Goal: Task Accomplishment & Management: Use online tool/utility

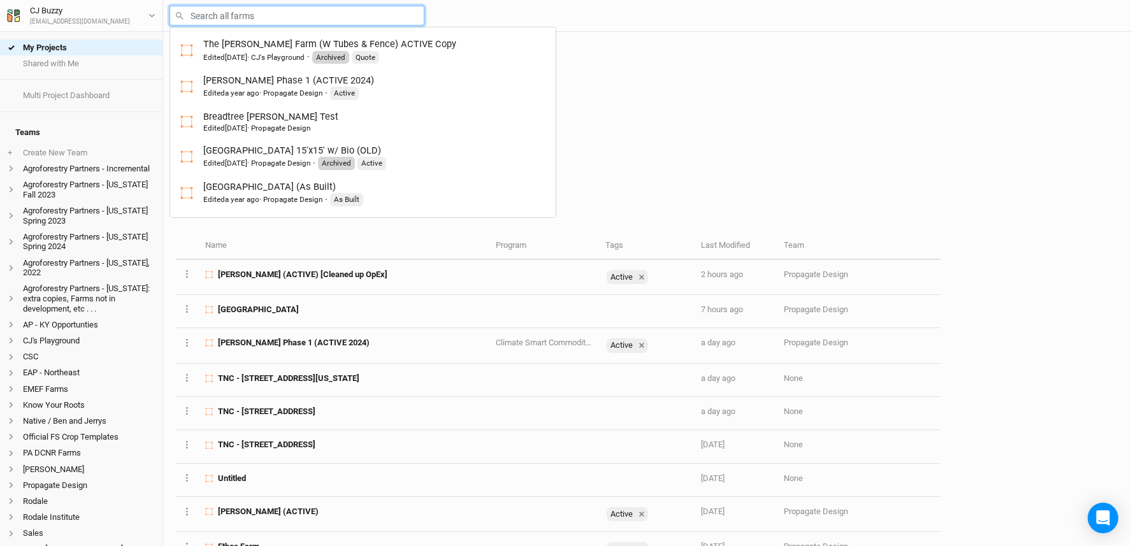
click at [245, 13] on input "text" at bounding box center [297, 16] width 255 height 20
type input "br"
type input "breadtree Trimble Test"
type input "bro"
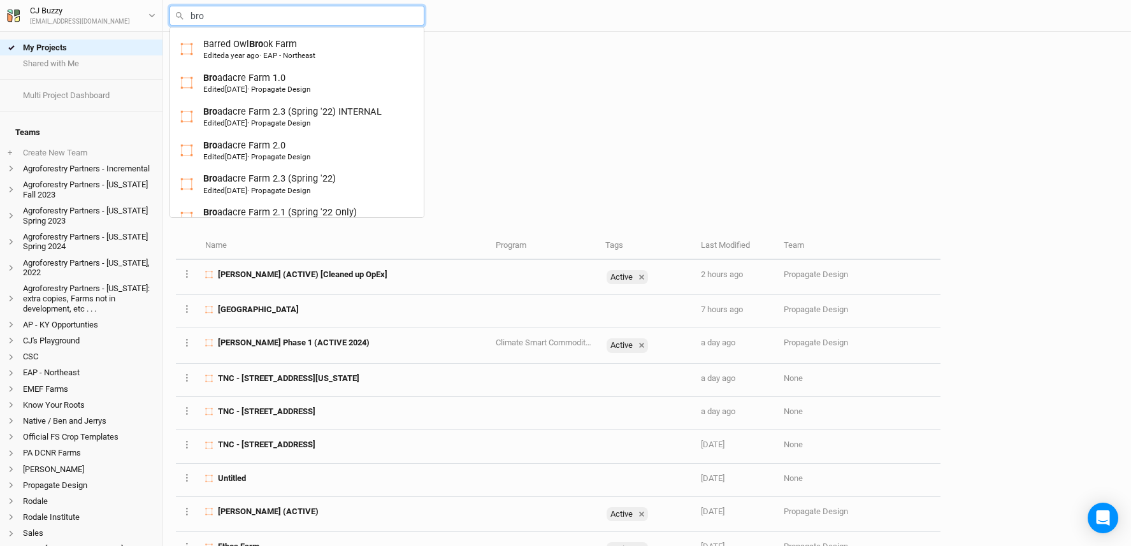
type input "bron"
type input "bronson Stone"
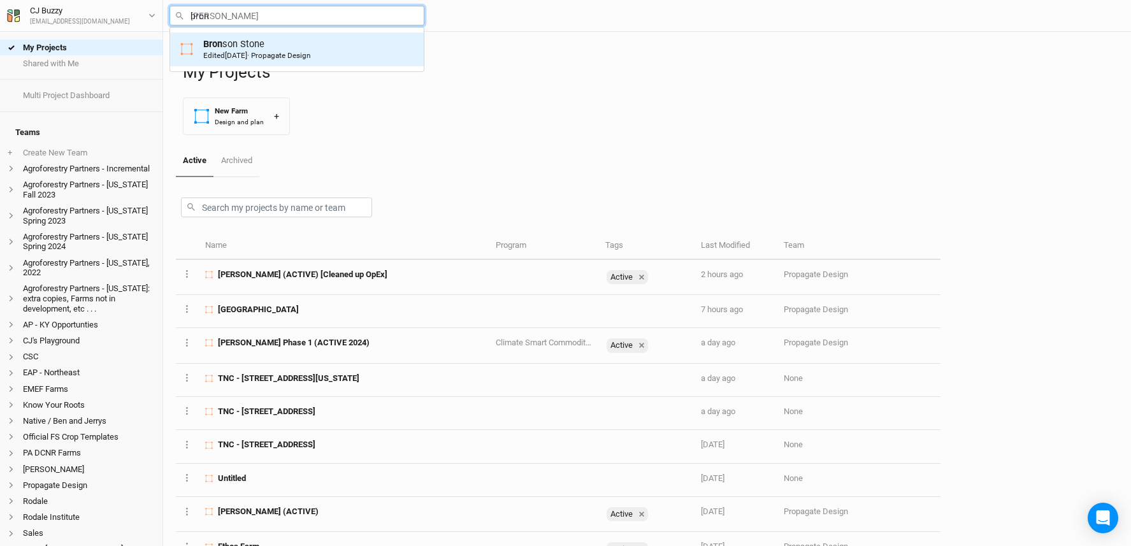
click at [348, 38] on div "Bron son Stone Edited 3 months ago · Propagate Design" at bounding box center [296, 50] width 233 height 24
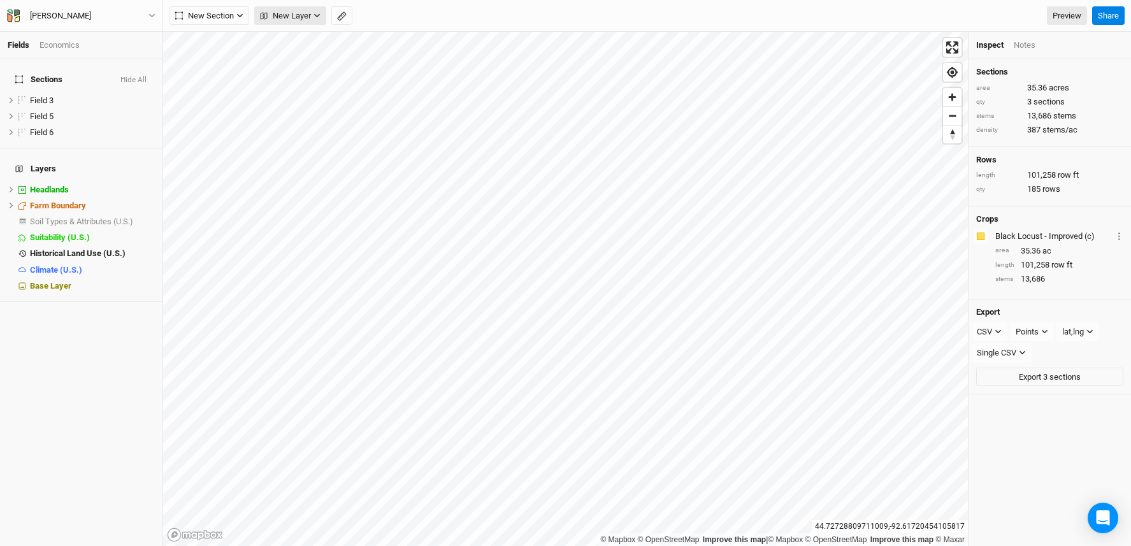
click at [312, 12] on button "New Layer" at bounding box center [290, 15] width 72 height 19
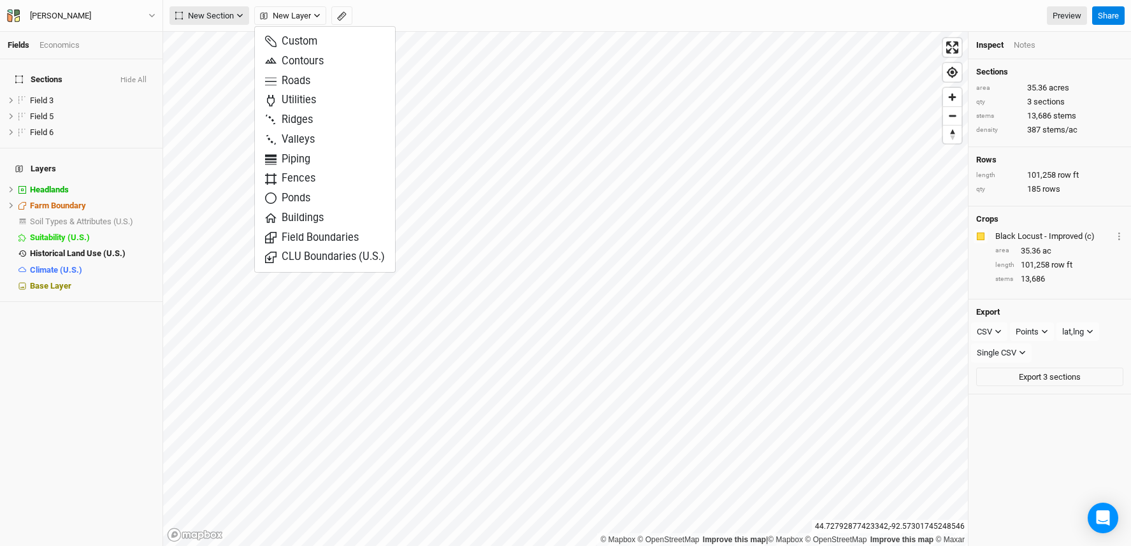
click at [215, 12] on span "New Section" at bounding box center [204, 16] width 59 height 13
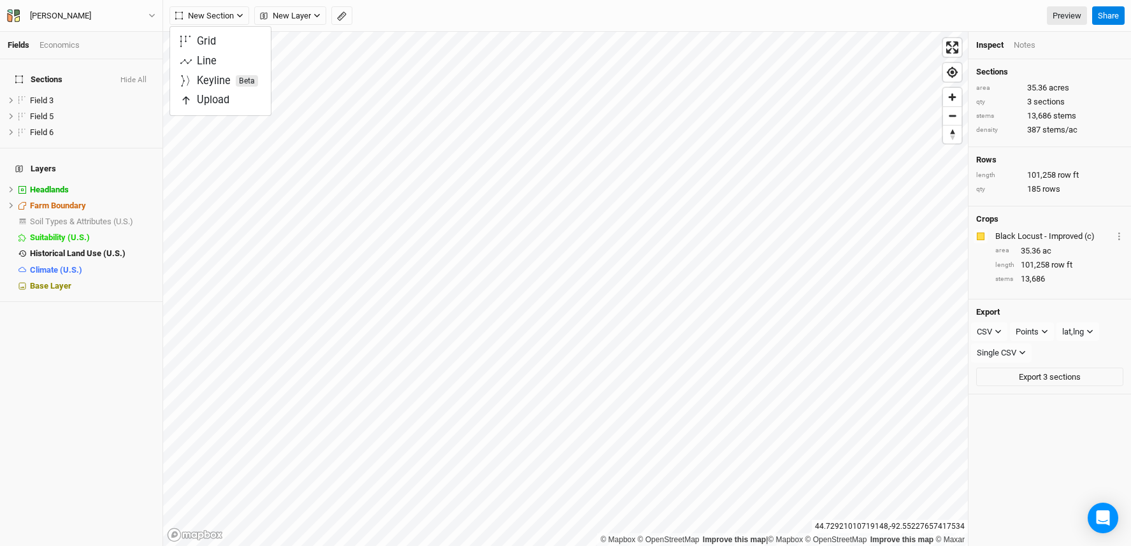
click at [393, 11] on div "New Section New Layer Custom Contours Roads Utilities Ridges Valleys Piping Fen…" at bounding box center [629, 15] width 918 height 19
click at [291, 15] on span "New Layer" at bounding box center [285, 16] width 51 height 13
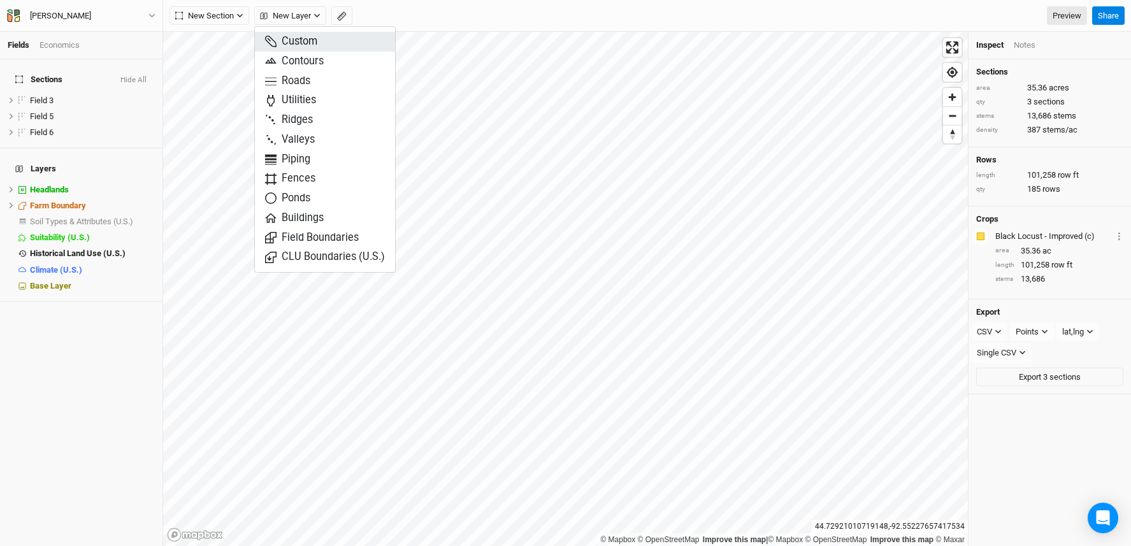
click at [325, 38] on button "Custom" at bounding box center [325, 42] width 140 height 20
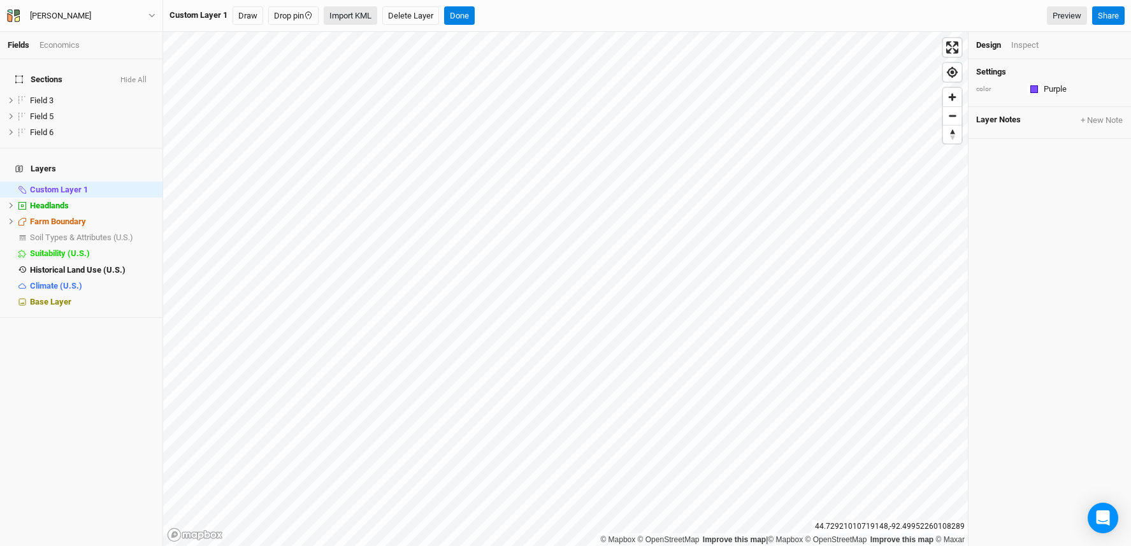
click at [337, 13] on button "Import KML" at bounding box center [351, 15] width 54 height 19
click at [483, 16] on button "Done" at bounding box center [483, 15] width 31 height 19
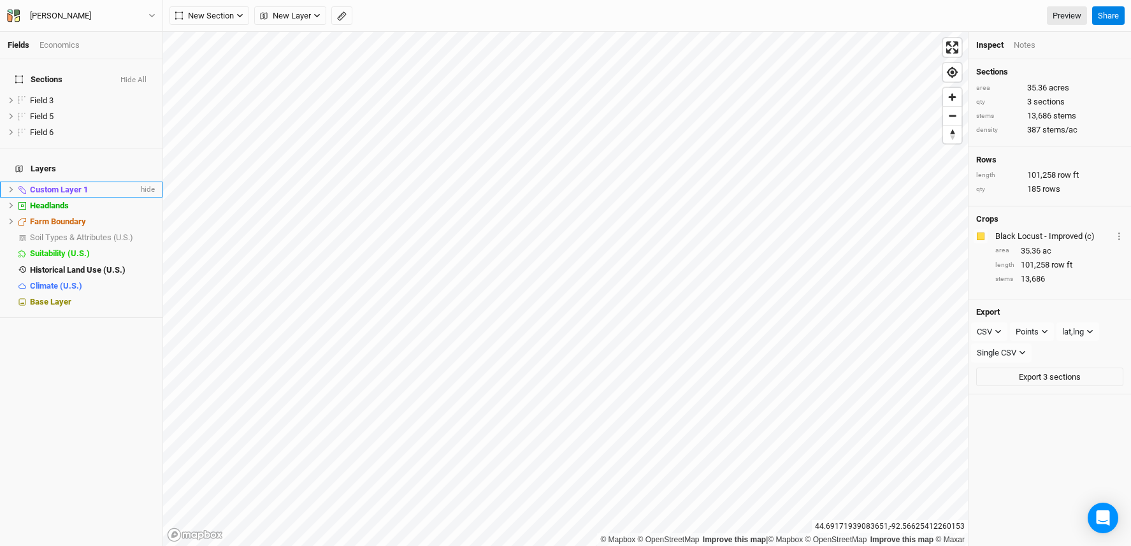
click at [48, 185] on span "Custom Layer 1" at bounding box center [59, 190] width 58 height 10
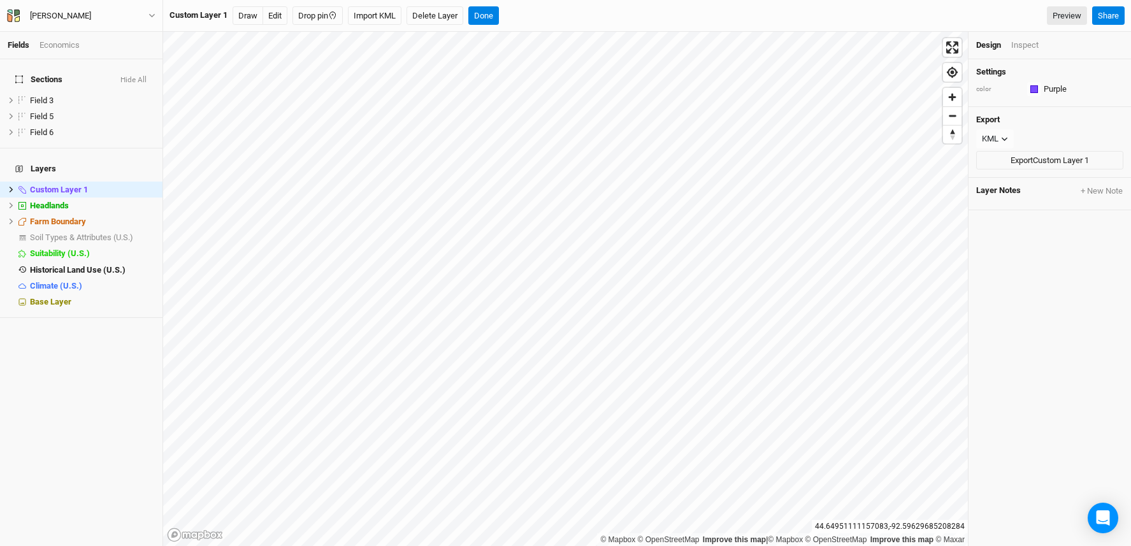
click at [1008, 295] on div "© Mapbox © OpenStreetMap Improve this map | © Mapbox © OpenStreetMap Improve th…" at bounding box center [647, 289] width 968 height 514
click at [8, 186] on icon at bounding box center [11, 189] width 7 height 7
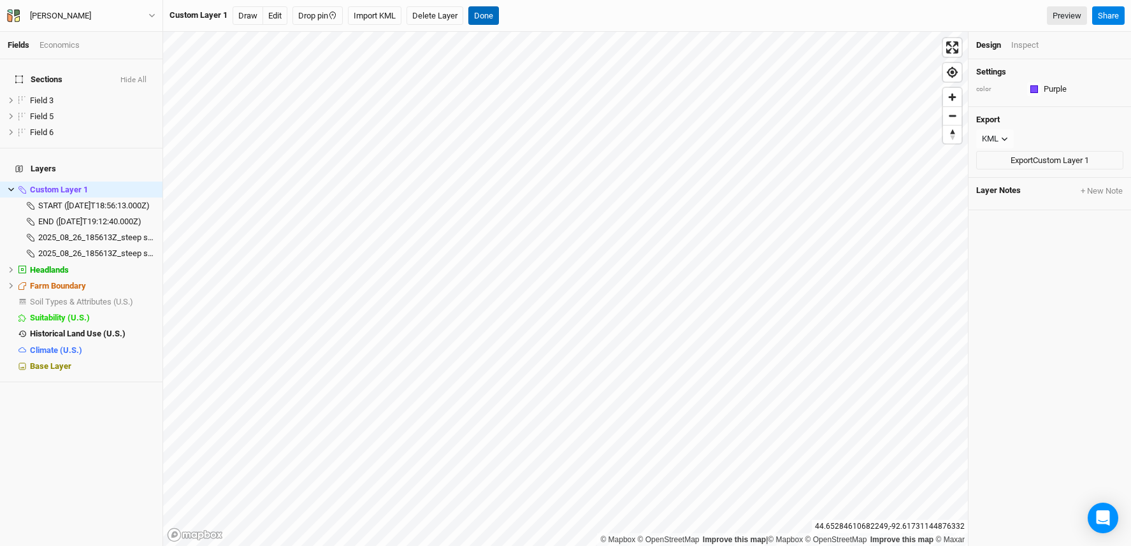
click at [495, 18] on button "Done" at bounding box center [483, 15] width 31 height 19
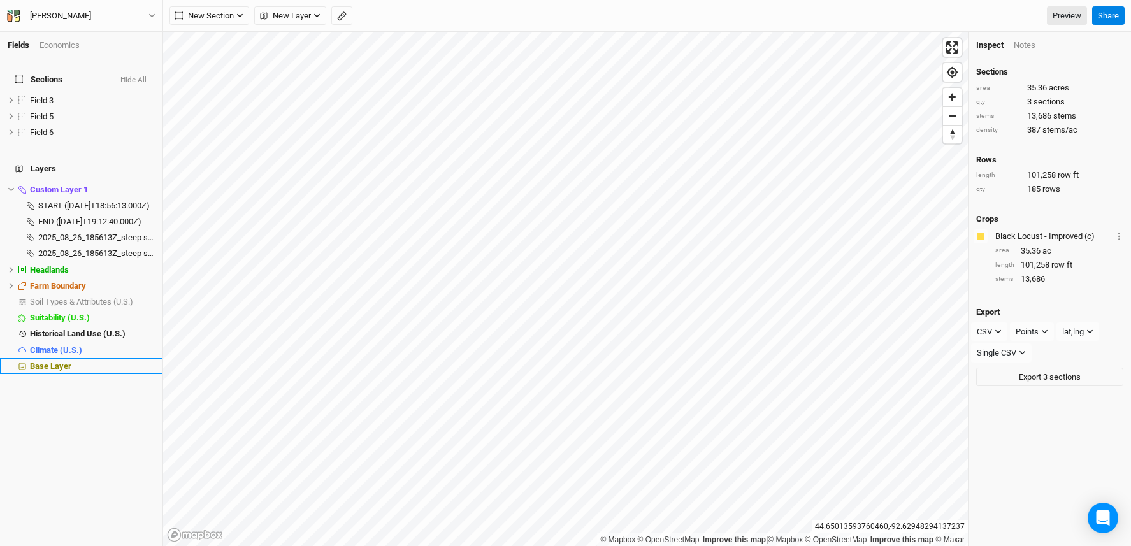
click at [54, 361] on span "Base Layer" at bounding box center [50, 366] width 41 height 10
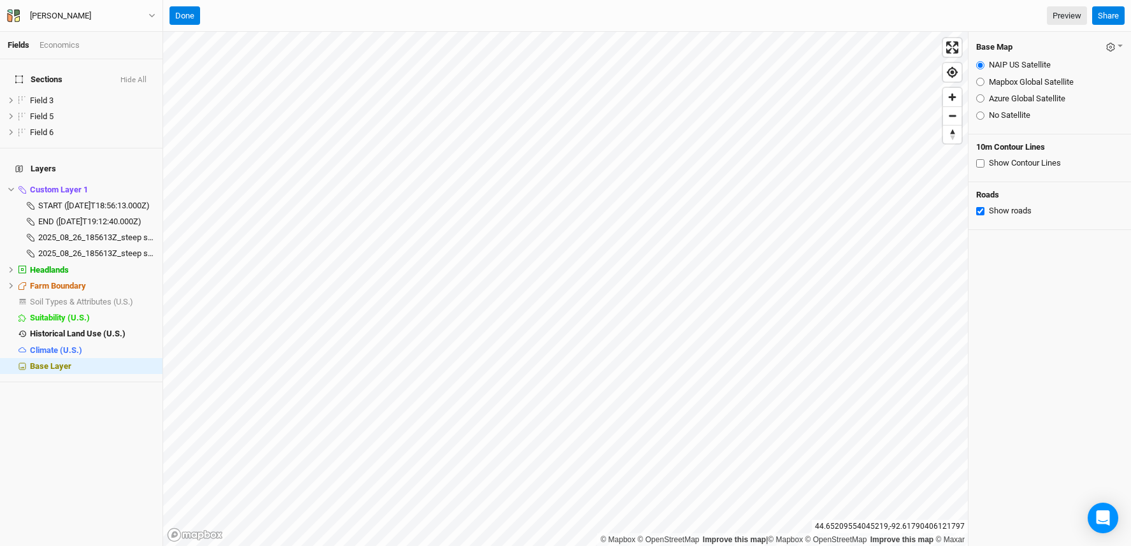
click at [980, 99] on input "Azure Global Satellite" at bounding box center [980, 98] width 8 height 8
radio input "true"
click at [187, 17] on button "Done" at bounding box center [185, 15] width 31 height 19
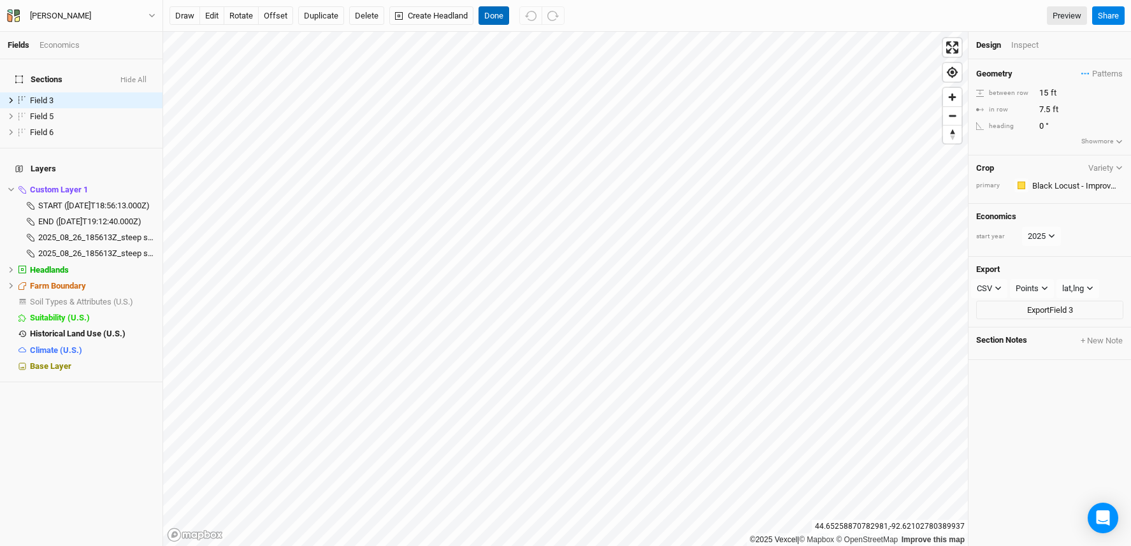
click at [500, 17] on button "Done" at bounding box center [494, 15] width 31 height 19
drag, startPoint x: 201, startPoint y: 13, endPoint x: 224, endPoint y: 16, distance: 23.1
click at [201, 13] on button "edit" at bounding box center [211, 15] width 25 height 19
click at [487, 16] on button "Done" at bounding box center [494, 15] width 31 height 19
click at [410, 5] on div "draw edit rotate offset Duplicate Delete Create Headland Done Preview Share" at bounding box center [647, 16] width 968 height 32
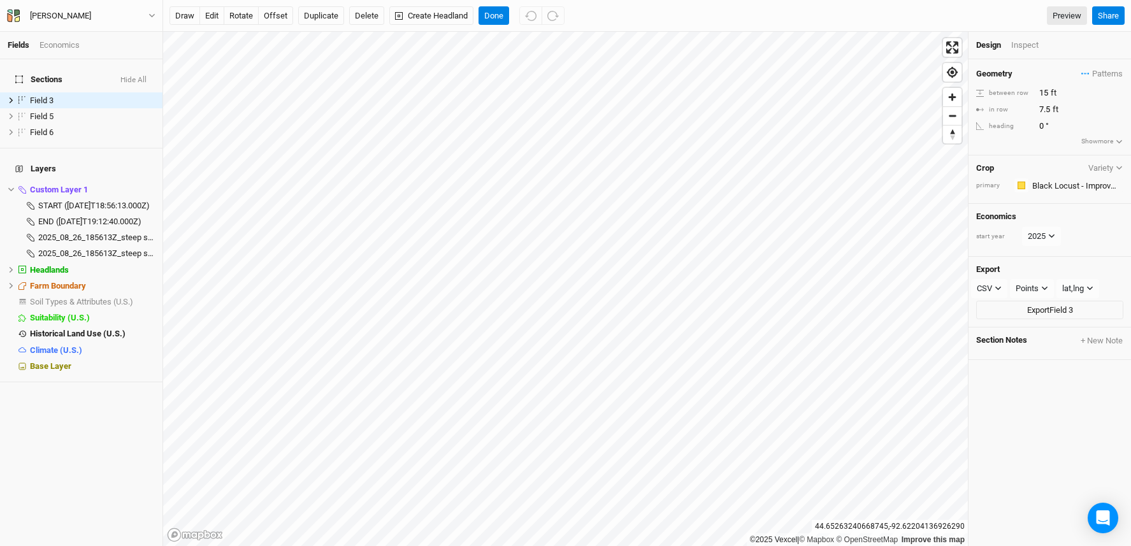
click at [415, 11] on button "Create Headland" at bounding box center [431, 15] width 84 height 19
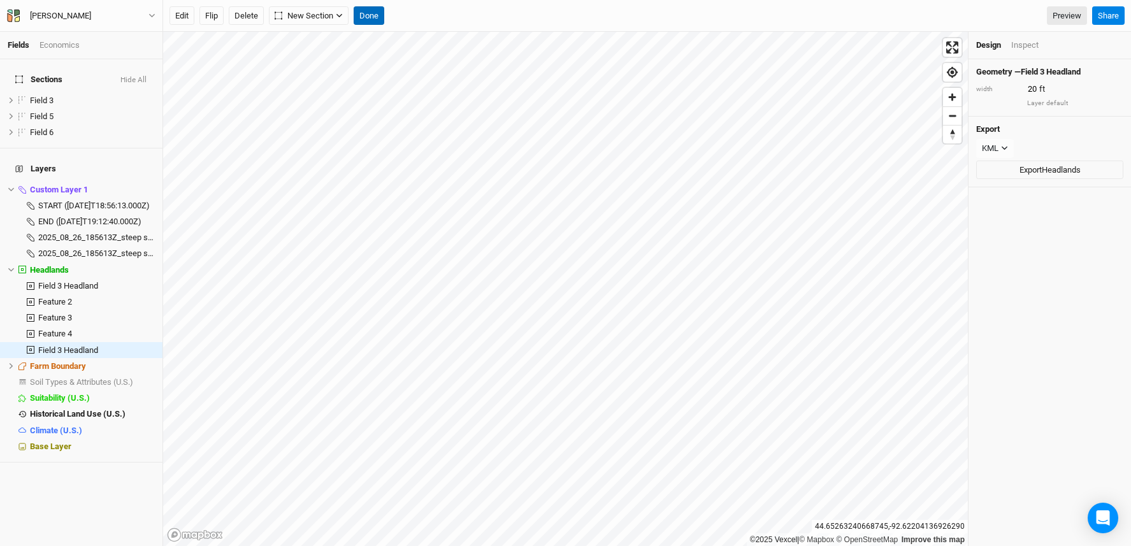
click at [364, 13] on button "Done" at bounding box center [369, 15] width 31 height 19
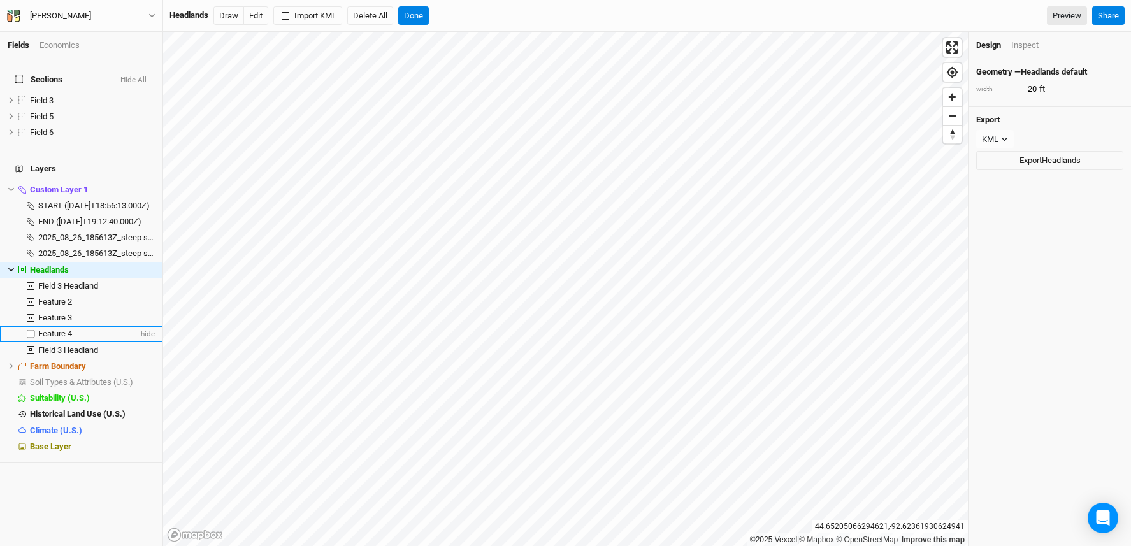
click at [33, 326] on label at bounding box center [31, 334] width 16 height 16
click at [33, 330] on input "checkbox" at bounding box center [31, 334] width 8 height 8
checkbox input "true"
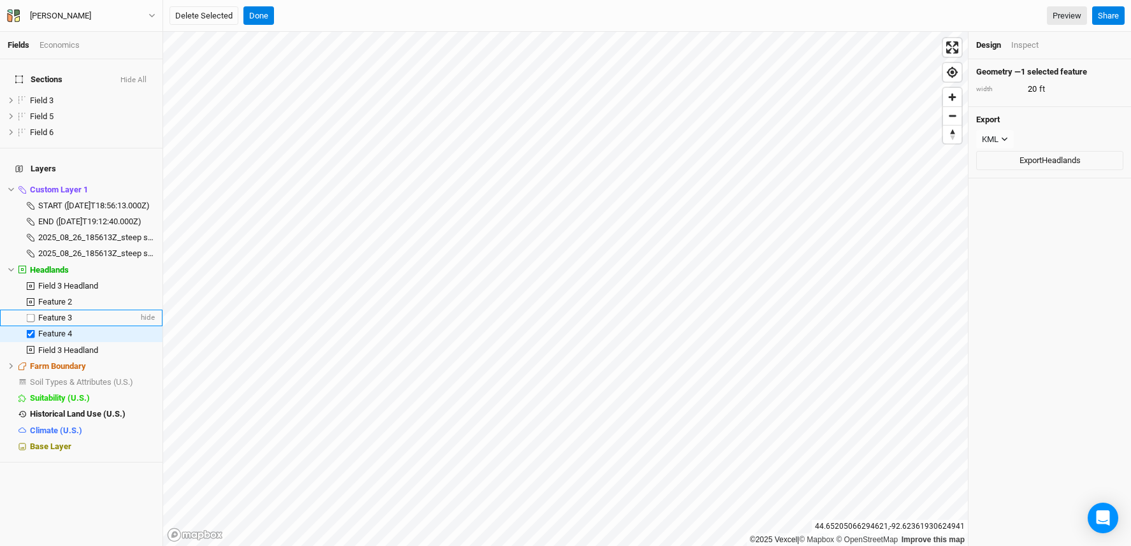
click at [33, 310] on label at bounding box center [31, 318] width 16 height 16
click at [33, 314] on input "checkbox" at bounding box center [31, 318] width 8 height 8
checkbox input "true"
click at [254, 11] on button "Done" at bounding box center [258, 15] width 31 height 19
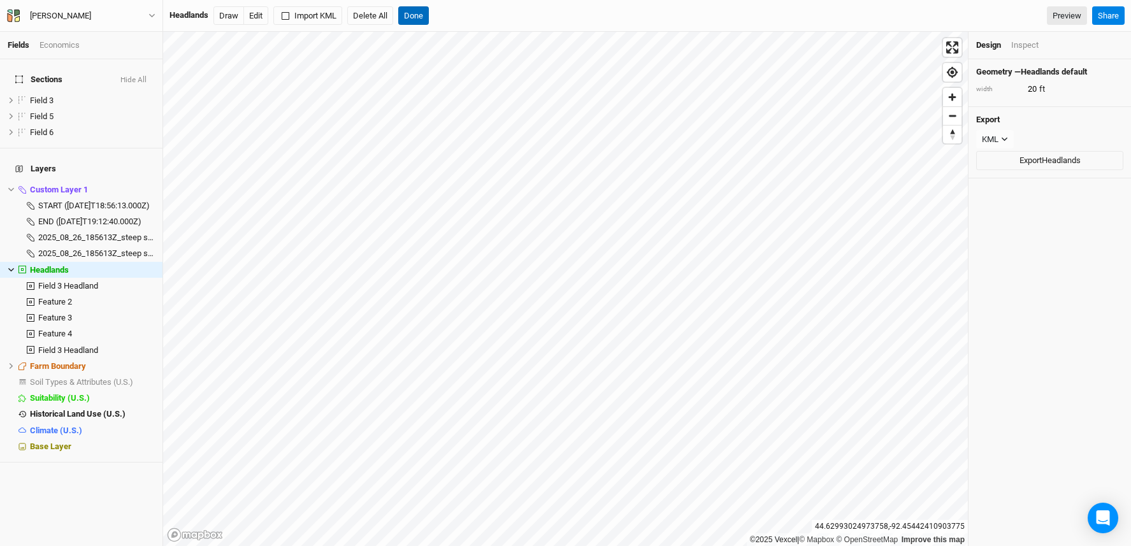
drag, startPoint x: 414, startPoint y: 14, endPoint x: 409, endPoint y: 27, distance: 13.5
click at [413, 14] on button "Done" at bounding box center [413, 15] width 31 height 19
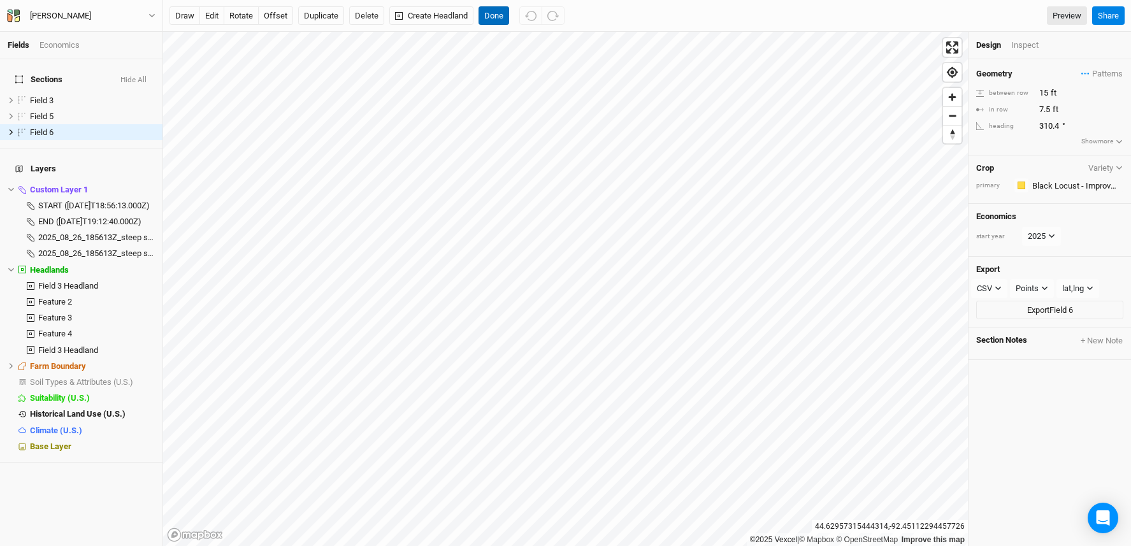
click at [497, 17] on button "Done" at bounding box center [494, 15] width 31 height 19
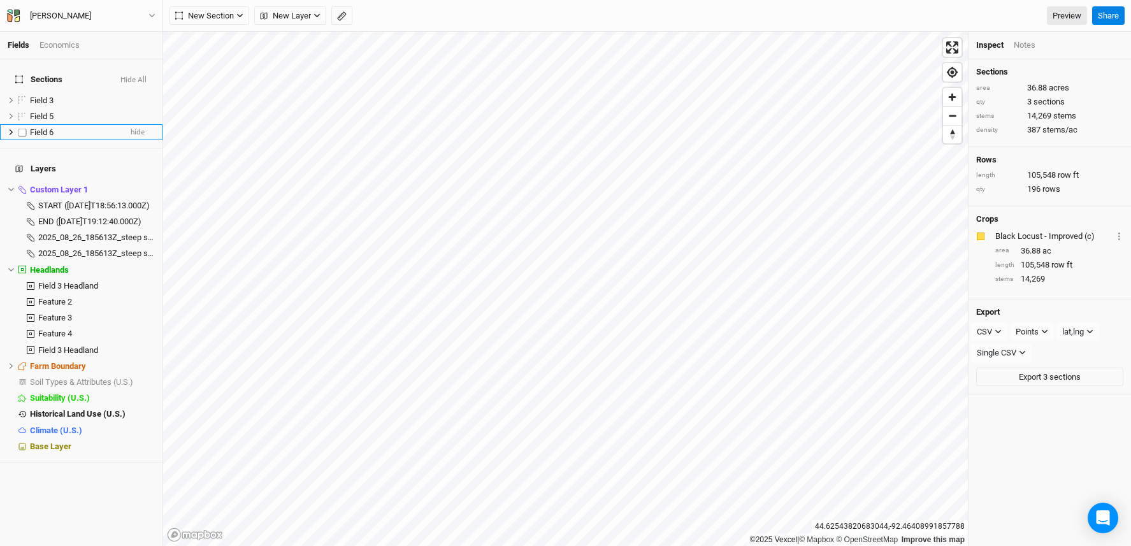
click at [22, 125] on label at bounding box center [23, 132] width 16 height 16
click at [22, 128] on input "checkbox" at bounding box center [22, 132] width 8 height 8
checkbox input "true"
click at [307, 18] on button "Create Group" at bounding box center [311, 15] width 59 height 19
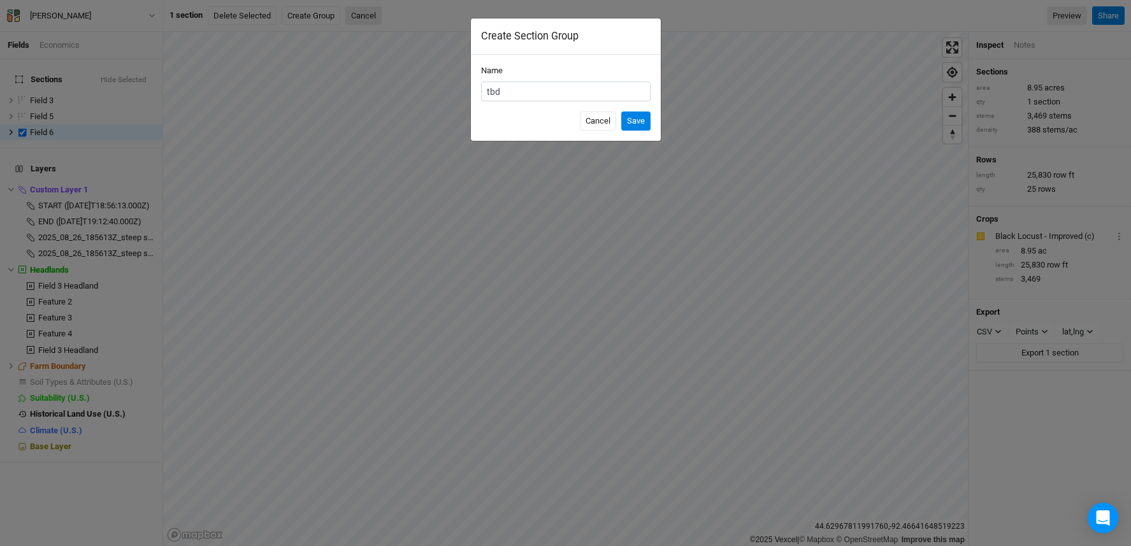
type input "tbd"
click at [621, 112] on button "Save" at bounding box center [635, 121] width 29 height 19
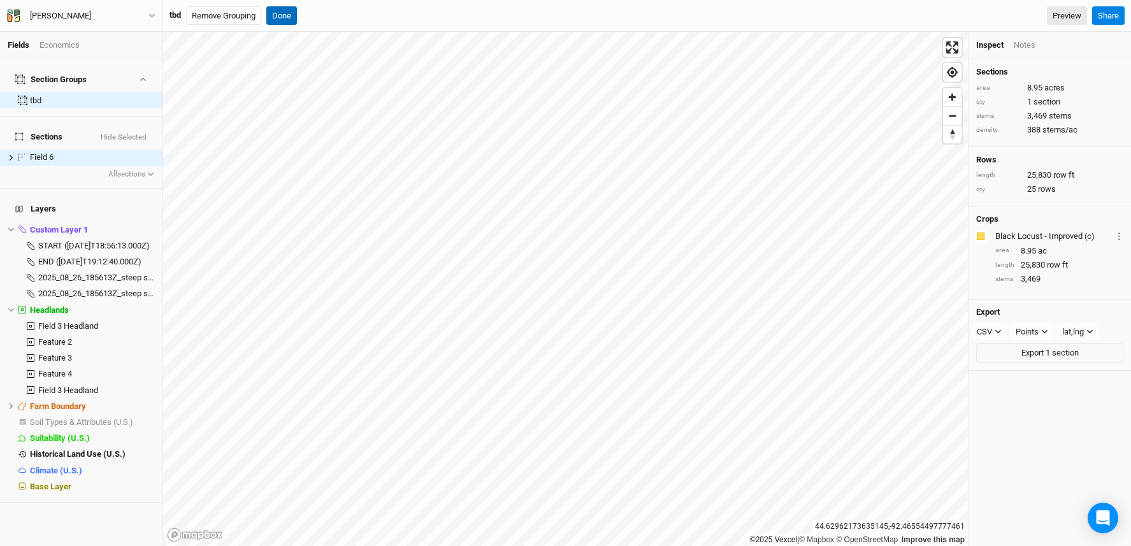
click at [284, 6] on div "tbd Remove Grouping Done Preview Share" at bounding box center [647, 16] width 968 height 32
click at [284, 17] on button "Done" at bounding box center [281, 15] width 31 height 19
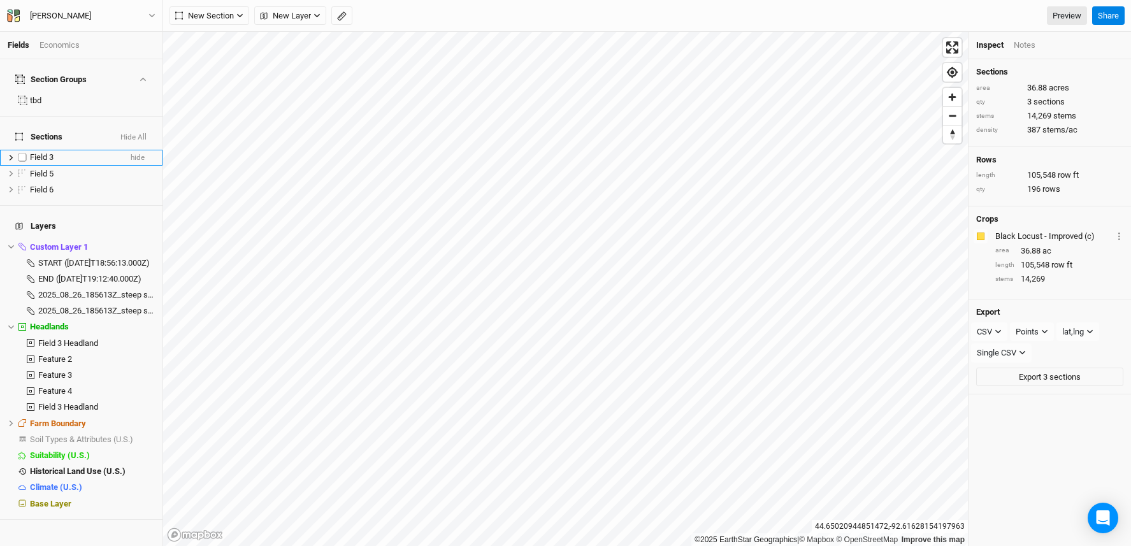
click at [22, 150] on label at bounding box center [23, 158] width 16 height 16
click at [22, 154] on input "checkbox" at bounding box center [22, 158] width 8 height 8
checkbox input "true"
click at [24, 166] on label at bounding box center [23, 174] width 16 height 16
click at [24, 170] on input "checkbox" at bounding box center [22, 174] width 8 height 8
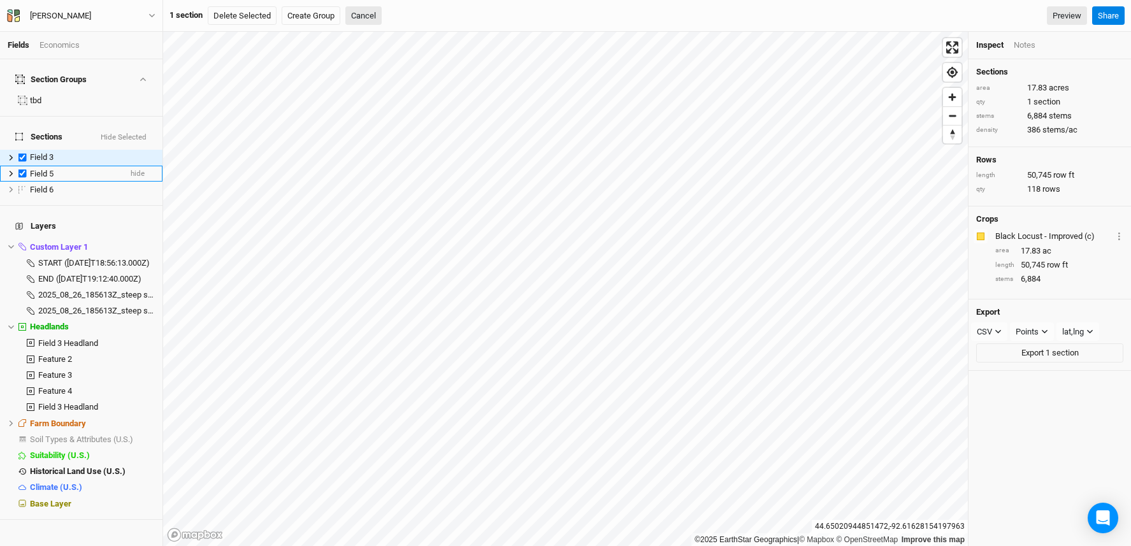
checkbox input "true"
click at [322, 18] on button "Create Group" at bounding box center [315, 15] width 59 height 19
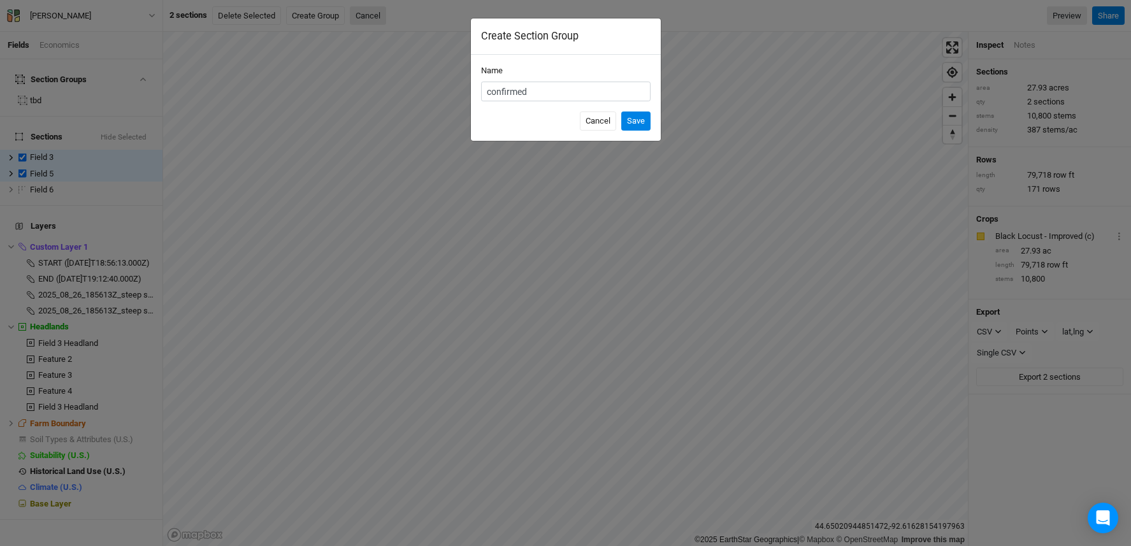
type input "confirmed"
click at [621, 112] on button "Save" at bounding box center [635, 121] width 29 height 19
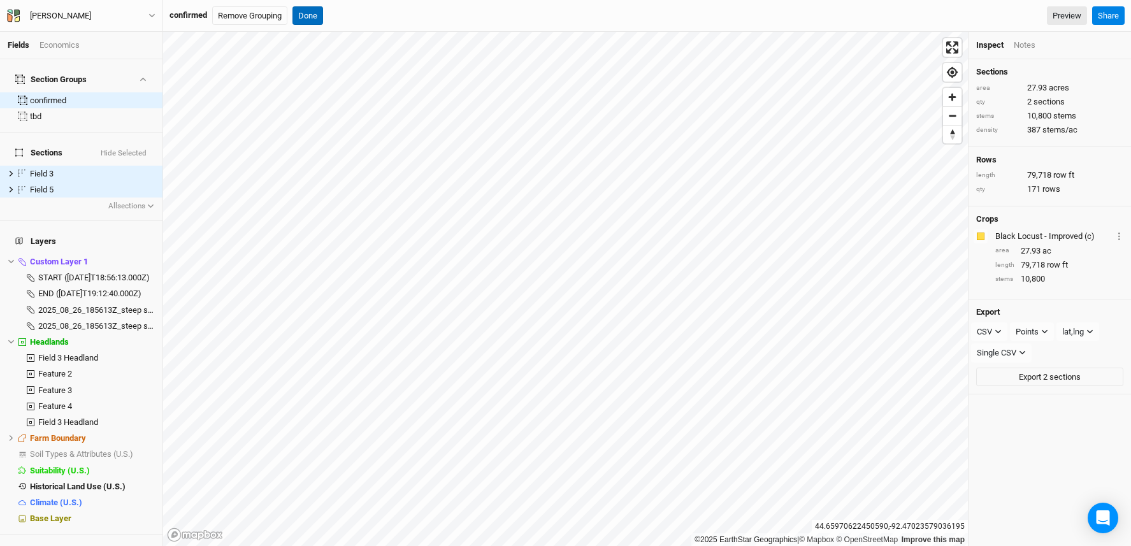
click at [318, 17] on button "Done" at bounding box center [308, 15] width 31 height 19
click at [58, 96] on div "confirmed" at bounding box center [74, 101] width 89 height 10
click at [54, 96] on div "confirmed" at bounding box center [74, 101] width 89 height 10
click at [304, 14] on button "Done" at bounding box center [308, 15] width 31 height 19
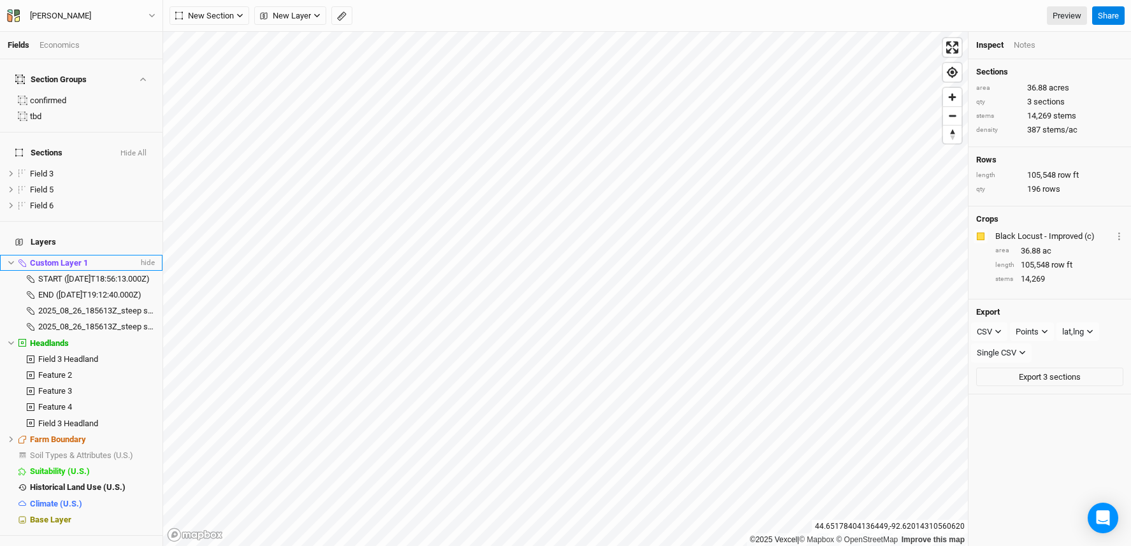
click at [43, 258] on span "Custom Layer 1" at bounding box center [59, 263] width 58 height 10
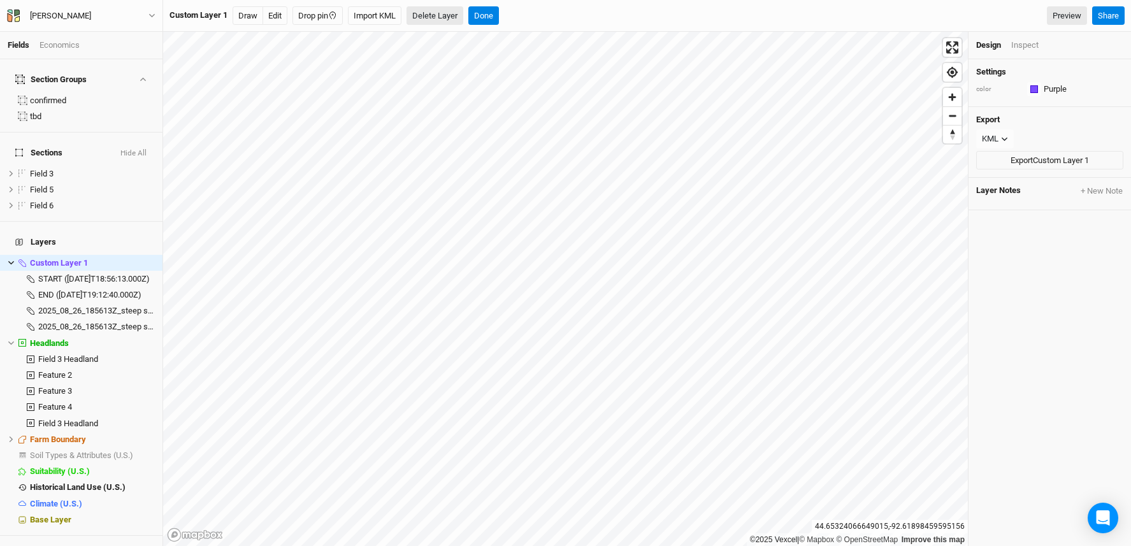
click at [446, 20] on button "Delete Layer" at bounding box center [435, 15] width 57 height 19
click at [475, 17] on button "Confirm" at bounding box center [463, 15] width 40 height 19
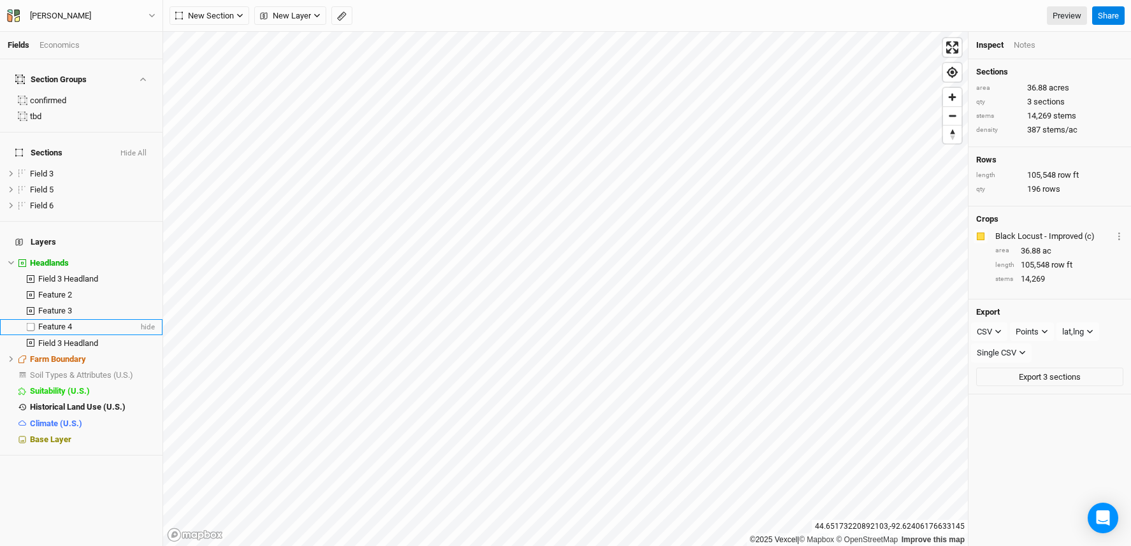
click at [61, 322] on span "Feature 4" at bounding box center [55, 327] width 34 height 10
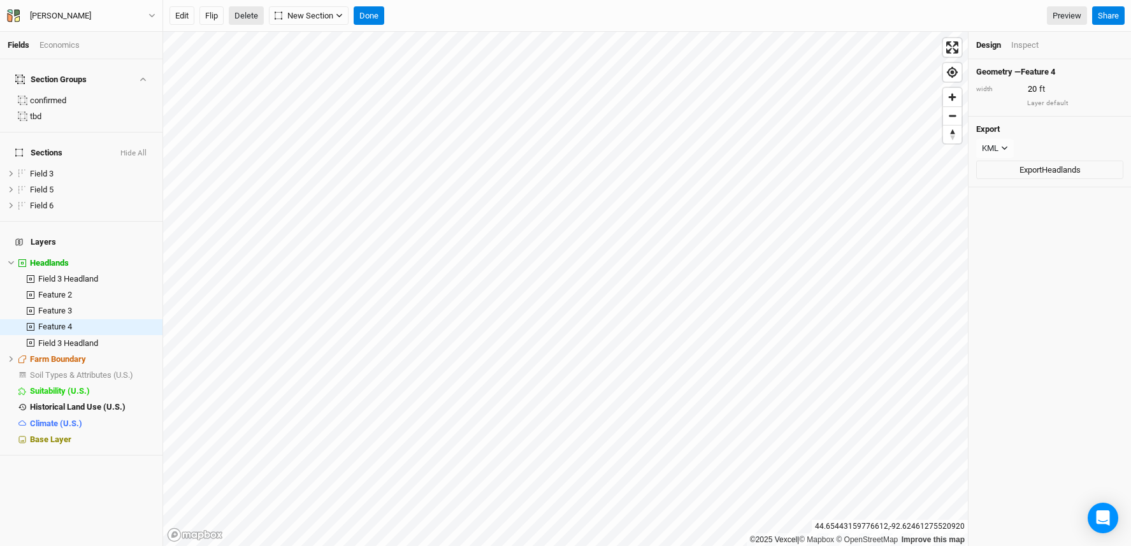
click at [245, 20] on button "Delete" at bounding box center [246, 15] width 35 height 19
click at [398, 20] on button "Confirm" at bounding box center [386, 15] width 40 height 19
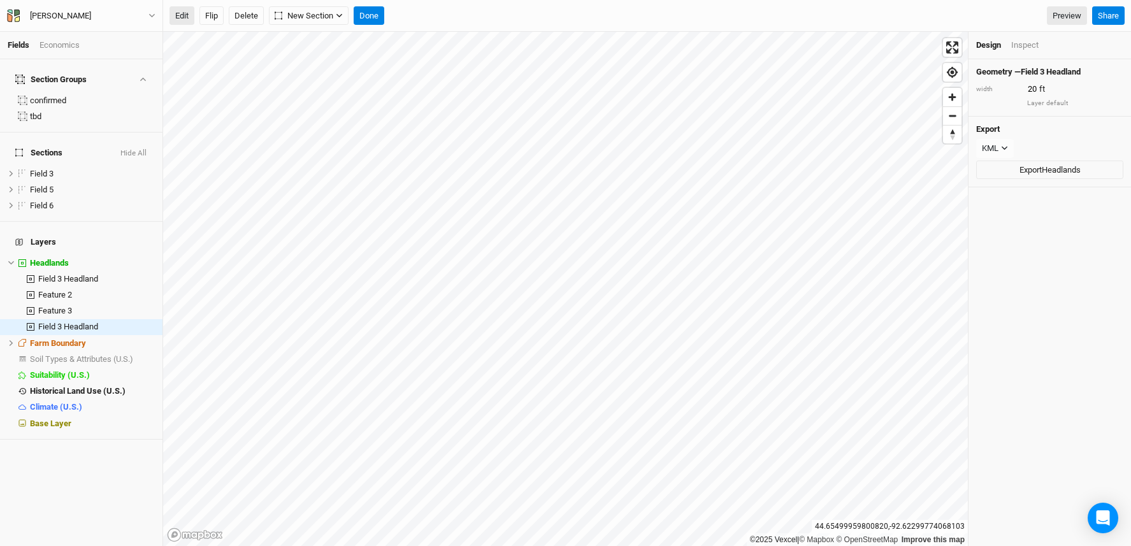
click at [179, 10] on button "Edit" at bounding box center [182, 15] width 25 height 19
click at [376, 16] on button "Done" at bounding box center [369, 15] width 31 height 19
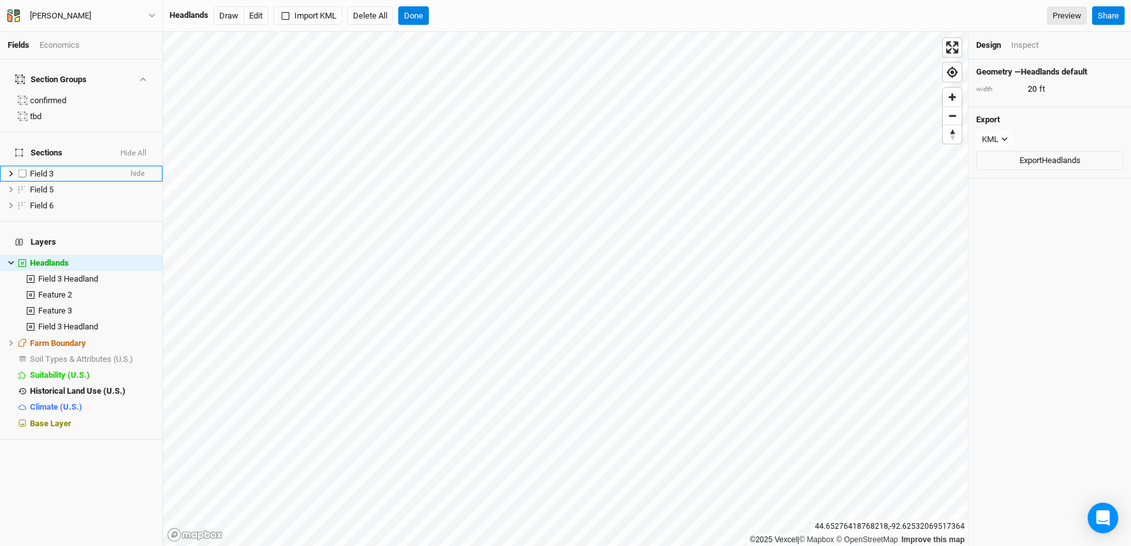
click at [68, 169] on div "Field 3" at bounding box center [75, 174] width 91 height 10
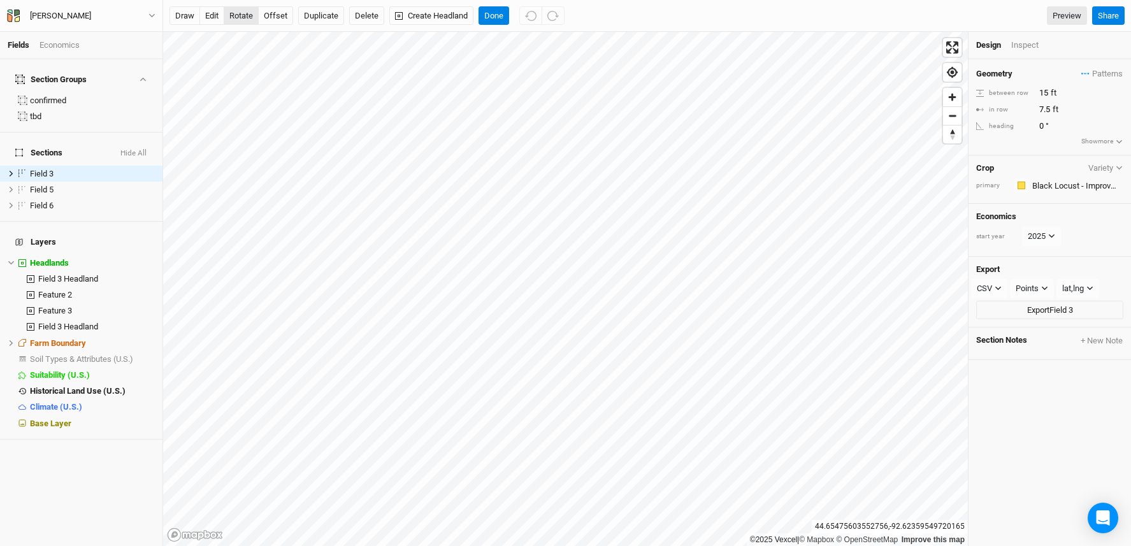
click at [237, 14] on button "rotate" at bounding box center [241, 15] width 35 height 19
type input "304.5"
click at [490, 15] on button "Done" at bounding box center [494, 15] width 31 height 19
click at [1076, 184] on input "text" at bounding box center [1076, 185] width 95 height 15
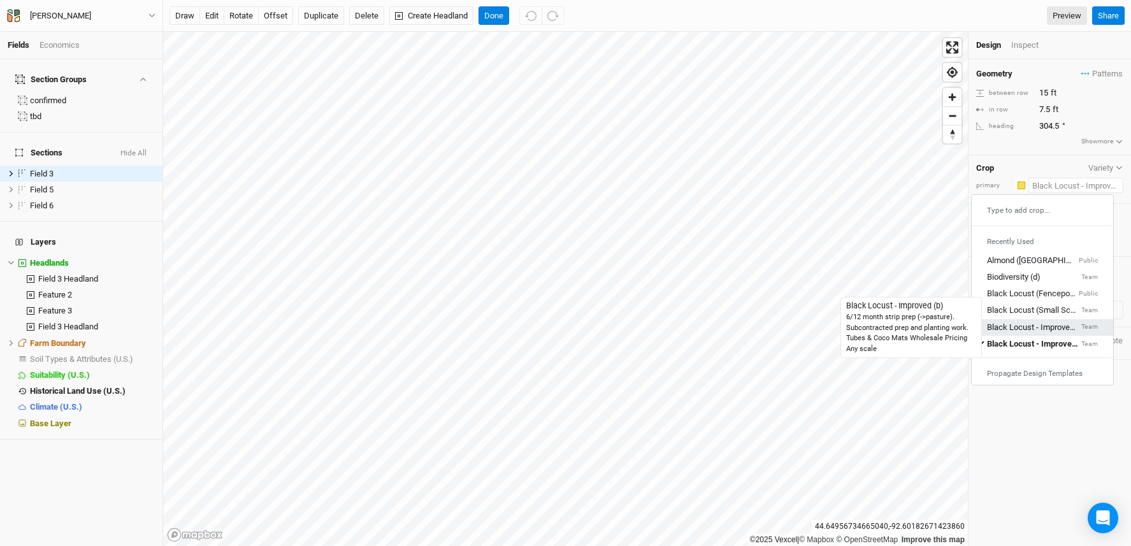
click at [1038, 326] on div "Black Locust - Improved (b)" at bounding box center [1033, 327] width 92 height 11
type input "20"
type input "10"
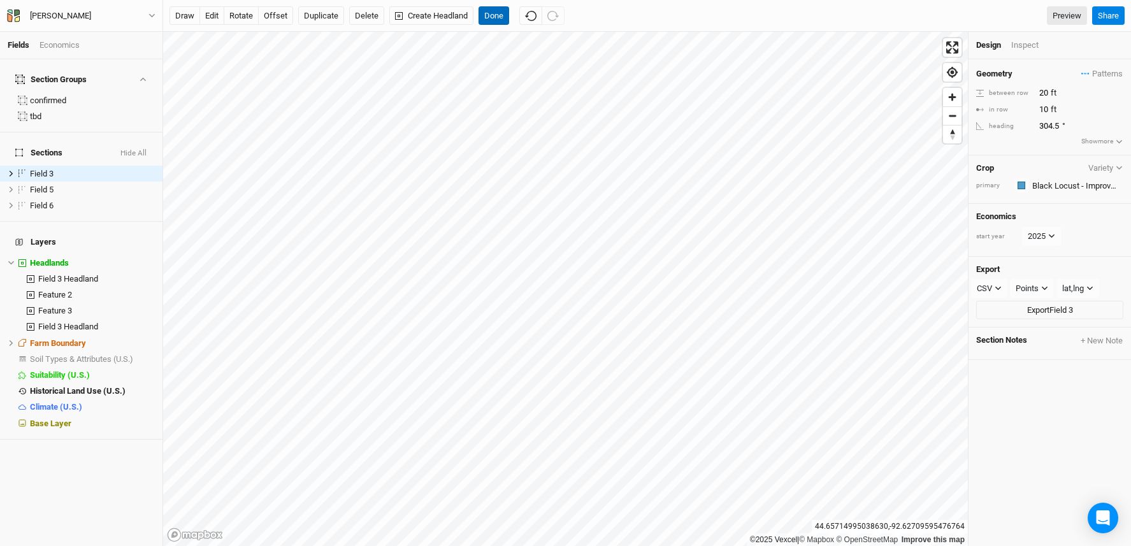
click at [490, 18] on button "Done" at bounding box center [494, 15] width 31 height 19
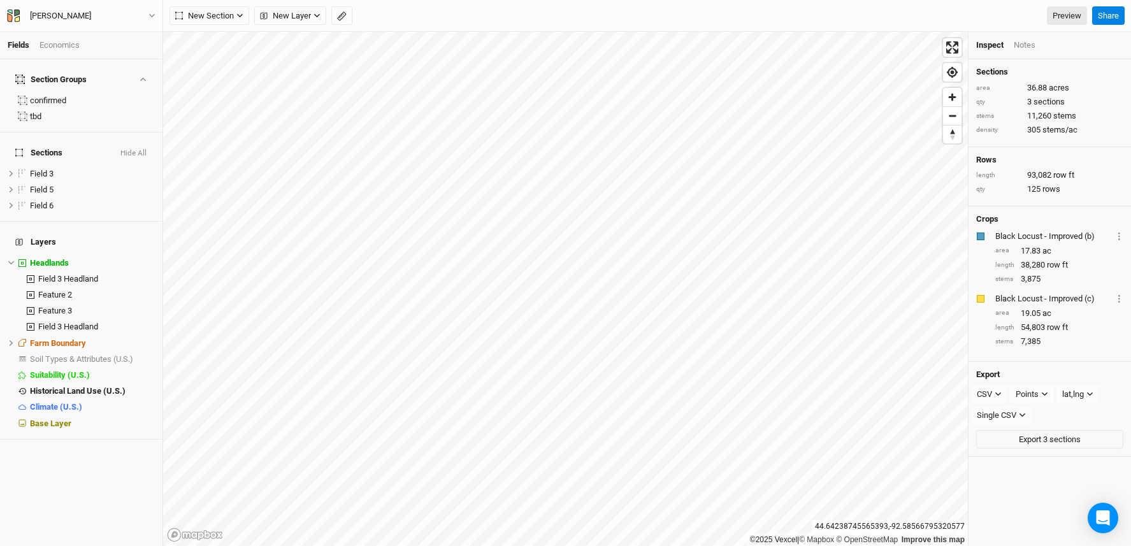
click at [62, 229] on div "Fields Economics Section Groups confirmed tbd Sections Hide All Field 3 hide Fi…" at bounding box center [565, 273] width 1131 height 546
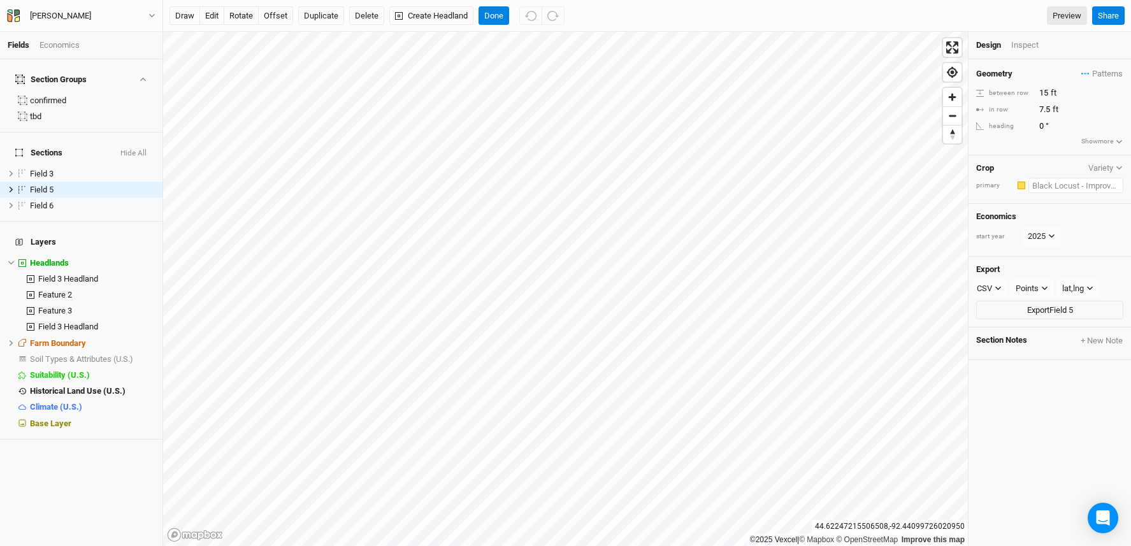
click at [1068, 187] on input "text" at bounding box center [1076, 185] width 95 height 15
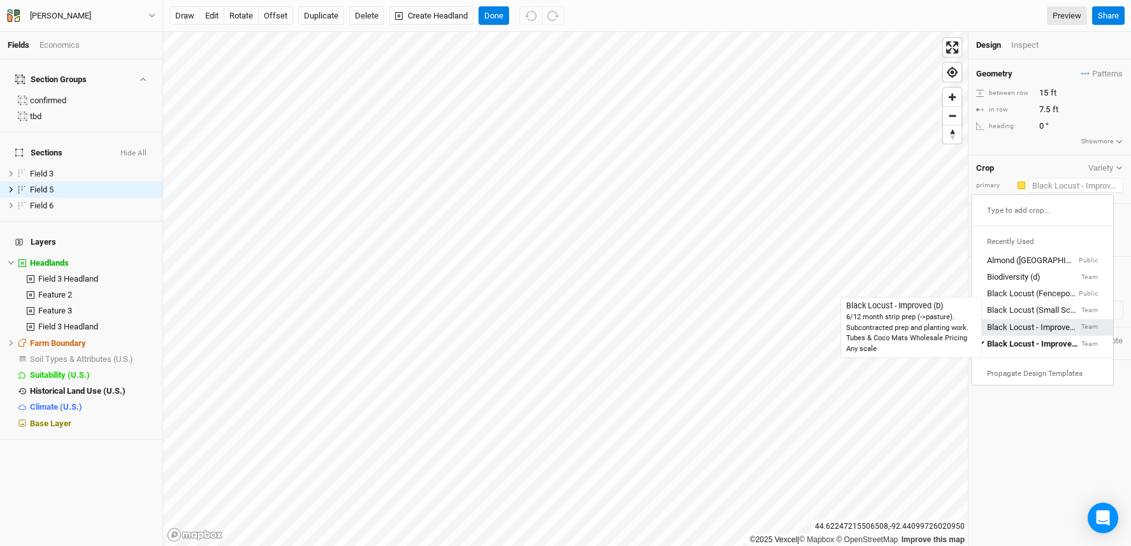
click at [1062, 323] on div "Black Locust - Improved (b)" at bounding box center [1033, 327] width 92 height 11
type input "20"
type input "10"
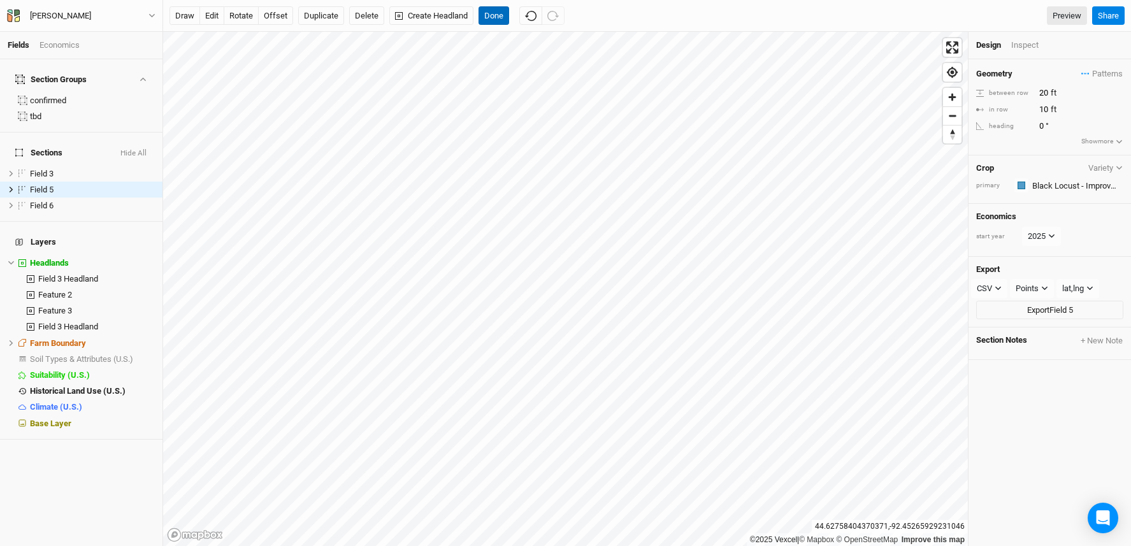
click at [495, 17] on button "Done" at bounding box center [494, 15] width 31 height 19
drag, startPoint x: 1056, startPoint y: 178, endPoint x: 1054, endPoint y: 189, distance: 10.4
click at [1055, 181] on input "text" at bounding box center [1076, 185] width 95 height 15
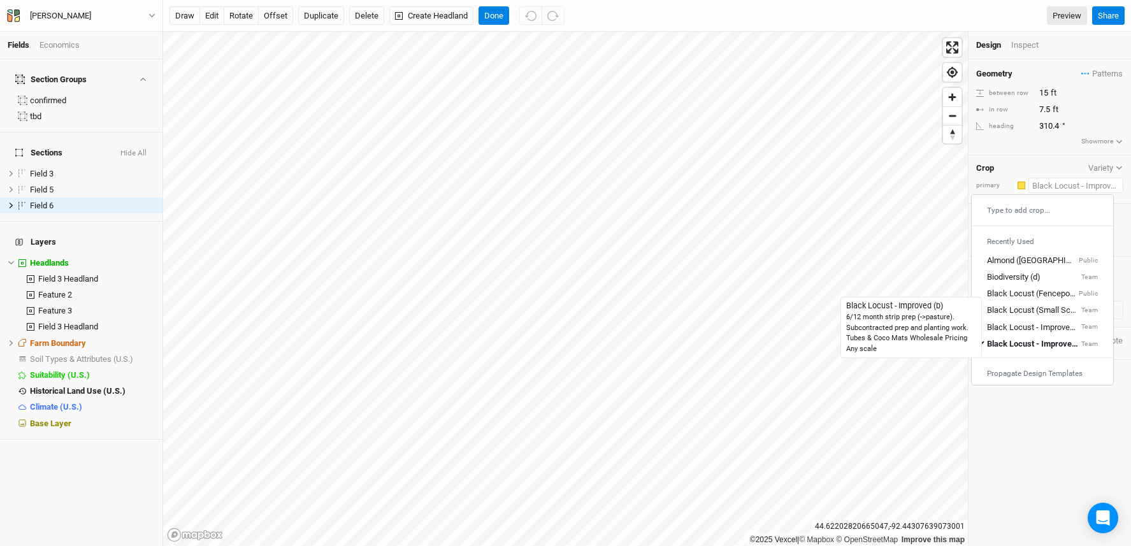
drag, startPoint x: 1054, startPoint y: 325, endPoint x: 994, endPoint y: 275, distance: 78.3
click at [1054, 325] on div "Black Locust - Improved (b)" at bounding box center [1033, 327] width 92 height 11
type input "20"
type input "10"
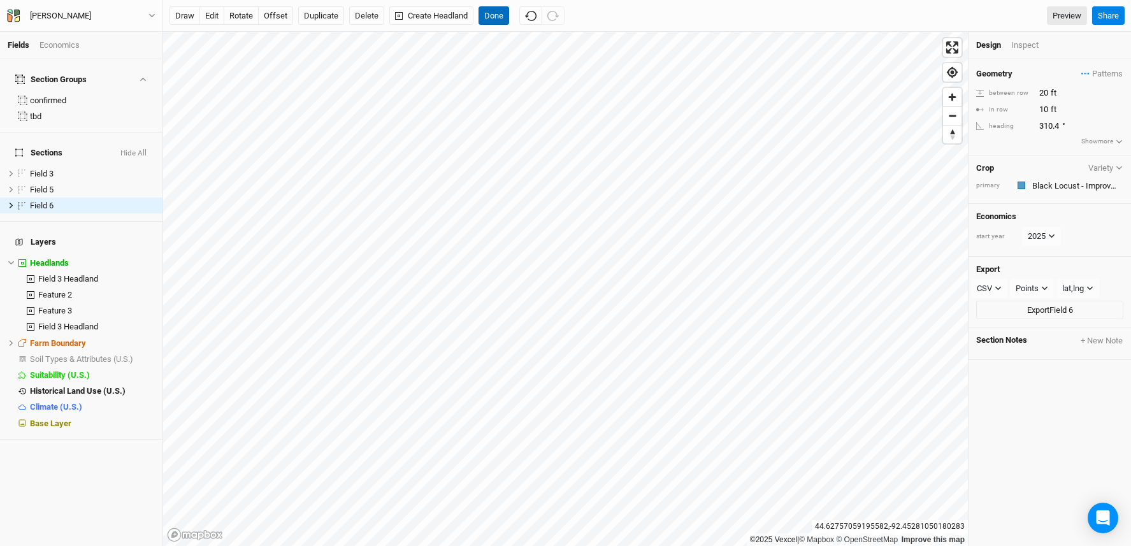
drag, startPoint x: 491, startPoint y: 15, endPoint x: 347, endPoint y: 29, distance: 144.7
click at [491, 15] on button "Done" at bounding box center [494, 15] width 31 height 19
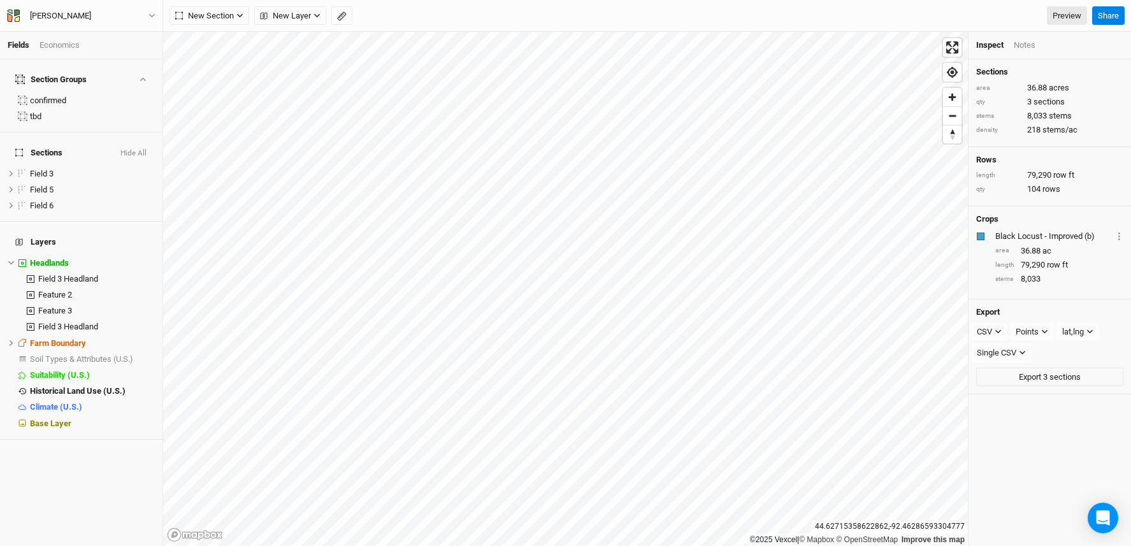
click at [54, 45] on div "Economics" at bounding box center [60, 45] width 40 height 11
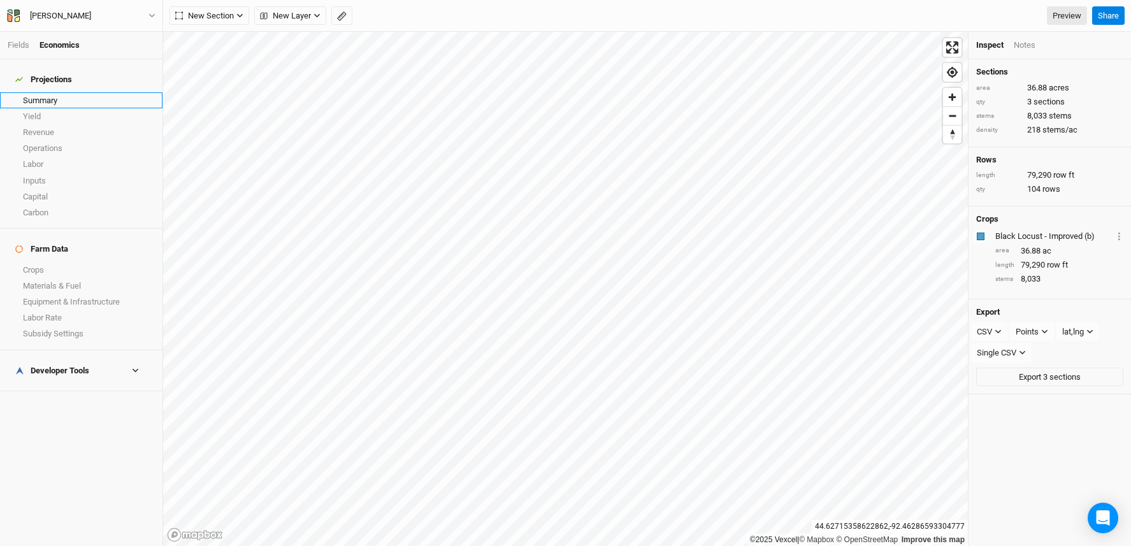
click at [69, 92] on link "Summary" at bounding box center [81, 100] width 163 height 16
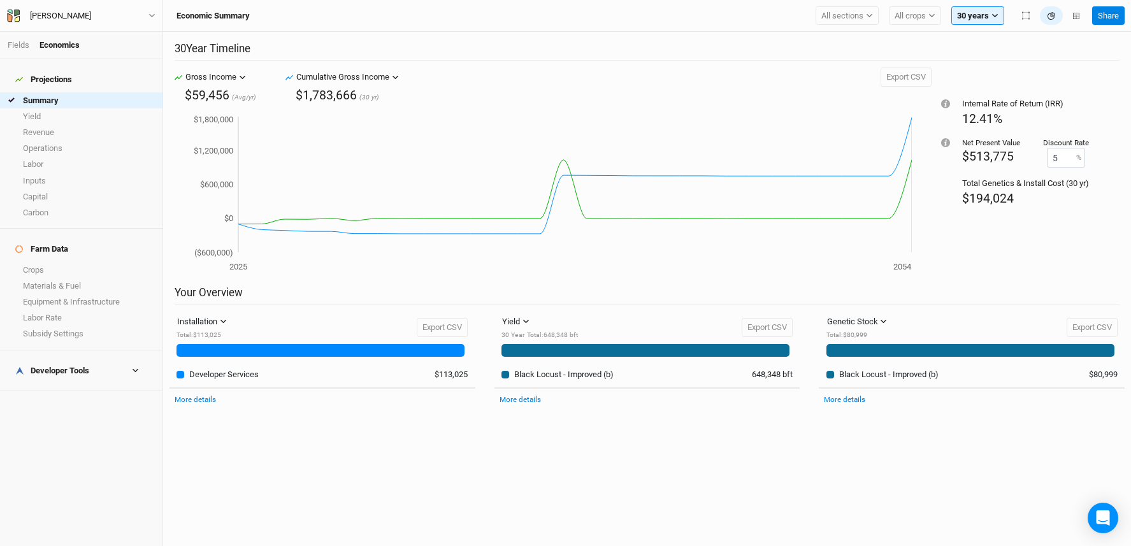
click at [70, 358] on h4 "Developer Tools" at bounding box center [81, 370] width 147 height 25
click at [36, 262] on link "Crops" at bounding box center [81, 270] width 163 height 16
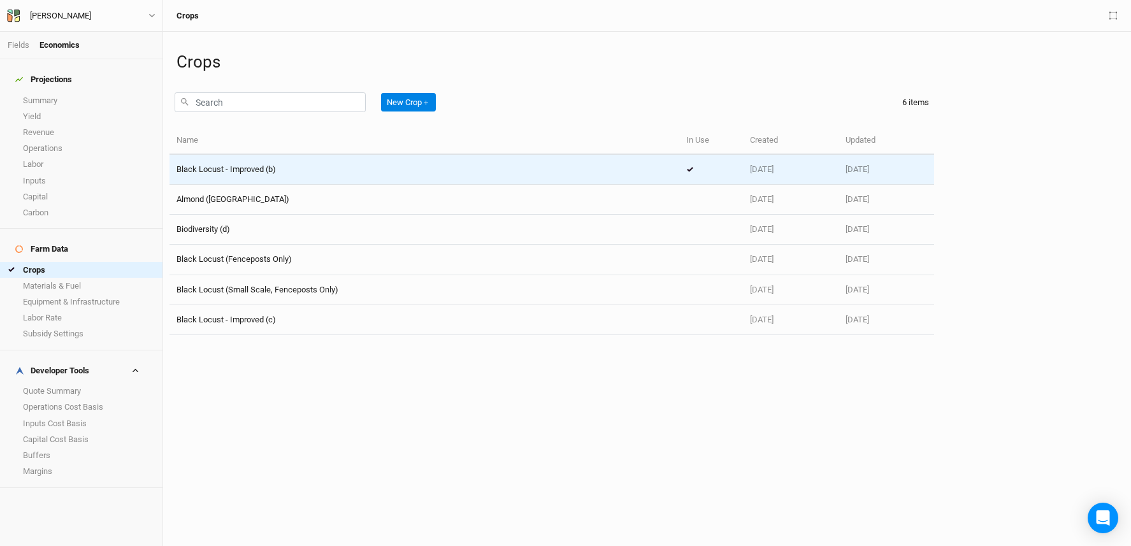
click at [294, 179] on td "Black Locust - Improved (b)" at bounding box center [425, 170] width 510 height 30
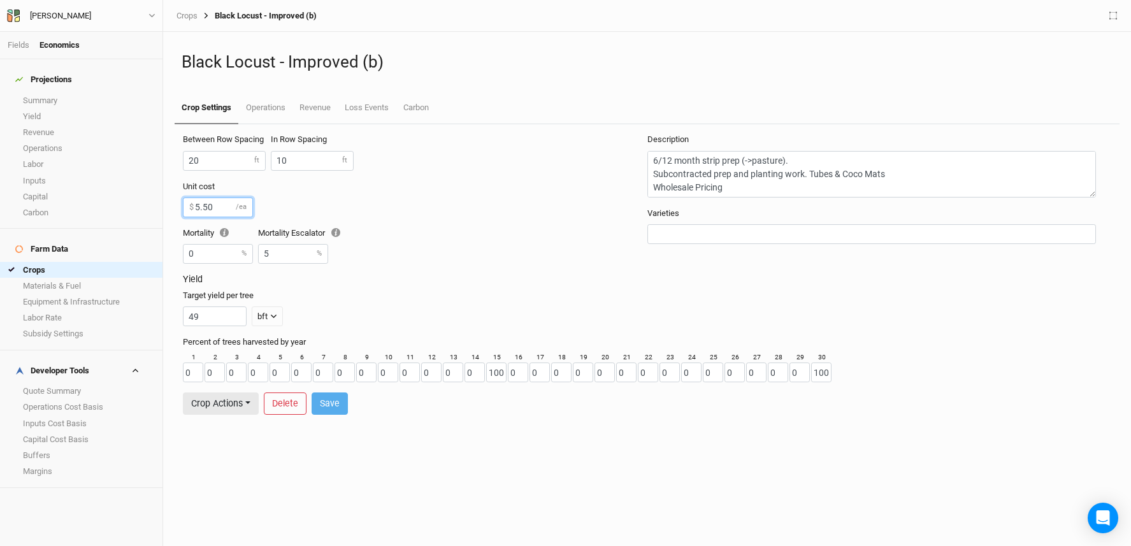
click at [221, 204] on input "5.50" at bounding box center [218, 208] width 70 height 20
click at [267, 113] on link "Operations" at bounding box center [265, 108] width 54 height 32
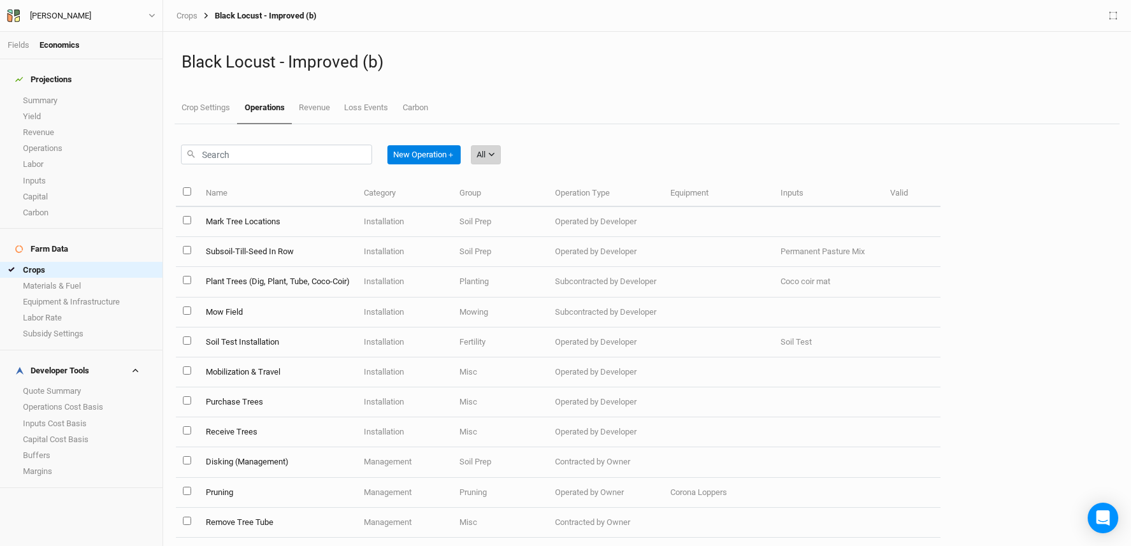
click at [490, 156] on button "All" at bounding box center [486, 154] width 30 height 19
click at [522, 214] on span "Installation" at bounding box center [515, 221] width 50 height 15
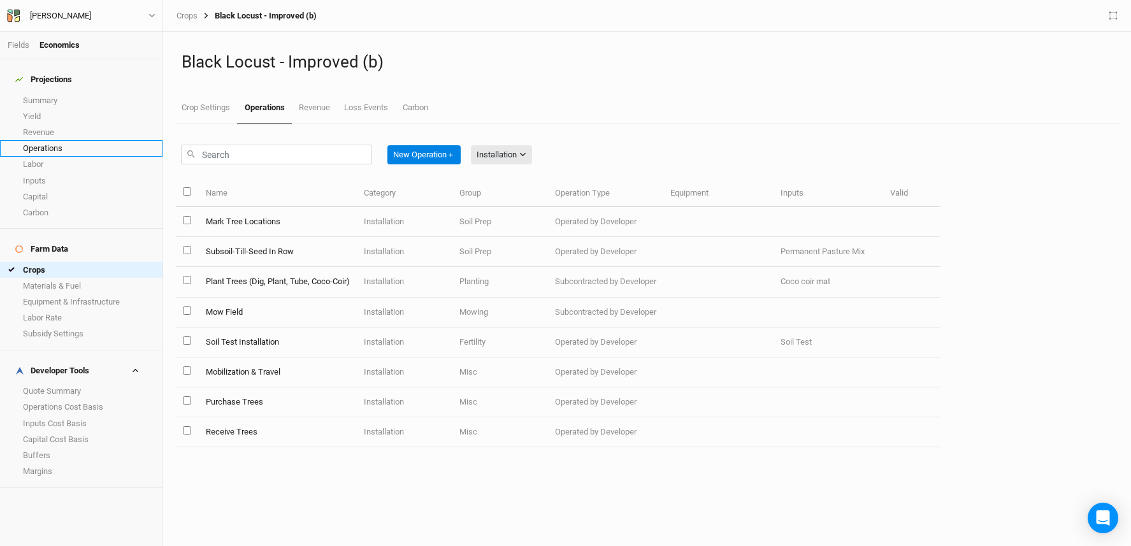
click at [43, 140] on link "Operations" at bounding box center [81, 148] width 163 height 16
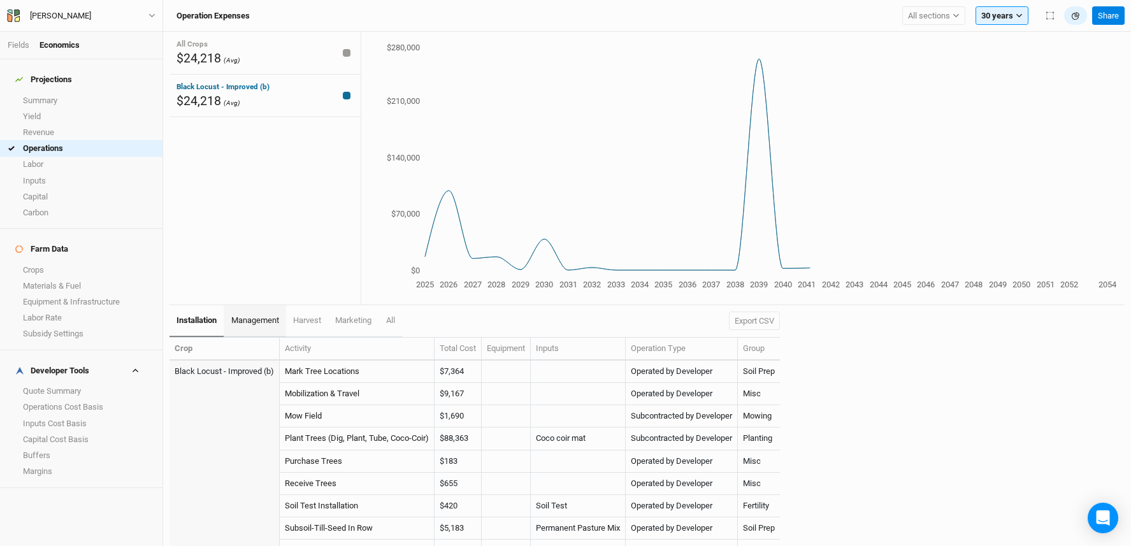
click at [268, 312] on link "management" at bounding box center [255, 321] width 62 height 32
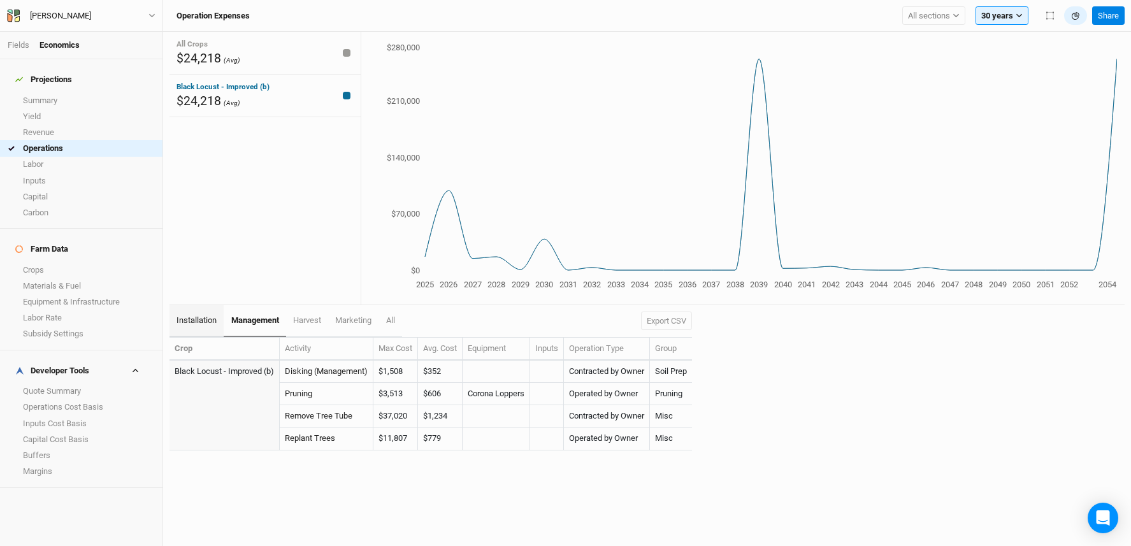
click at [198, 317] on span "installation" at bounding box center [197, 320] width 40 height 10
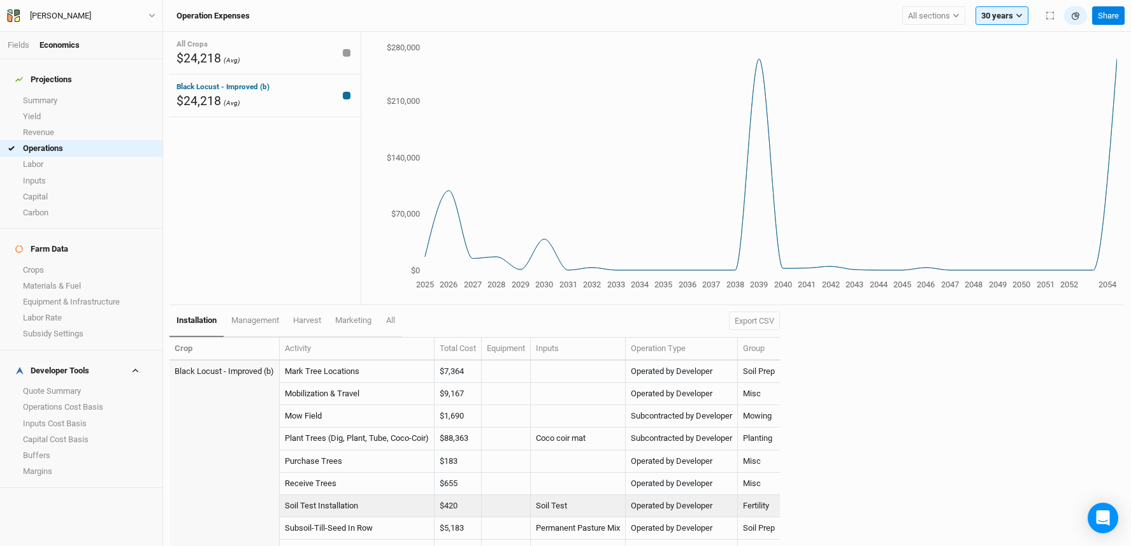
scroll to position [17, 0]
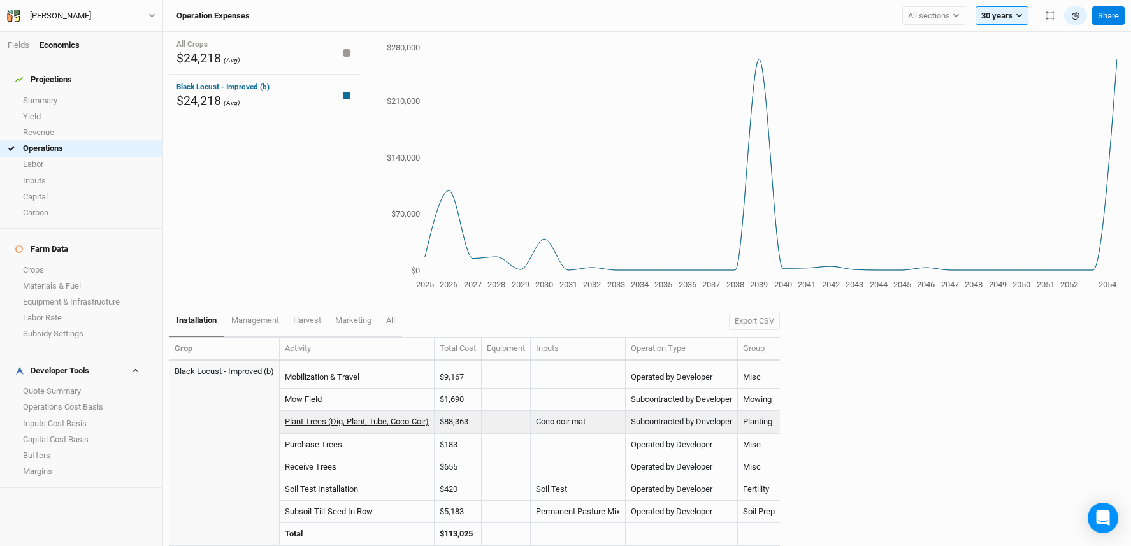
click at [373, 421] on link "Plant Trees (Dig, Plant, Tube, Coco-Coir)" at bounding box center [357, 422] width 144 height 10
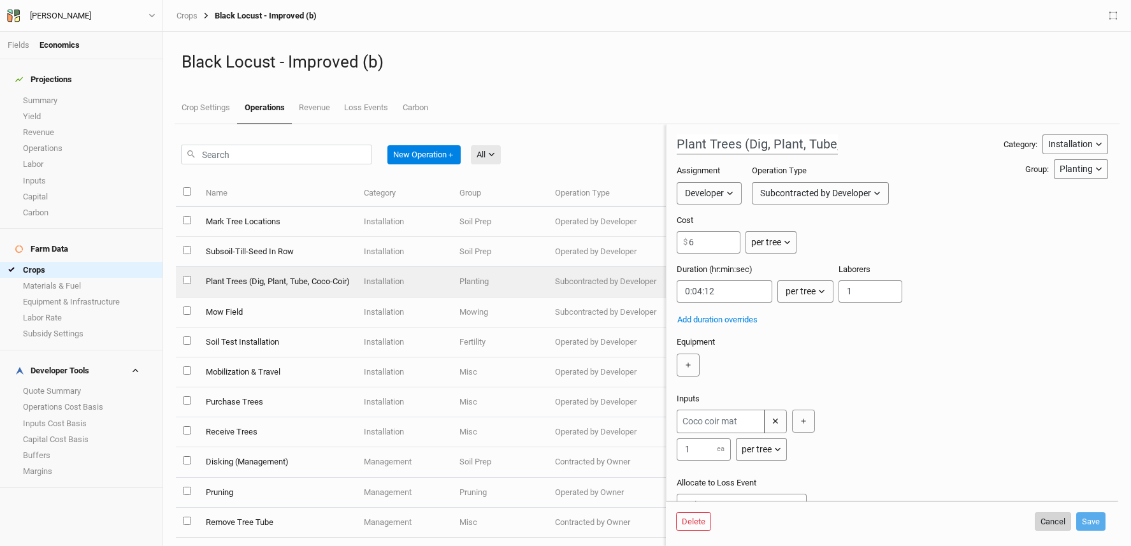
click at [1039, 522] on button "Cancel" at bounding box center [1053, 521] width 36 height 19
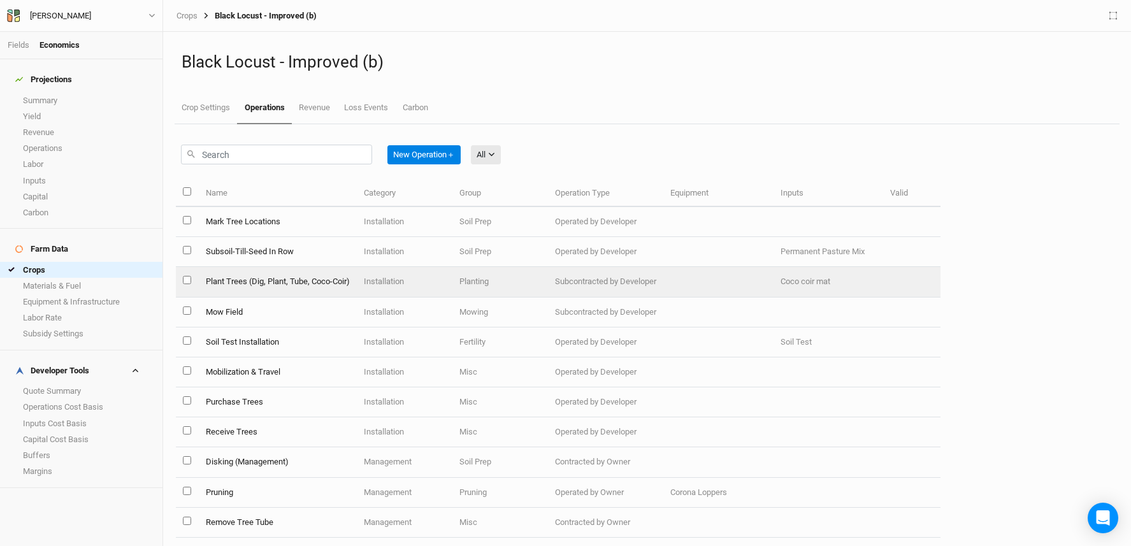
click at [321, 284] on td "Plant Trees (Dig, Plant, Tube, Coco-Coir)" at bounding box center [277, 282] width 158 height 30
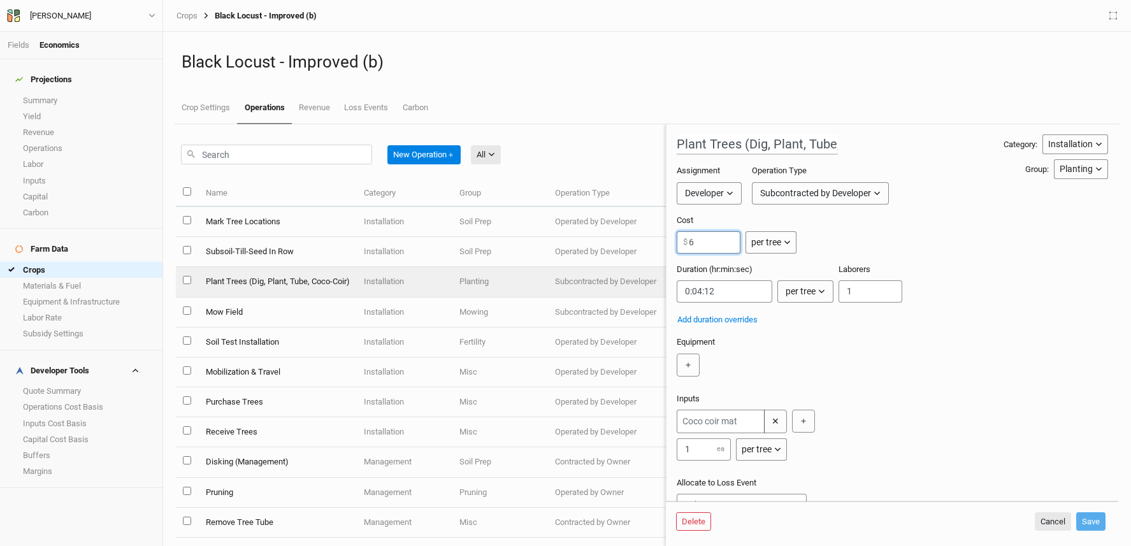
click at [707, 248] on input "6" at bounding box center [709, 242] width 64 height 22
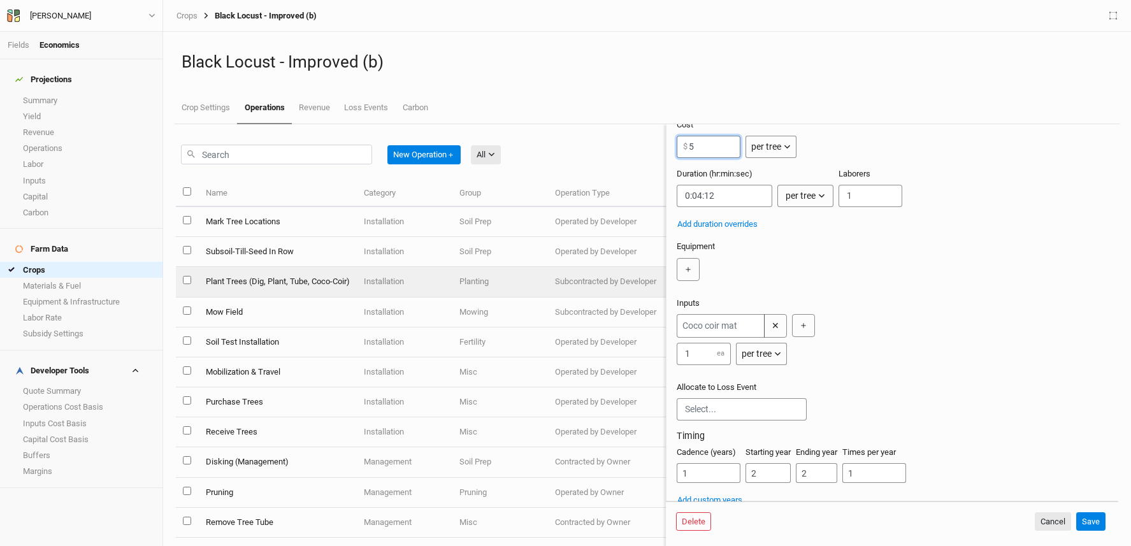
scroll to position [103, 0]
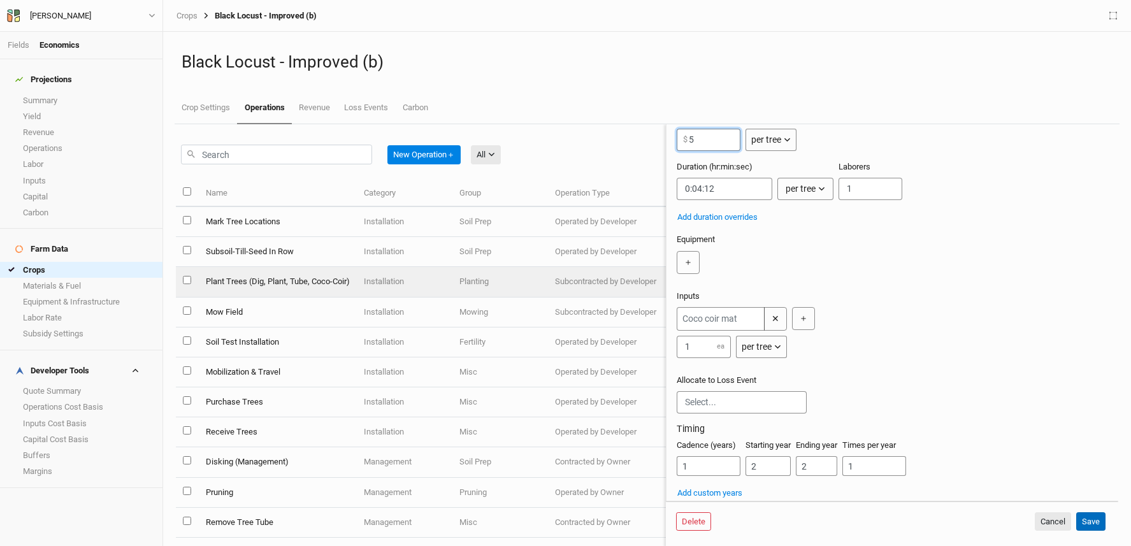
type input "5"
click at [1098, 523] on button "Save" at bounding box center [1091, 521] width 29 height 19
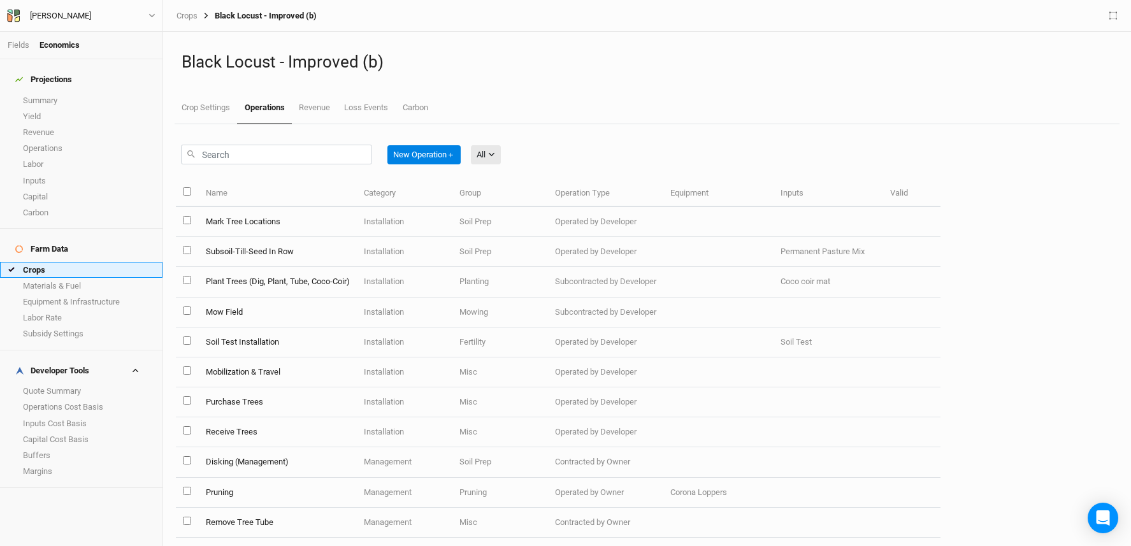
click at [106, 262] on link "Crops" at bounding box center [81, 270] width 163 height 16
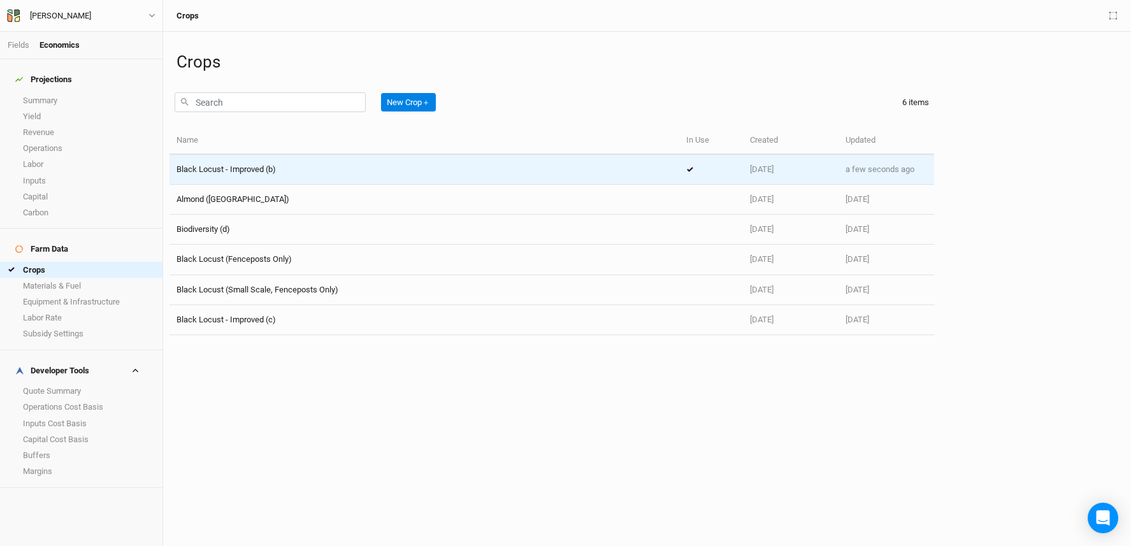
click at [321, 178] on td "Black Locust - Improved (b)" at bounding box center [425, 170] width 510 height 30
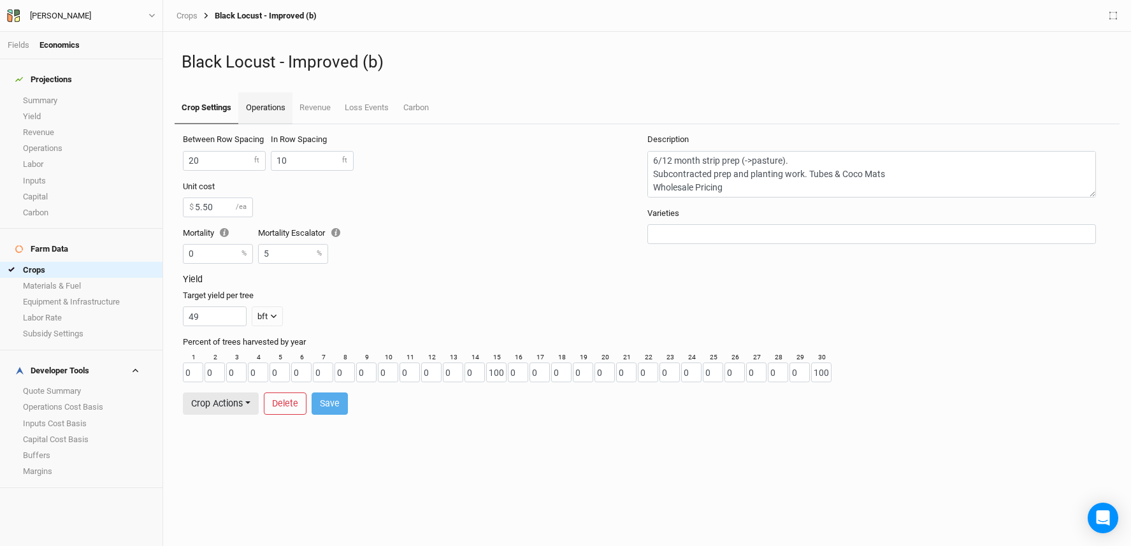
click at [256, 104] on link "Operations" at bounding box center [265, 108] width 54 height 32
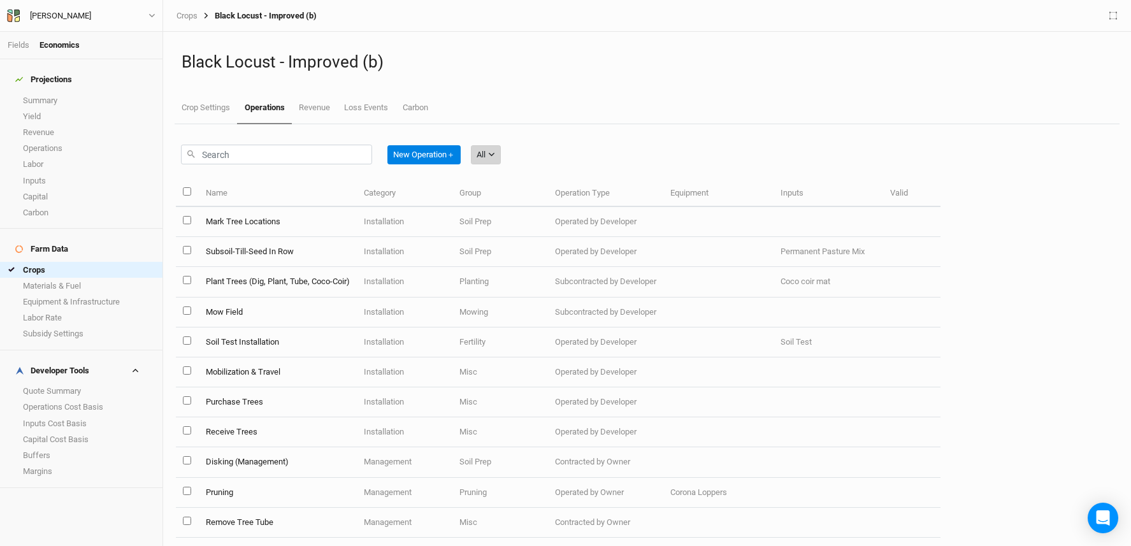
click at [492, 161] on button "All" at bounding box center [486, 154] width 30 height 19
click at [512, 222] on span "Installation" at bounding box center [515, 221] width 50 height 15
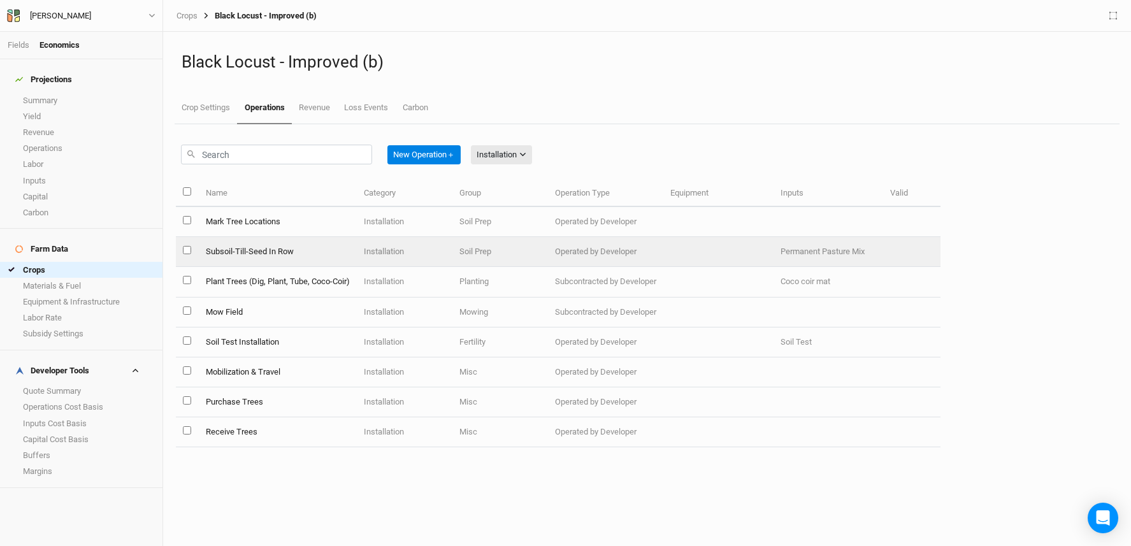
click at [229, 256] on td "Subsoil-Till-Seed In Row" at bounding box center [277, 252] width 158 height 30
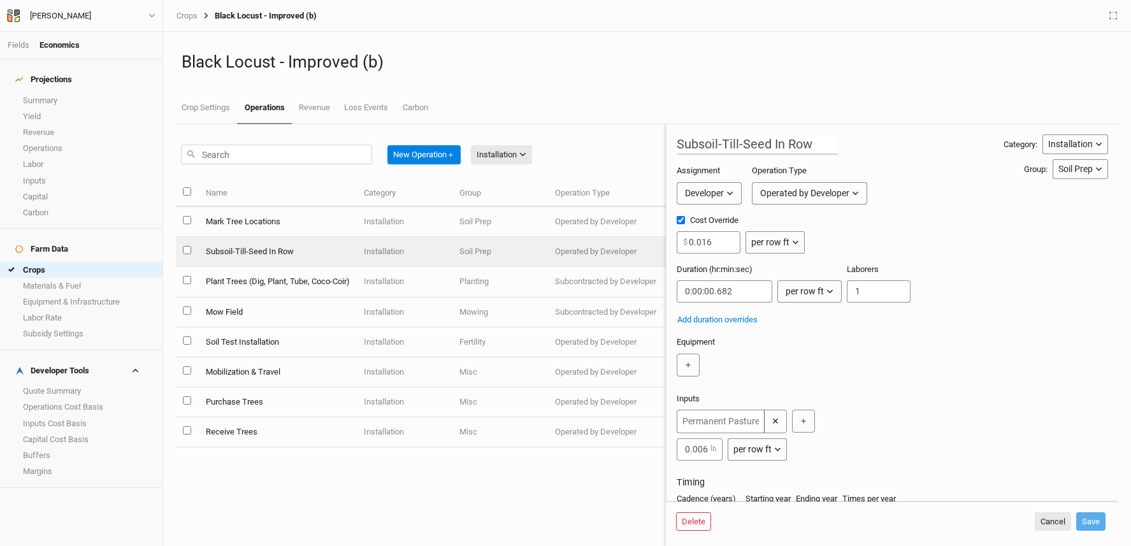
scroll to position [3, 0]
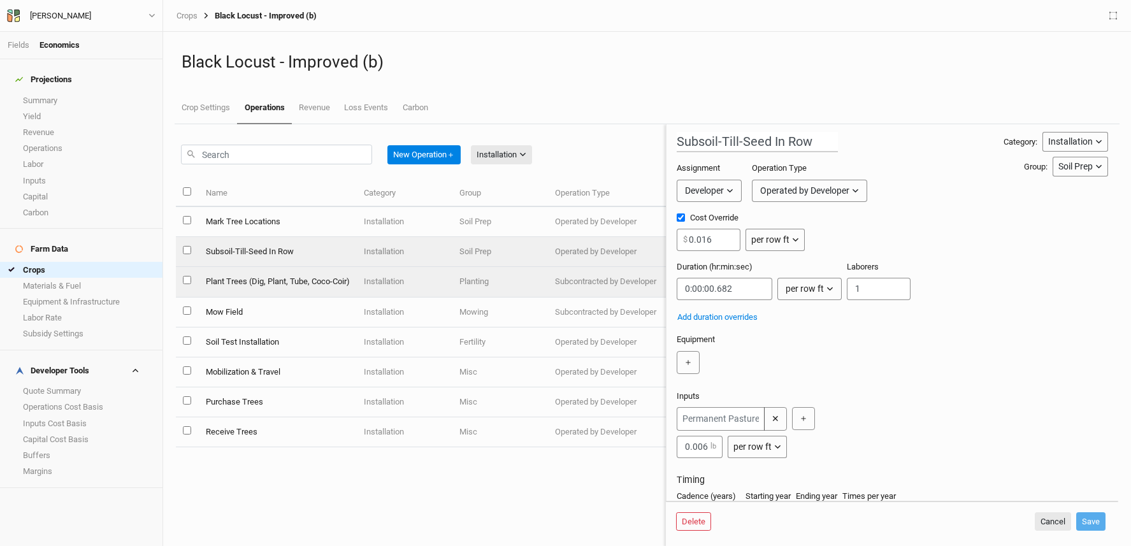
click at [326, 280] on td "Plant Trees (Dig, Plant, Tube, Coco-Coir)" at bounding box center [277, 282] width 158 height 30
type input "Plant Trees (Dig, Plant, Tube, Coco-Coir)"
type input "5"
type input "0:04:12"
type input "2"
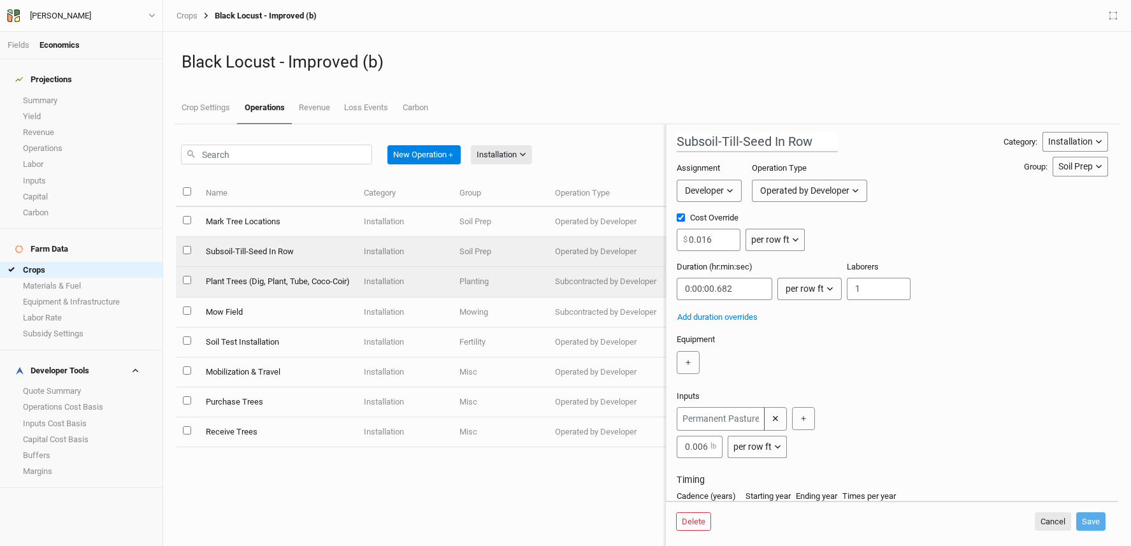
type input "2"
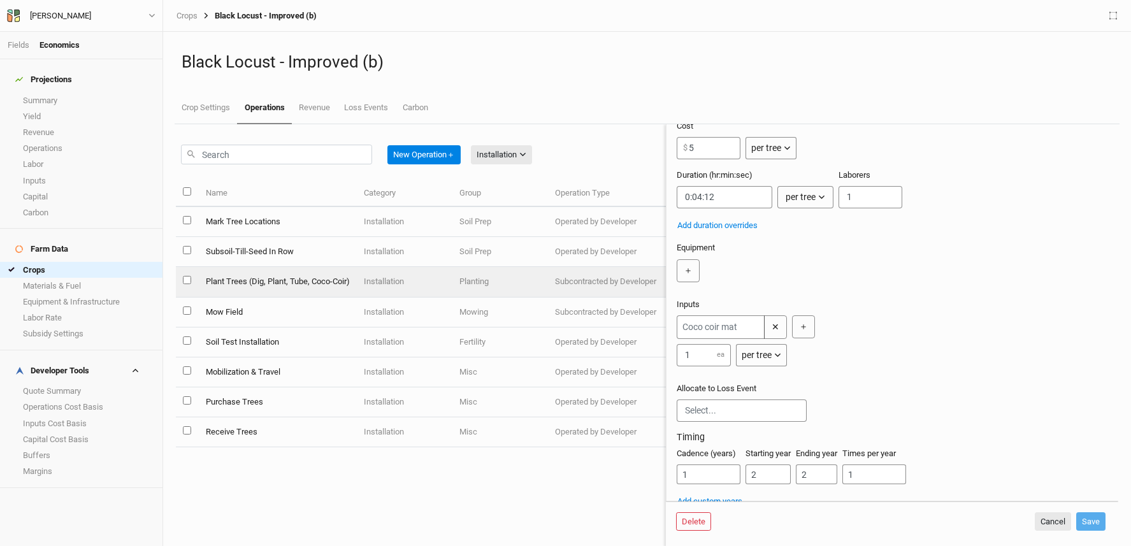
scroll to position [102, 0]
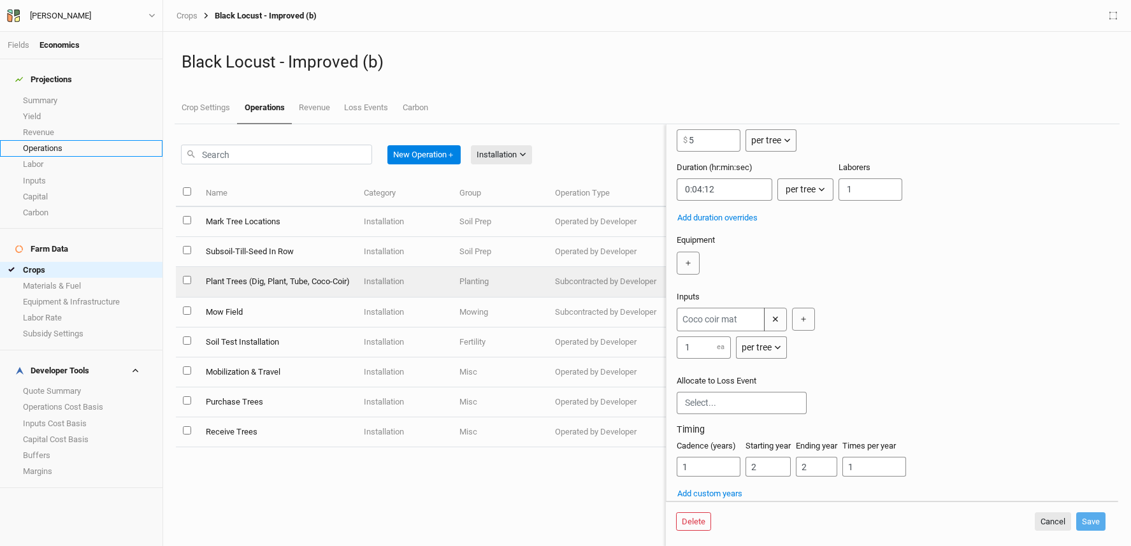
click at [61, 141] on link "Operations" at bounding box center [81, 148] width 163 height 16
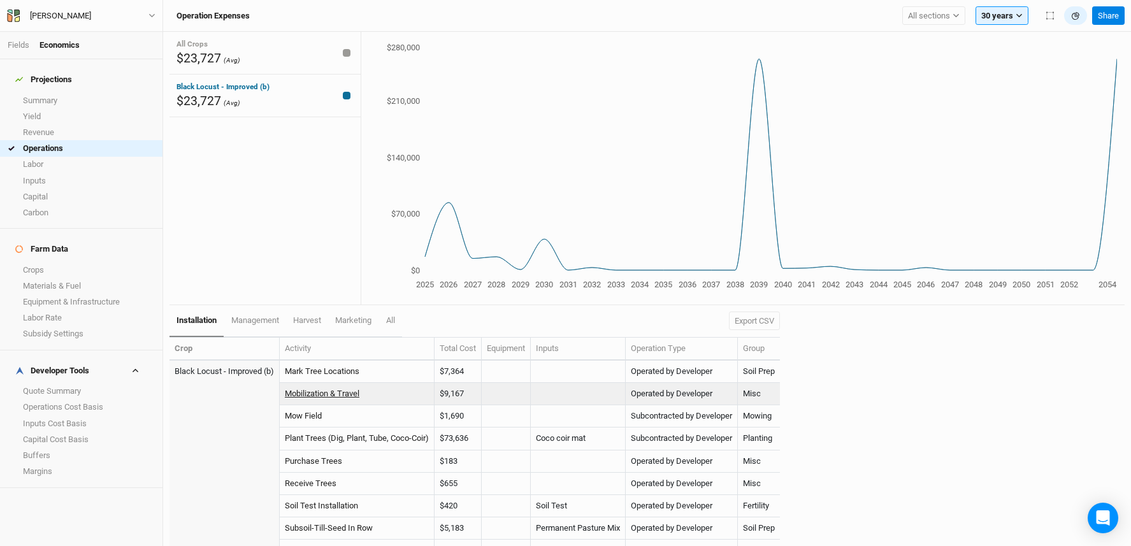
click at [334, 396] on link "Mobilization & Travel" at bounding box center [322, 394] width 75 height 10
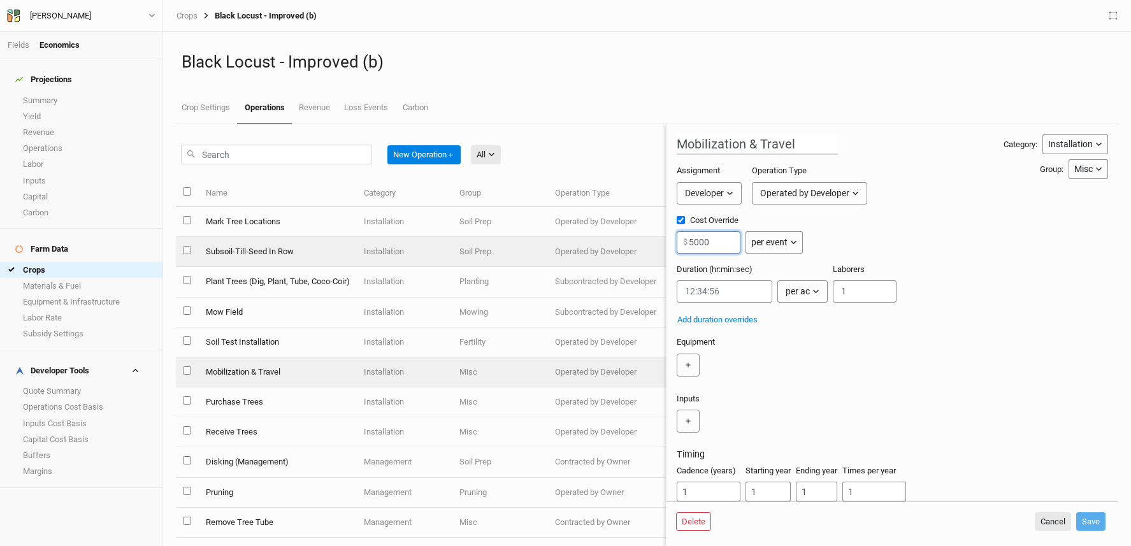
drag, startPoint x: 730, startPoint y: 250, endPoint x: 647, endPoint y: 254, distance: 82.9
click at [647, 254] on div "New Operation ＋ All All Harvest Installation Management Name Category Group Ope…" at bounding box center [647, 335] width 943 height 422
drag, startPoint x: 701, startPoint y: 242, endPoint x: 661, endPoint y: 242, distance: 40.2
click at [655, 242] on div "New Operation ＋ All All Harvest Installation Management Name Category Group Ope…" at bounding box center [647, 335] width 943 height 422
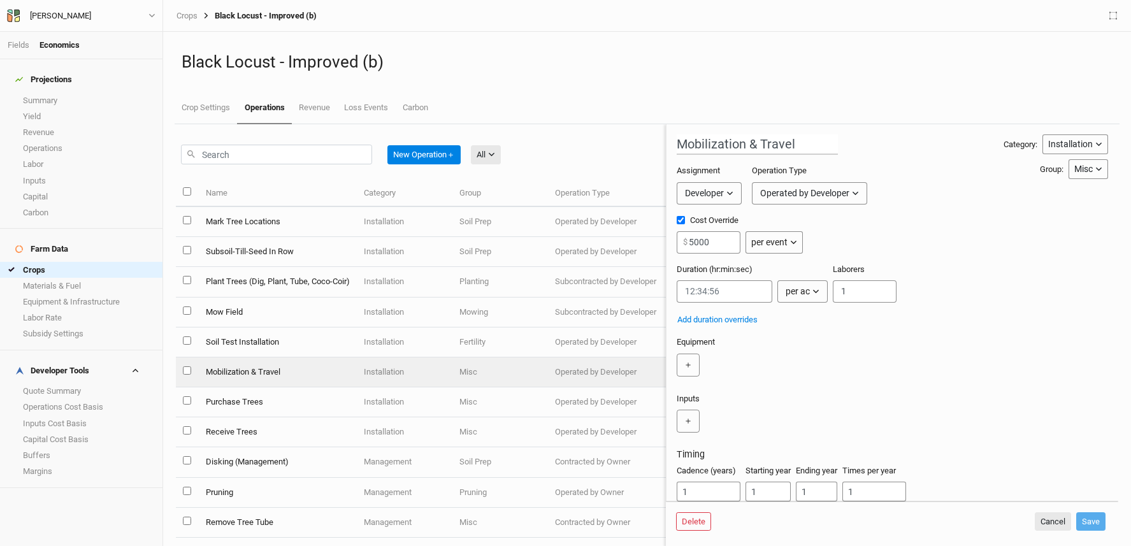
click at [770, 362] on div "＋" at bounding box center [890, 365] width 426 height 23
click at [64, 416] on link "Inputs Cost Basis" at bounding box center [81, 424] width 163 height 16
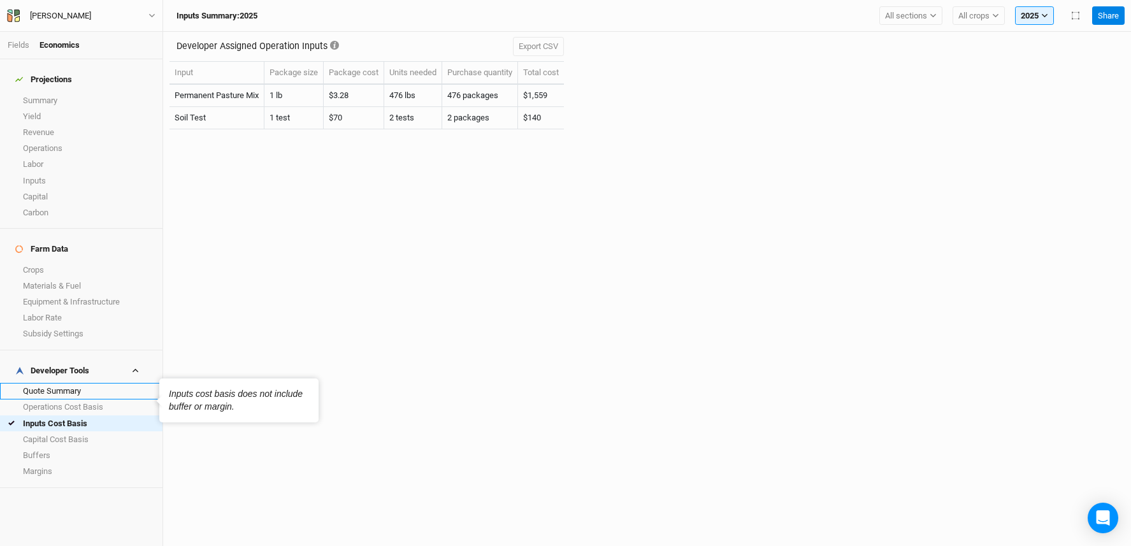
click at [79, 383] on link "Quote Summary" at bounding box center [81, 391] width 163 height 16
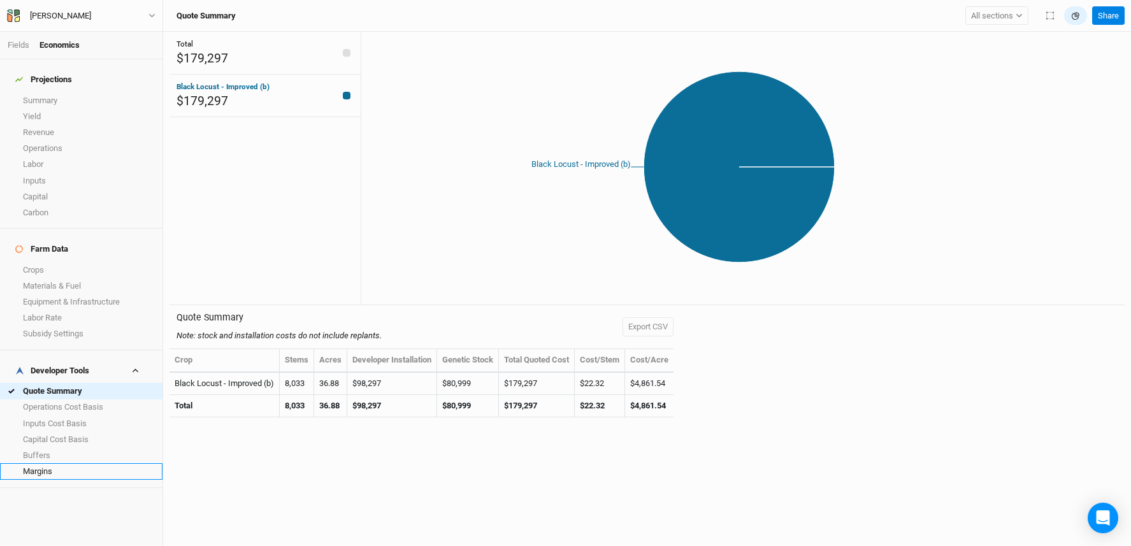
click at [62, 463] on link "Margins" at bounding box center [81, 471] width 163 height 16
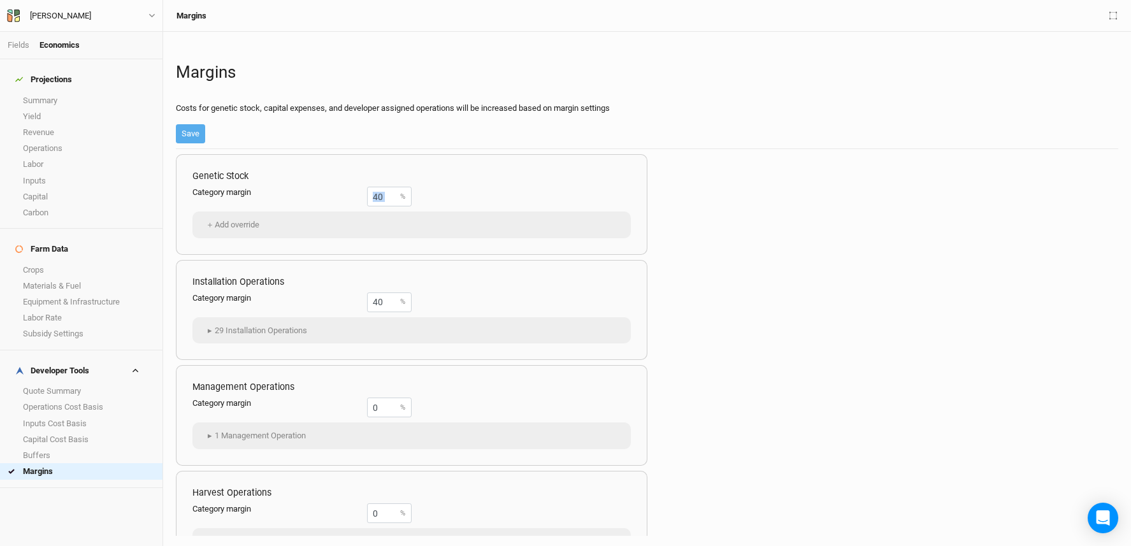
drag, startPoint x: 398, startPoint y: 200, endPoint x: 328, endPoint y: 191, distance: 70.7
click at [328, 191] on div "Category margin 40 %" at bounding box center [301, 197] width 219 height 20
click at [397, 201] on div "40 %" at bounding box center [389, 197] width 45 height 20
drag, startPoint x: 389, startPoint y: 198, endPoint x: 315, endPoint y: 194, distance: 74.0
click at [308, 196] on div "Category margin 40 %" at bounding box center [301, 197] width 219 height 20
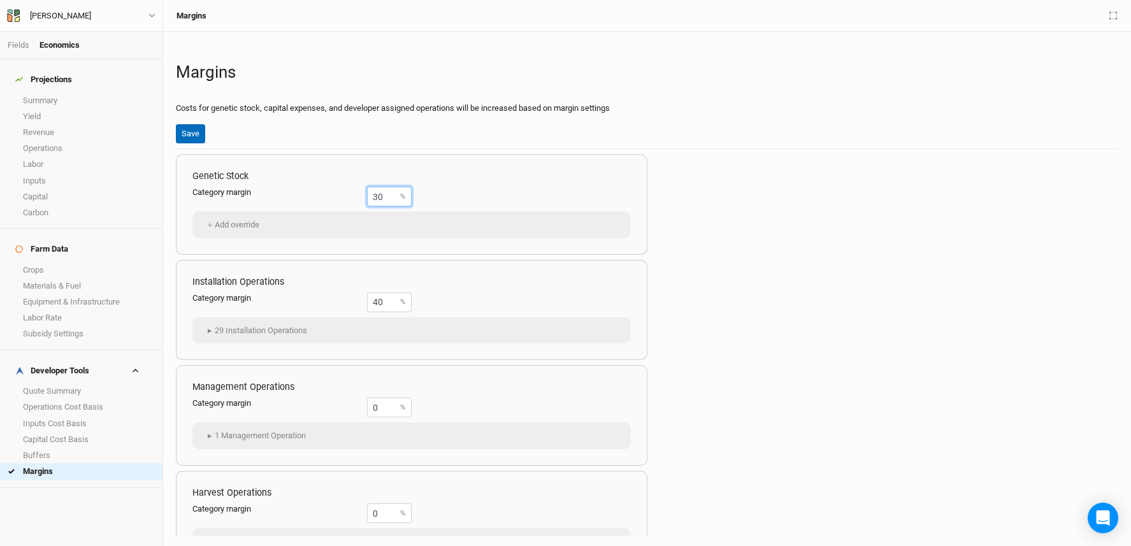
type input "30"
click at [192, 138] on button "Save" at bounding box center [190, 133] width 29 height 19
click at [44, 447] on link "Buffers" at bounding box center [81, 455] width 163 height 16
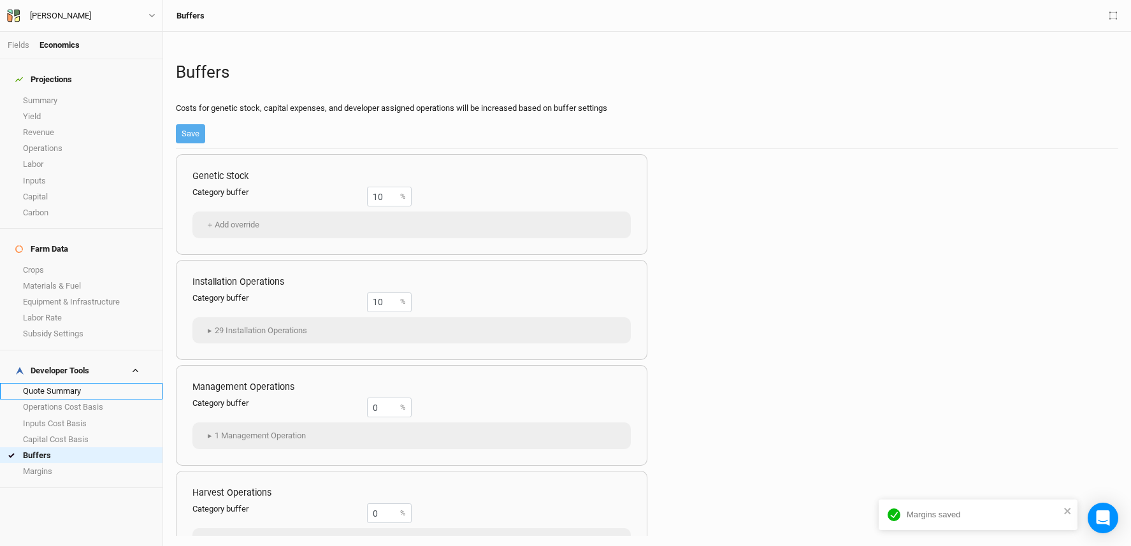
click at [67, 383] on link "Quote Summary" at bounding box center [81, 391] width 163 height 16
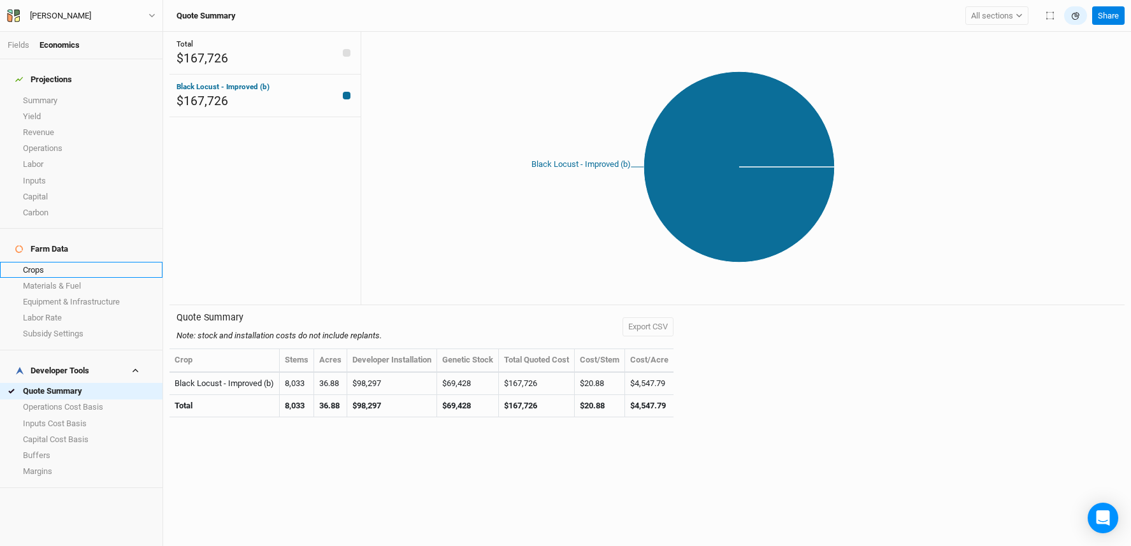
click at [76, 262] on link "Crops" at bounding box center [81, 270] width 163 height 16
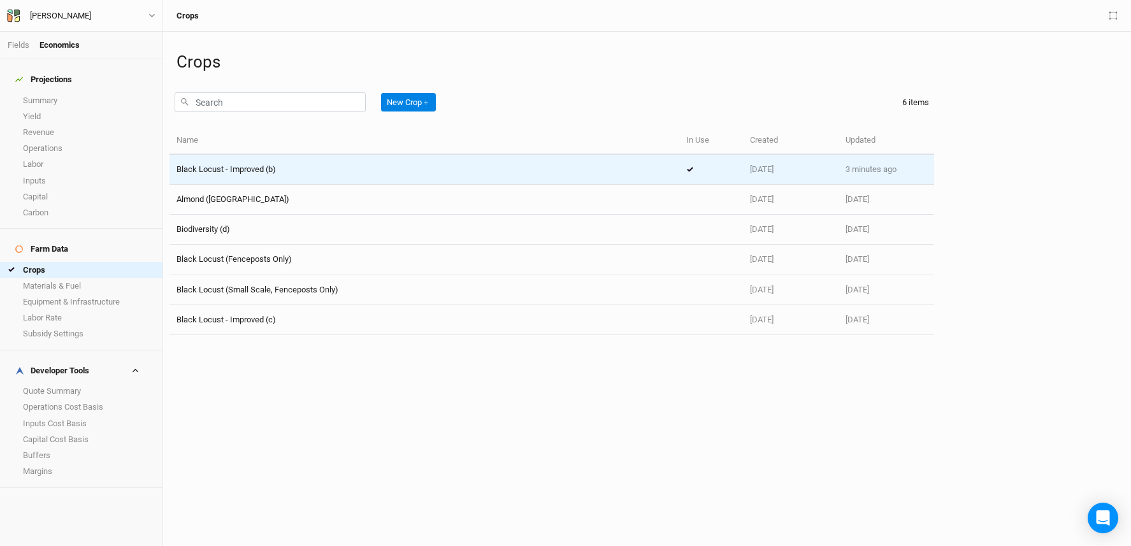
click at [565, 166] on div "Black Locust - Improved (b)" at bounding box center [425, 169] width 496 height 11
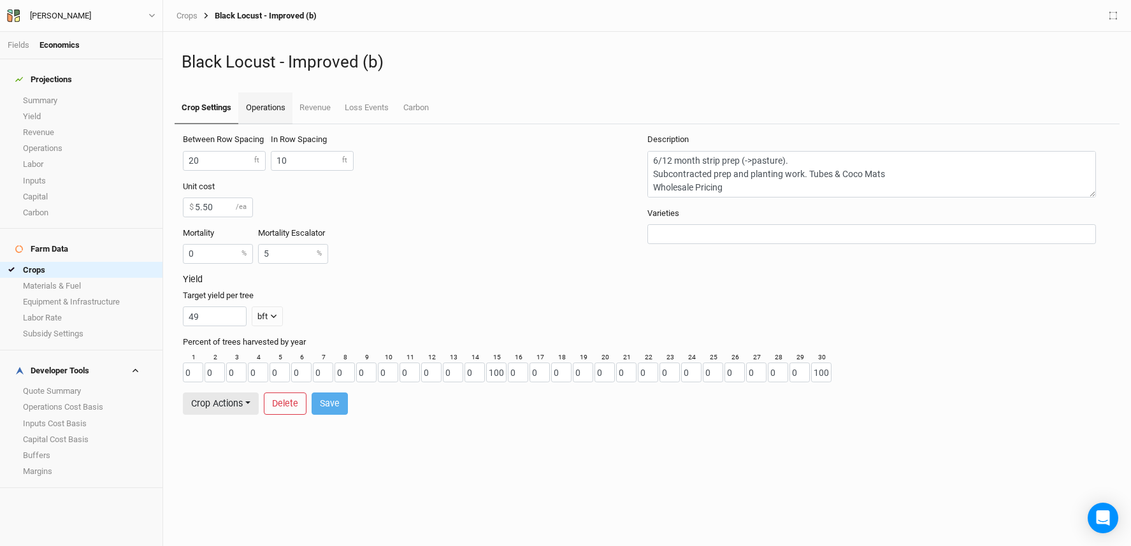
click at [261, 105] on link "Operations" at bounding box center [265, 108] width 54 height 32
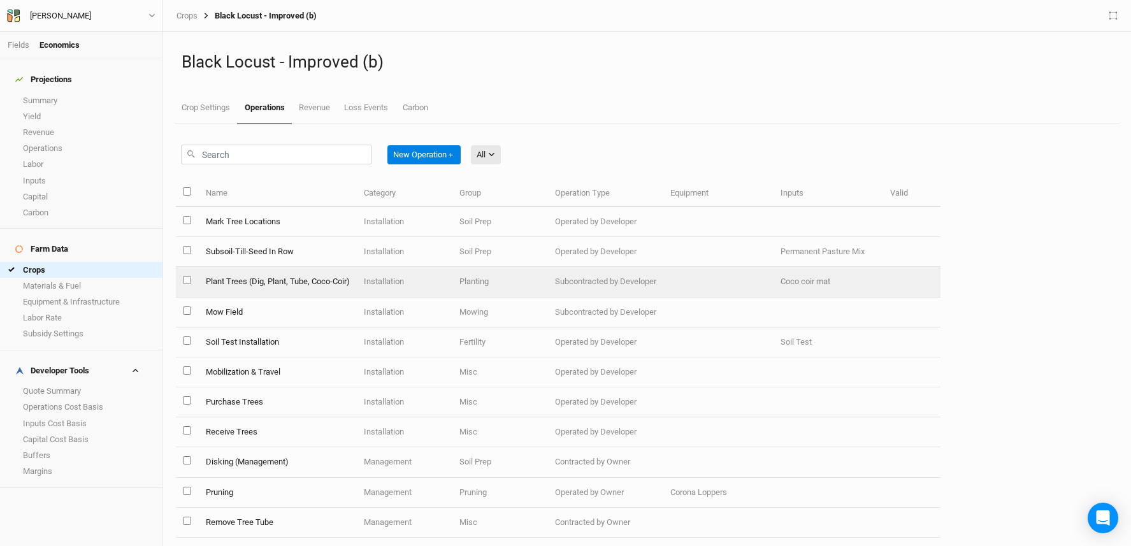
click at [331, 280] on td "Plant Trees (Dig, Plant, Tube, Coco-Coir)" at bounding box center [277, 282] width 158 height 30
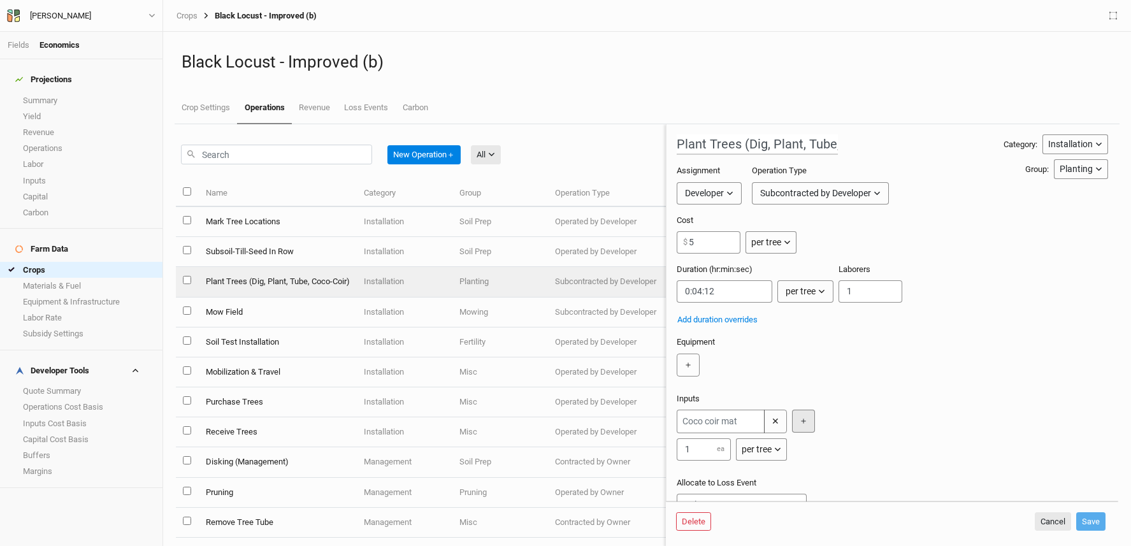
click at [811, 432] on button "＋" at bounding box center [803, 421] width 23 height 23
click at [830, 430] on input "text" at bounding box center [836, 422] width 88 height 24
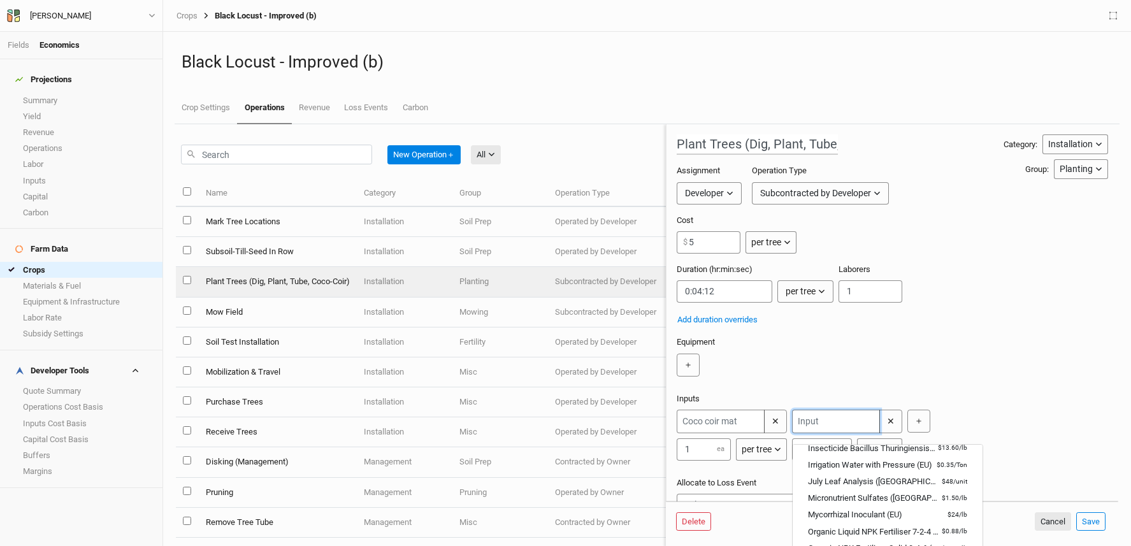
scroll to position [311, 0]
type input "plan"
type input "plantra Trunk Saver Solid Wall Tree Guard - 47-in Ht x 4-in Dia"
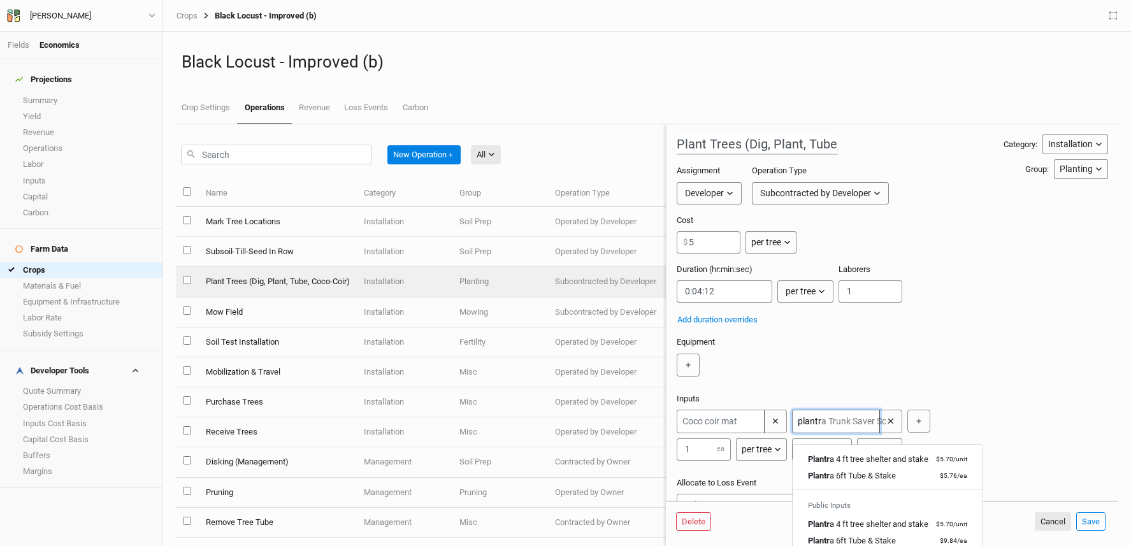
scroll to position [68, 0]
type input "plantra"
drag, startPoint x: 811, startPoint y: 433, endPoint x: 787, endPoint y: 433, distance: 24.2
click at [787, 433] on div "✕ 1 ea per tree per ac per tree per row ft per bft per event plantra plantra Tr…" at bounding box center [890, 435] width 426 height 51
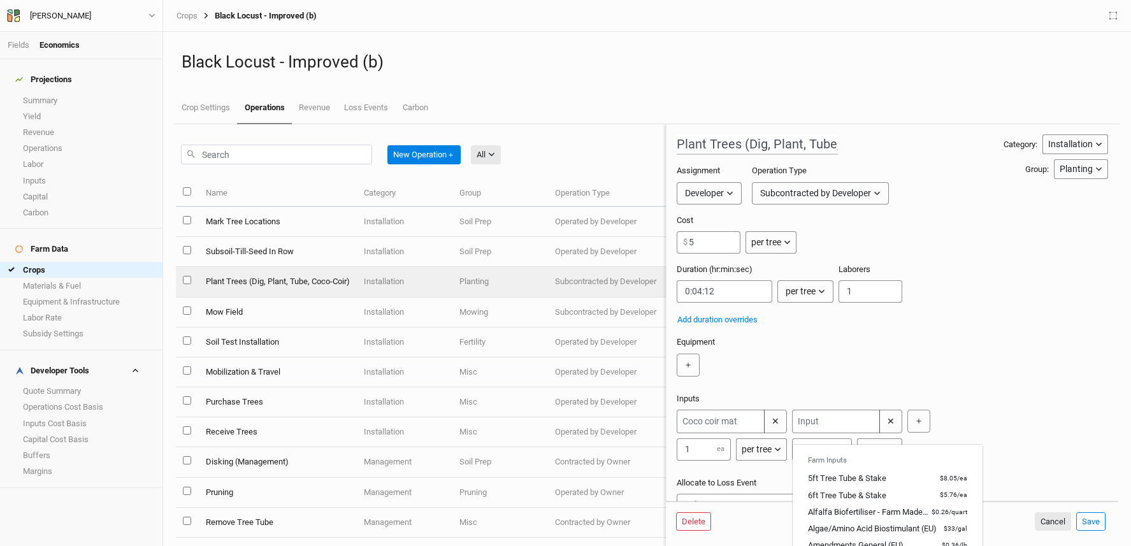
click at [892, 406] on div "Inputs ✕ 1 ea per tree per ac per tree per row ft per bft per event Farm Inputs…" at bounding box center [890, 430] width 426 height 74
click at [835, 433] on input "text" at bounding box center [836, 422] width 88 height 24
type input "plan"
type input "plantra Trunk Saver Solid Wall Tree Guard - 47-in Ht x 4-in Dia"
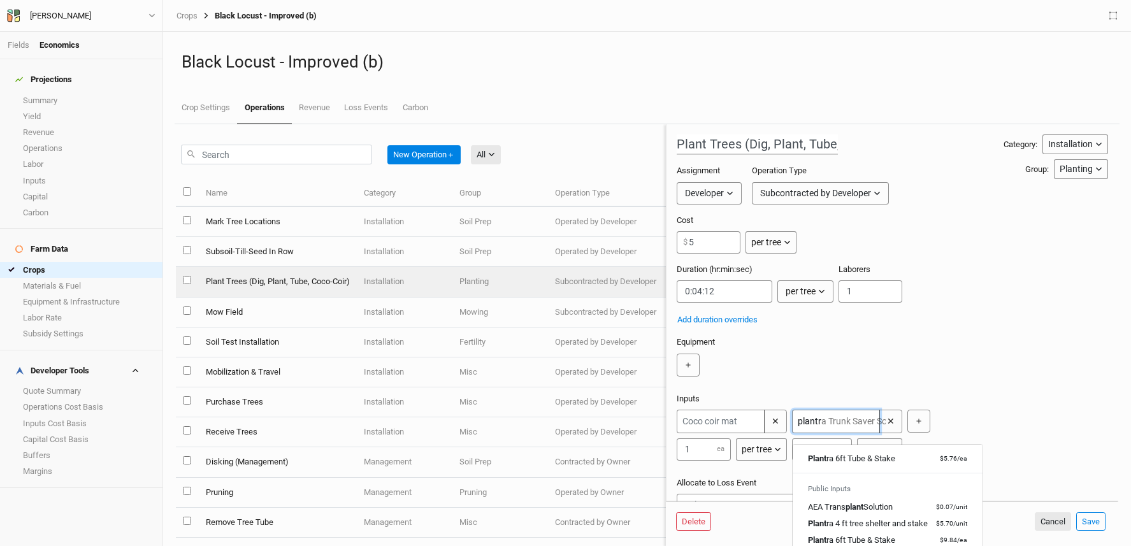
scroll to position [68, 0]
type input "plantra"
drag, startPoint x: 1026, startPoint y: 438, endPoint x: 1018, endPoint y: 442, distance: 8.9
click at [1026, 438] on div "✕ 1 ea per tree per ac per tree per row ft per bft per event plantra Farm Input…" at bounding box center [890, 435] width 426 height 51
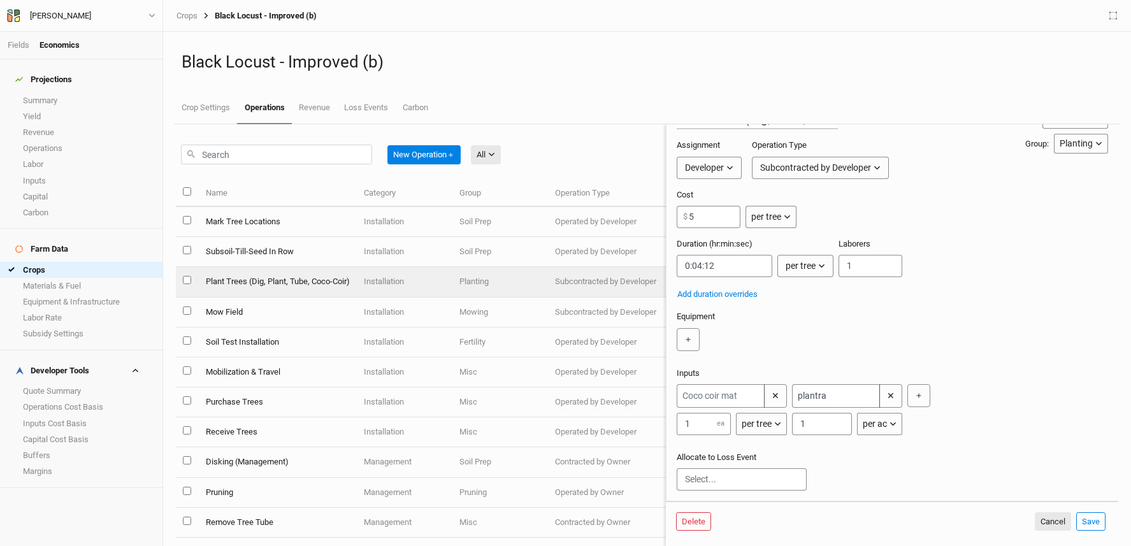
scroll to position [130, 0]
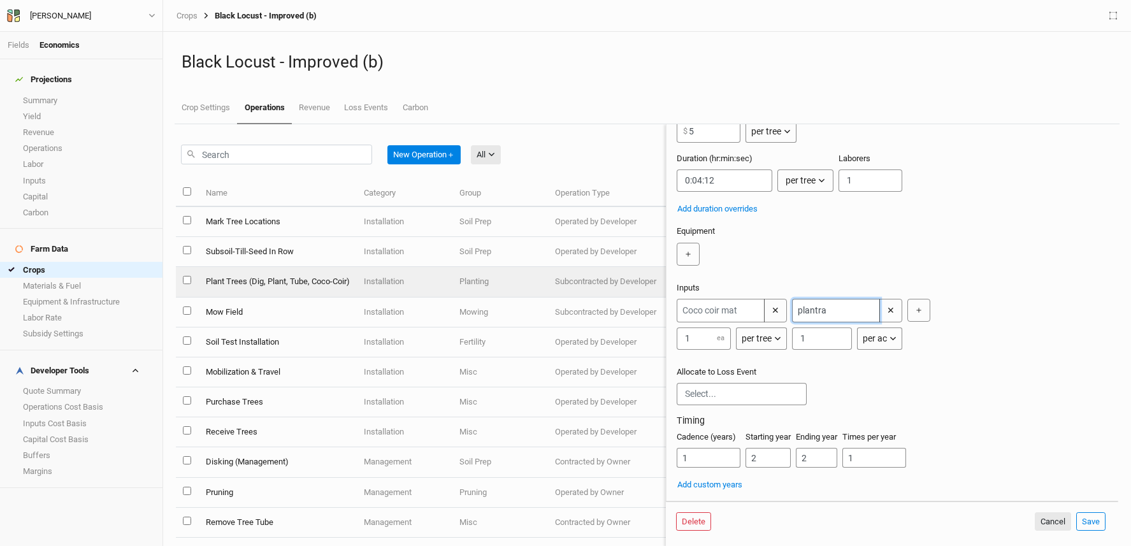
type input "plantra Trunk Saver Solid Wall Tree Guard - 47-in Ht x 4-in Dia"
click at [845, 299] on input "plantra" at bounding box center [836, 311] width 88 height 24
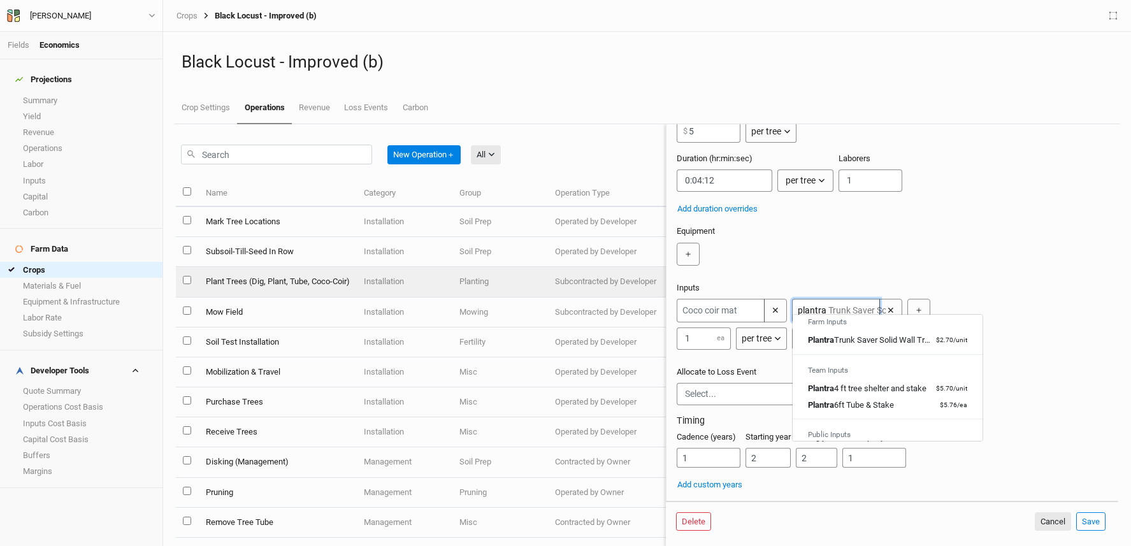
scroll to position [0, 0]
click at [867, 345] on div "Plantra Trunk Saver Solid Wall Tree Guard - 47-in Ht x 4-in Dia" at bounding box center [871, 348] width 126 height 11
type input "Plantra Trunk Saver Solid Wall Tree Guard - 47-in Ht x 4-in Dia"
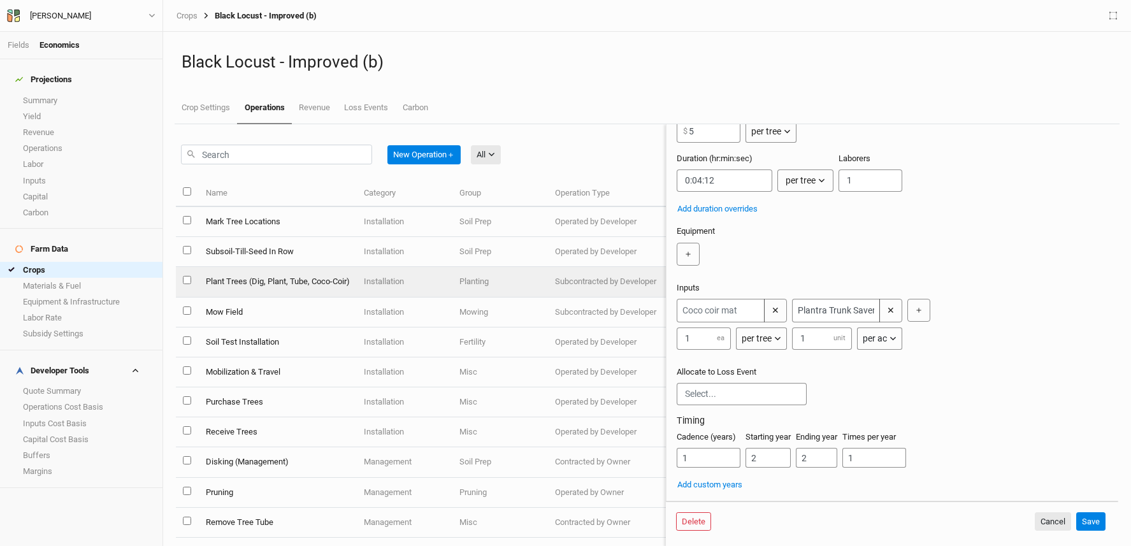
click at [888, 333] on button "per ac" at bounding box center [879, 339] width 45 height 22
click at [918, 373] on button "per tree" at bounding box center [907, 377] width 101 height 20
click at [1094, 518] on button "Save" at bounding box center [1091, 521] width 29 height 19
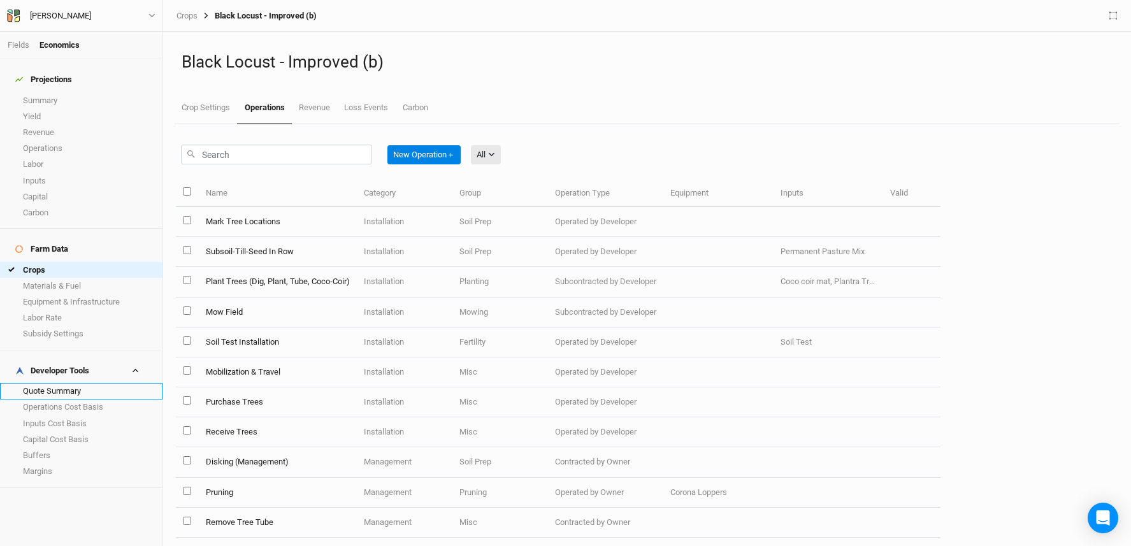
click at [69, 383] on link "Quote Summary" at bounding box center [81, 391] width 163 height 16
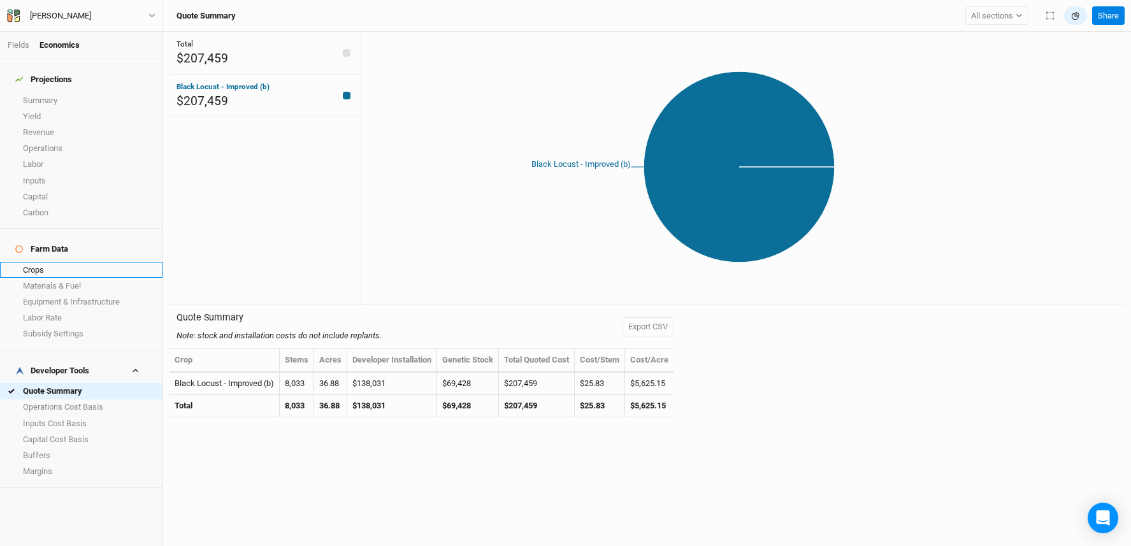
click at [82, 262] on link "Crops" at bounding box center [81, 270] width 163 height 16
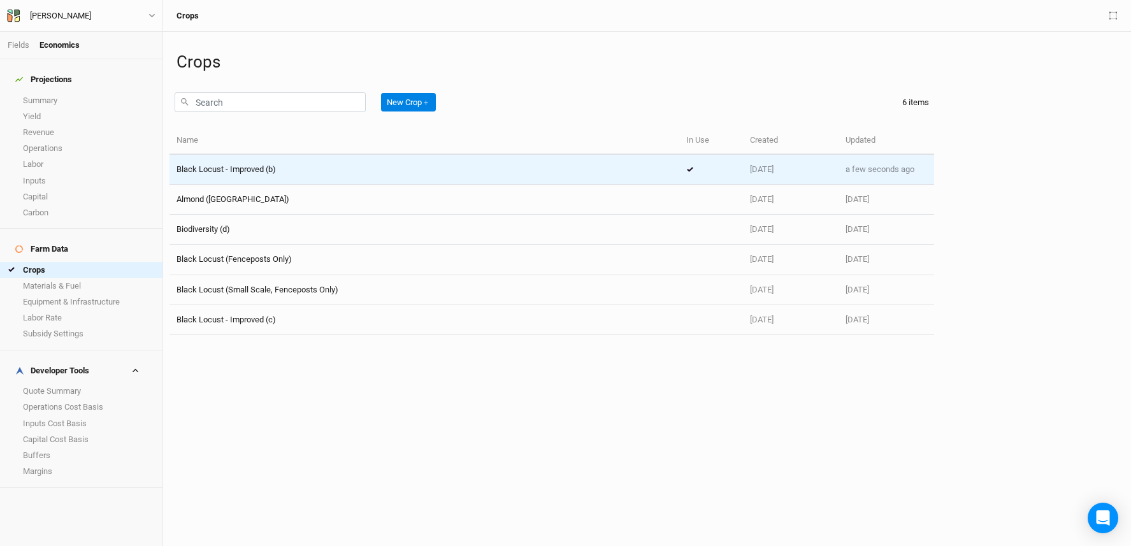
click at [360, 164] on div "Black Locust - Improved (b)" at bounding box center [425, 169] width 496 height 11
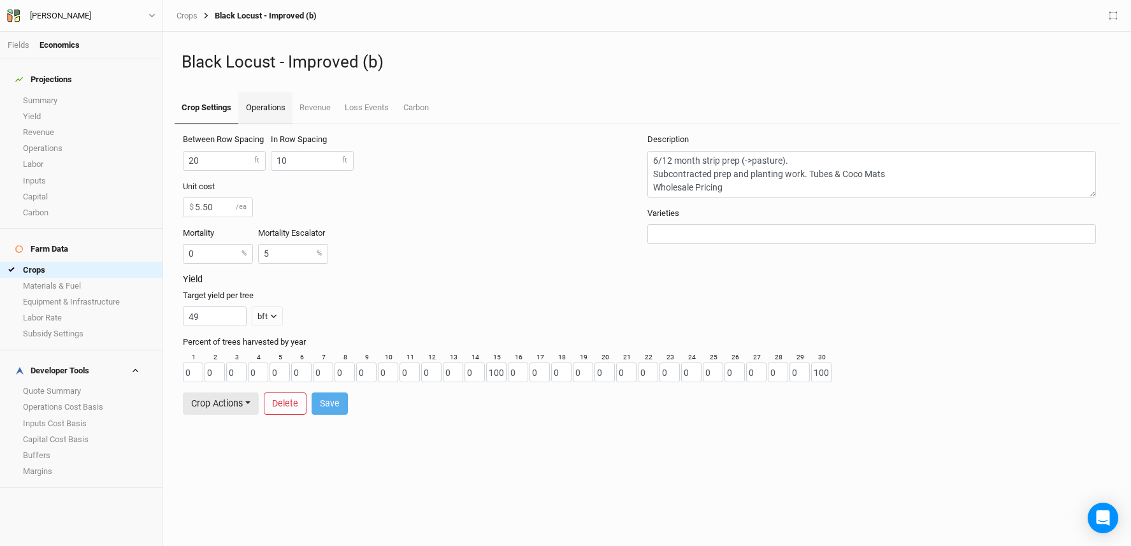
click at [268, 103] on link "Operations" at bounding box center [265, 108] width 54 height 32
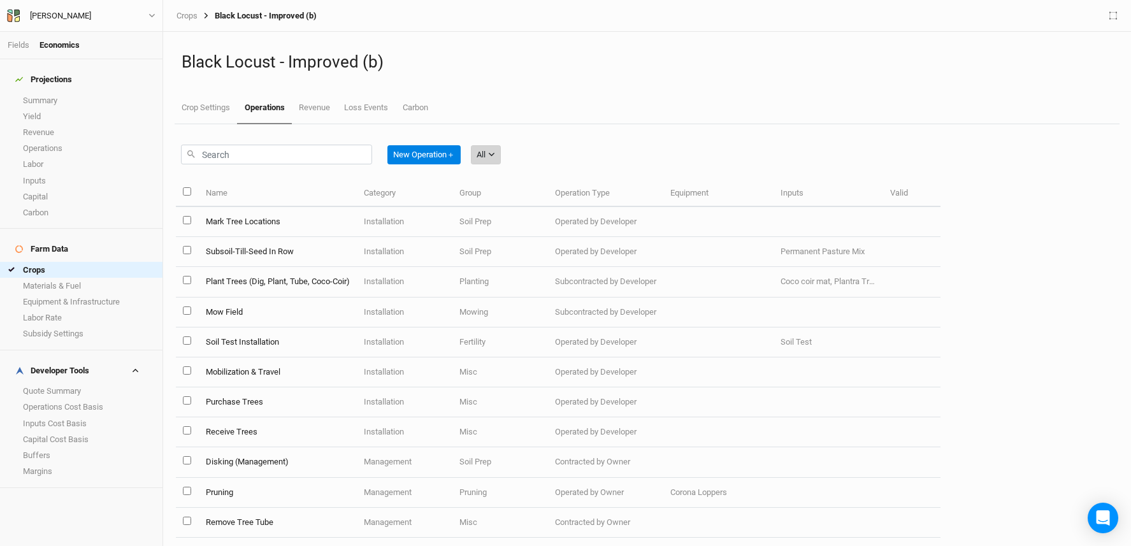
drag, startPoint x: 490, startPoint y: 147, endPoint x: 504, endPoint y: 158, distance: 17.7
click at [490, 147] on button "All" at bounding box center [486, 154] width 30 height 19
click at [566, 223] on button "Installation" at bounding box center [525, 221] width 101 height 20
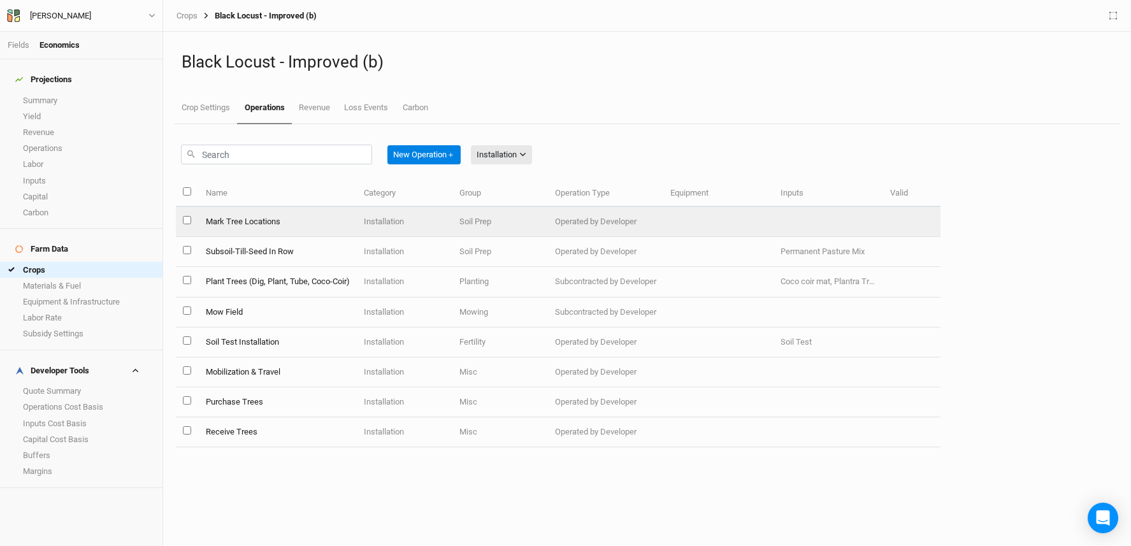
click at [187, 217] on input "select this item" at bounding box center [187, 220] width 8 height 8
checkbox input "true"
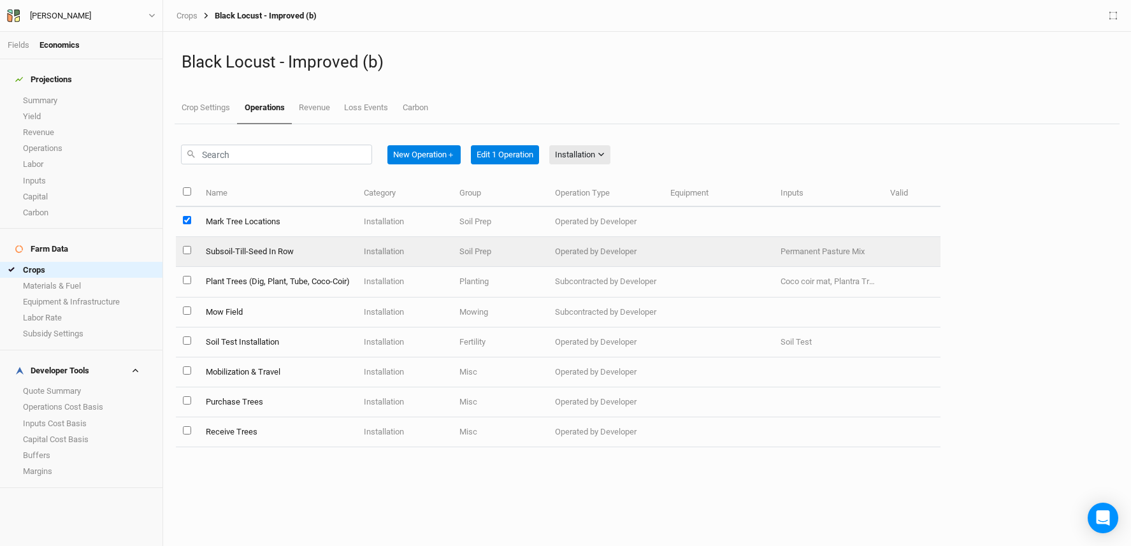
click at [185, 247] on input "select this item" at bounding box center [187, 250] width 8 height 8
checkbox input "true"
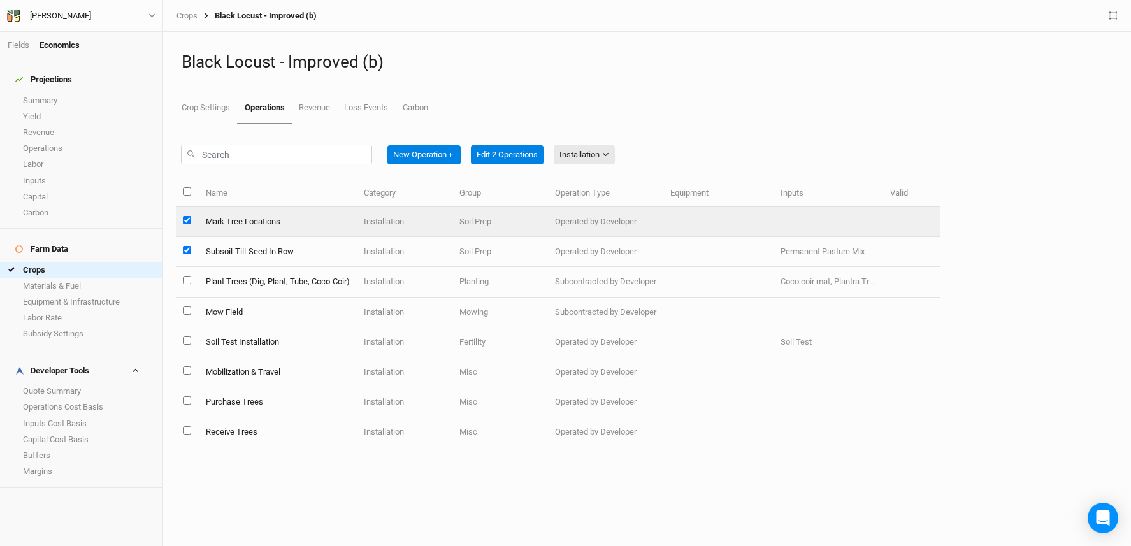
click at [186, 219] on input "select this item" at bounding box center [187, 220] width 8 height 8
checkbox input "false"
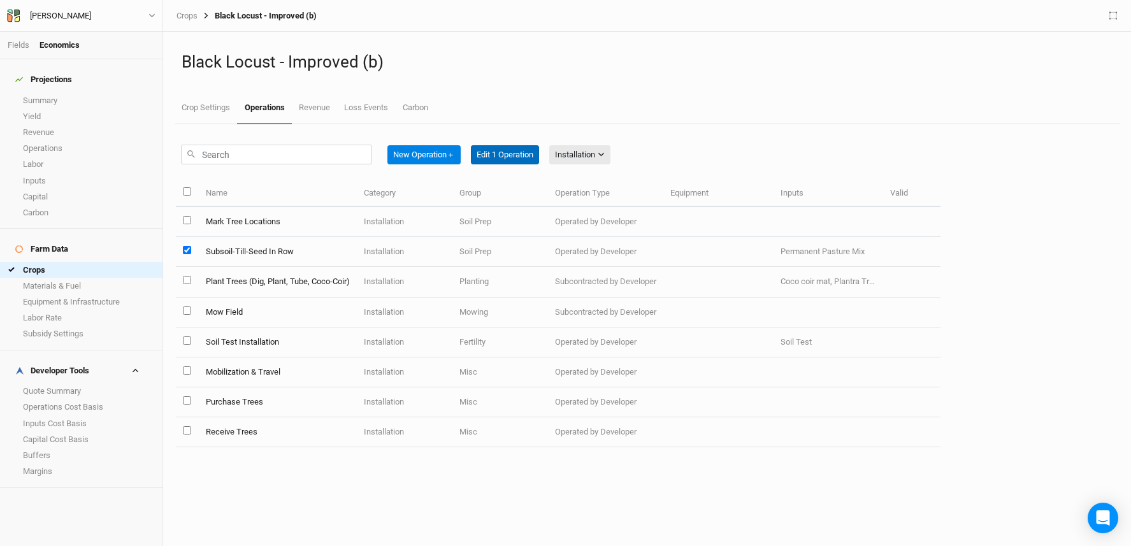
click at [496, 157] on button "Edit 1 Operation" at bounding box center [505, 154] width 68 height 19
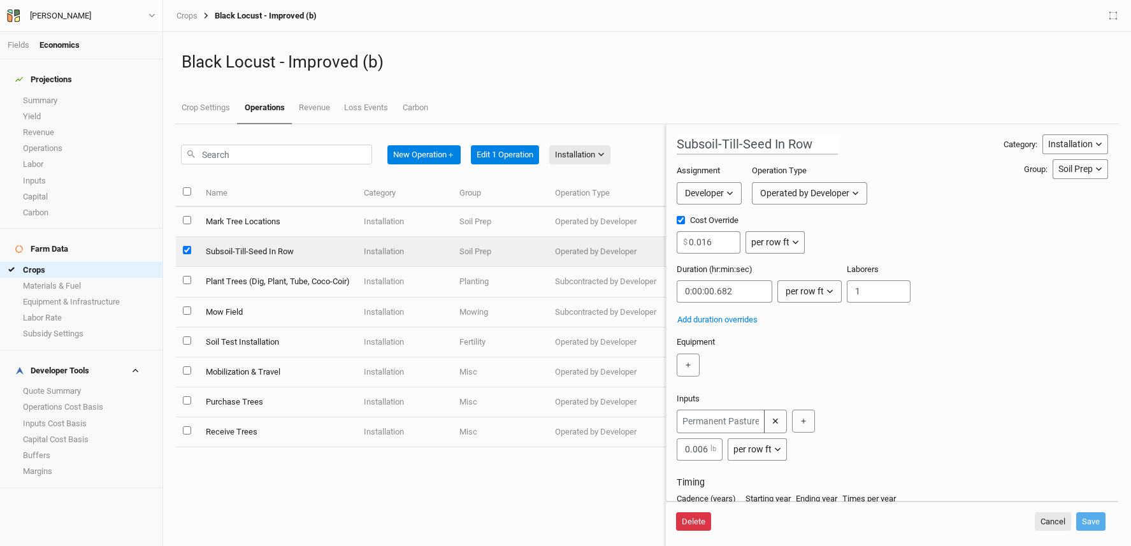
click at [700, 520] on button "Delete" at bounding box center [693, 521] width 35 height 19
click at [801, 522] on button "Delete" at bounding box center [791, 521] width 35 height 19
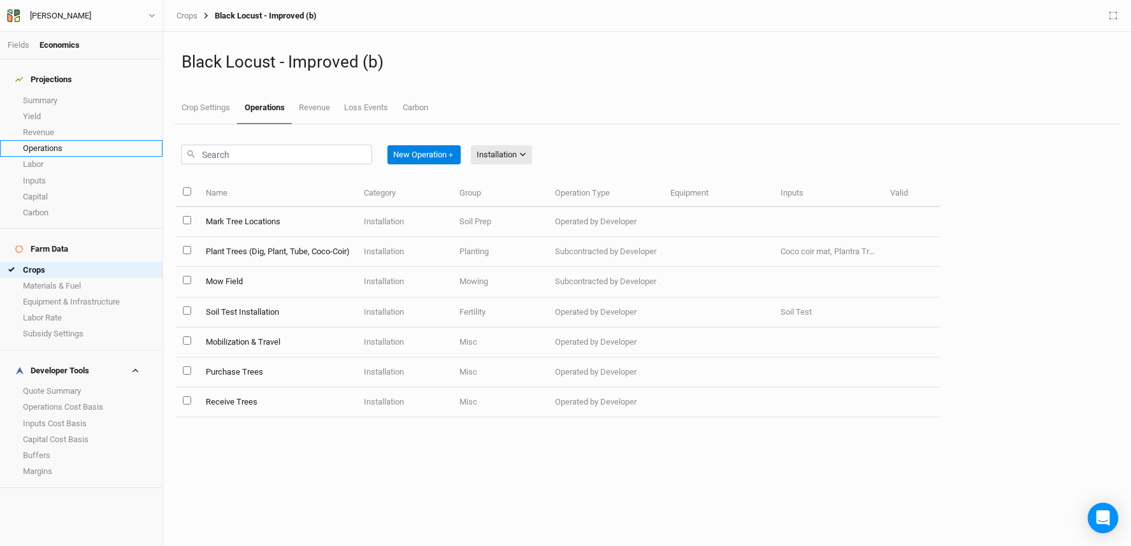
click at [102, 140] on link "Operations" at bounding box center [81, 148] width 163 height 16
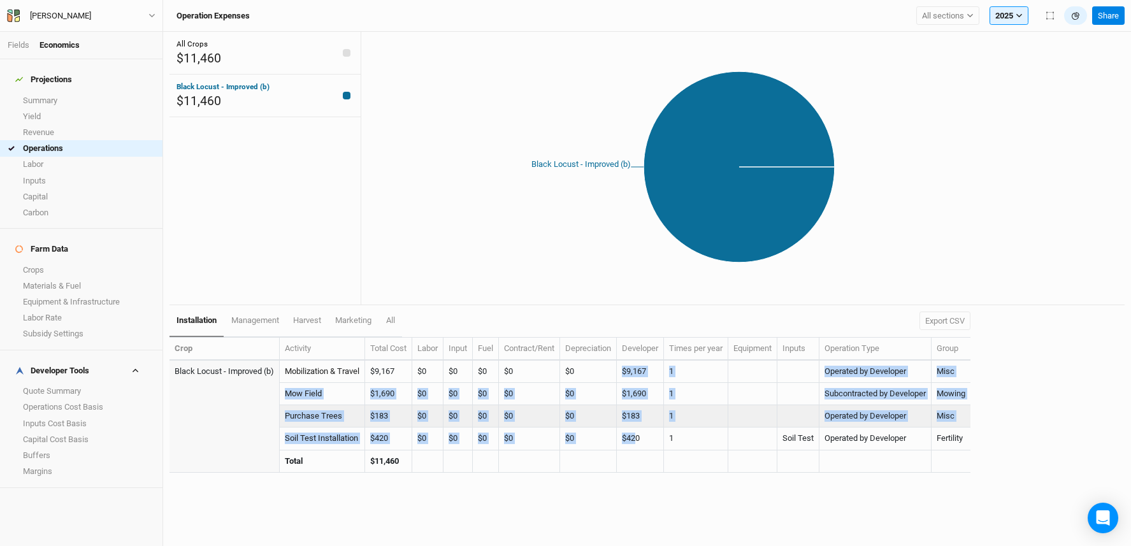
drag, startPoint x: 642, startPoint y: 365, endPoint x: 642, endPoint y: 433, distance: 67.6
click at [642, 433] on tbody "Black Locust - Improved (b) Mobilization & Travel $9,167 $0 $0 $0 $0 $0 $9,167 …" at bounding box center [570, 417] width 801 height 112
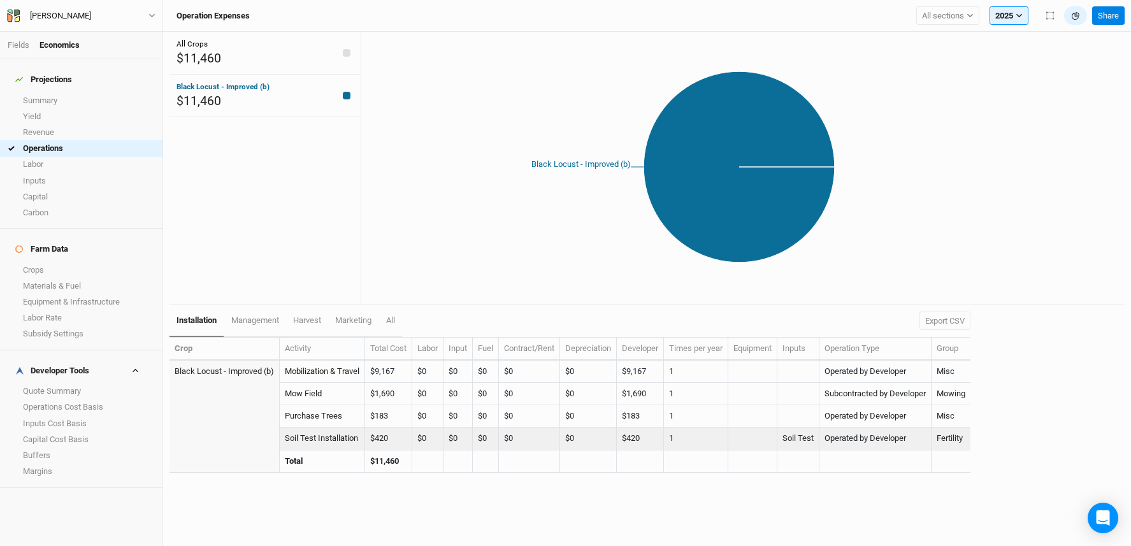
click at [642, 433] on td "$420" at bounding box center [640, 439] width 47 height 22
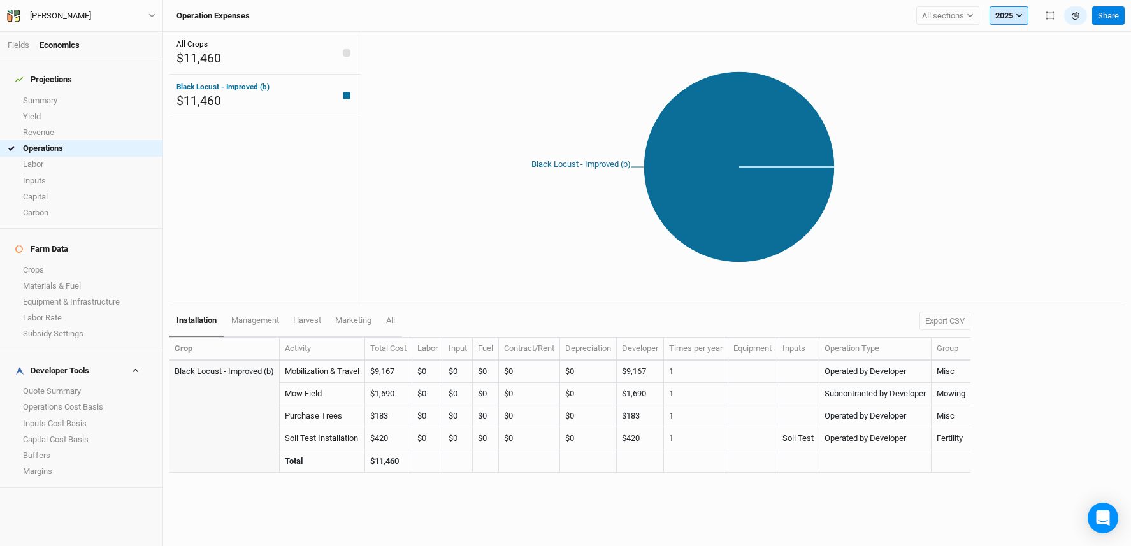
click at [1019, 15] on icon "button" at bounding box center [1019, 15] width 7 height 7
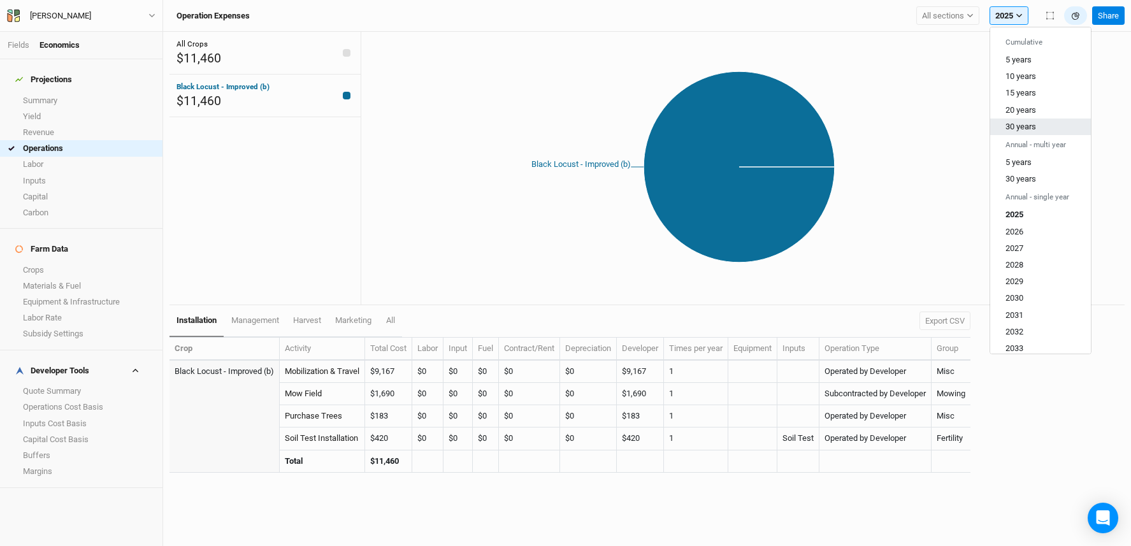
click at [1033, 126] on span "30 years" at bounding box center [1021, 127] width 31 height 10
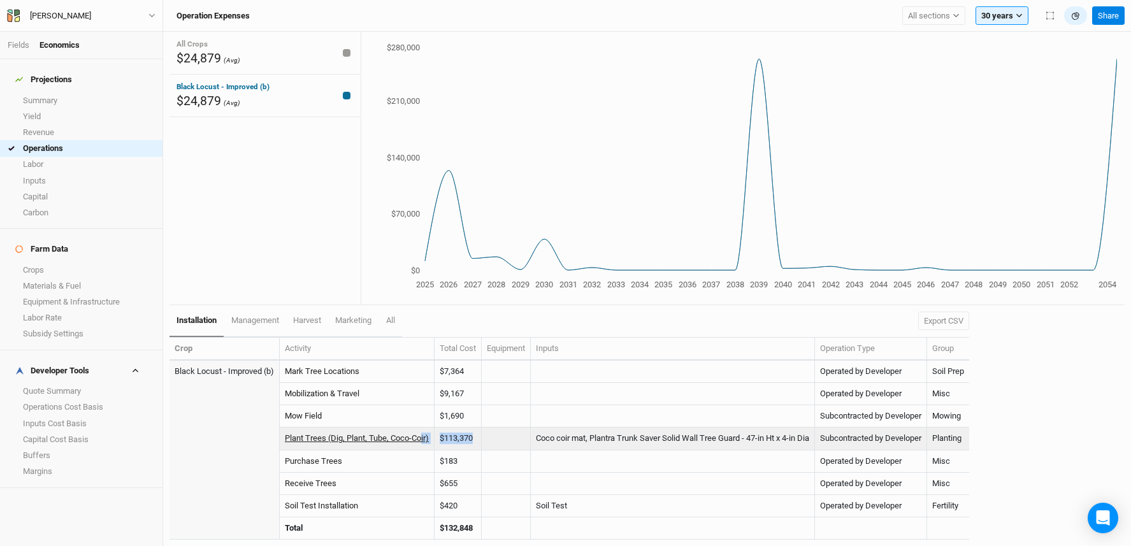
click at [422, 442] on tr "Plant Trees (Dig, Plant, Tube, Coco-Coir) $113,370 Coco coir mat, Plantra Trunk…" at bounding box center [570, 439] width 800 height 22
click at [445, 444] on td "$113,370" at bounding box center [458, 439] width 47 height 22
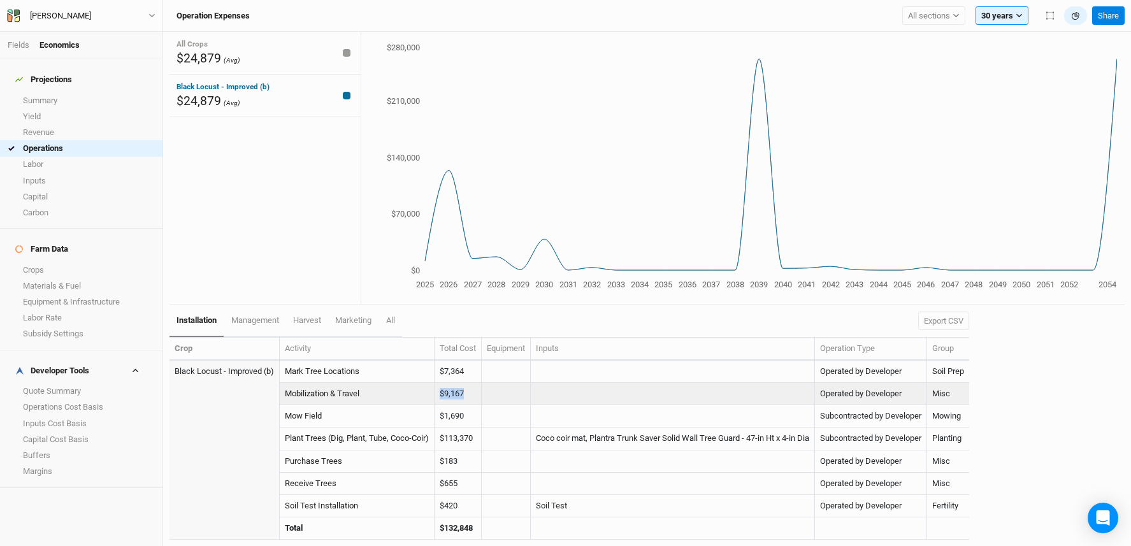
drag, startPoint x: 470, startPoint y: 395, endPoint x: 429, endPoint y: 395, distance: 40.8
click at [429, 395] on tr "Mobilization & Travel $9,167 Operated by Developer Misc" at bounding box center [570, 394] width 800 height 22
click at [453, 395] on td "$9,167" at bounding box center [458, 394] width 47 height 22
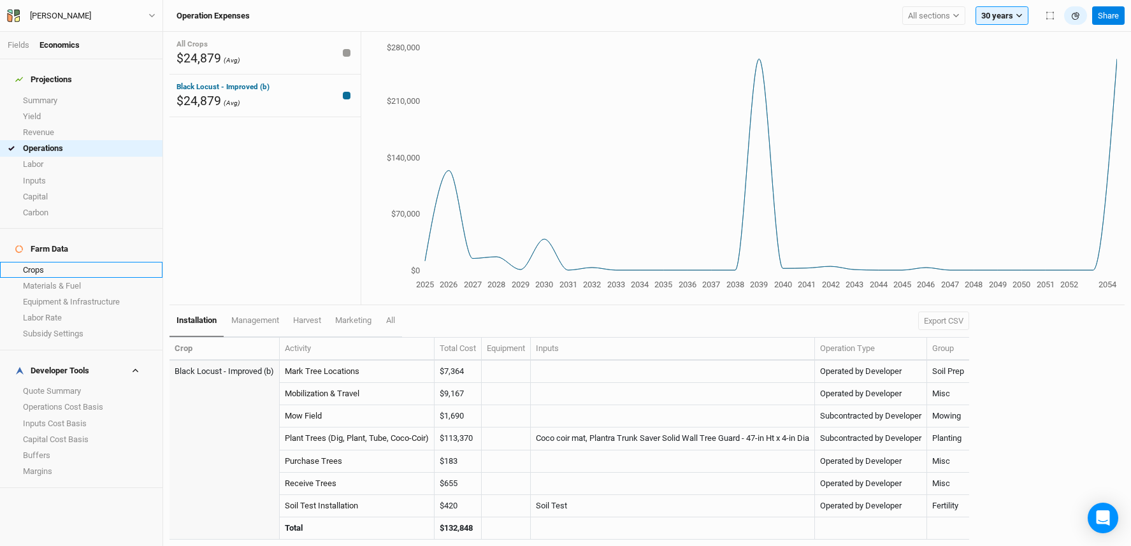
click at [42, 262] on link "Crops" at bounding box center [81, 270] width 163 height 16
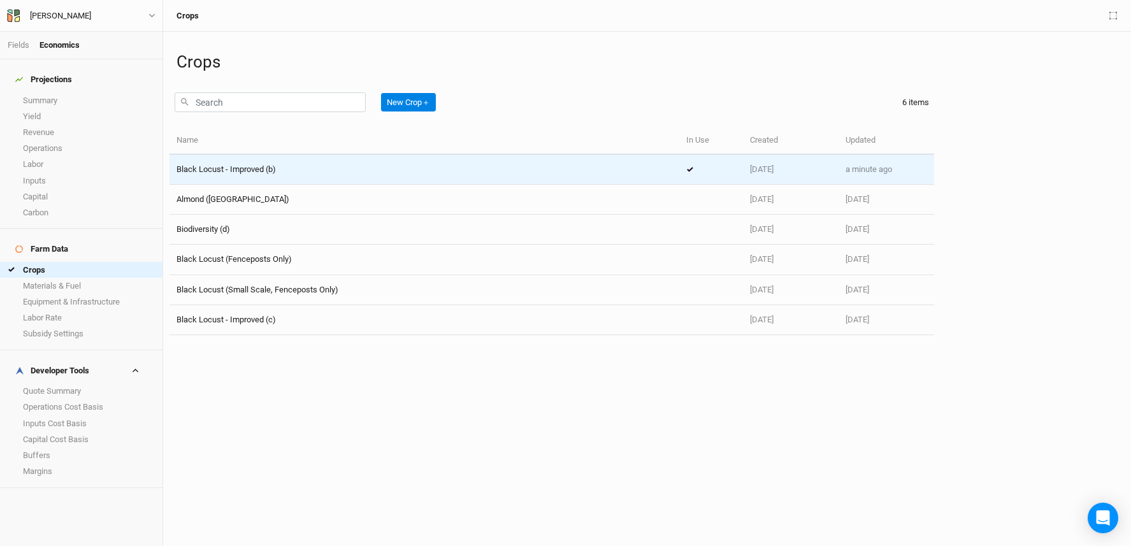
click at [394, 178] on td "Black Locust - Improved (b)" at bounding box center [425, 170] width 510 height 30
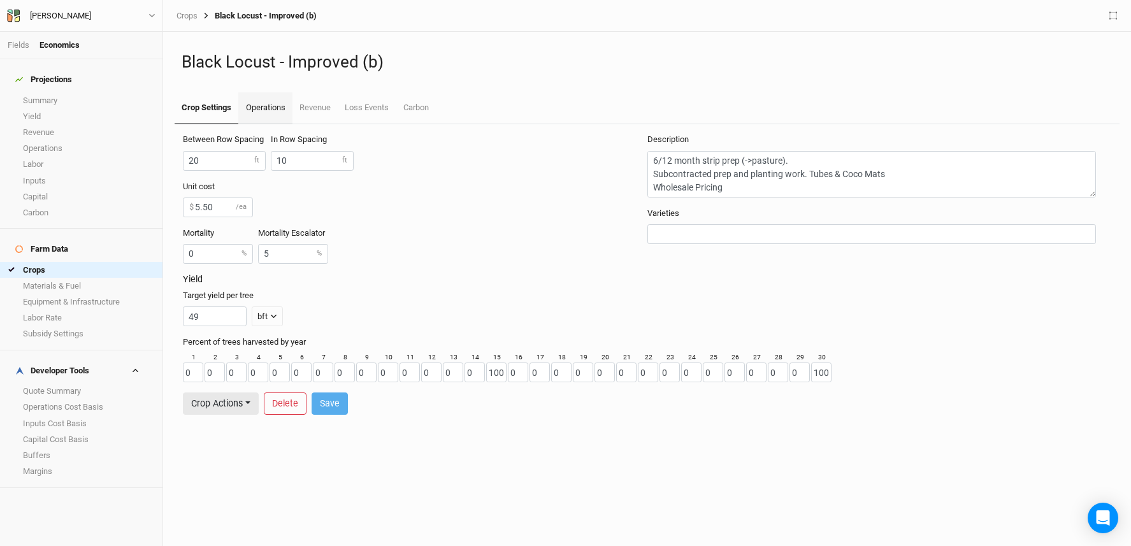
click at [269, 115] on link "Operations" at bounding box center [265, 108] width 54 height 32
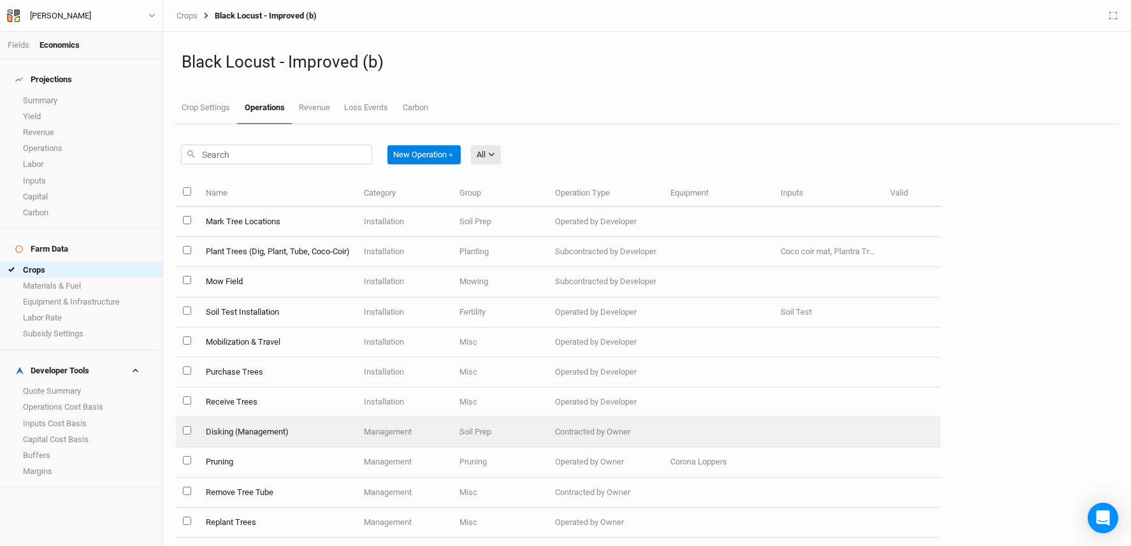
scroll to position [3, 0]
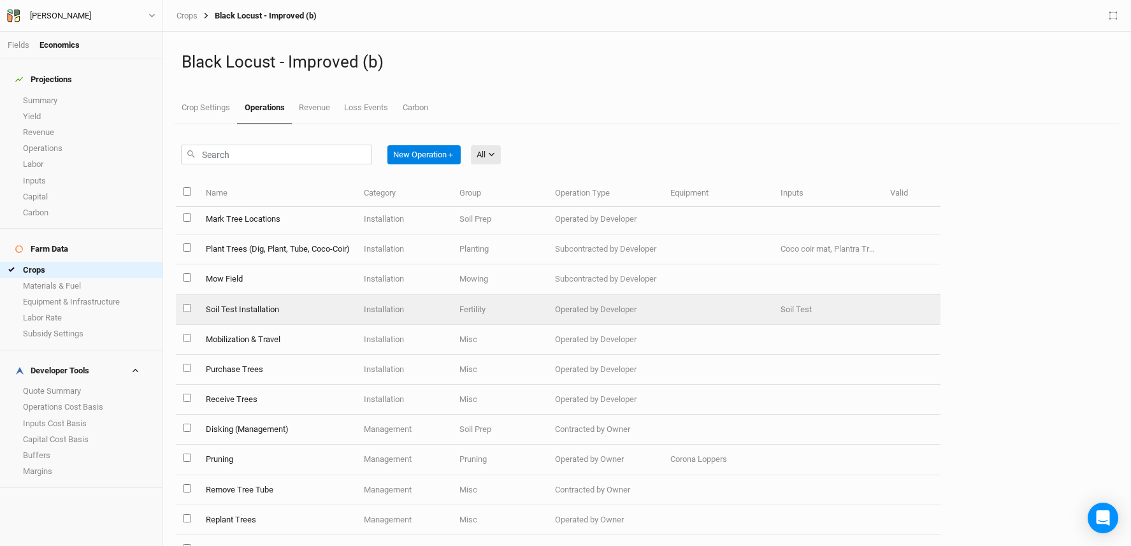
click at [185, 306] on input "select this item" at bounding box center [187, 308] width 8 height 8
checkbox input "true"
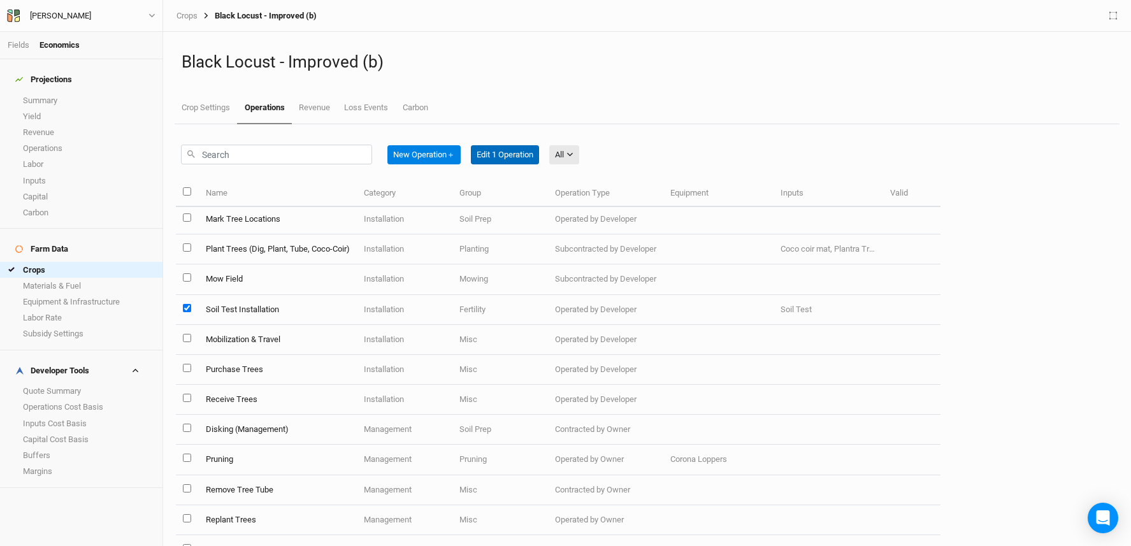
click at [500, 150] on button "Edit 1 Operation" at bounding box center [505, 154] width 68 height 19
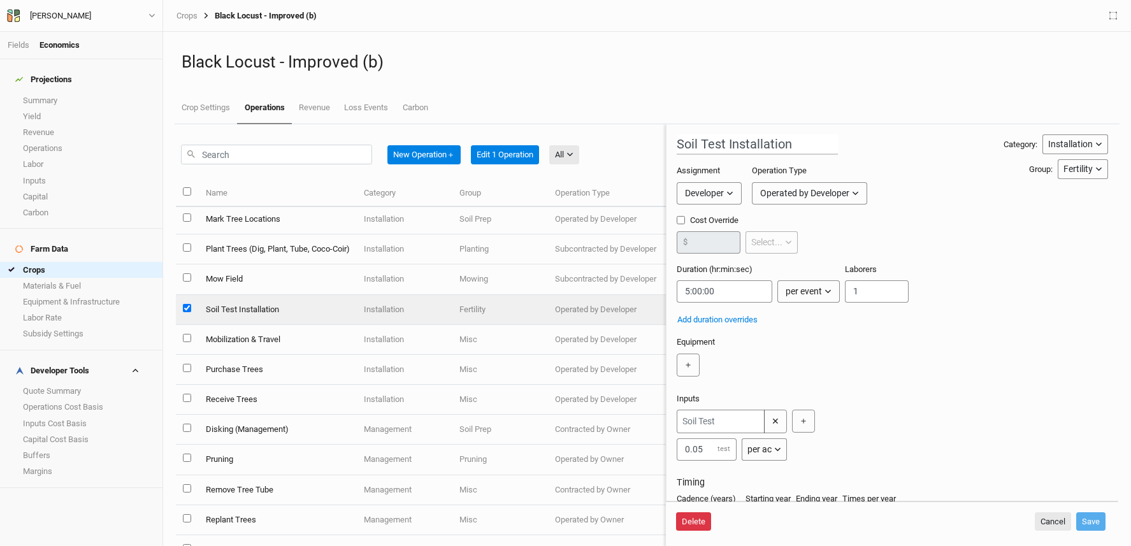
click at [697, 518] on button "Delete" at bounding box center [693, 521] width 35 height 19
click at [800, 521] on button "Delete" at bounding box center [791, 521] width 35 height 19
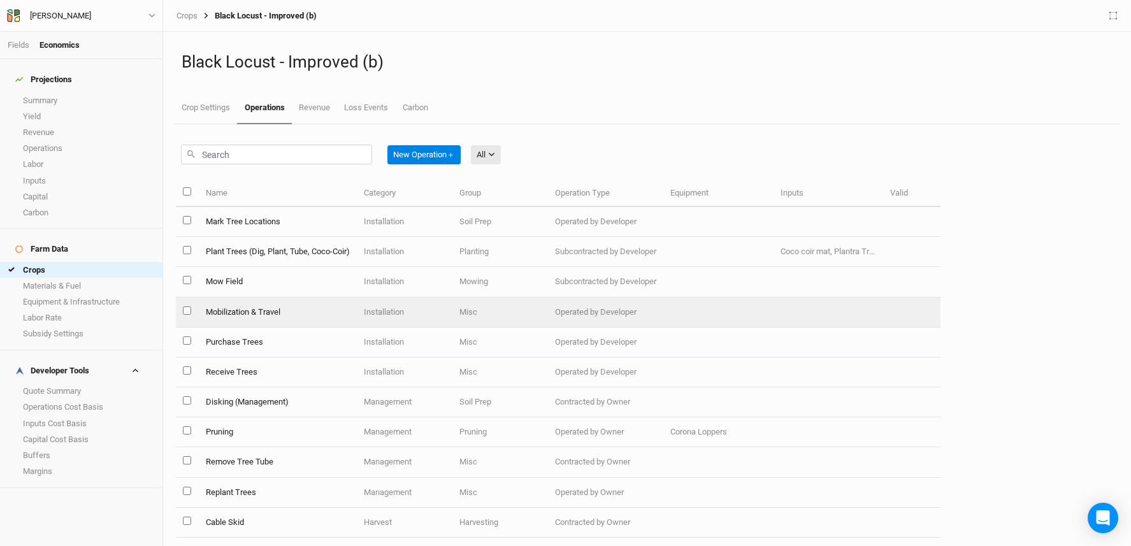
click at [258, 315] on td "Mobilization & Travel" at bounding box center [277, 313] width 158 height 30
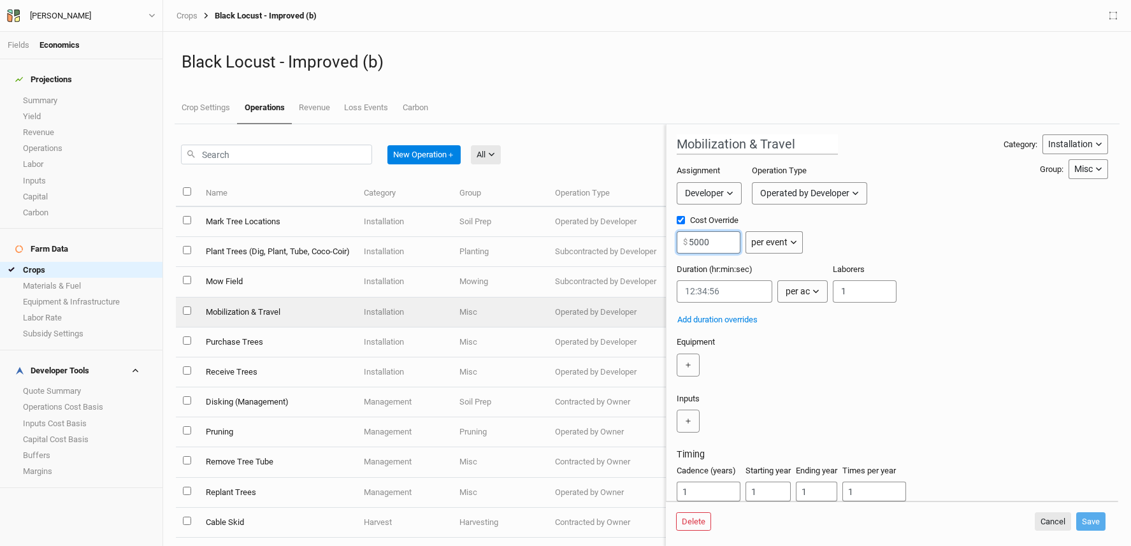
drag, startPoint x: 714, startPoint y: 248, endPoint x: 690, endPoint y: 237, distance: 27.1
click at [690, 237] on input "5000" at bounding box center [709, 242] width 64 height 22
click at [681, 221] on input "Cost Override" at bounding box center [681, 220] width 8 height 8
checkbox input "false"
click at [681, 222] on input "Cost Override" at bounding box center [681, 220] width 8 height 8
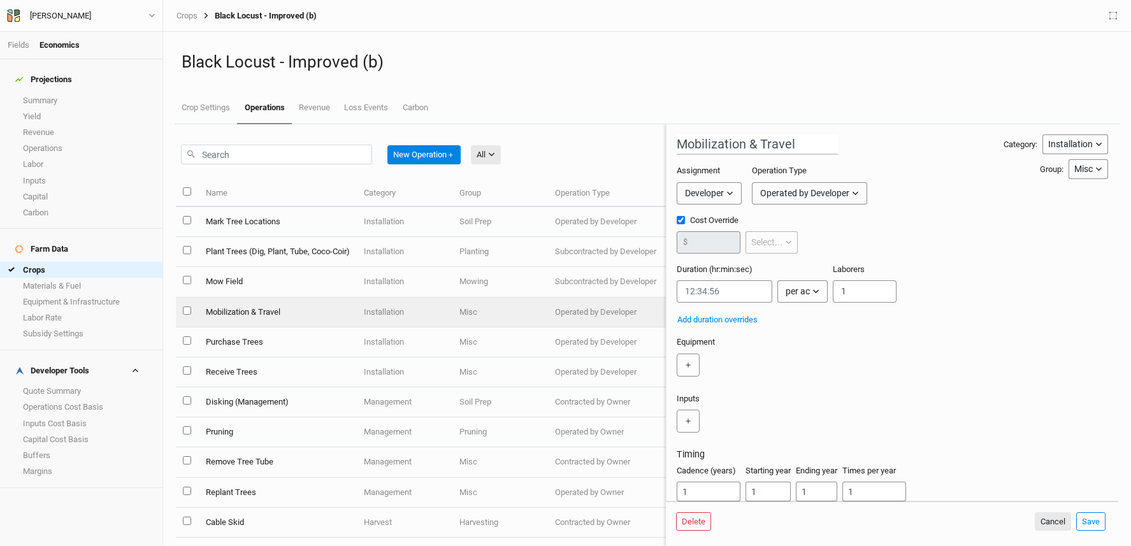
checkbox input "true"
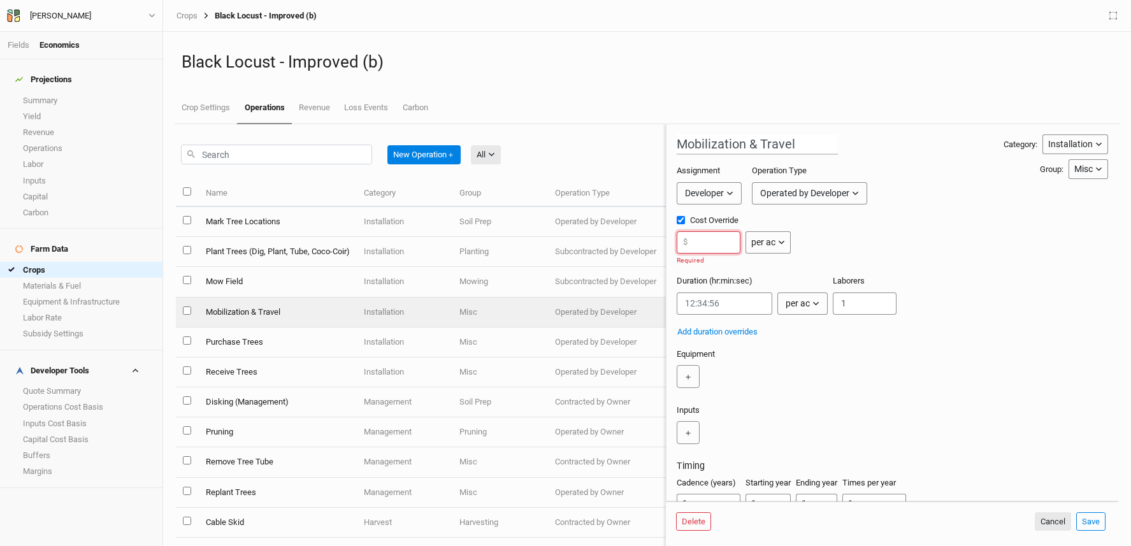
click at [706, 243] on input "number" at bounding box center [709, 242] width 64 height 22
click at [764, 242] on div "per ac" at bounding box center [763, 242] width 24 height 13
click at [818, 355] on button "per event" at bounding box center [796, 349] width 101 height 20
click at [707, 243] on input "number" at bounding box center [709, 242] width 64 height 22
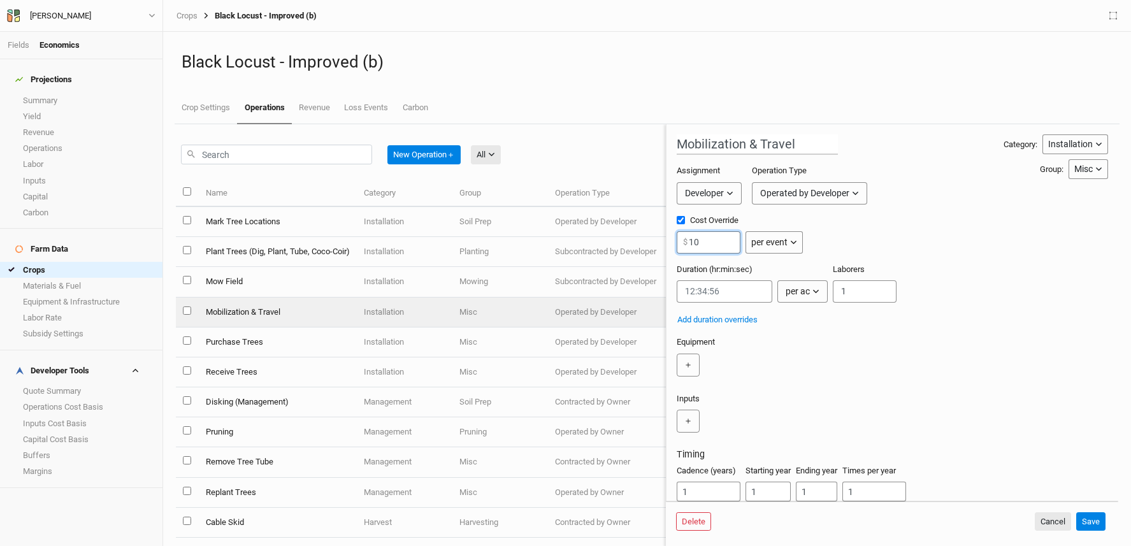
type input "1"
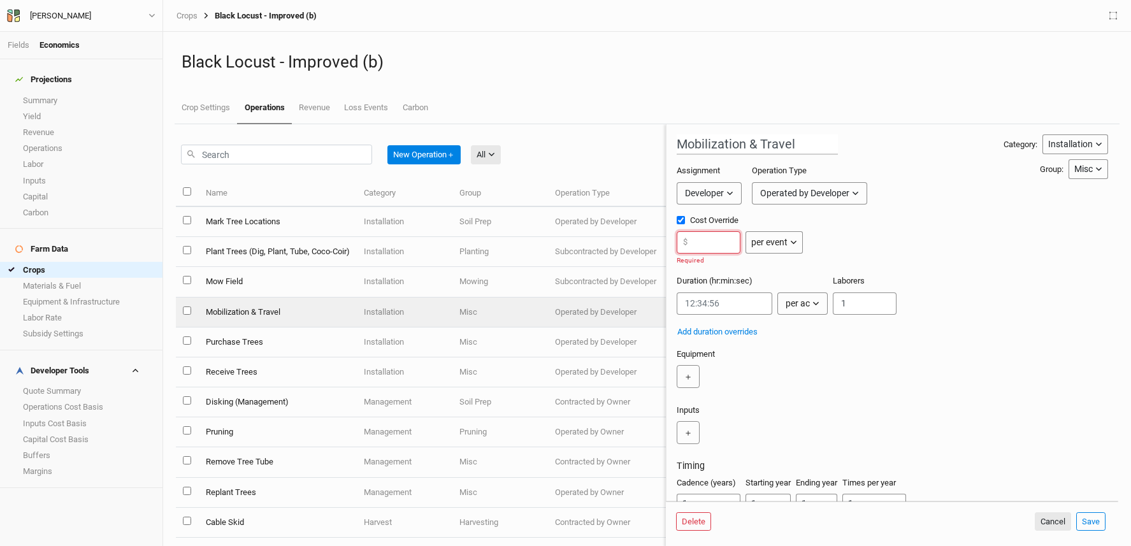
type input "8"
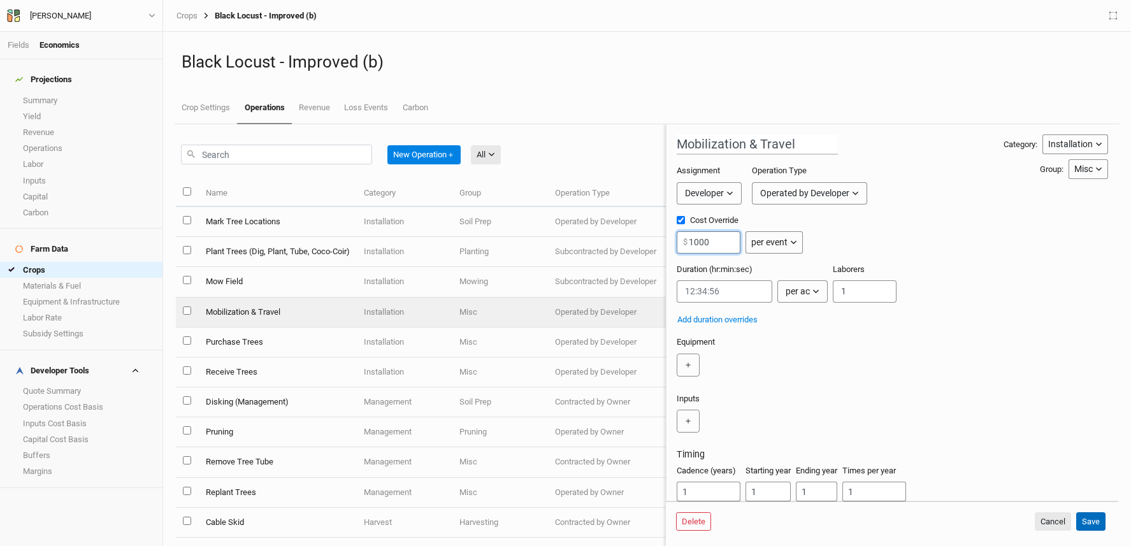
type input "1000"
click at [1096, 521] on button "Save" at bounding box center [1091, 521] width 29 height 19
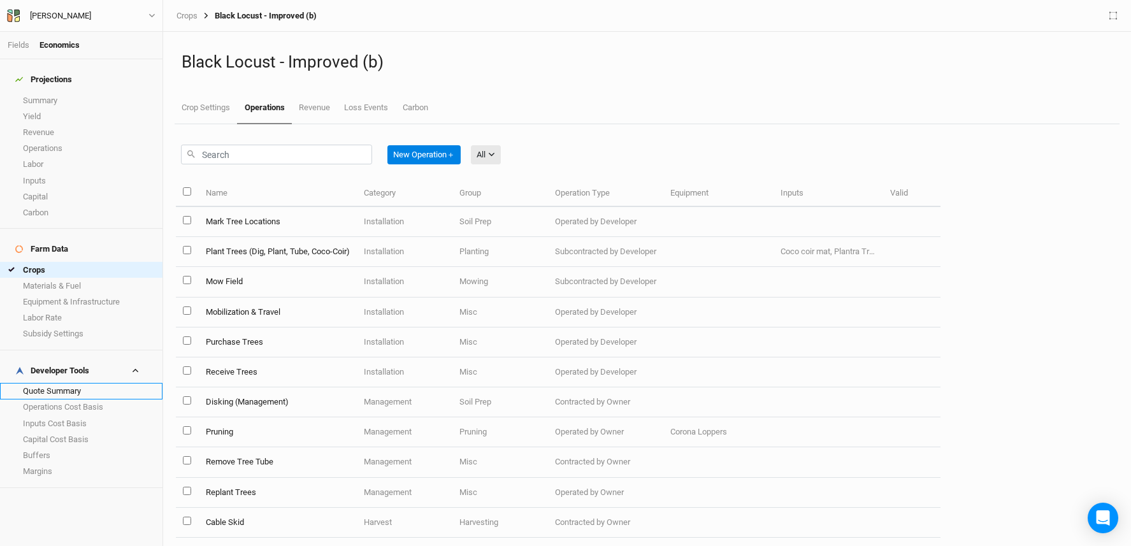
click at [35, 383] on link "Quote Summary" at bounding box center [81, 391] width 163 height 16
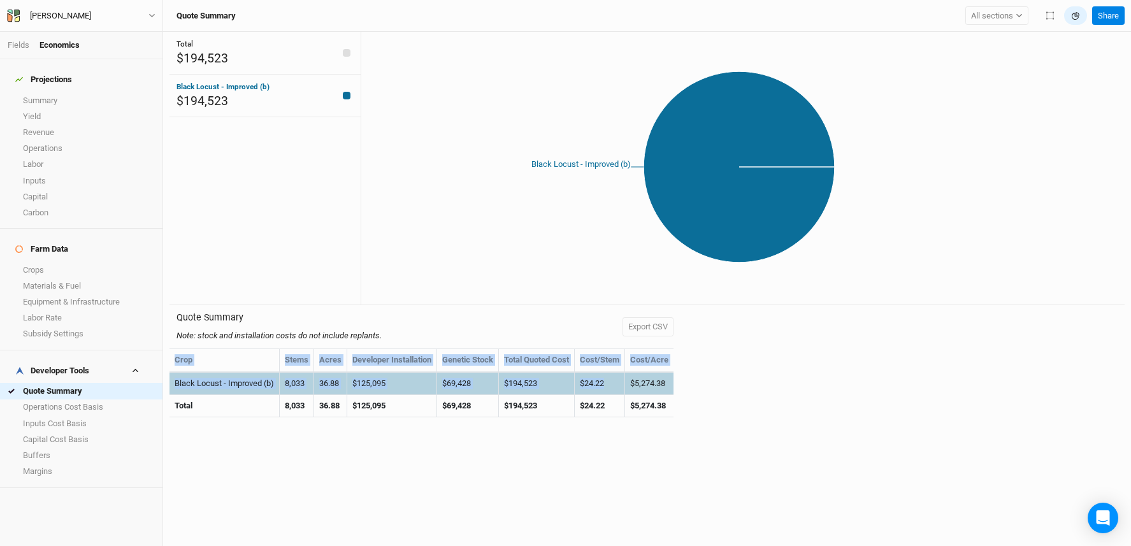
drag, startPoint x: 628, startPoint y: 379, endPoint x: 688, endPoint y: 384, distance: 60.2
click at [688, 384] on div "Quote Summary Note: stock and installation costs do not include replants. Expor…" at bounding box center [647, 368] width 955 height 126
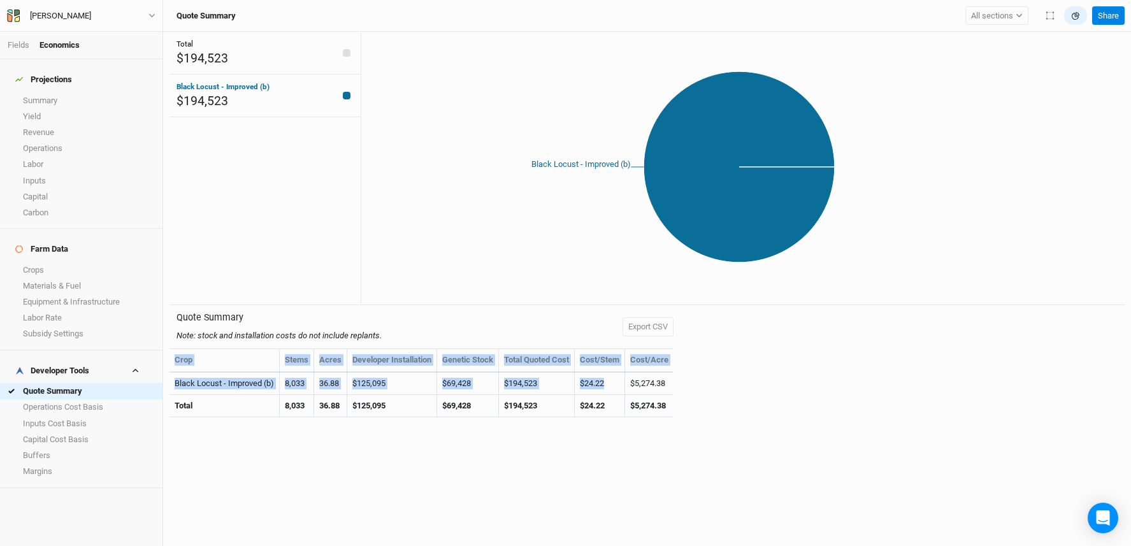
click at [685, 410] on div "Quote Summary Note: stock and installation costs do not include replants. Expor…" at bounding box center [647, 368] width 955 height 126
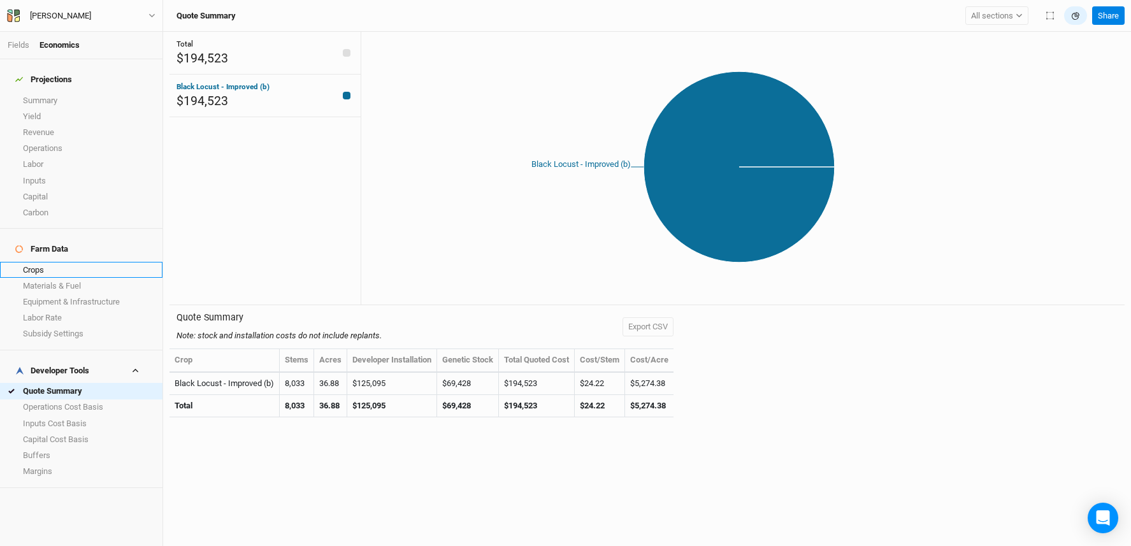
click at [77, 262] on link "Crops" at bounding box center [81, 270] width 163 height 16
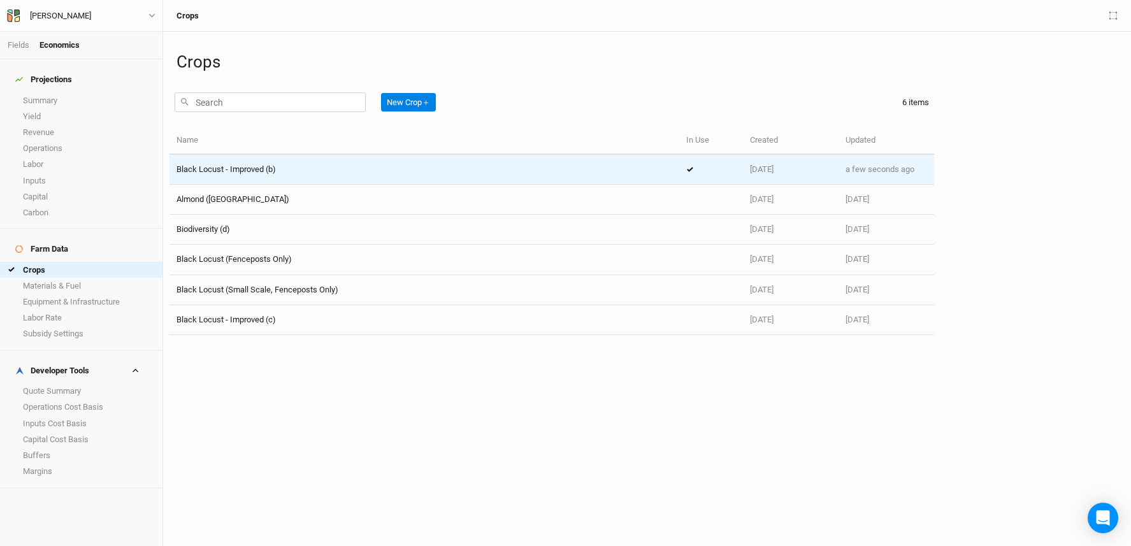
click at [335, 166] on div "Black Locust - Improved (b)" at bounding box center [425, 169] width 496 height 11
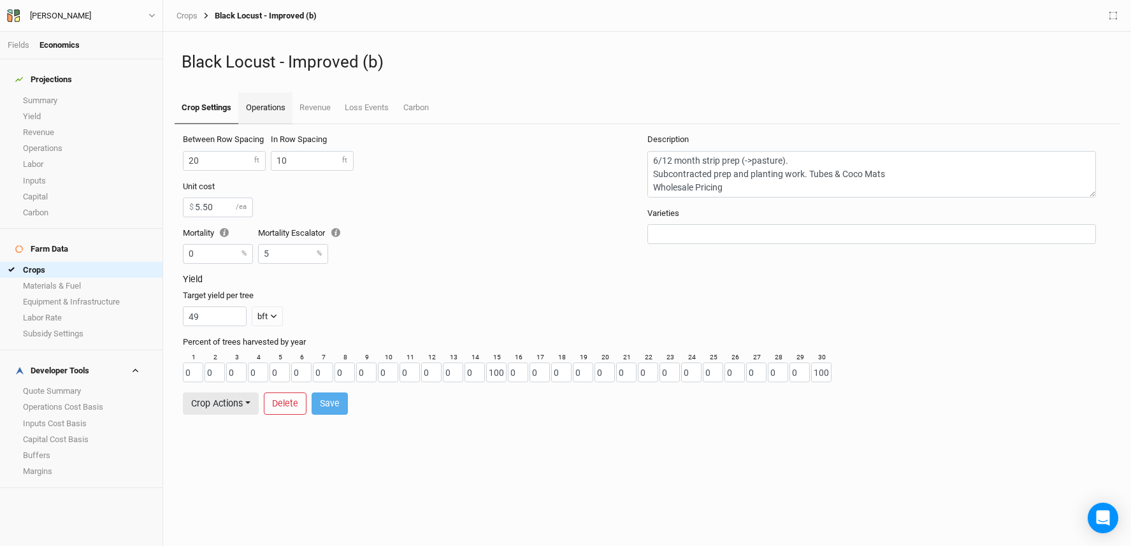
click at [268, 113] on link "Operations" at bounding box center [265, 108] width 54 height 32
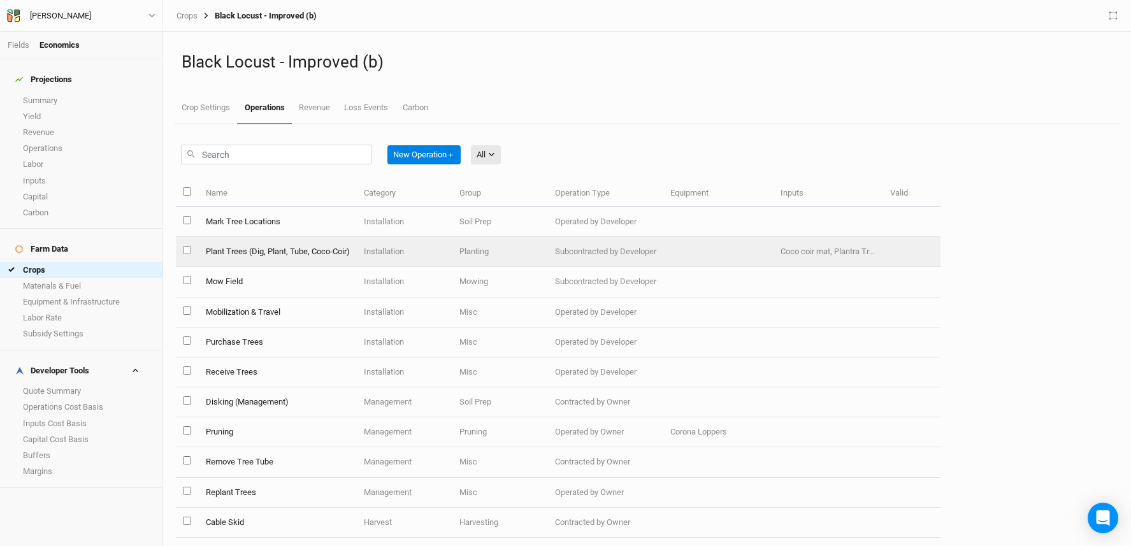
click at [305, 252] on td "Plant Trees (Dig, Plant, Tube, Coco-Coir)" at bounding box center [277, 252] width 158 height 30
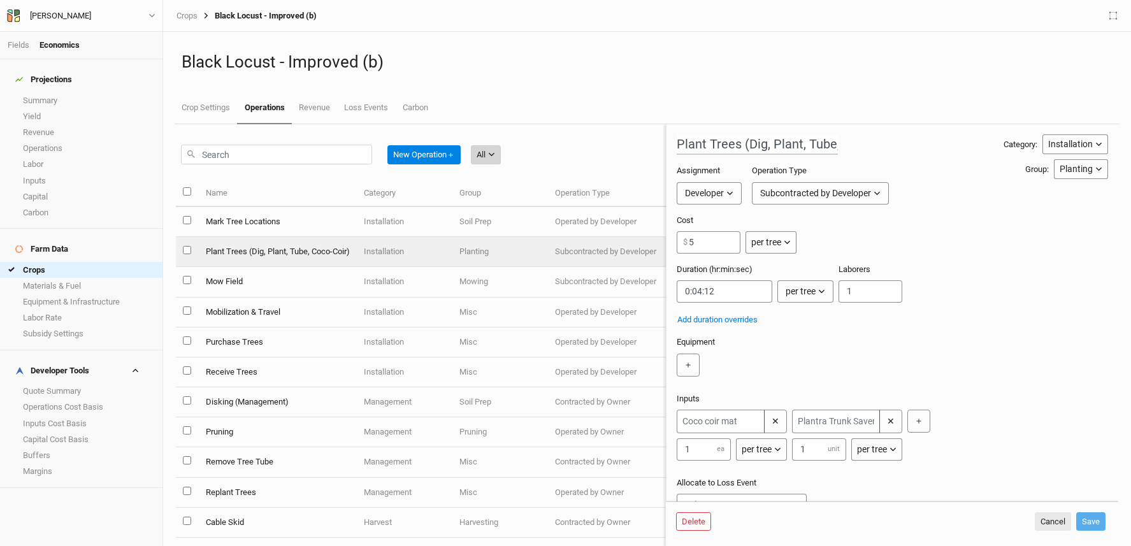
click at [486, 153] on div "All" at bounding box center [481, 155] width 9 height 13
click at [556, 127] on div "New Operation ＋ All" at bounding box center [421, 151] width 490 height 55
click at [1038, 518] on button "Cancel" at bounding box center [1053, 521] width 36 height 19
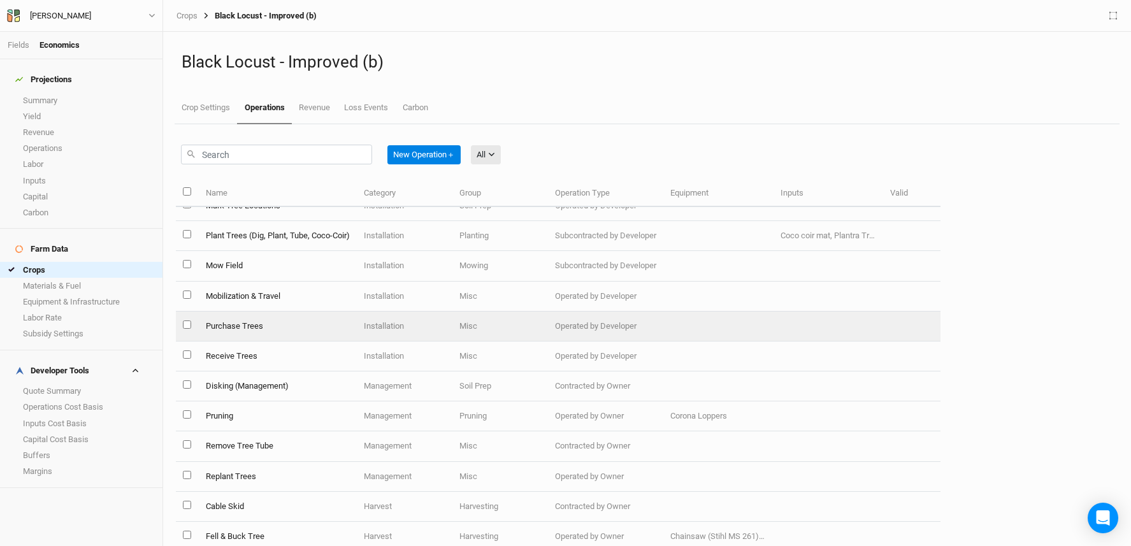
scroll to position [17, 0]
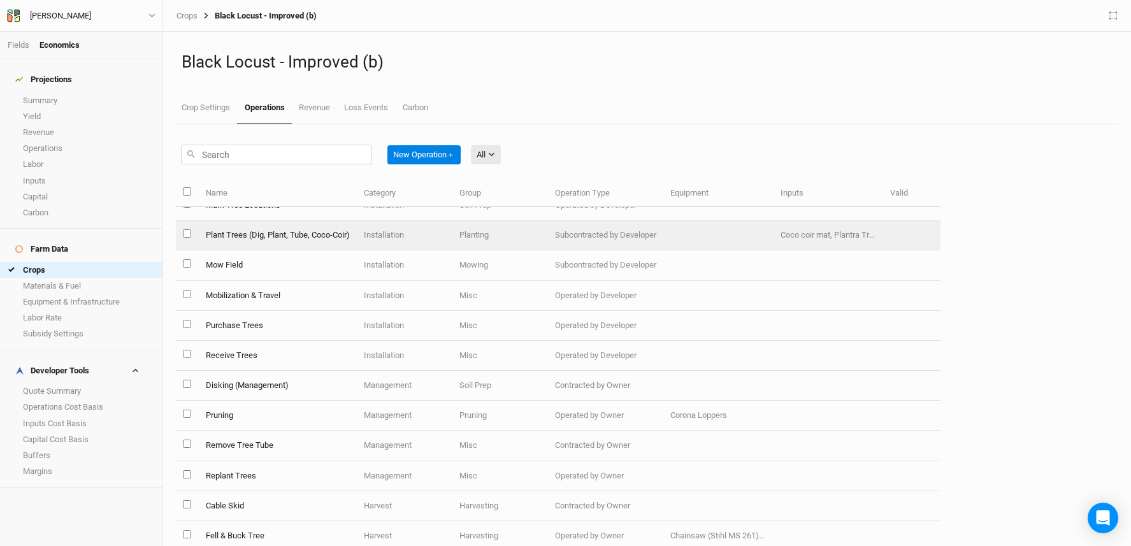
click at [333, 240] on td "Plant Trees (Dig, Plant, Tube, Coco-Coir)" at bounding box center [277, 236] width 158 height 30
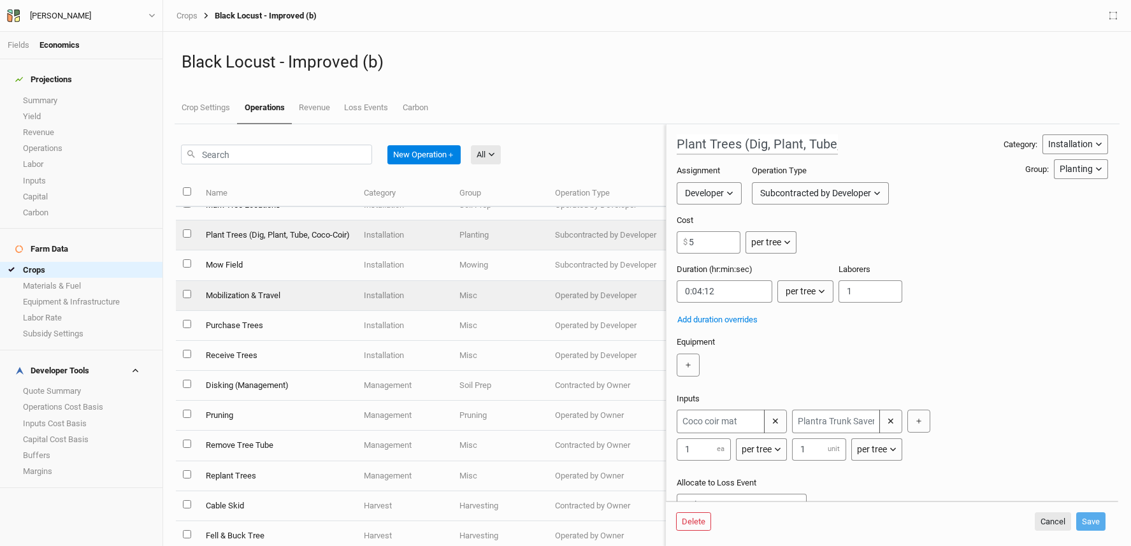
click at [322, 301] on td "Mobilization & Travel" at bounding box center [277, 296] width 158 height 30
type input "Mobilization & Travel"
type input "1000"
type input "1"
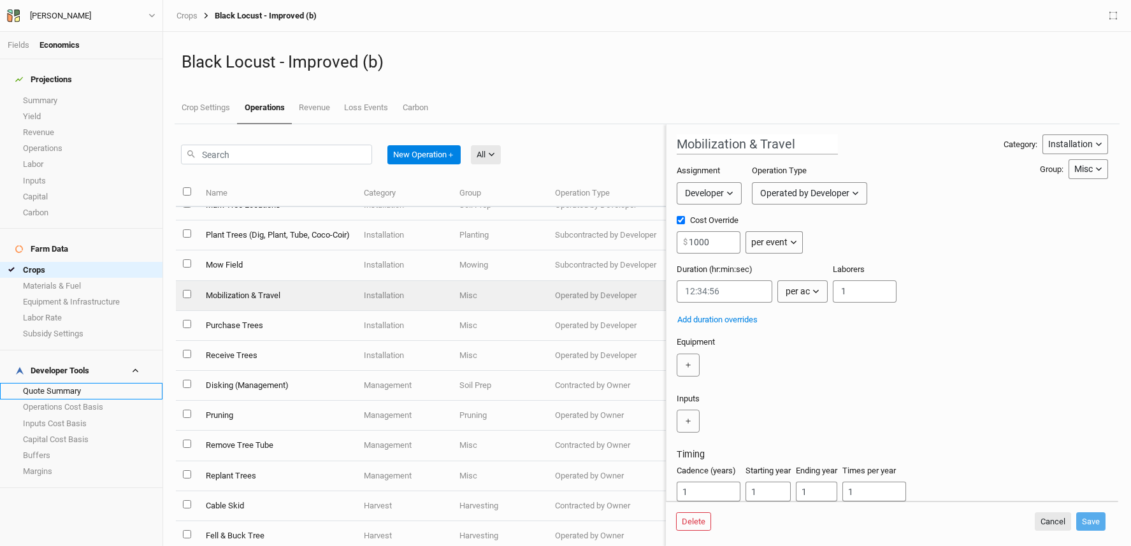
click at [38, 383] on link "Quote Summary" at bounding box center [81, 391] width 163 height 16
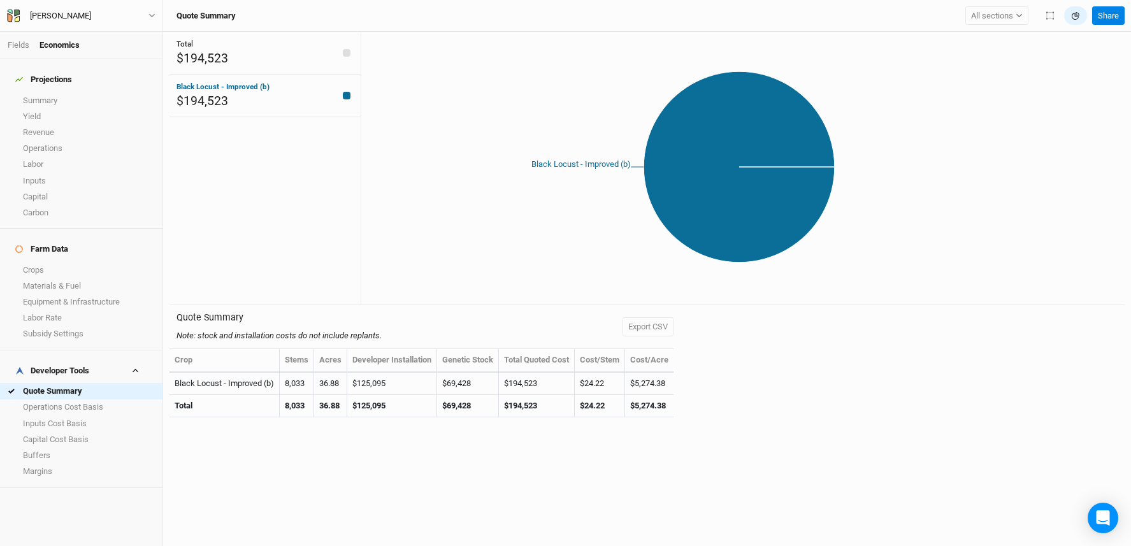
click at [28, 50] on li "Fields" at bounding box center [24, 45] width 32 height 11
click at [19, 43] on link "Fields" at bounding box center [19, 45] width 22 height 10
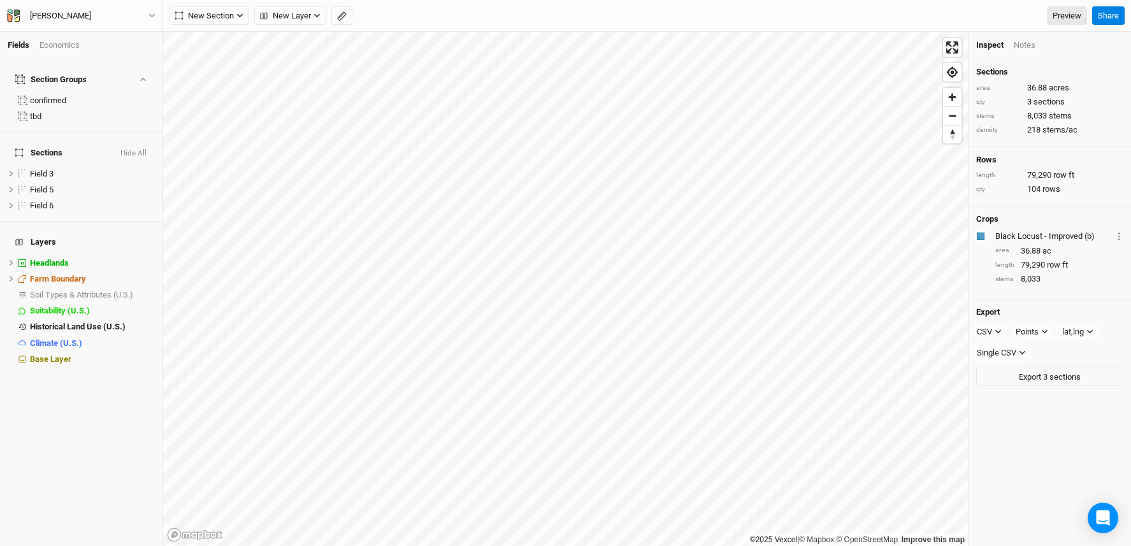
click at [70, 45] on div "Economics" at bounding box center [60, 45] width 40 height 11
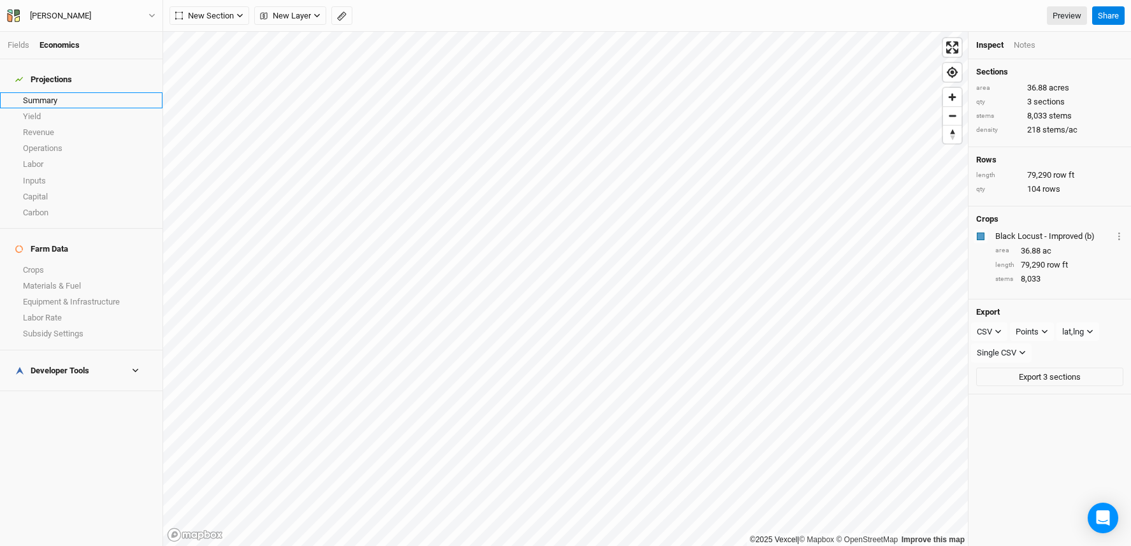
click at [60, 96] on link "Summary" at bounding box center [81, 100] width 163 height 16
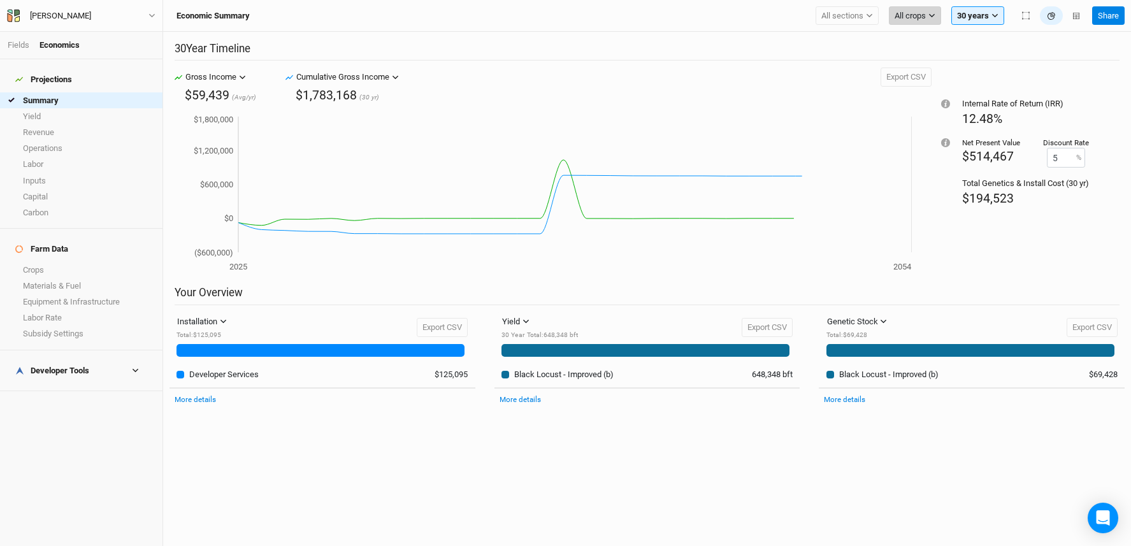
click at [923, 18] on span "All crops" at bounding box center [910, 16] width 31 height 13
click at [843, 5] on div "Economic Summary All sections Filter by section group confirmed tbd Show all se…" at bounding box center [647, 16] width 968 height 32
click at [845, 7] on button "All sections" at bounding box center [847, 15] width 63 height 19
click at [730, 33] on div "30 Year Timeline Gross Income Gross Income Cumulative Gross Income Revenue CapE…" at bounding box center [647, 289] width 968 height 514
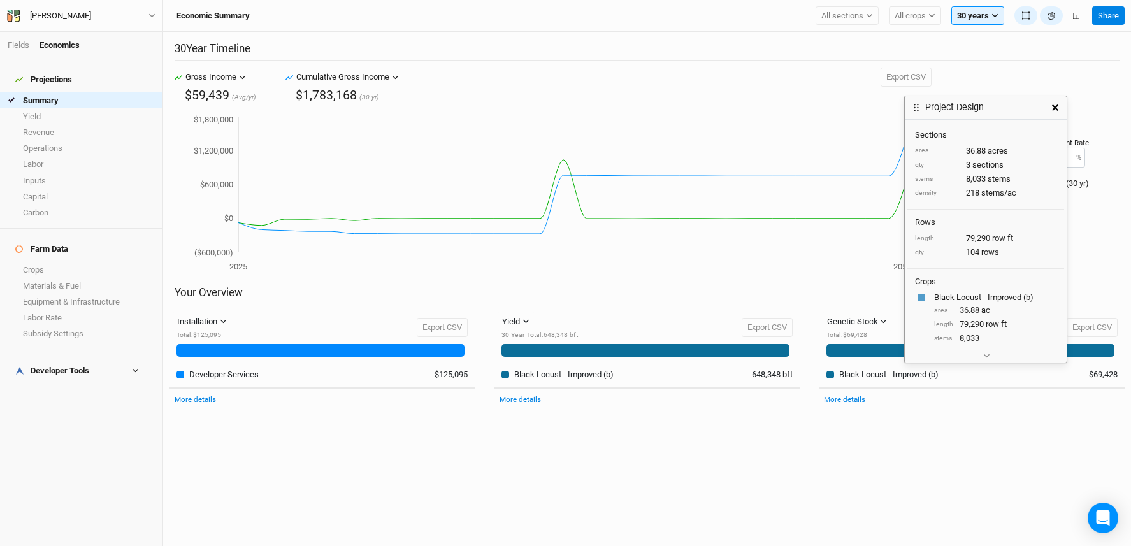
click at [1059, 108] on button "button" at bounding box center [1055, 107] width 23 height 23
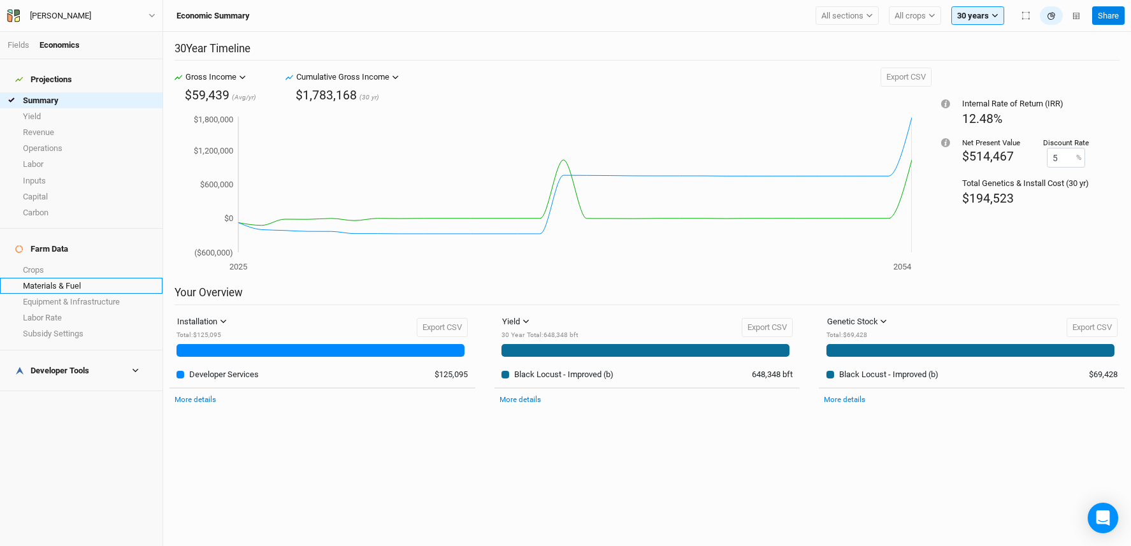
click at [91, 278] on link "Materials & Fuel" at bounding box center [81, 286] width 163 height 16
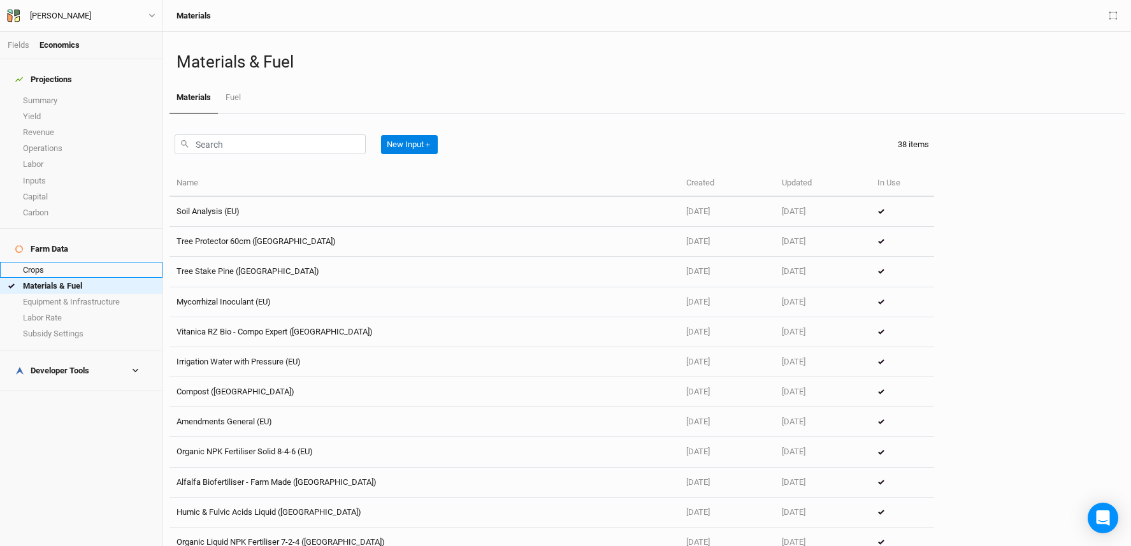
click at [66, 262] on link "Crops" at bounding box center [81, 270] width 163 height 16
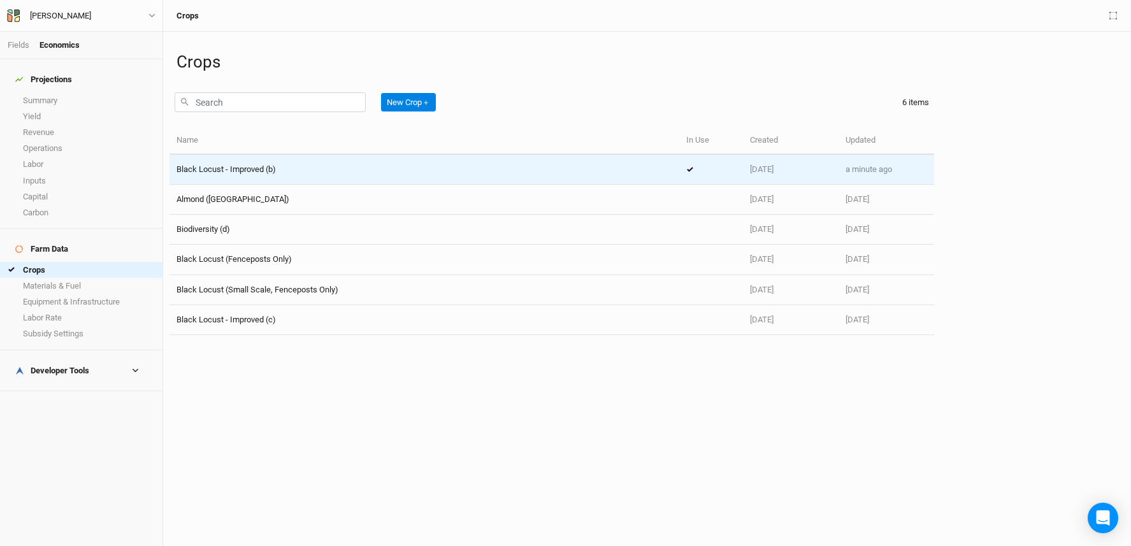
click at [280, 170] on div "Black Locust - Improved (b)" at bounding box center [425, 169] width 496 height 11
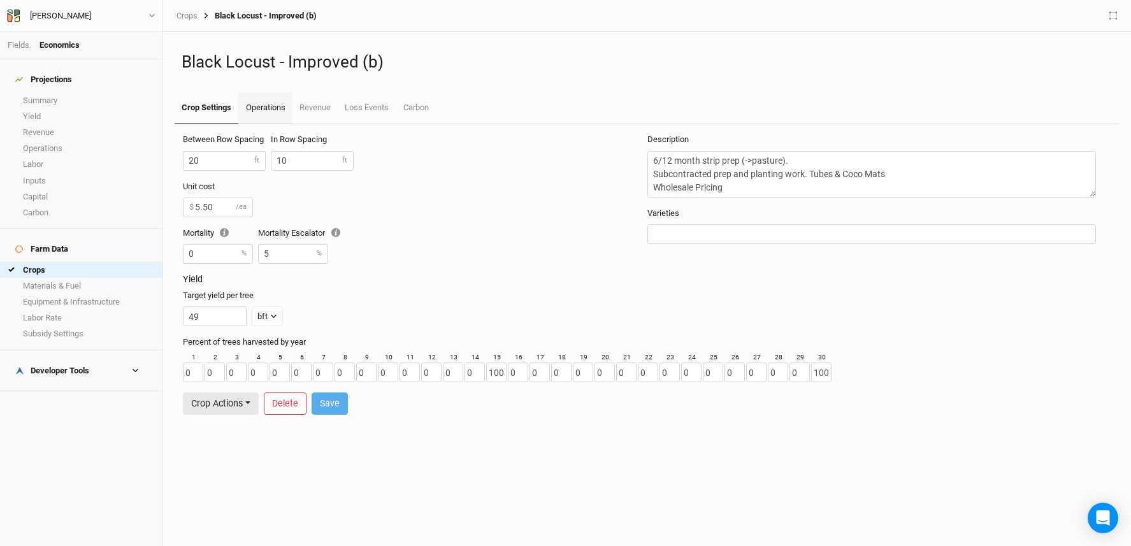
click at [278, 106] on link "Operations" at bounding box center [265, 108] width 54 height 32
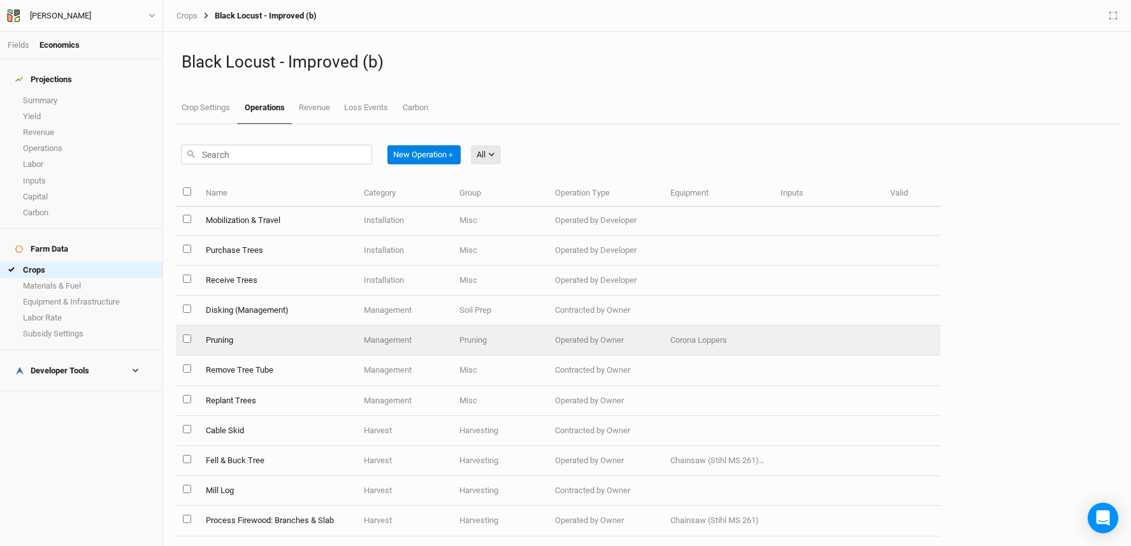
scroll to position [101, 0]
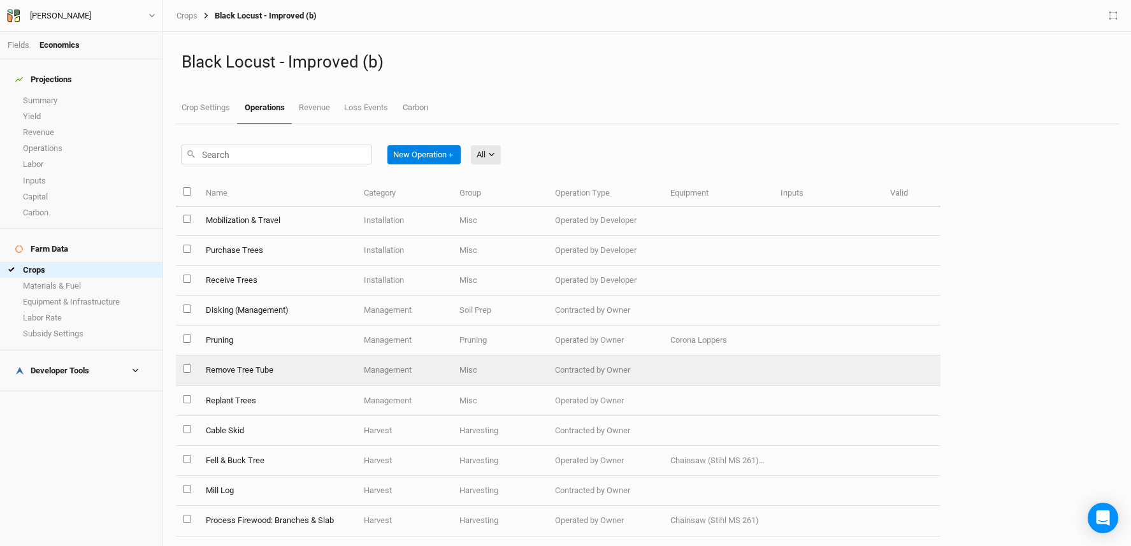
click at [188, 365] on input "select this item" at bounding box center [187, 369] width 8 height 8
checkbox input "true"
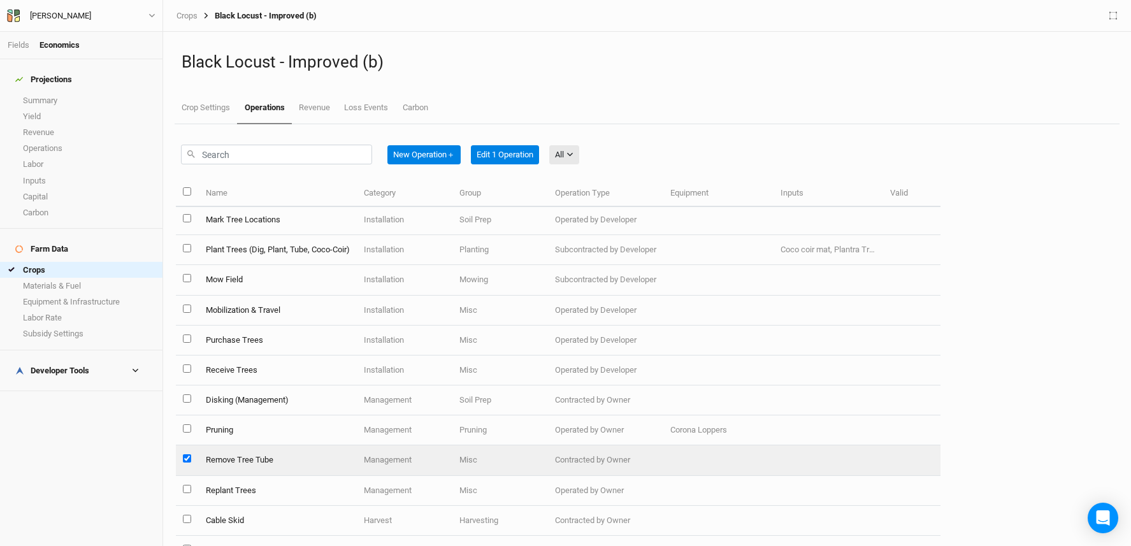
scroll to position [0, 0]
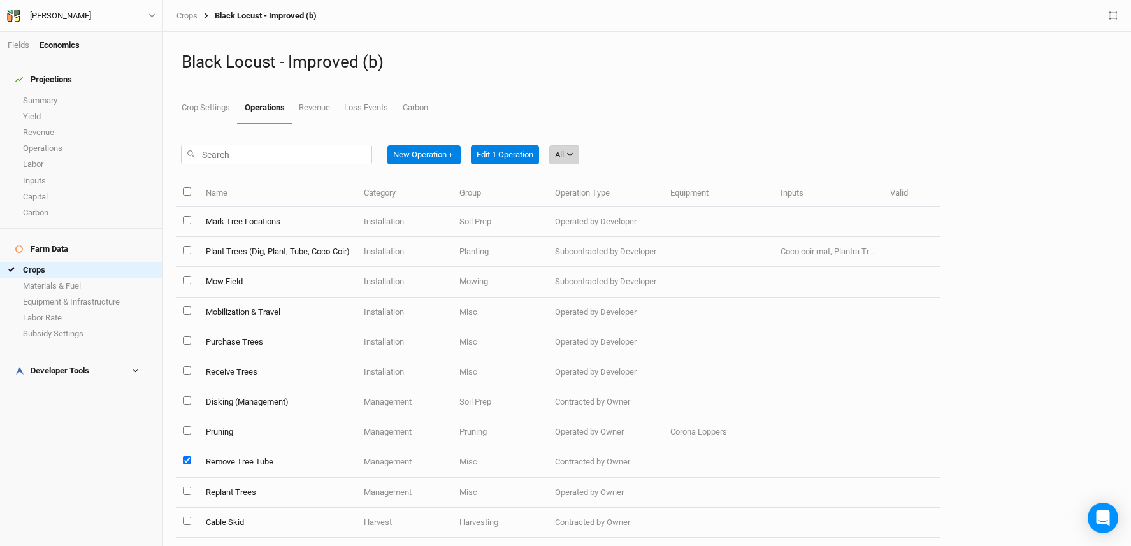
click at [574, 156] on icon "button" at bounding box center [570, 154] width 7 height 7
click at [600, 217] on span "Installation" at bounding box center [595, 221] width 50 height 15
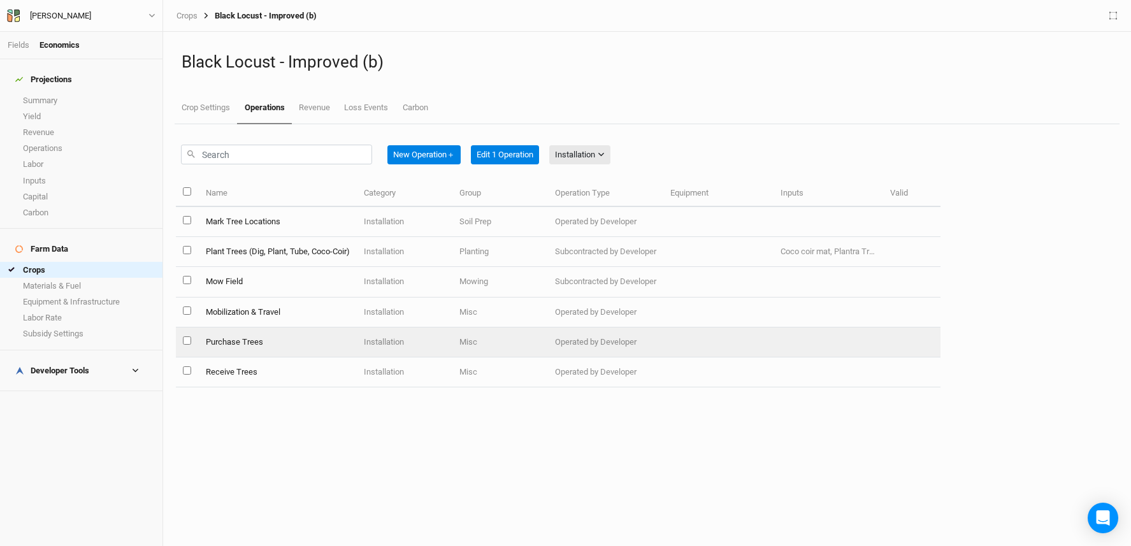
click at [303, 347] on td "Purchase Trees" at bounding box center [277, 343] width 158 height 30
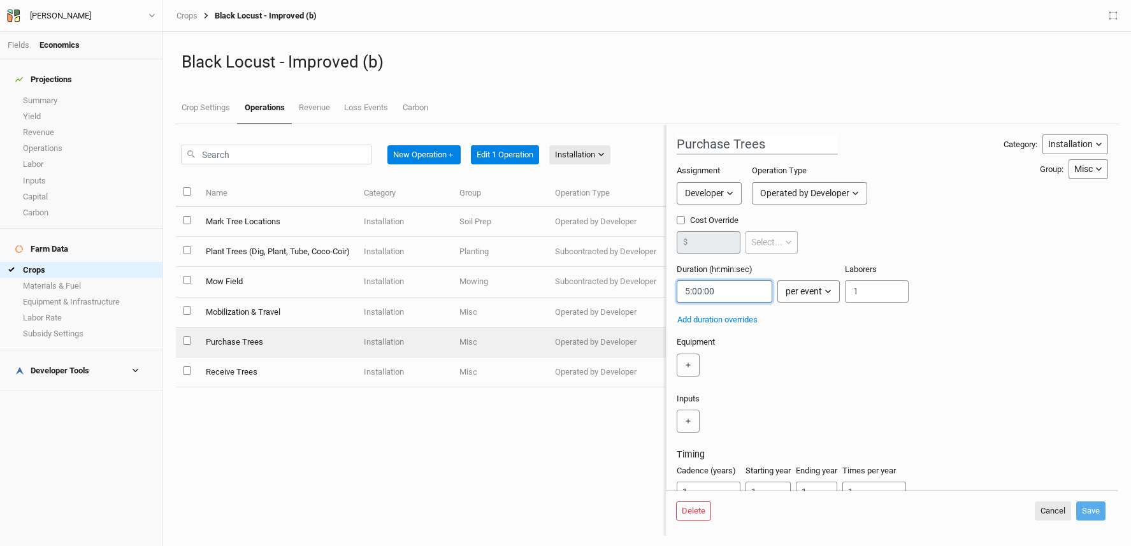
drag, startPoint x: 689, startPoint y: 291, endPoint x: 671, endPoint y: 291, distance: 18.5
click at [671, 291] on form "Purchase Trees Category: Installation Installation Management Harvest Marketing…" at bounding box center [892, 307] width 453 height 366
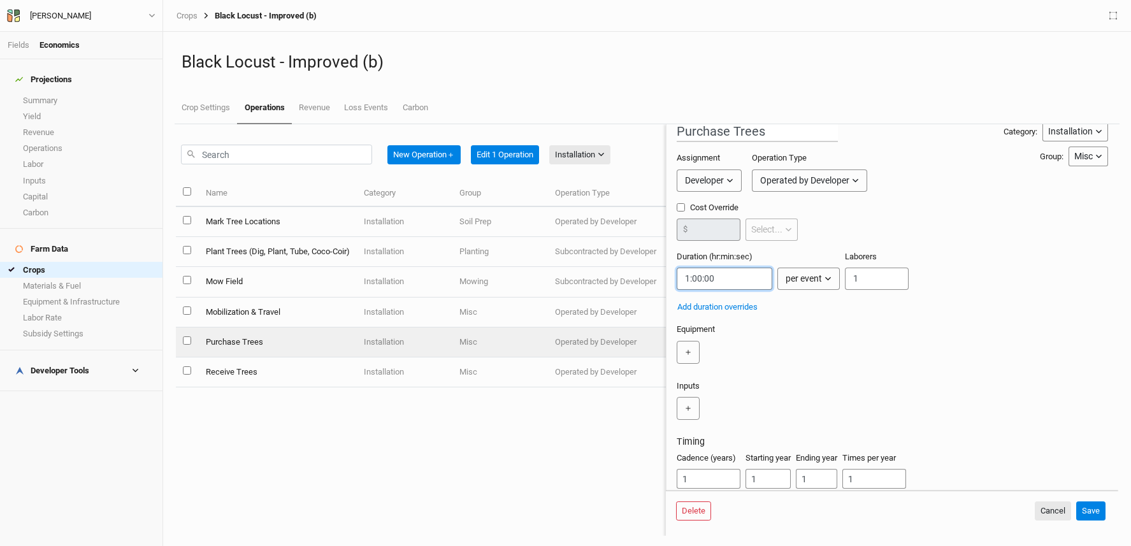
scroll to position [15, 0]
type input "1:00:00"
click at [692, 521] on button "Delete" at bounding box center [693, 511] width 35 height 19
click at [797, 519] on button "Delete" at bounding box center [791, 511] width 35 height 19
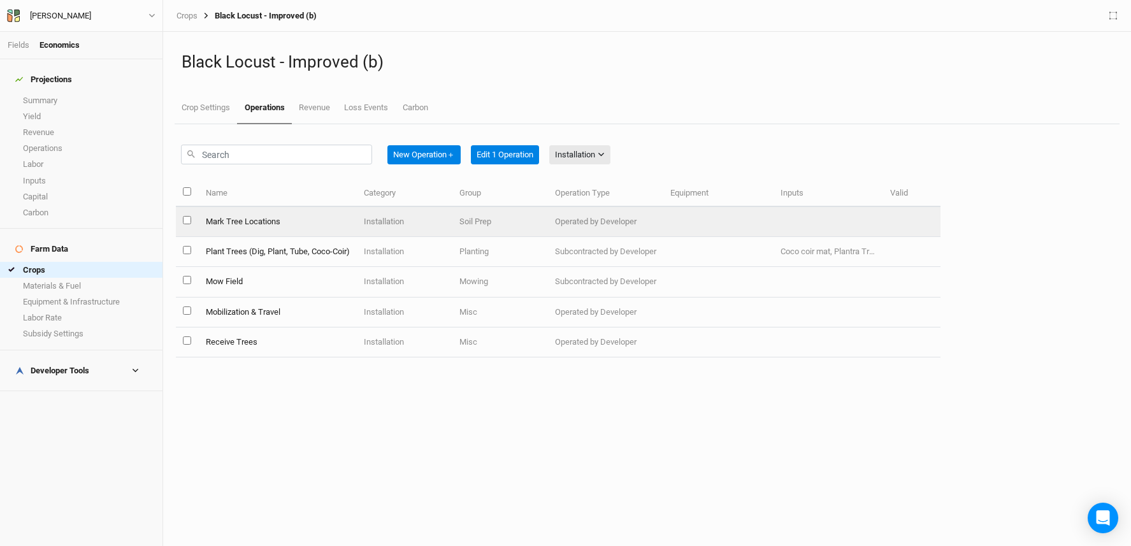
click at [265, 222] on td "Mark Tree Locations" at bounding box center [277, 222] width 158 height 30
click at [272, 224] on td "Mark Tree Locations" at bounding box center [277, 222] width 158 height 30
click at [244, 221] on td "Mark Tree Locations" at bounding box center [277, 222] width 158 height 30
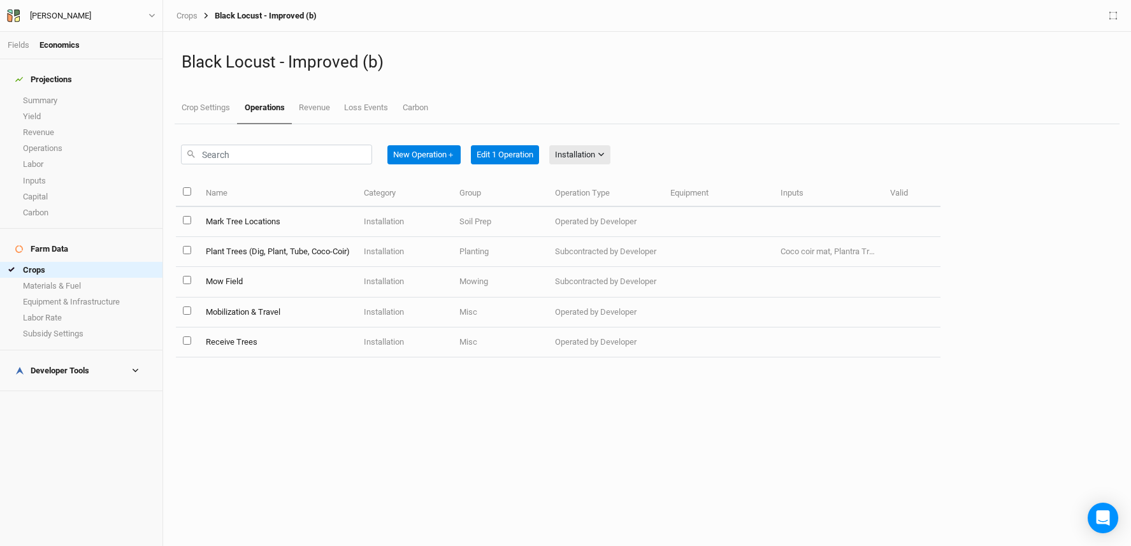
click at [604, 461] on div "New Operation ＋ Edit 1 Operation Installation All Harvest Installation Manageme…" at bounding box center [647, 335] width 955 height 422
click at [487, 148] on button "Edit 1 Operation" at bounding box center [505, 154] width 68 height 19
click at [85, 262] on link "Crops" at bounding box center [81, 270] width 163 height 16
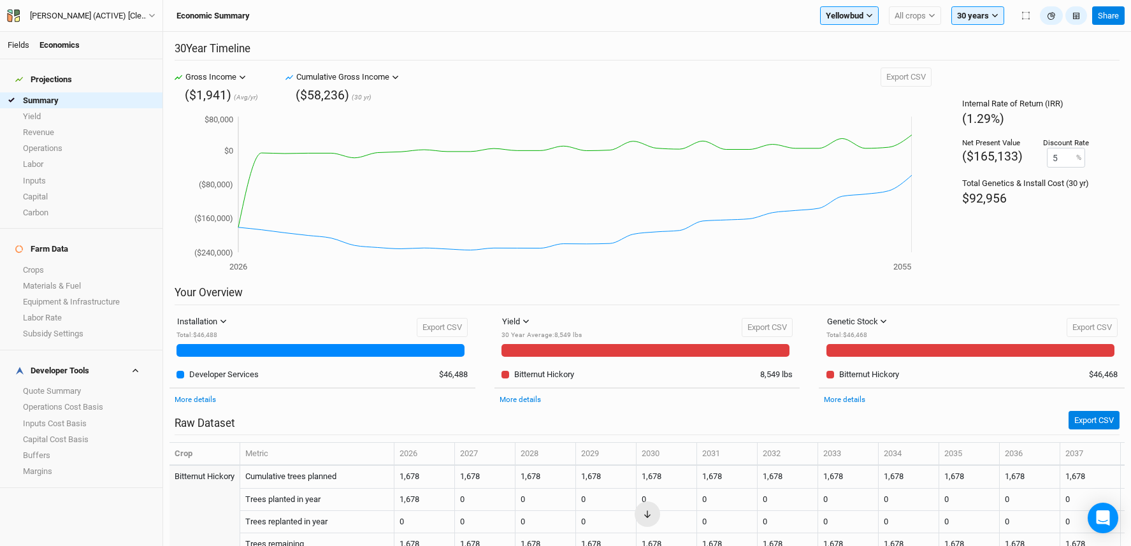
click at [14, 43] on link "Fields" at bounding box center [19, 45] width 22 height 10
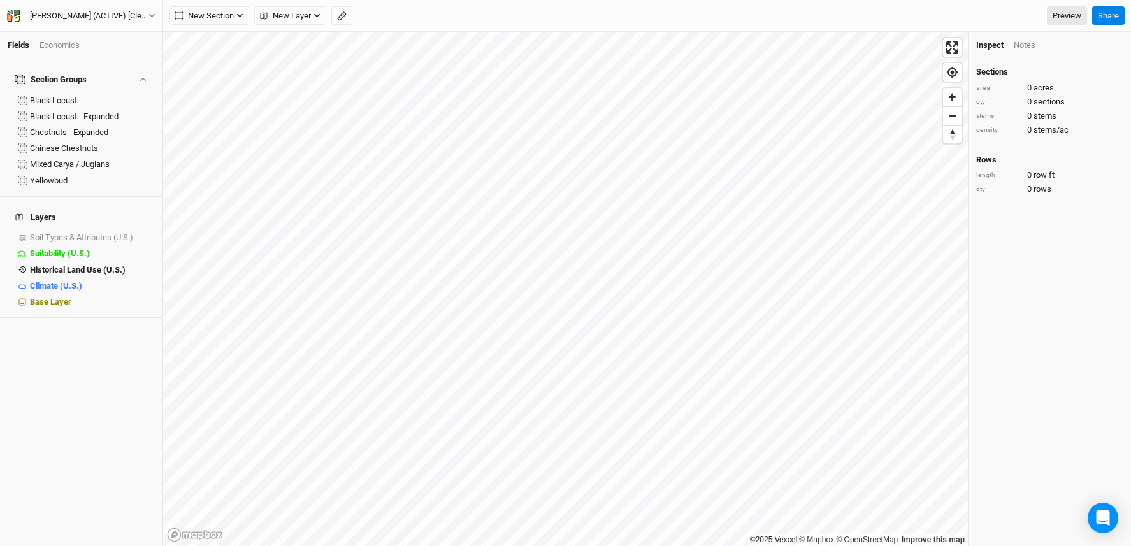
click at [66, 47] on div "Economics" at bounding box center [60, 45] width 40 height 11
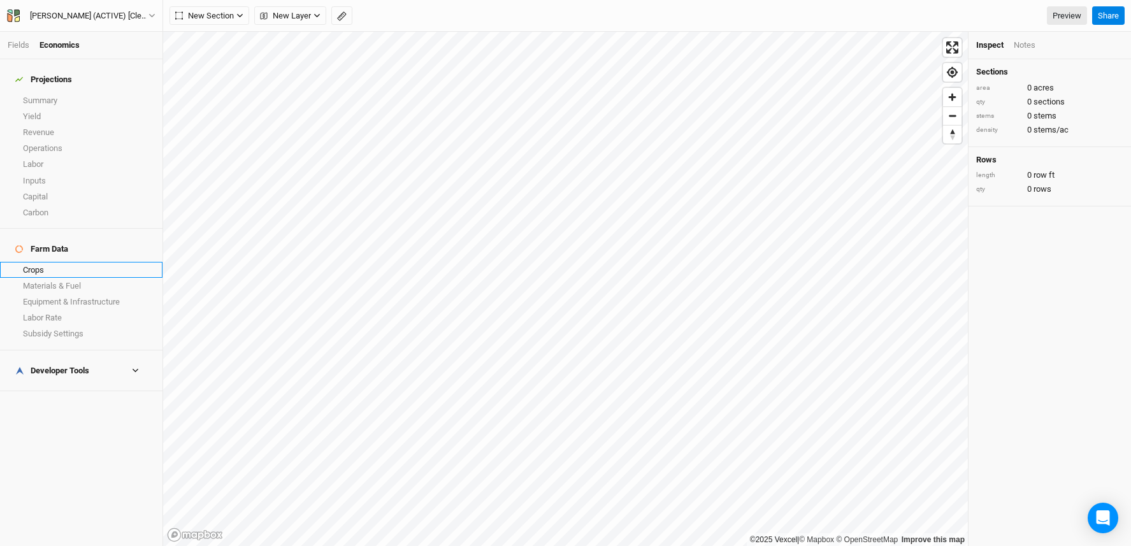
click at [59, 262] on link "Crops" at bounding box center [81, 270] width 163 height 16
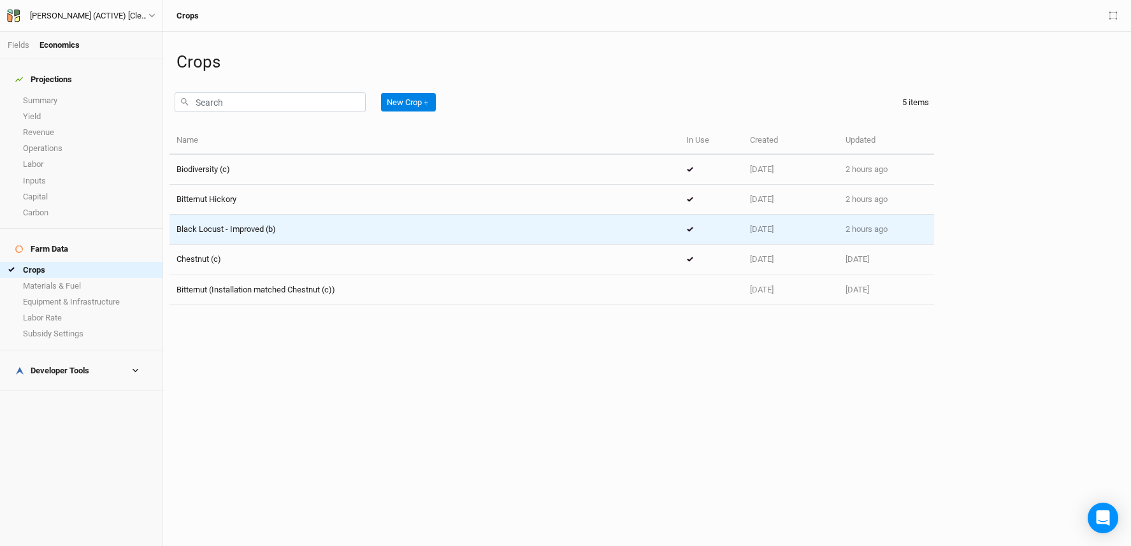
click at [358, 231] on div "Black Locust - Improved (b)" at bounding box center [425, 229] width 496 height 11
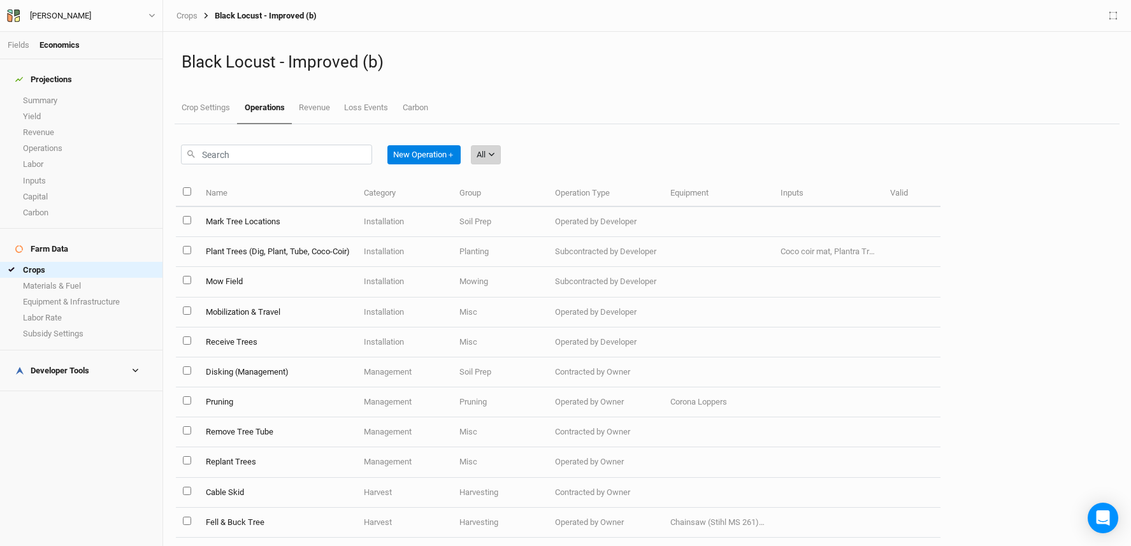
click at [482, 157] on div "All" at bounding box center [481, 155] width 9 height 13
click at [520, 219] on span "Installation" at bounding box center [515, 221] width 50 height 15
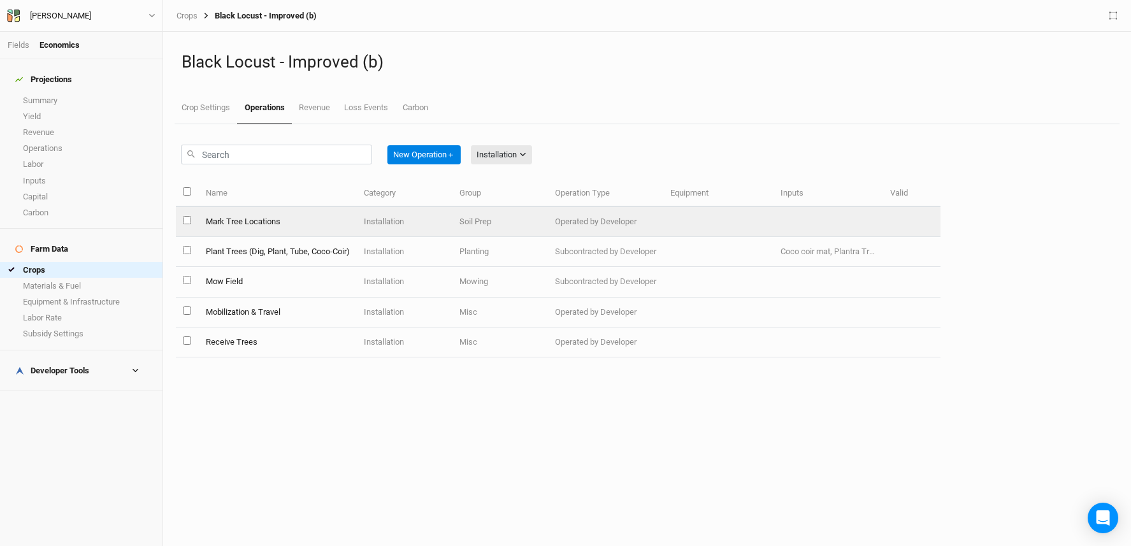
click at [330, 217] on td "Mark Tree Locations" at bounding box center [277, 222] width 158 height 30
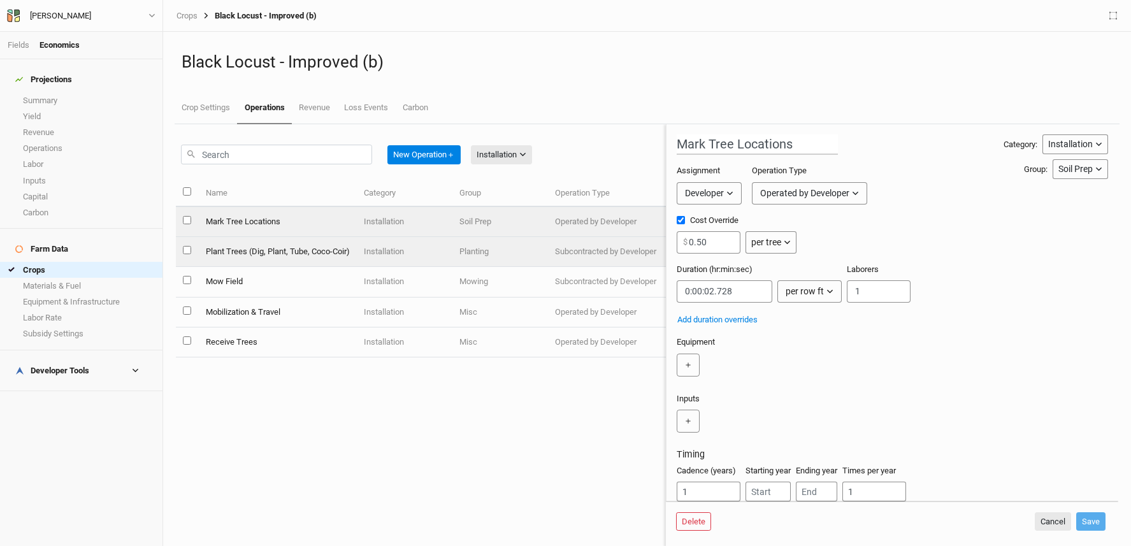
click at [305, 249] on td "Plant Trees (Dig, Plant, Tube, Coco-Coir)" at bounding box center [277, 252] width 158 height 30
type input "Plant Trees (Dig, Plant, Tube, Coco-Coir)"
type input "5"
type input "0:04:12"
type input "2"
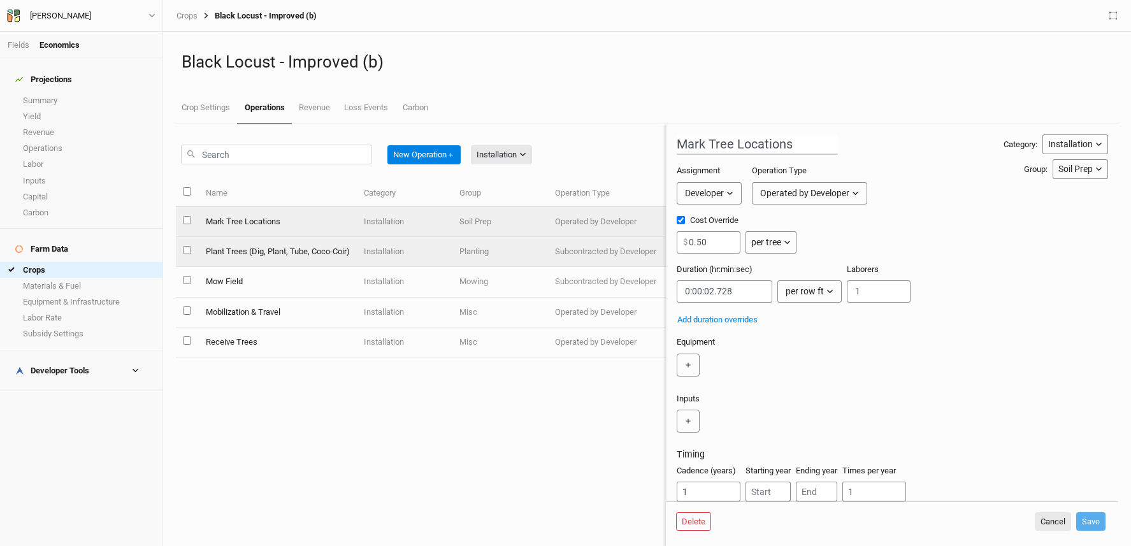
type input "2"
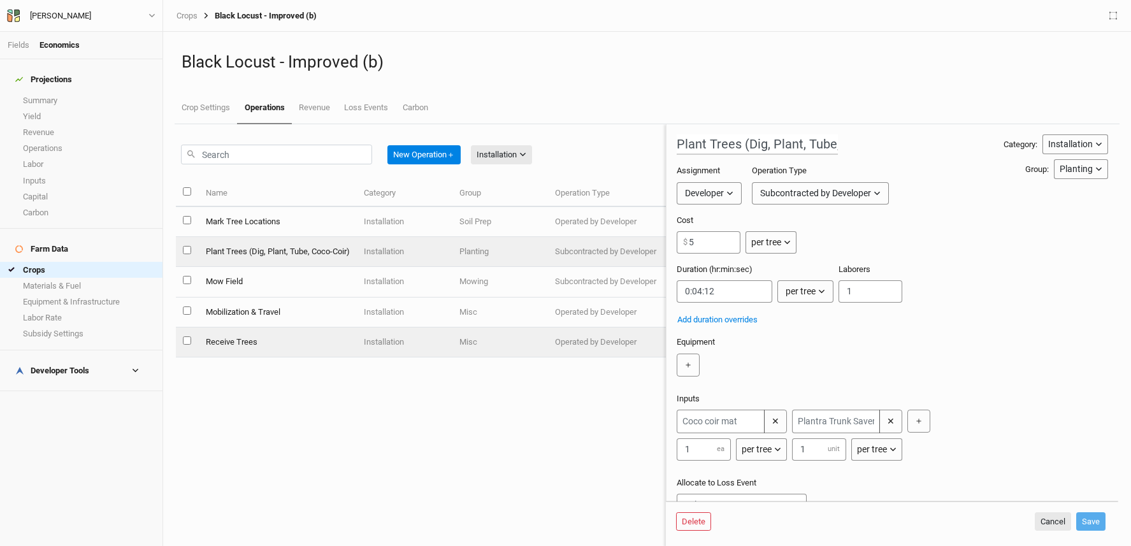
click at [309, 335] on td "Receive Trees" at bounding box center [277, 343] width 158 height 30
type input "Receive Trees"
type input "0:00:08"
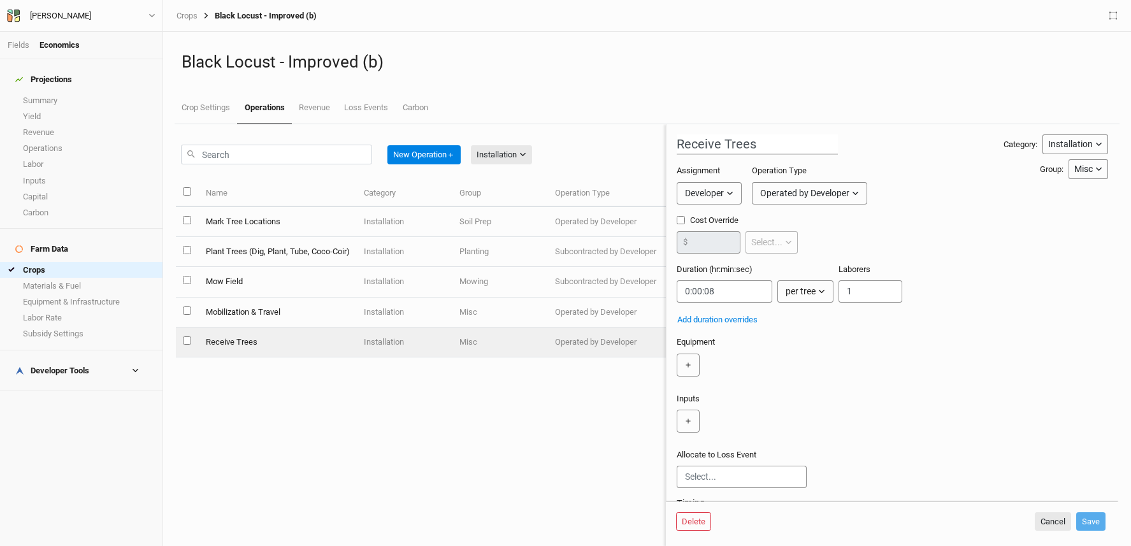
drag, startPoint x: 821, startPoint y: 196, endPoint x: 823, endPoint y: 203, distance: 7.3
click at [820, 197] on div "Operated by Developer" at bounding box center [804, 193] width 89 height 13
click at [834, 239] on span "Subcontracted by Developer" at bounding box center [834, 241] width 131 height 15
click at [1061, 525] on button "Cancel" at bounding box center [1053, 521] width 36 height 19
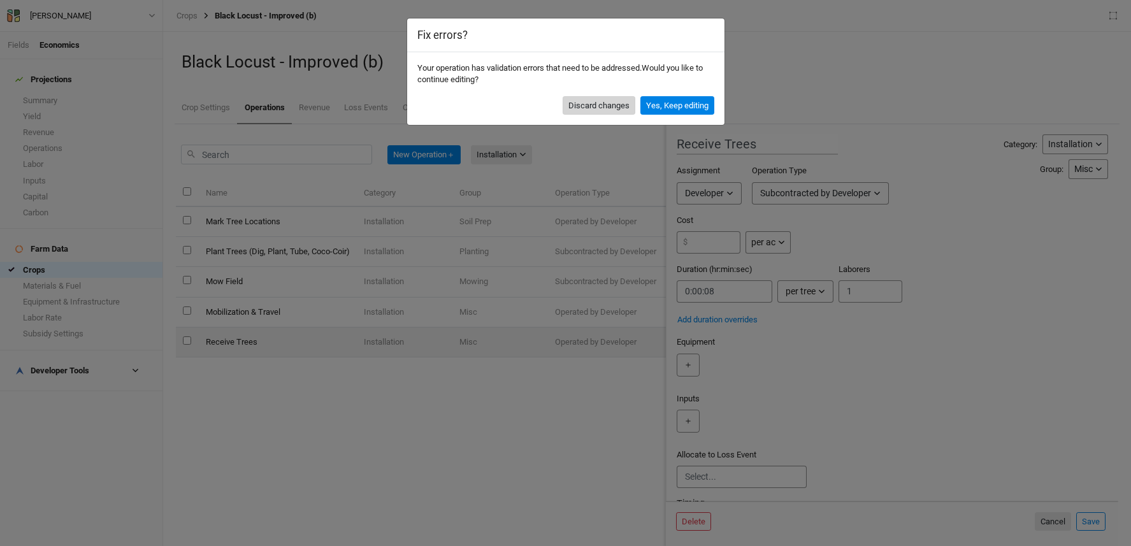
click at [609, 105] on button "Discard changes" at bounding box center [599, 105] width 73 height 19
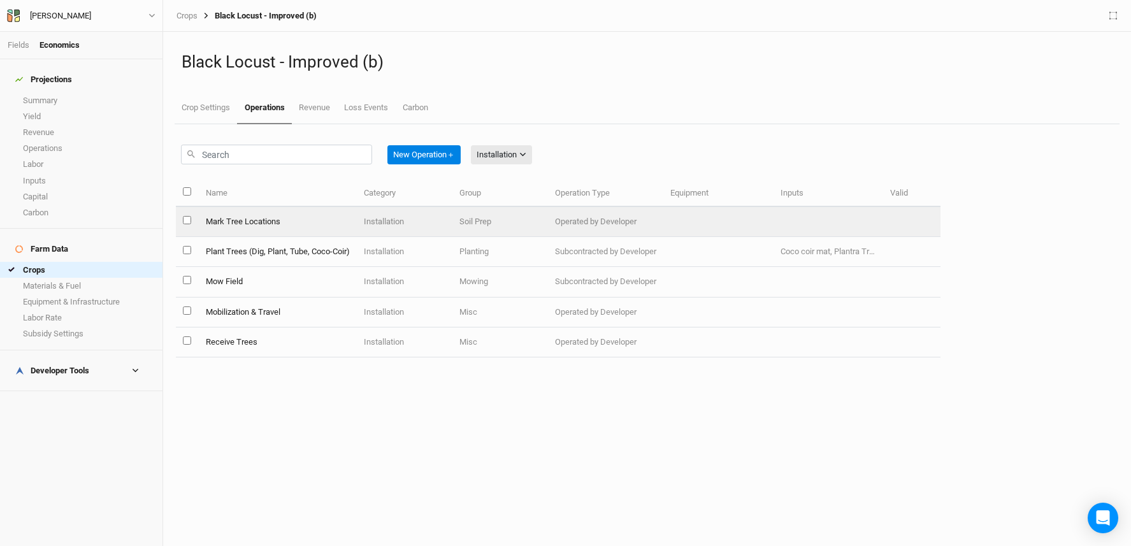
click at [263, 225] on td "Mark Tree Locations" at bounding box center [277, 222] width 158 height 30
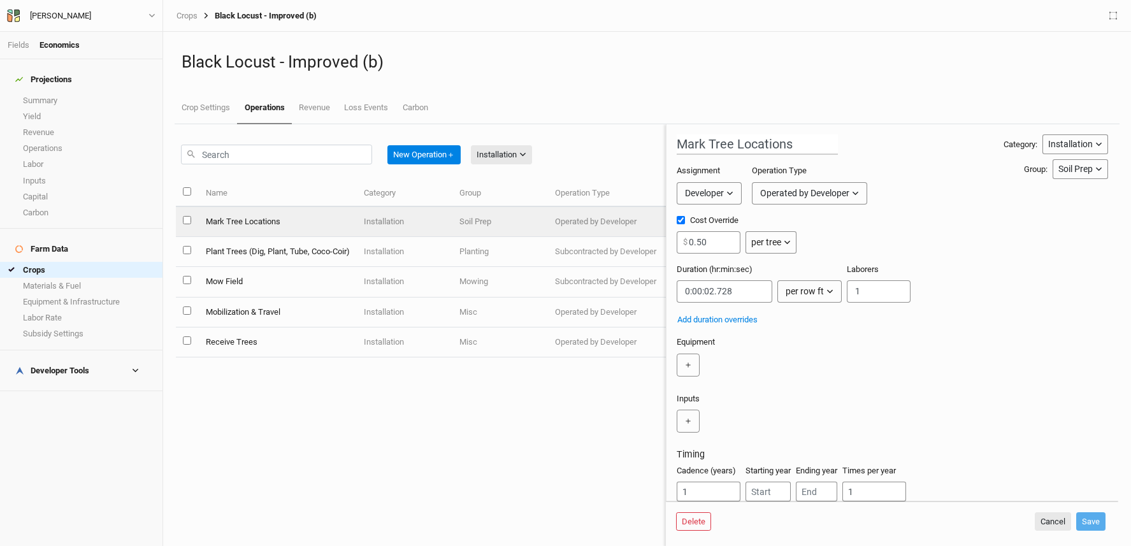
click at [822, 188] on div "Operated by Developer" at bounding box center [804, 193] width 89 height 13
click at [839, 239] on span "Subcontracted by Developer" at bounding box center [834, 241] width 131 height 15
click at [773, 245] on div "per ac" at bounding box center [763, 242] width 24 height 13
drag, startPoint x: 795, startPoint y: 291, endPoint x: 780, endPoint y: 273, distance: 24.4
click at [795, 291] on span "per tree" at bounding box center [780, 290] width 36 height 15
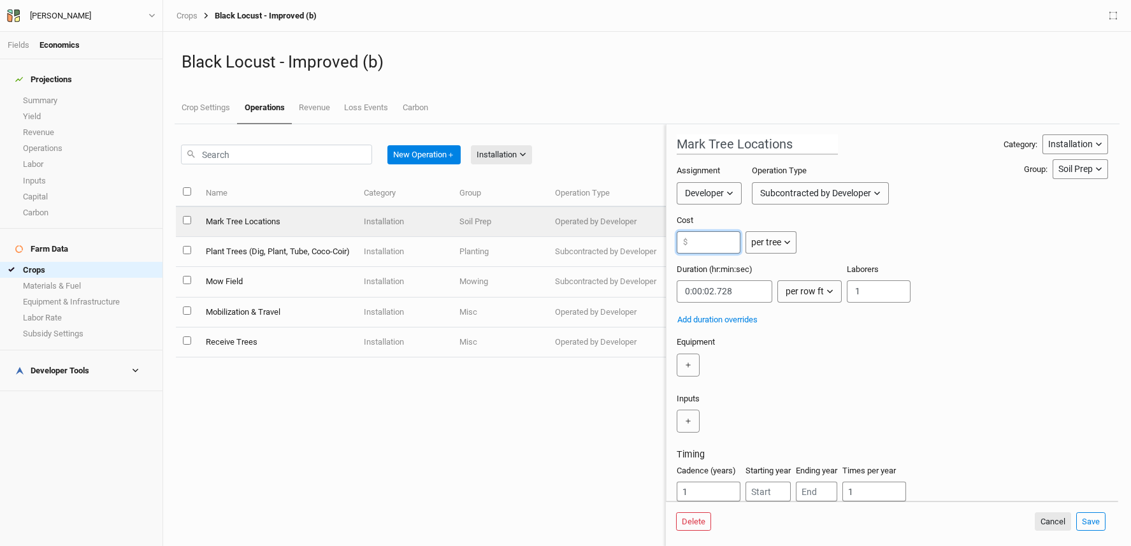
click at [714, 238] on input "number" at bounding box center [709, 242] width 64 height 22
type input ".50"
click at [1087, 518] on button "Save" at bounding box center [1091, 521] width 29 height 19
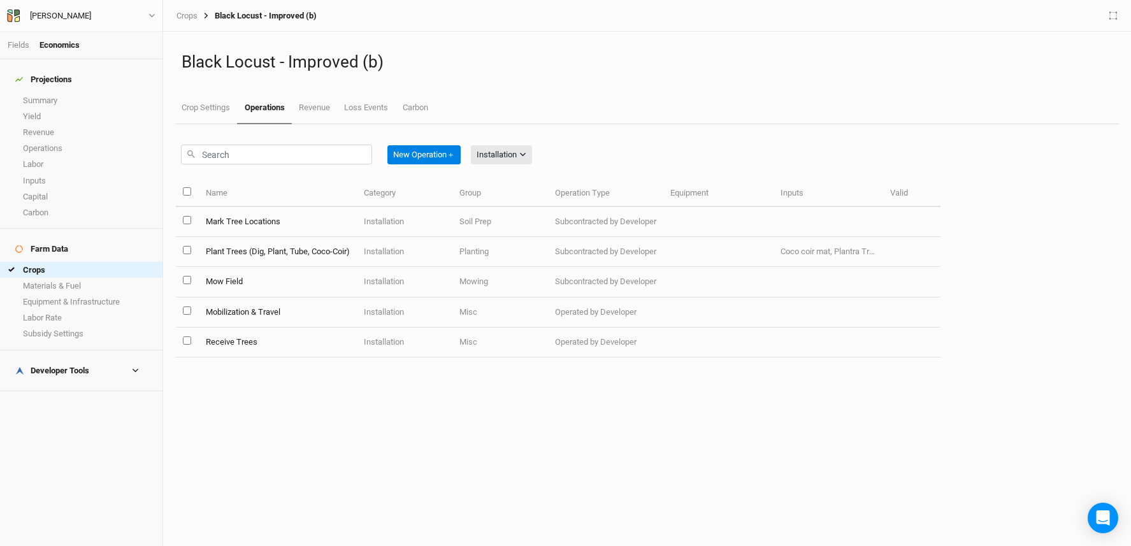
click at [68, 358] on h4 "Developer Tools" at bounding box center [81, 370] width 147 height 25
click at [69, 447] on link "Buffers" at bounding box center [81, 455] width 163 height 16
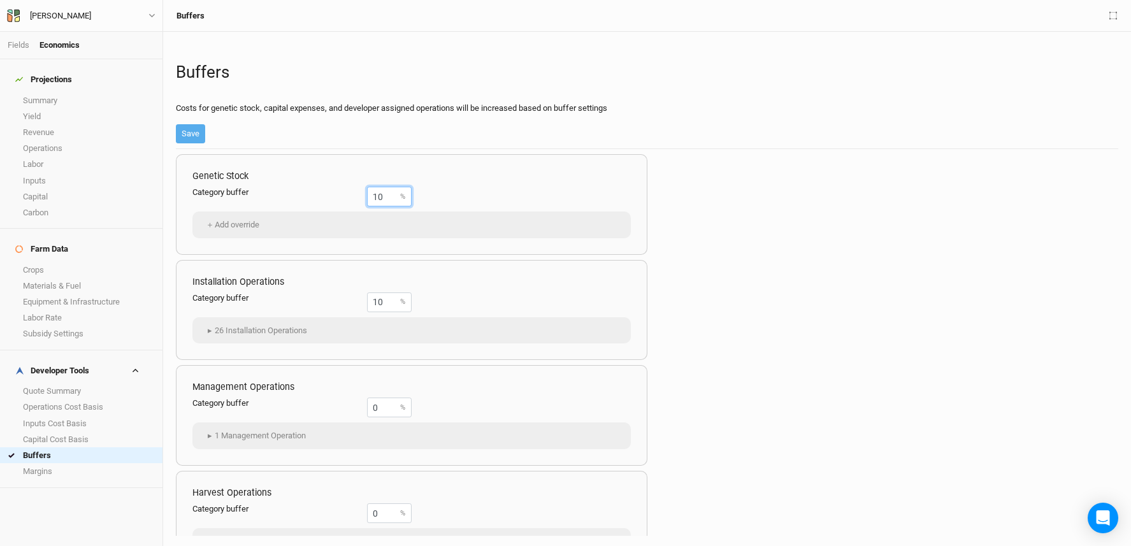
click at [392, 192] on input "10" at bounding box center [389, 197] width 45 height 20
type input "0"
click at [180, 131] on button "Save" at bounding box center [190, 133] width 29 height 19
click at [392, 305] on input "10" at bounding box center [389, 303] width 45 height 20
drag, startPoint x: 343, startPoint y: 295, endPoint x: 331, endPoint y: 293, distance: 12.3
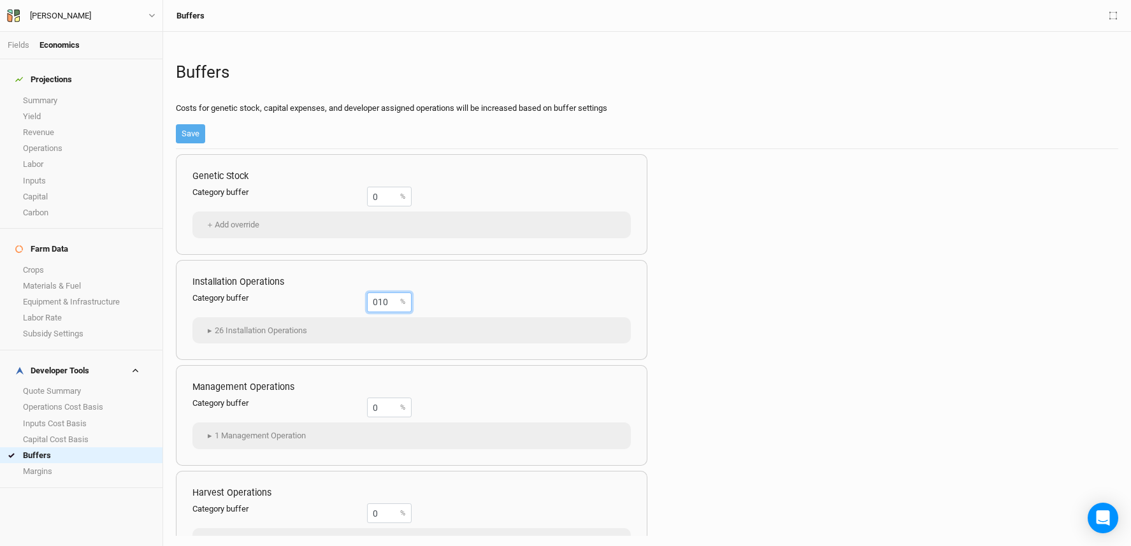
click at [331, 294] on div "Category buffer 010 %" at bounding box center [301, 303] width 219 height 20
type input "10"
click at [324, 306] on label "Category buffer" at bounding box center [279, 300] width 175 height 15
drag, startPoint x: 208, startPoint y: 136, endPoint x: 185, endPoint y: 205, distance: 73.2
click at [207, 135] on div "Buffers Costs for genetic stock, capital expenses, and developer assigned opera…" at bounding box center [647, 95] width 943 height 107
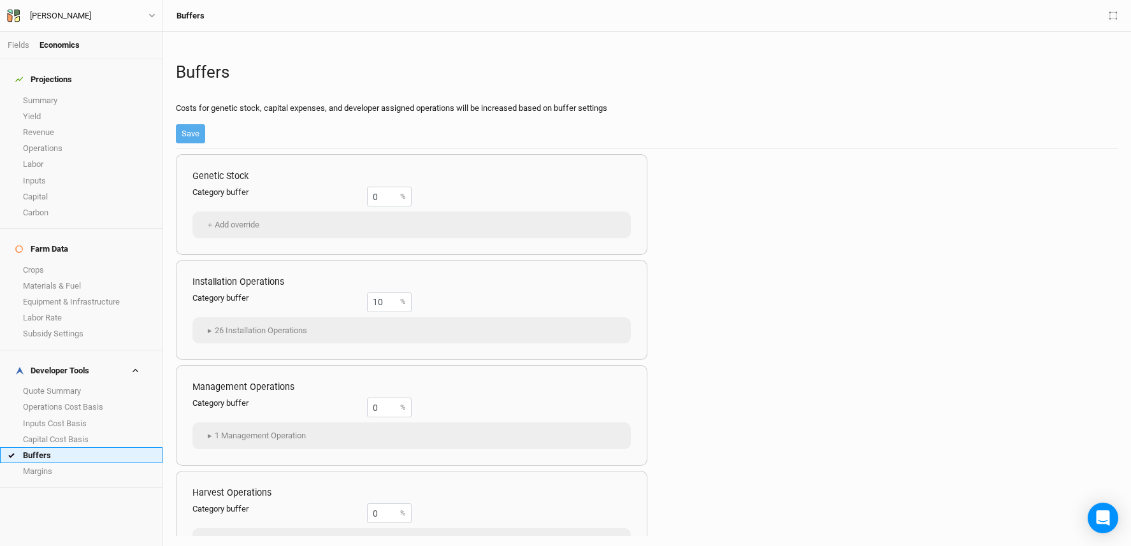
click at [73, 447] on link "Buffers" at bounding box center [81, 455] width 163 height 16
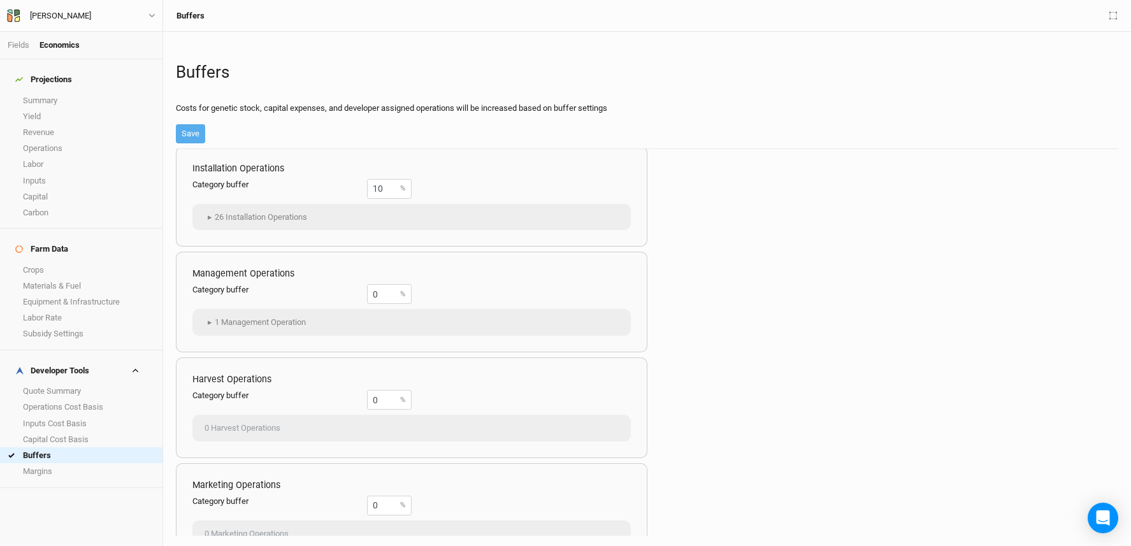
scroll to position [124, 0]
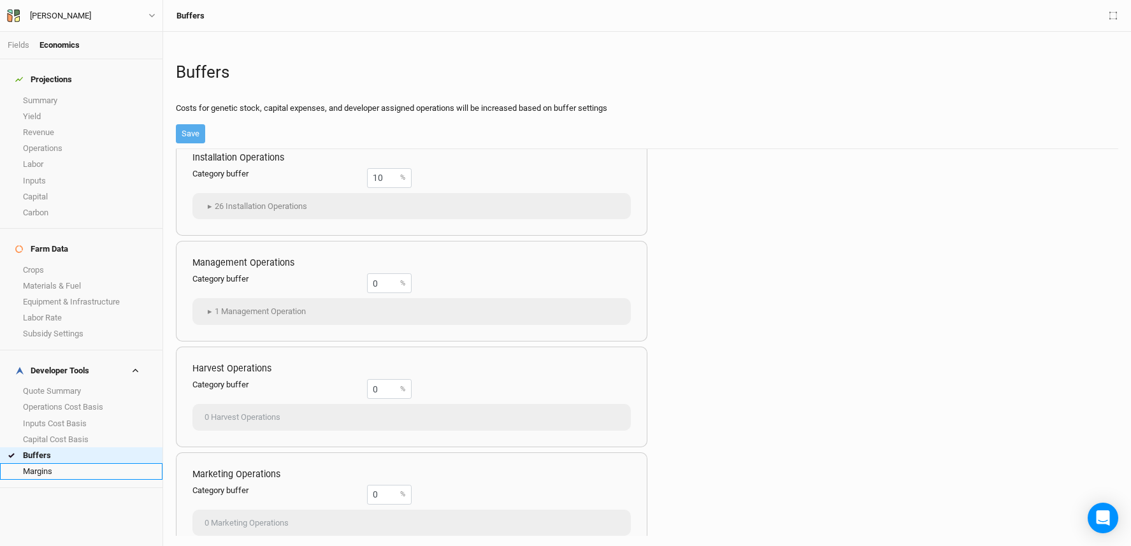
click at [47, 463] on link "Margins" at bounding box center [81, 471] width 163 height 16
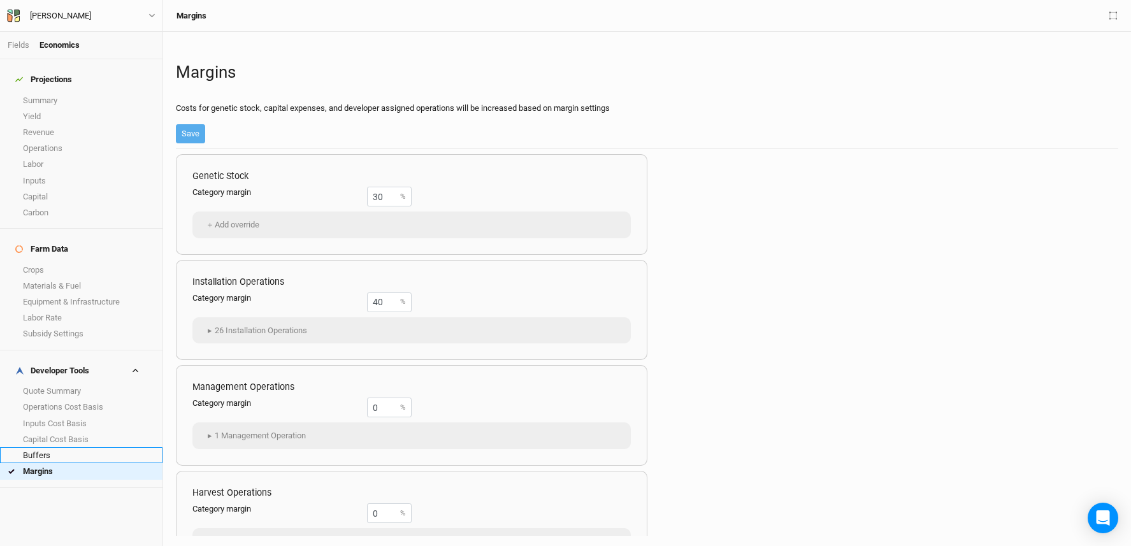
click at [55, 447] on link "Buffers" at bounding box center [81, 455] width 163 height 16
click at [82, 463] on link "Margins" at bounding box center [81, 471] width 163 height 16
click at [95, 447] on link "Buffers" at bounding box center [81, 455] width 163 height 16
click at [395, 196] on input "0" at bounding box center [389, 197] width 45 height 20
drag, startPoint x: 392, startPoint y: 199, endPoint x: 352, endPoint y: 194, distance: 40.6
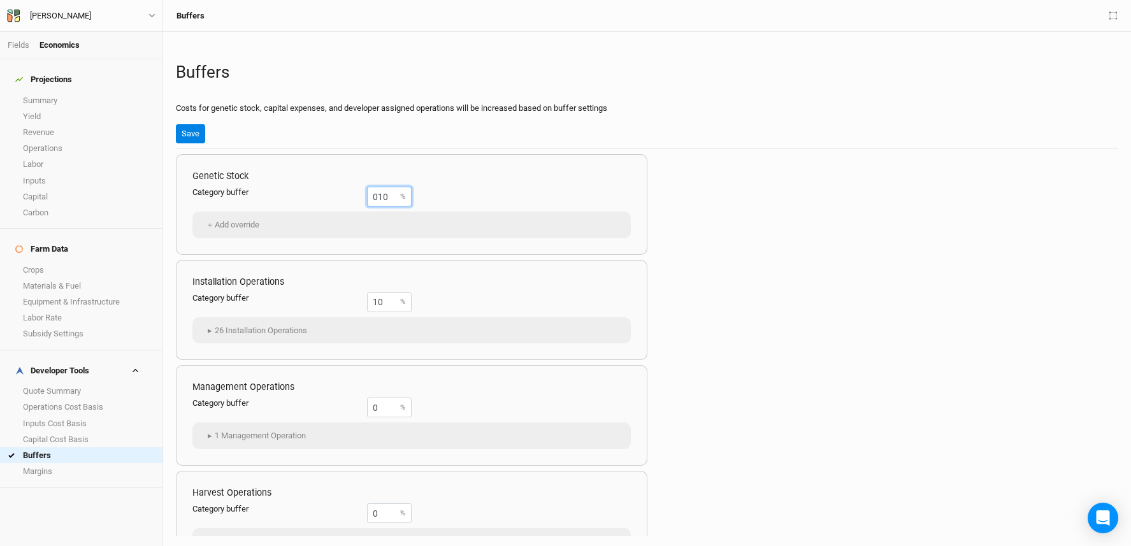
click at [345, 194] on div "Category buffer 010 %" at bounding box center [301, 197] width 219 height 20
type input "10"
click at [192, 131] on button "Save" at bounding box center [190, 133] width 29 height 19
click at [48, 463] on link "Margins" at bounding box center [81, 471] width 163 height 16
click at [55, 447] on link "Buffers" at bounding box center [81, 455] width 163 height 16
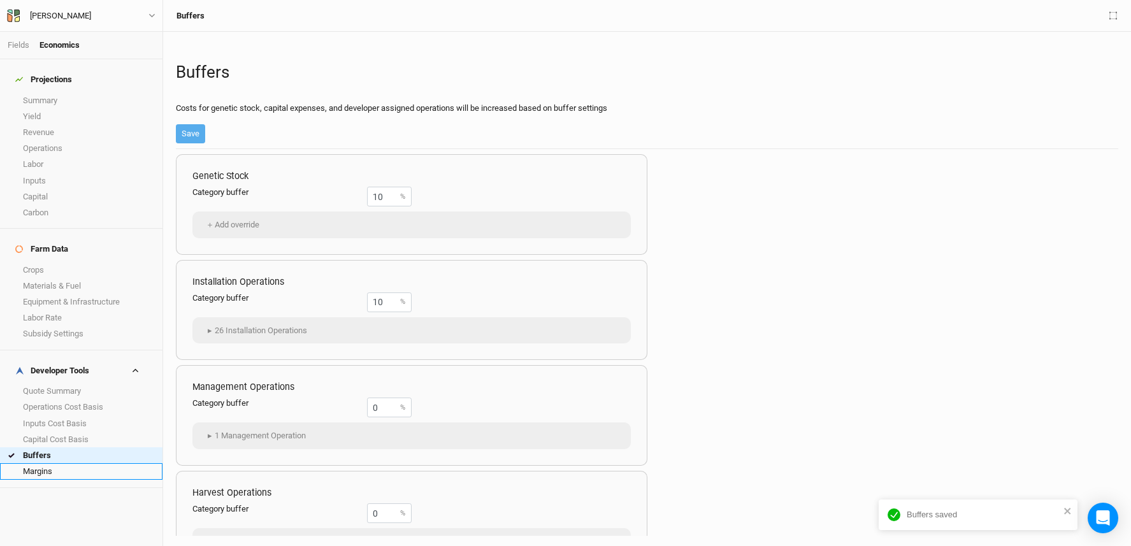
click at [61, 463] on link "Margins" at bounding box center [81, 471] width 163 height 16
click at [63, 447] on link "Buffers" at bounding box center [81, 455] width 163 height 16
click at [54, 96] on link "Summary" at bounding box center [81, 100] width 163 height 16
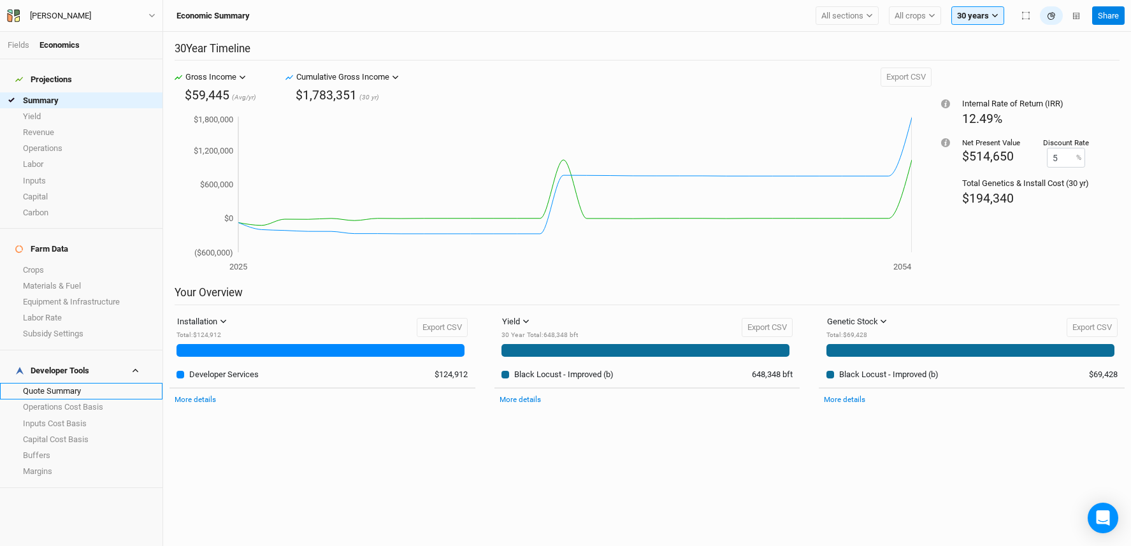
click at [99, 383] on link "Quote Summary" at bounding box center [81, 391] width 163 height 16
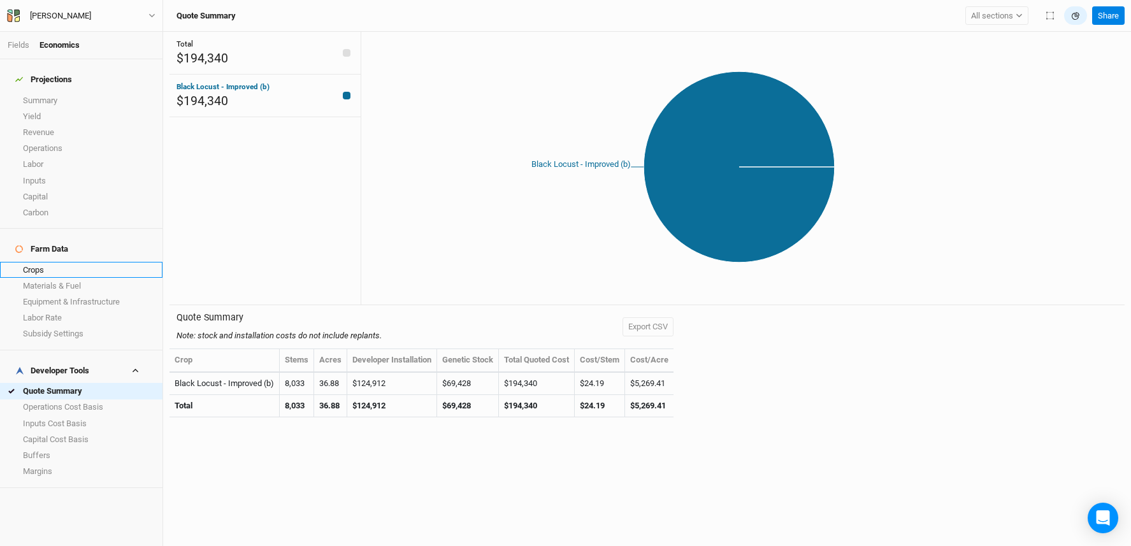
click at [69, 262] on link "Crops" at bounding box center [81, 270] width 163 height 16
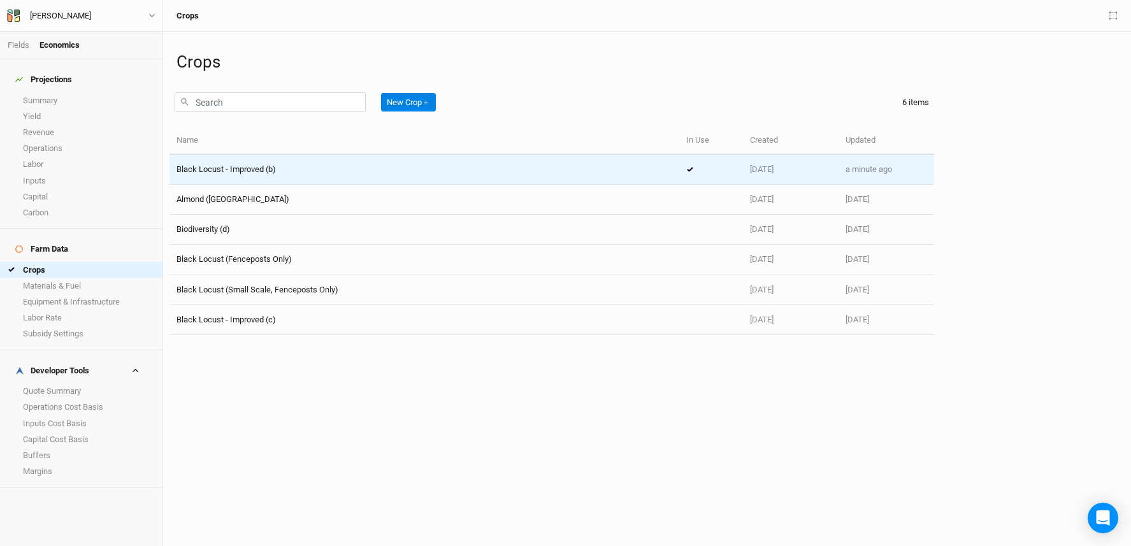
click at [300, 170] on div "Black Locust - Improved (b)" at bounding box center [425, 169] width 496 height 11
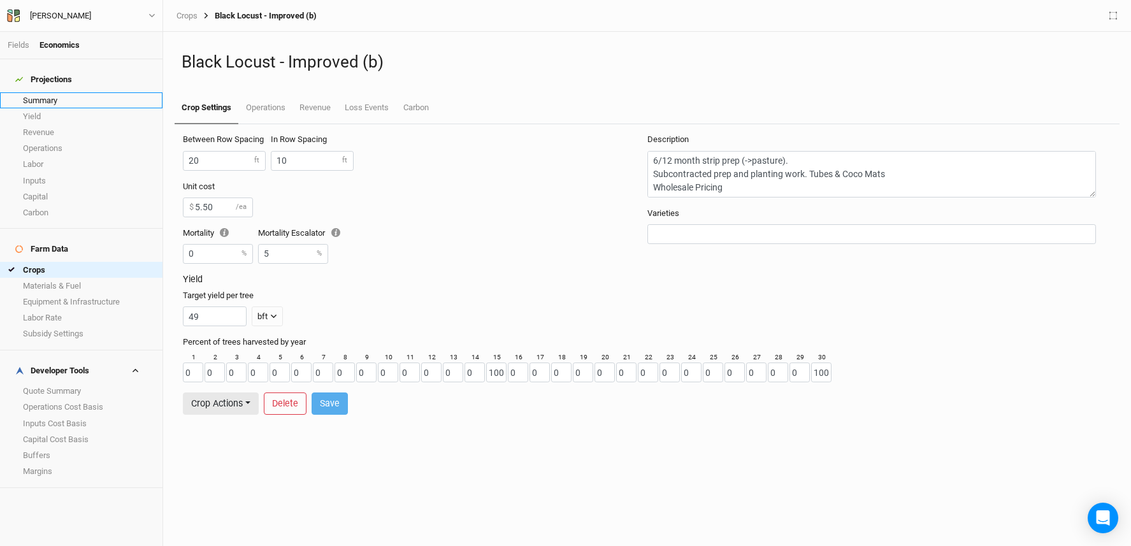
click at [94, 96] on link "Summary" at bounding box center [81, 100] width 163 height 16
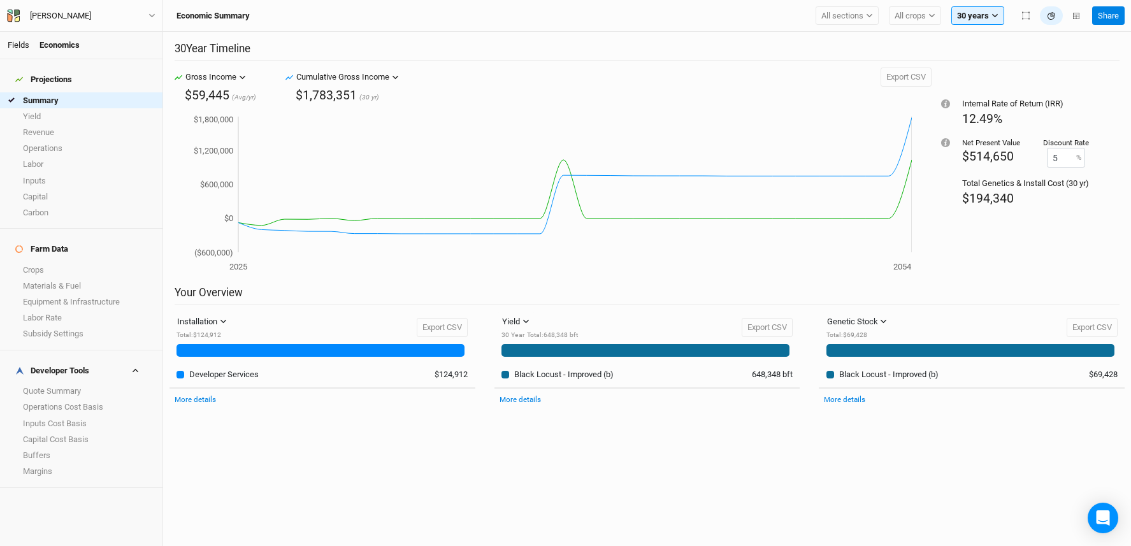
click at [26, 43] on link "Fields" at bounding box center [19, 45] width 22 height 10
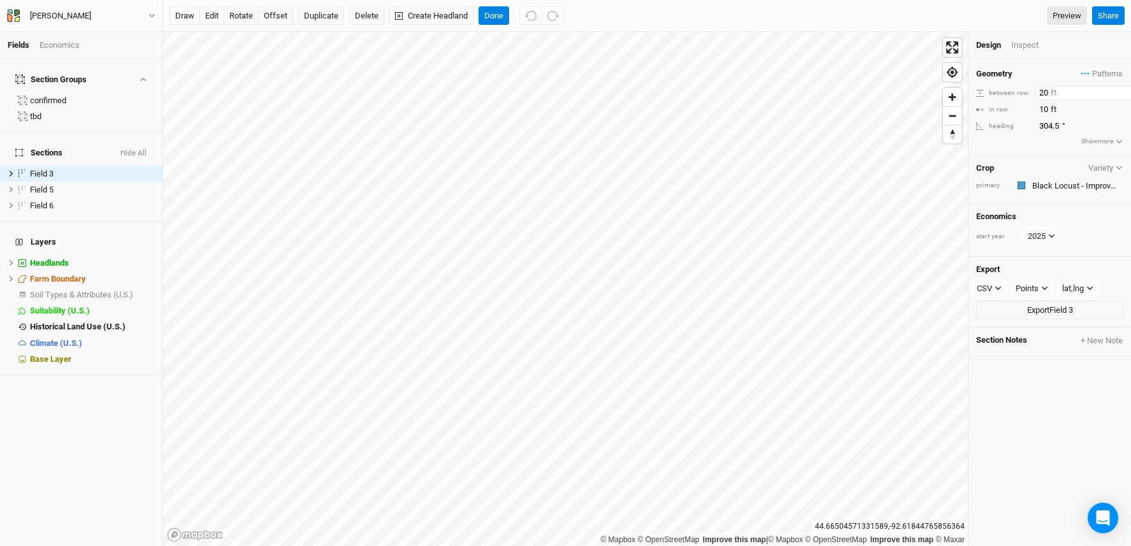
drag, startPoint x: 1049, startPoint y: 94, endPoint x: 1004, endPoint y: 78, distance: 47.2
click at [1005, 80] on div "Geometry Patterns ＋ New in-row pattern between row 20 ft in row 10 ft heading 3…" at bounding box center [1050, 107] width 163 height 96
click at [498, 9] on button "Done" at bounding box center [494, 15] width 31 height 19
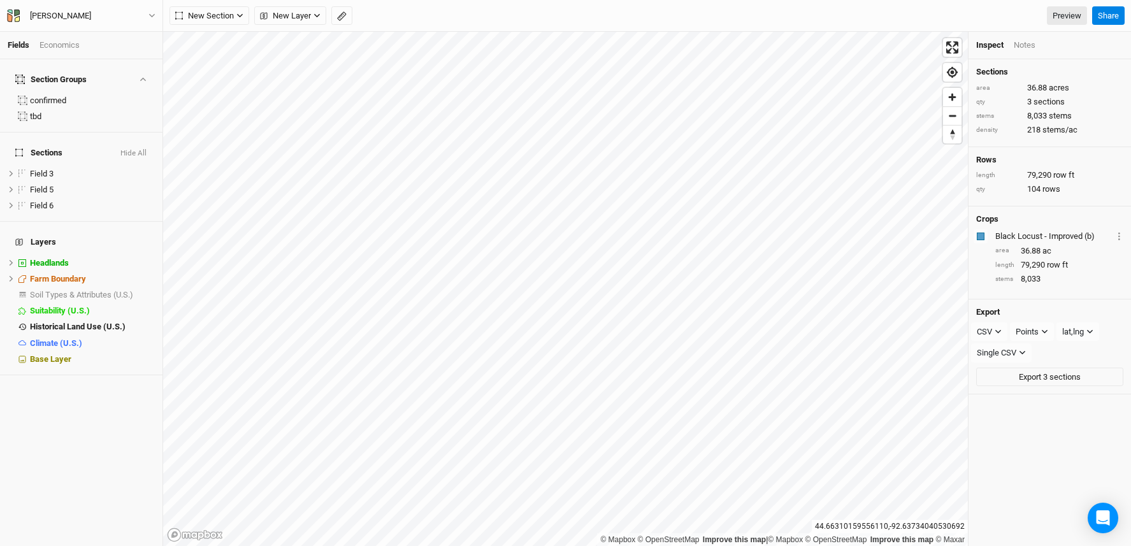
click at [58, 45] on div "Economics" at bounding box center [60, 45] width 40 height 11
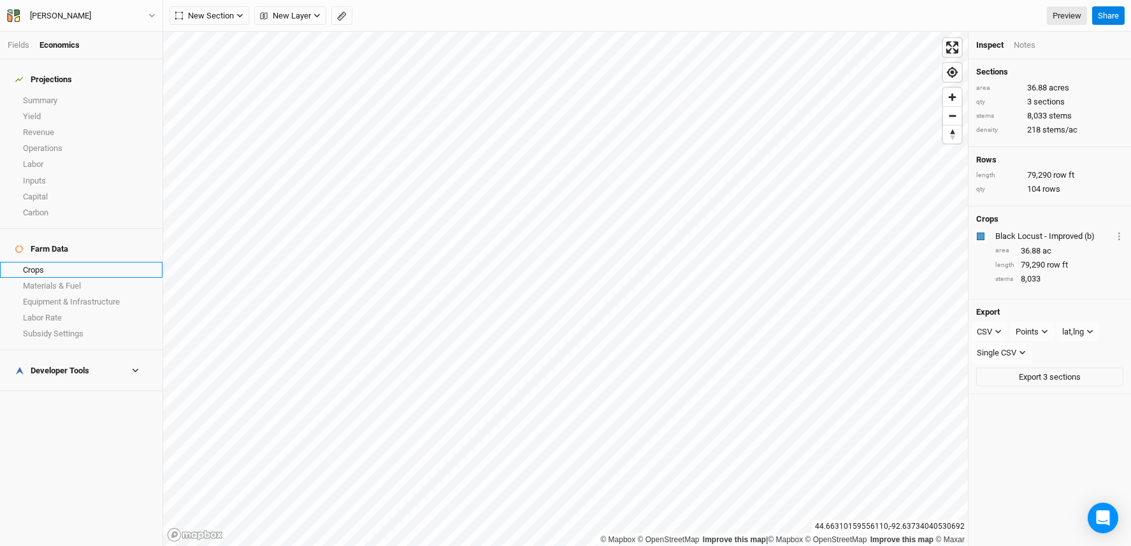
click at [75, 262] on link "Crops" at bounding box center [81, 270] width 163 height 16
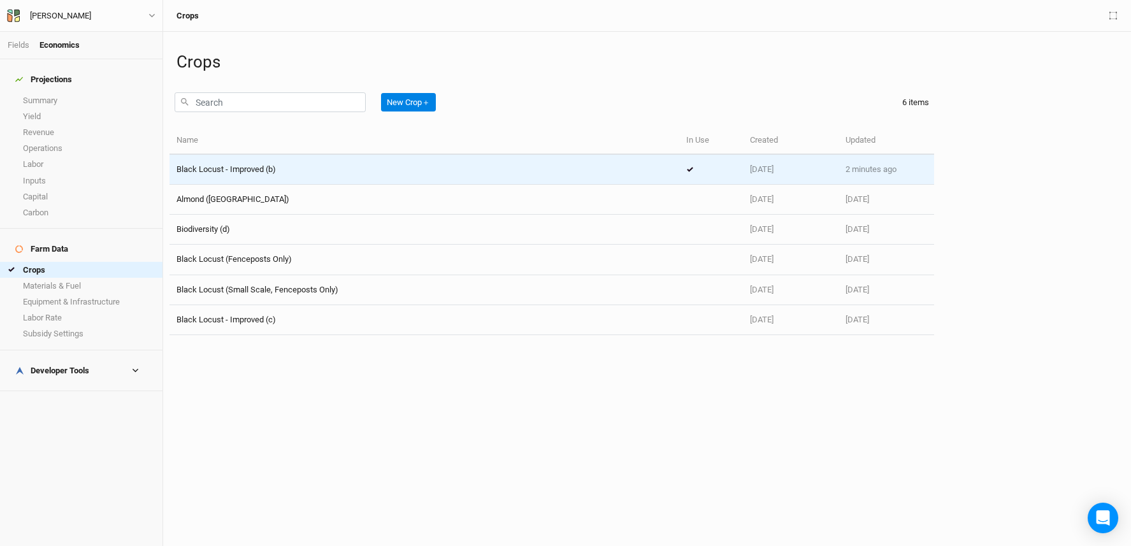
click at [400, 172] on div "Black Locust - Improved (b)" at bounding box center [425, 169] width 496 height 11
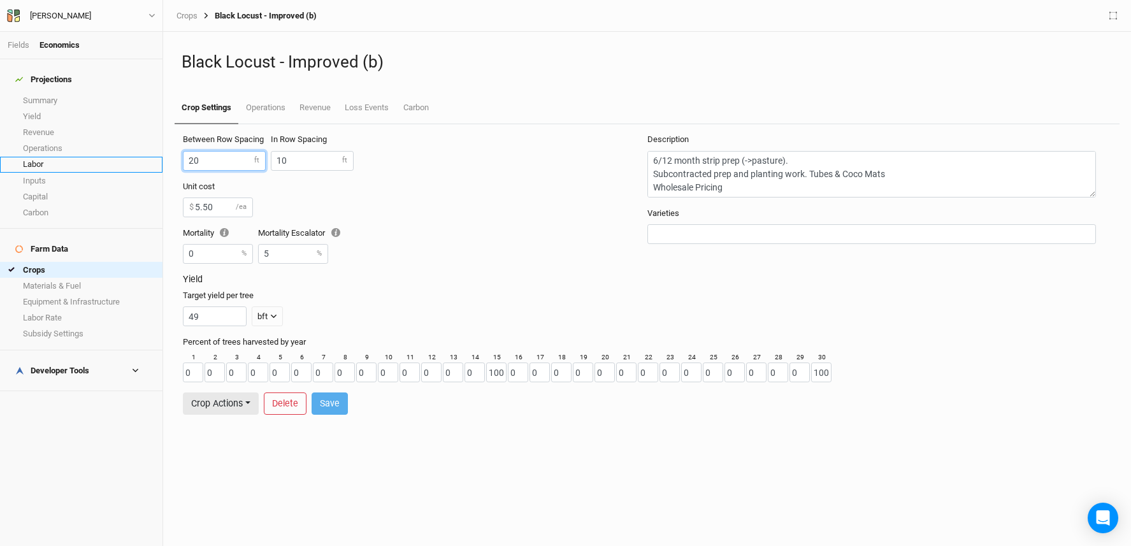
drag, startPoint x: 210, startPoint y: 159, endPoint x: 138, endPoint y: 158, distance: 72.7
click at [137, 159] on div "Fields Economics Projections Summary Yield Revenue Operations Labor Inputs Capi…" at bounding box center [565, 273] width 1131 height 546
type input "15"
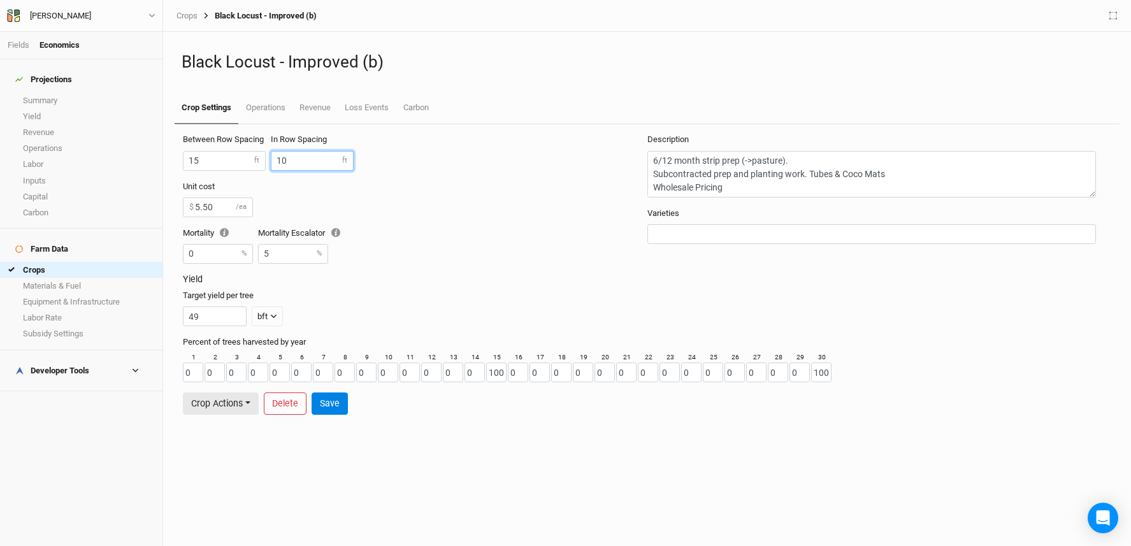
drag, startPoint x: 312, startPoint y: 159, endPoint x: 224, endPoint y: 150, distance: 88.4
click at [221, 151] on div "Between Row Spacing 15 ft In Row Spacing 10 ft" at bounding box center [415, 157] width 464 height 47
type input "7.5"
click at [339, 405] on button "Save" at bounding box center [330, 404] width 36 height 22
click at [66, 92] on link "Summary" at bounding box center [81, 100] width 163 height 16
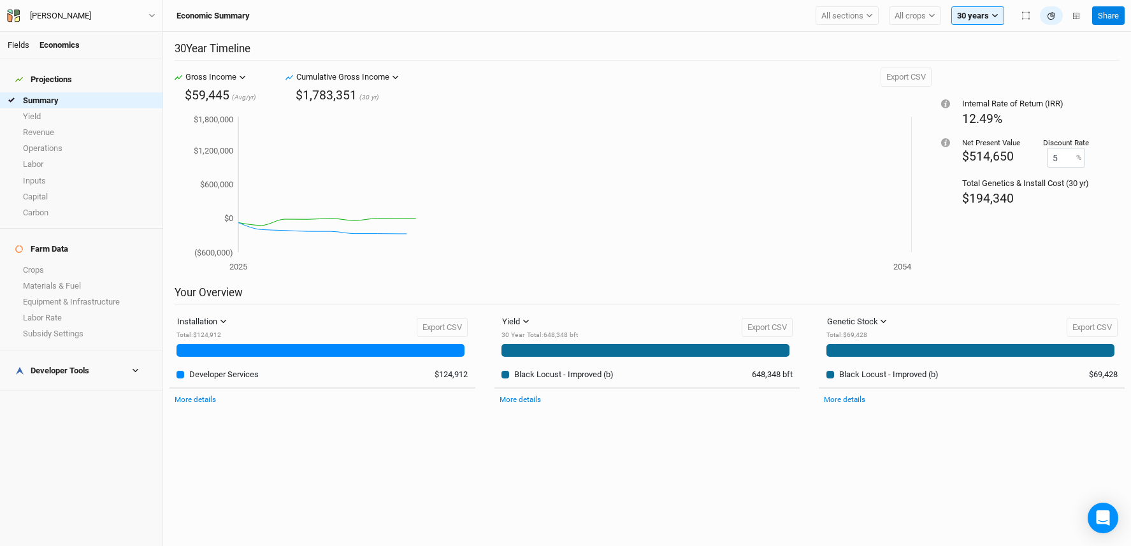
click at [19, 41] on link "Fields" at bounding box center [19, 45] width 22 height 10
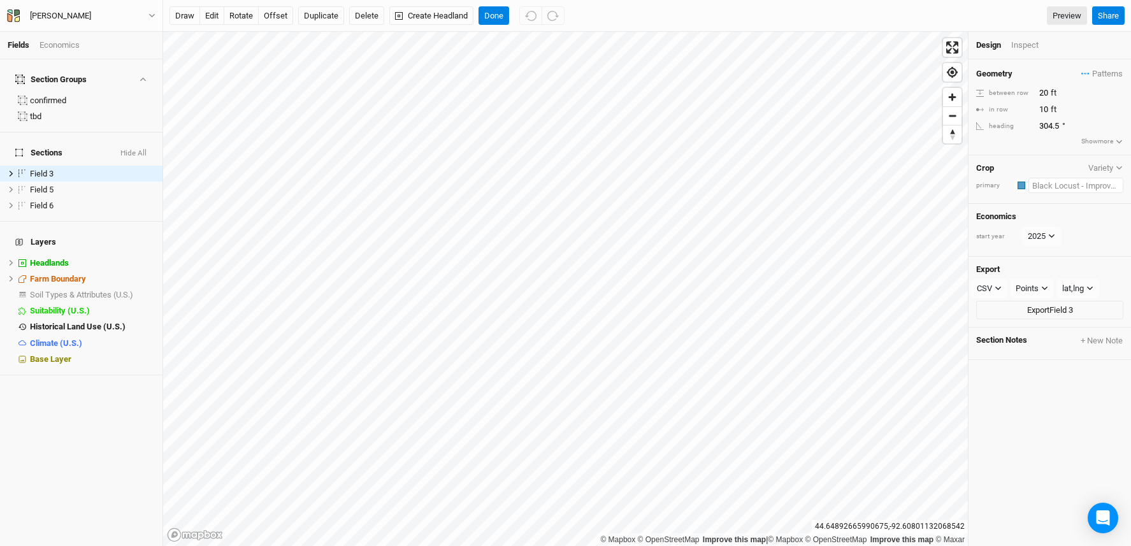
click at [1060, 184] on input "text" at bounding box center [1076, 185] width 95 height 15
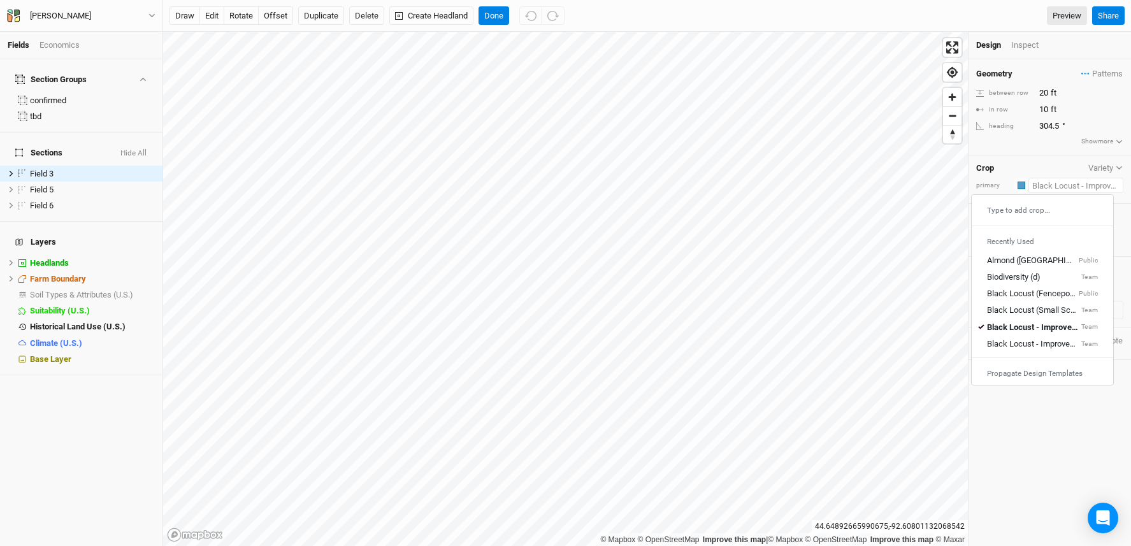
drag, startPoint x: 1065, startPoint y: 305, endPoint x: 1056, endPoint y: 297, distance: 11.8
click at [1065, 305] on div "Black Locust (Small Scale, Fenceposts Only)" at bounding box center [1033, 310] width 92 height 11
type input "15"
type input "7.5"
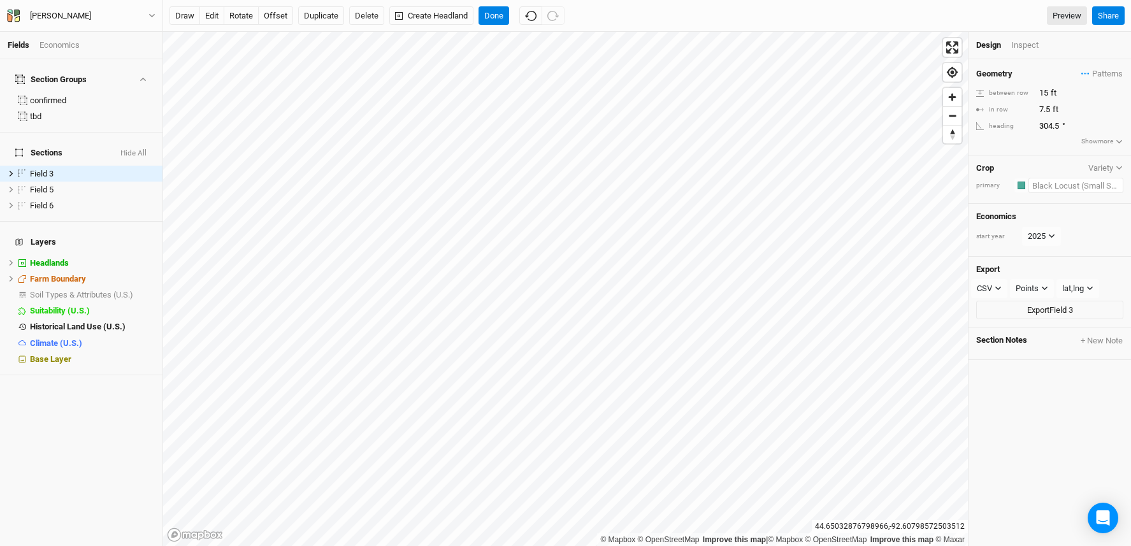
click at [1079, 189] on input "text" at bounding box center [1076, 185] width 95 height 15
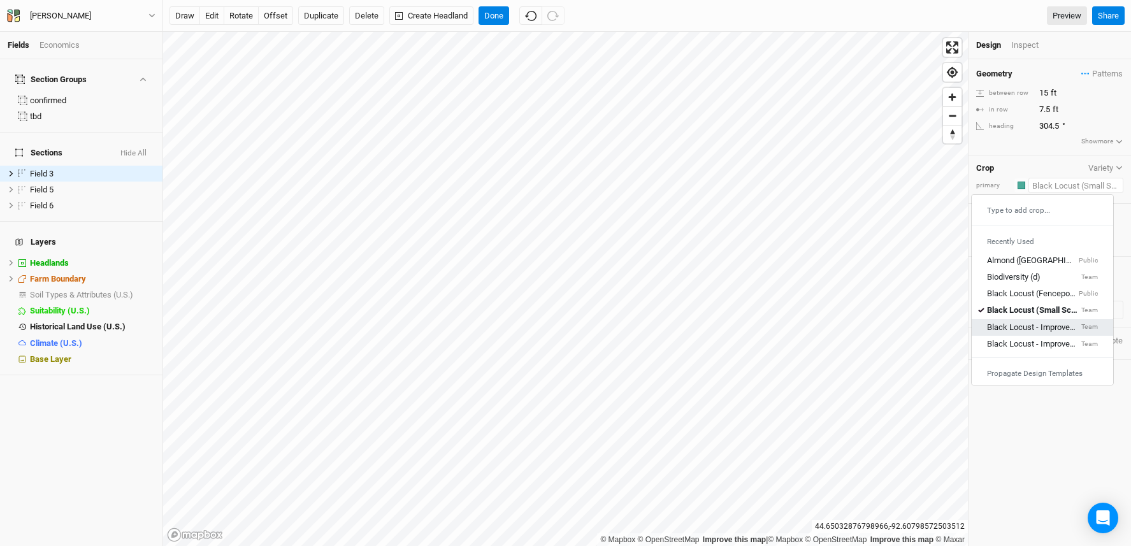
click at [1082, 323] on small "Team" at bounding box center [1090, 328] width 17 height 10
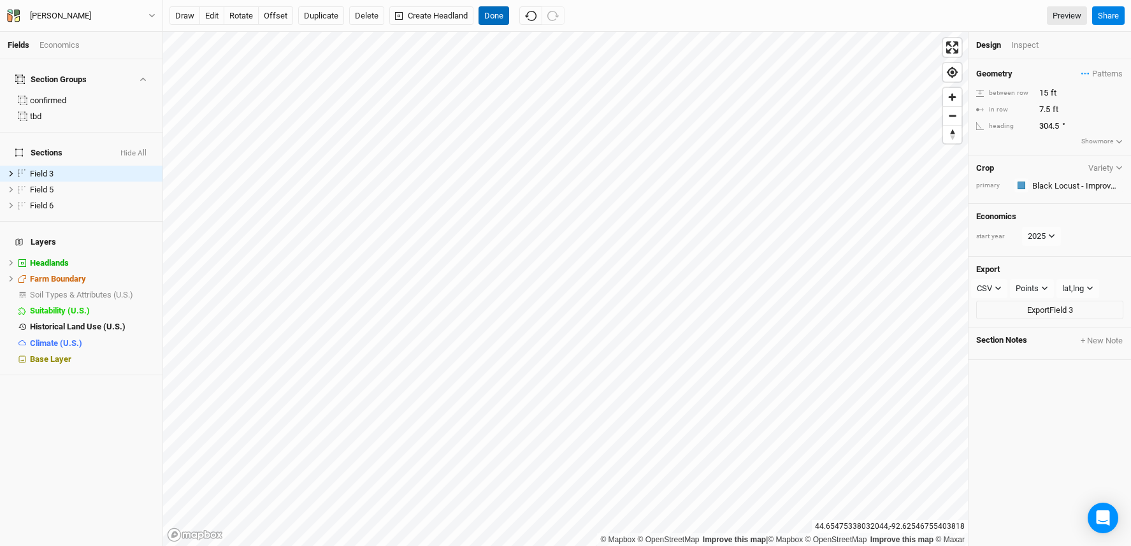
click at [507, 22] on button "Done" at bounding box center [494, 15] width 31 height 19
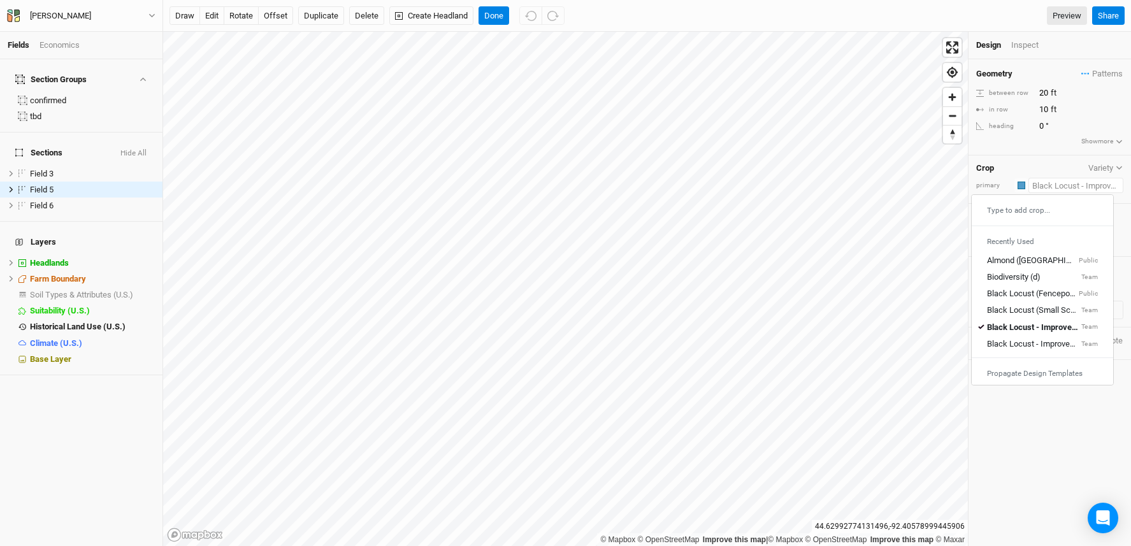
click at [1044, 187] on input "text" at bounding box center [1076, 185] width 95 height 15
click at [1060, 314] on div "Black Locust (Small Scale, Fenceposts Only)" at bounding box center [1033, 310] width 92 height 11
type input "15"
type input "7.5"
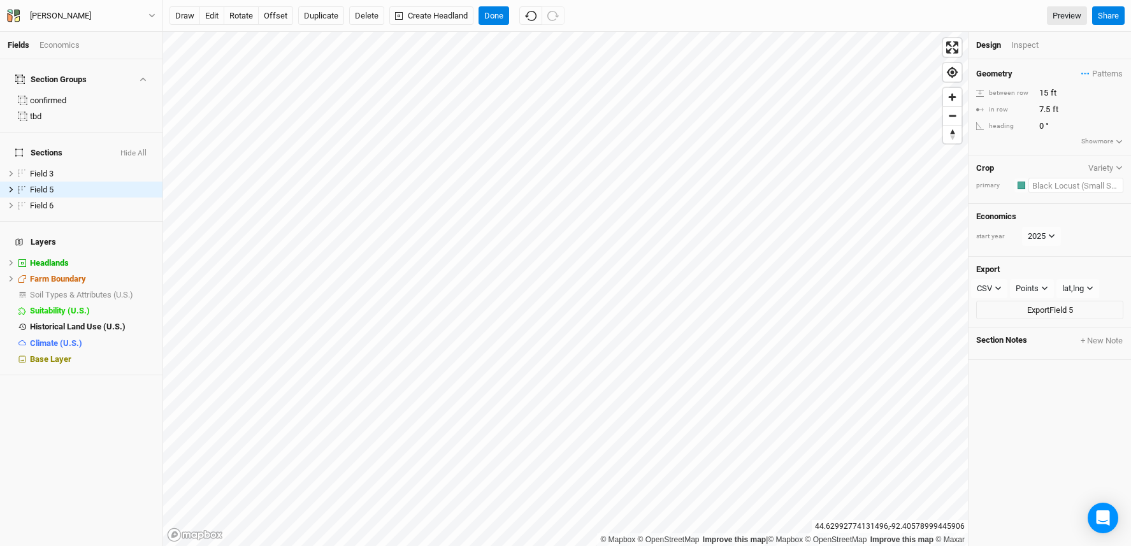
click at [1062, 186] on input "text" at bounding box center [1076, 185] width 95 height 15
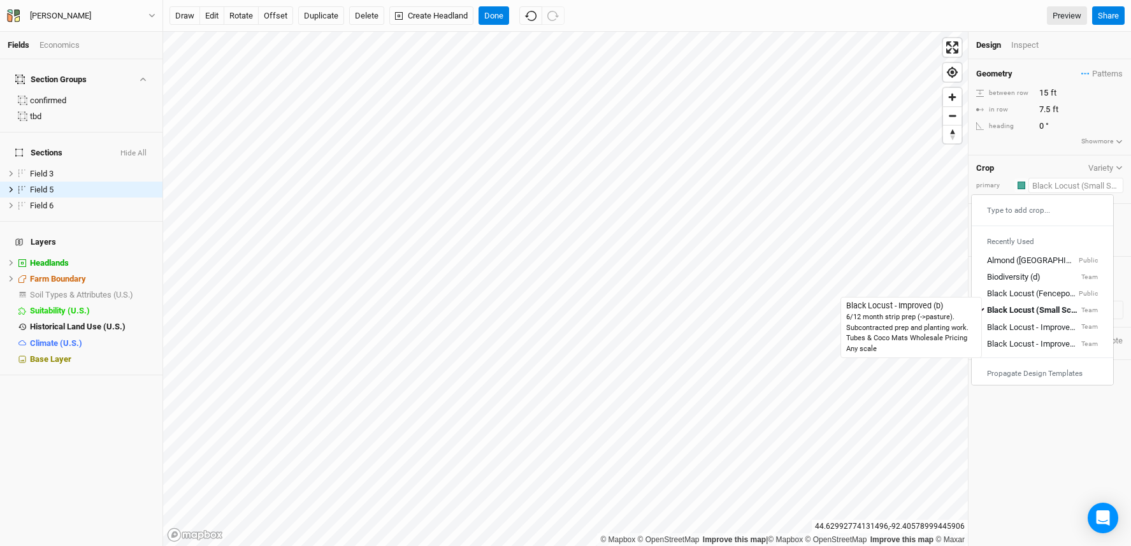
click at [1057, 328] on div "Black Locust - Improved (b)" at bounding box center [1033, 327] width 92 height 11
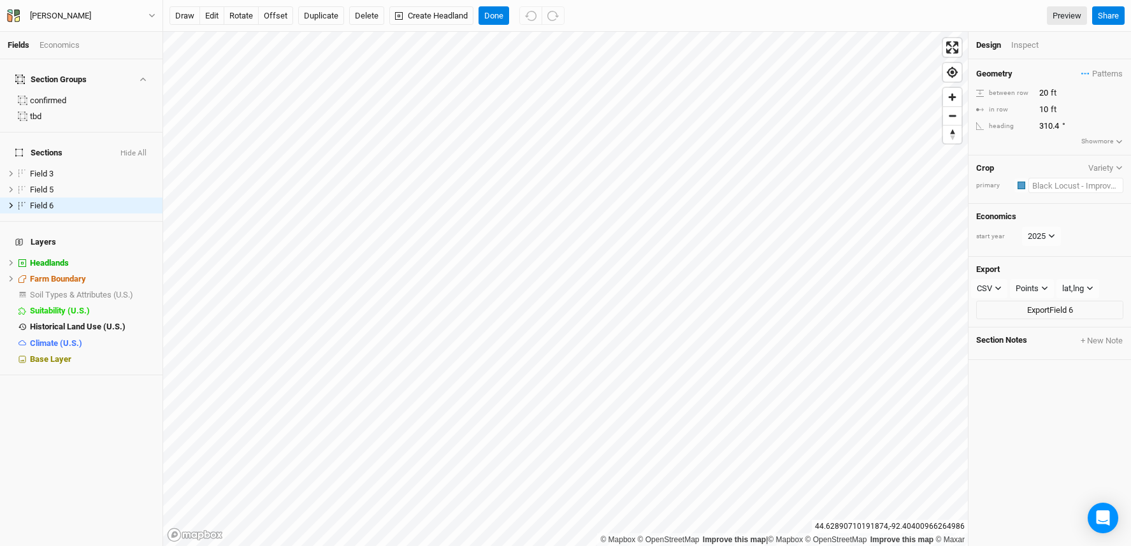
click at [1045, 187] on input "text" at bounding box center [1076, 185] width 95 height 15
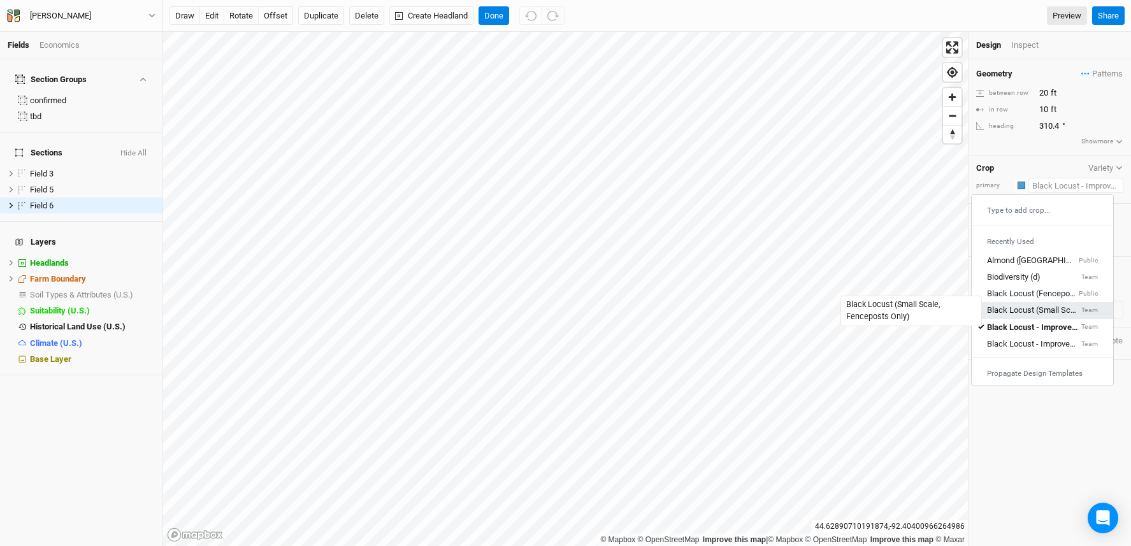
click at [1044, 312] on div "Black Locust (Small Scale, Fenceposts Only)" at bounding box center [1033, 310] width 92 height 11
type input "15"
type input "7.5"
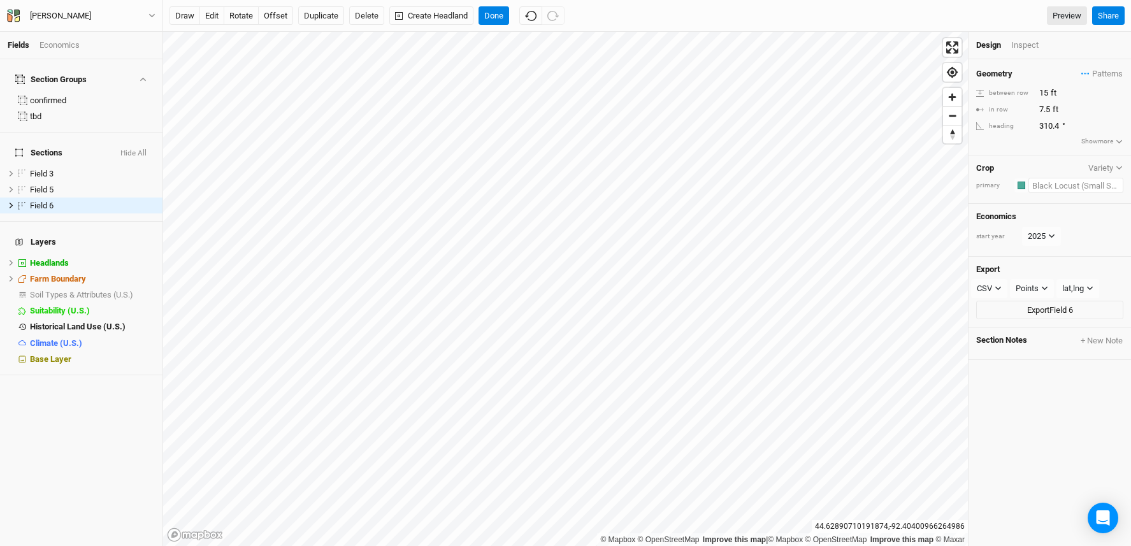
click at [1045, 178] on input "text" at bounding box center [1076, 185] width 95 height 15
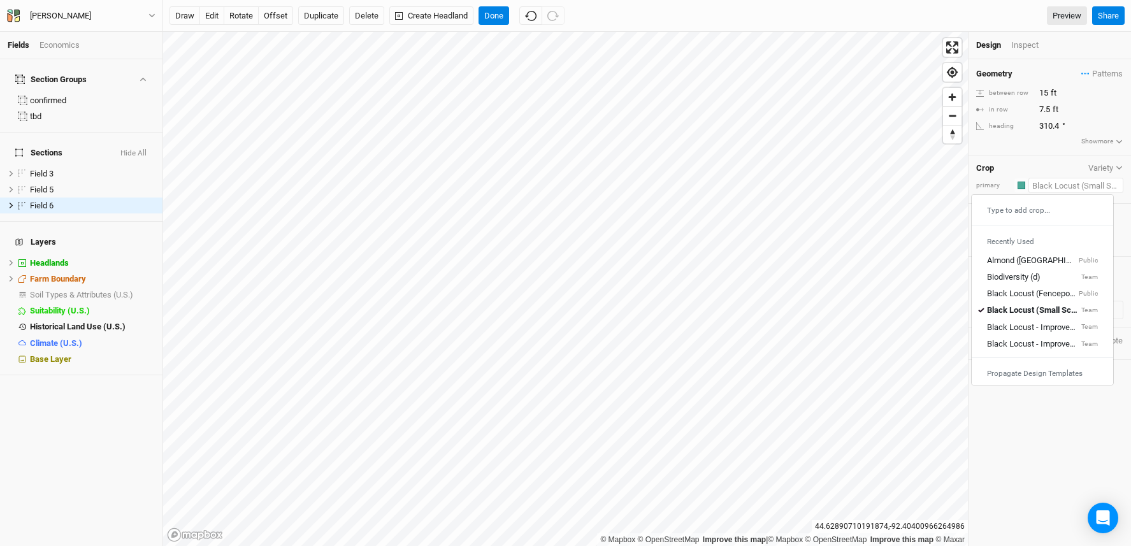
click at [1078, 322] on div "Black Locust - Improved (b) Team" at bounding box center [1042, 327] width 111 height 11
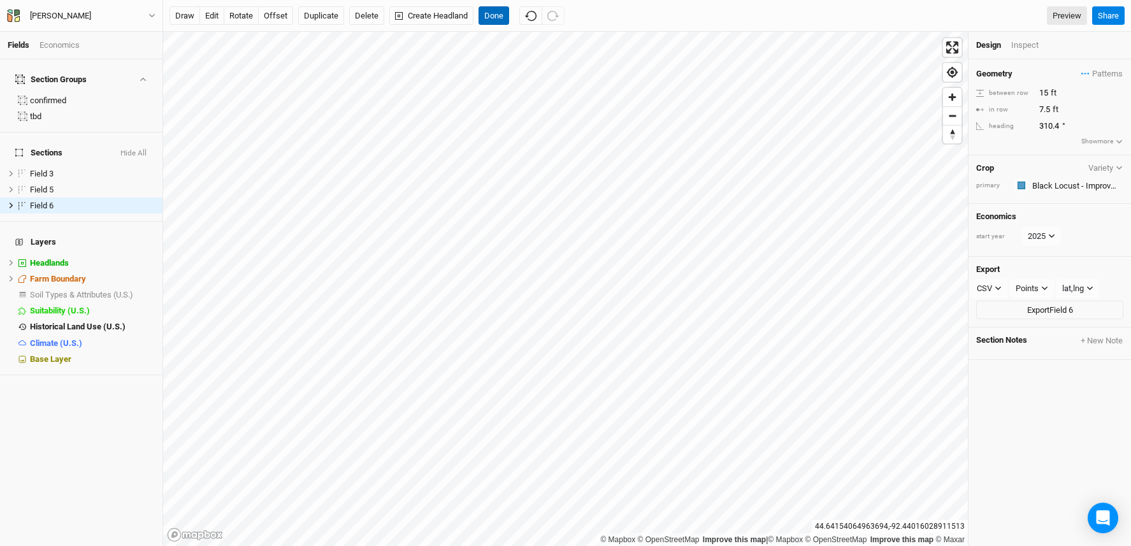
click at [501, 15] on button "Done" at bounding box center [494, 15] width 31 height 19
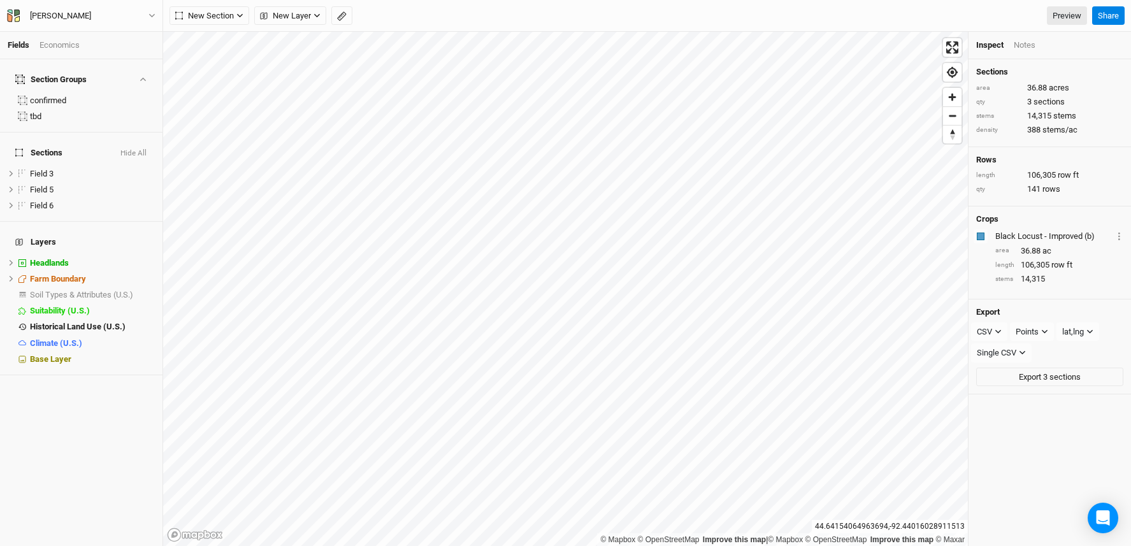
click at [54, 38] on div "Fields Economics" at bounding box center [81, 45] width 163 height 27
click at [53, 43] on div "Economics" at bounding box center [60, 45] width 40 height 11
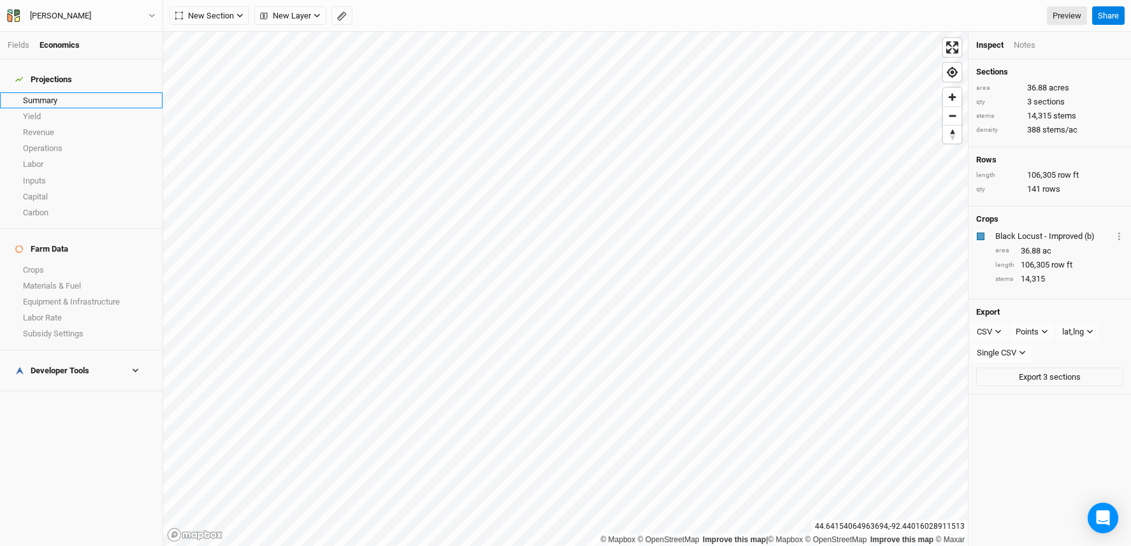
click at [78, 96] on link "Summary" at bounding box center [81, 100] width 163 height 16
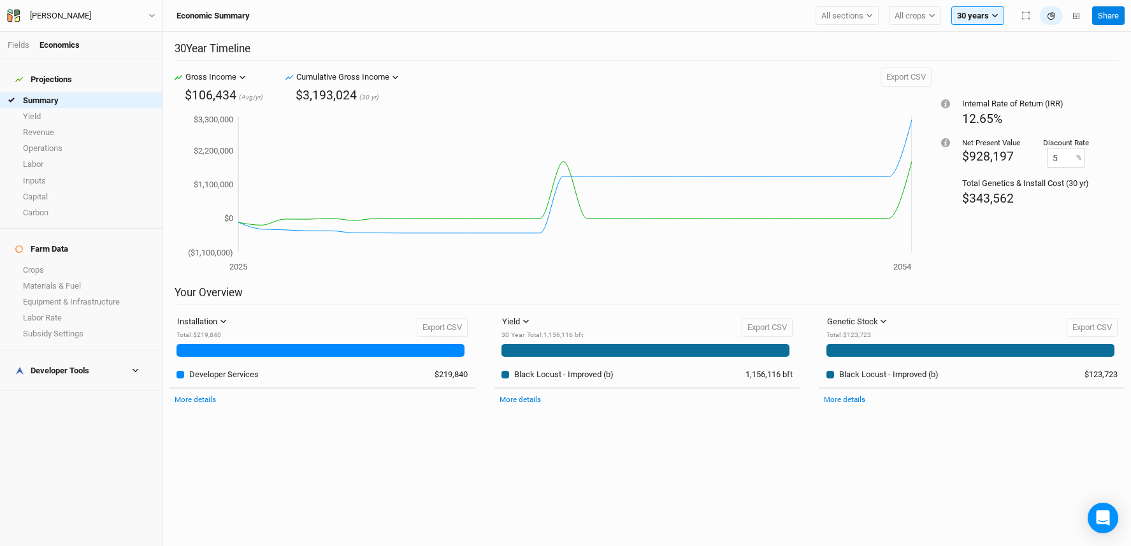
click at [57, 366] on div "Developer Tools" at bounding box center [52, 371] width 74 height 10
click at [56, 383] on link "Quote Summary" at bounding box center [81, 391] width 163 height 16
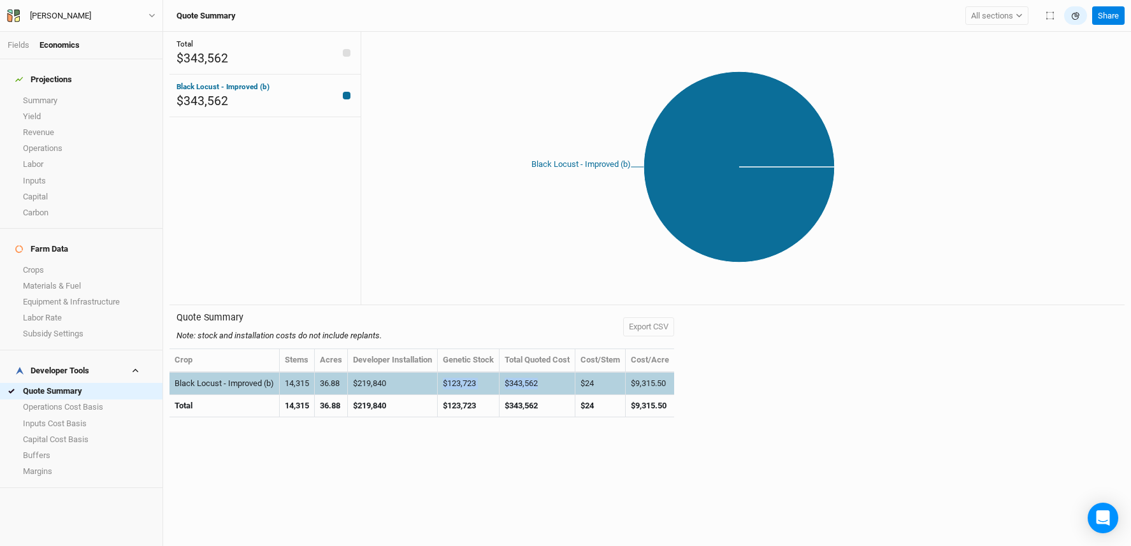
drag, startPoint x: 449, startPoint y: 390, endPoint x: 439, endPoint y: 388, distance: 9.9
click at [438, 390] on tr "Black Locust - Improved (b) 14,315 36.88 $219,840 $123,723 $343,562 $24 $9,315.…" at bounding box center [422, 384] width 505 height 22
click at [414, 379] on td "$219,840" at bounding box center [393, 384] width 90 height 22
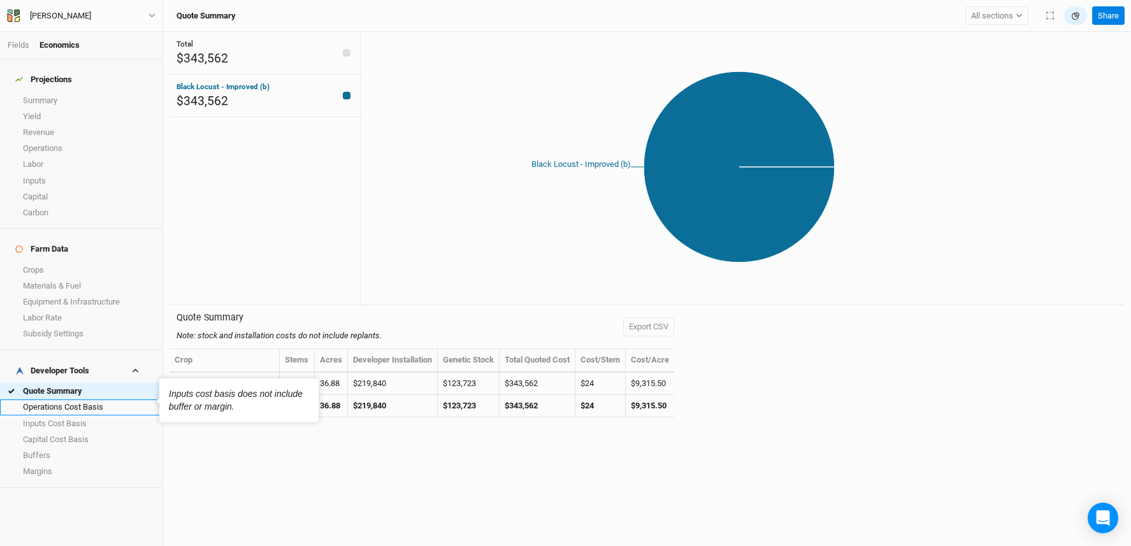
click at [36, 400] on link "Operations Cost Basis" at bounding box center [81, 408] width 163 height 16
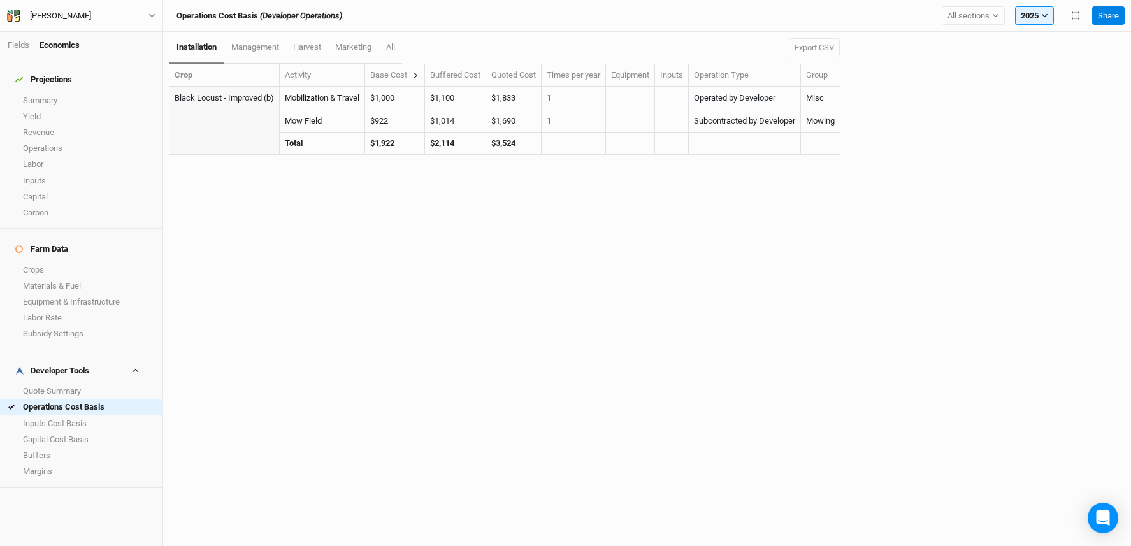
click at [419, 71] on button at bounding box center [415, 74] width 7 height 11
click at [416, 75] on icon at bounding box center [415, 75] width 7 height 7
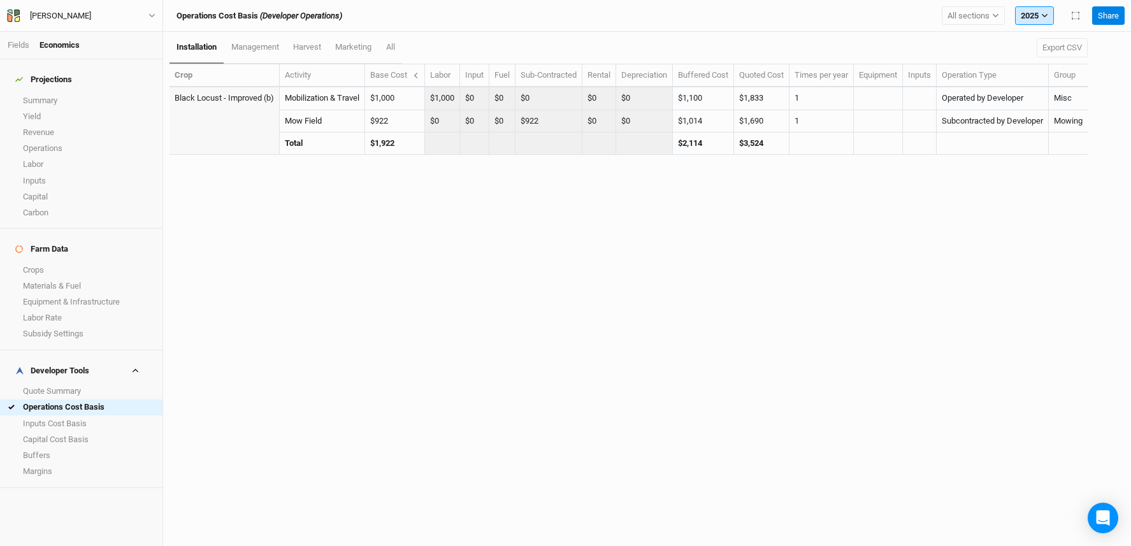
click at [1040, 14] on button "2025" at bounding box center [1034, 15] width 39 height 19
click at [1068, 79] on button "30 years" at bounding box center [1066, 76] width 101 height 17
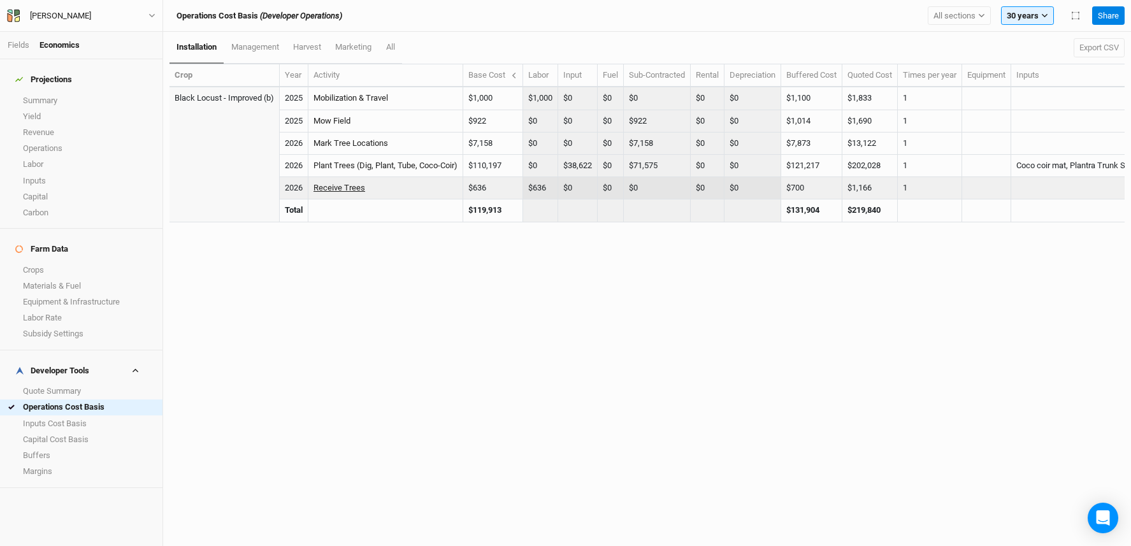
click at [337, 187] on link "Receive Trees" at bounding box center [340, 188] width 52 height 10
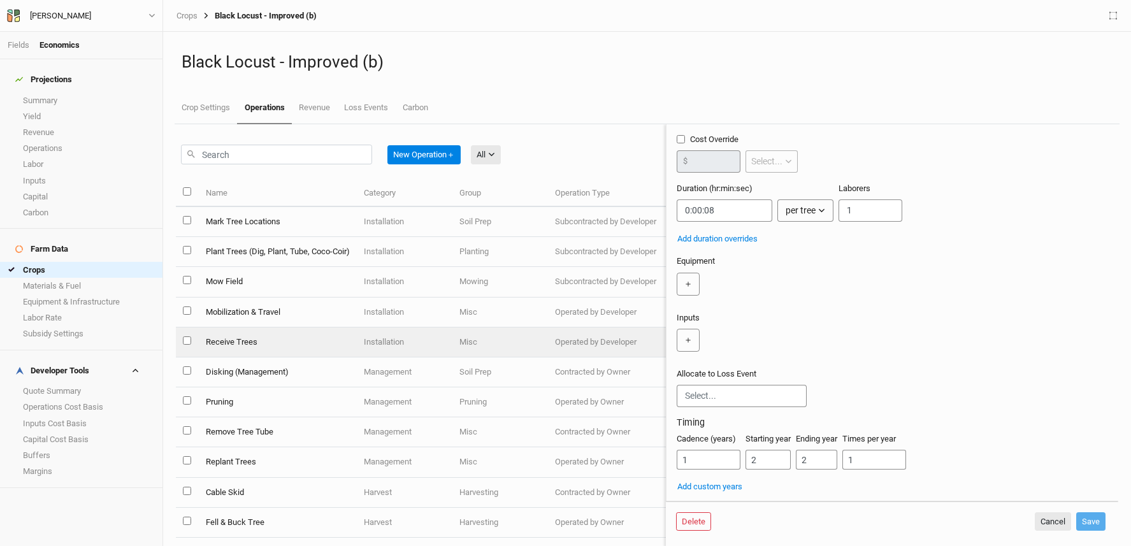
scroll to position [102, 0]
click at [1056, 523] on button "Cancel" at bounding box center [1053, 521] width 36 height 19
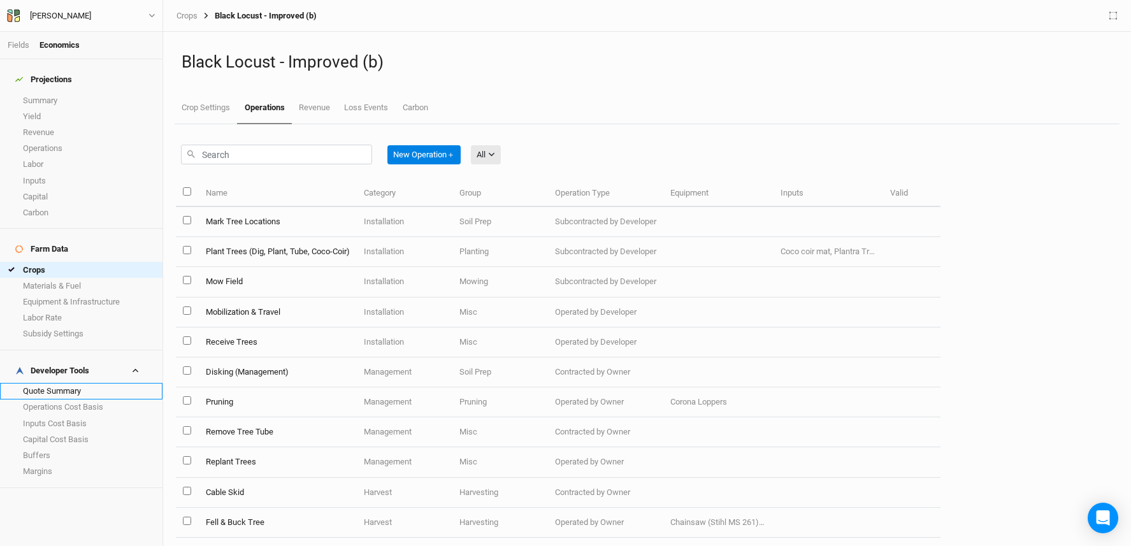
click at [71, 383] on link "Quote Summary" at bounding box center [81, 391] width 163 height 16
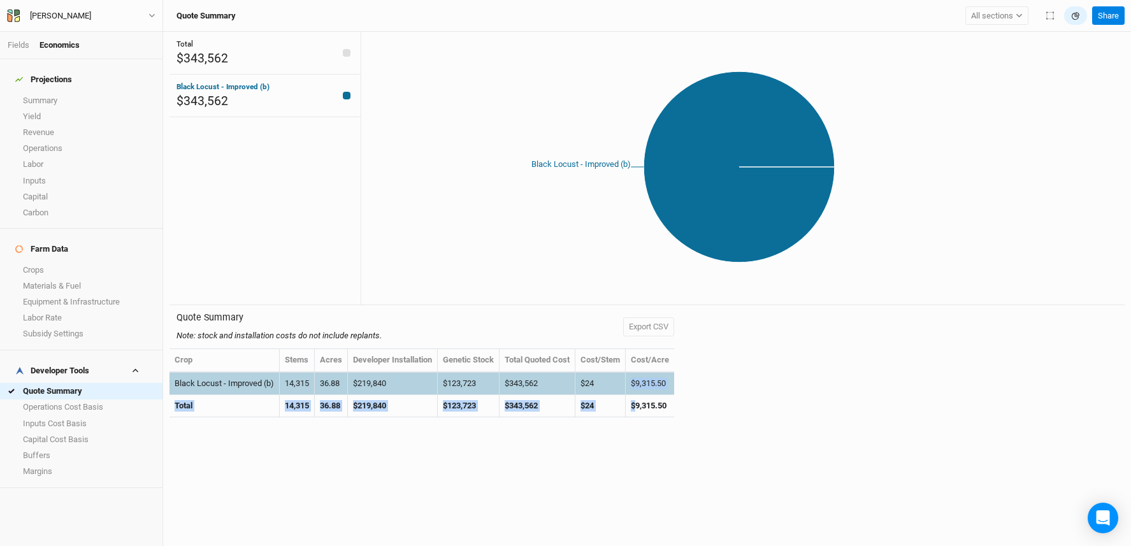
drag, startPoint x: 642, startPoint y: 409, endPoint x: 637, endPoint y: 379, distance: 31.0
click at [637, 379] on tbody "Black Locust - Improved (b) 14,315 36.88 $219,840 $123,723 $343,562 $24 $9,315.…" at bounding box center [422, 395] width 505 height 45
click at [637, 379] on td "$9,315.50" at bounding box center [650, 384] width 48 height 22
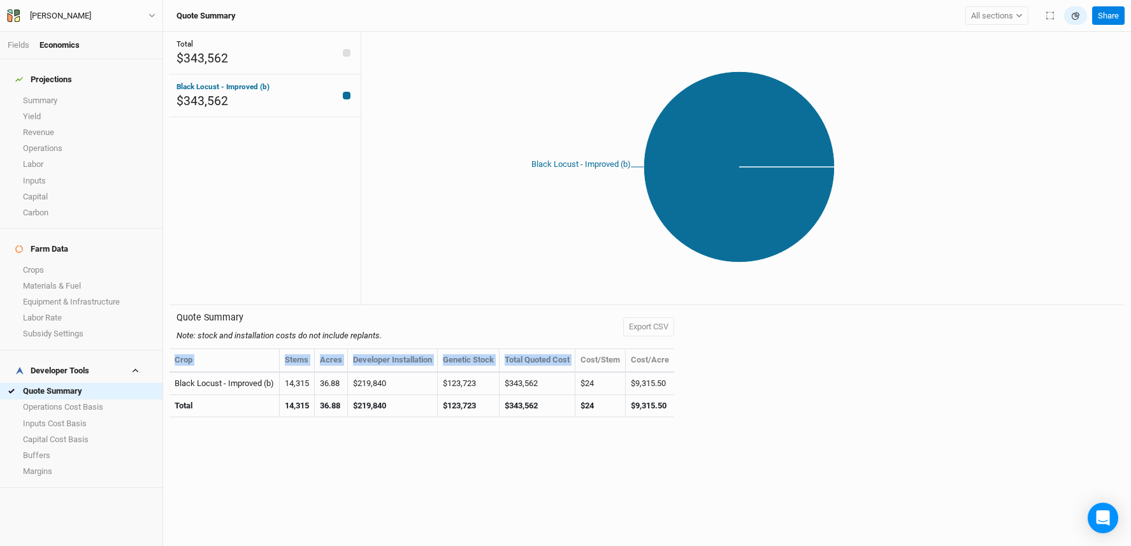
drag, startPoint x: 692, startPoint y: 404, endPoint x: 621, endPoint y: 352, distance: 87.6
click at [621, 352] on div "Quote Summary Note: stock and installation costs do not include replants. Expor…" at bounding box center [647, 368] width 955 height 126
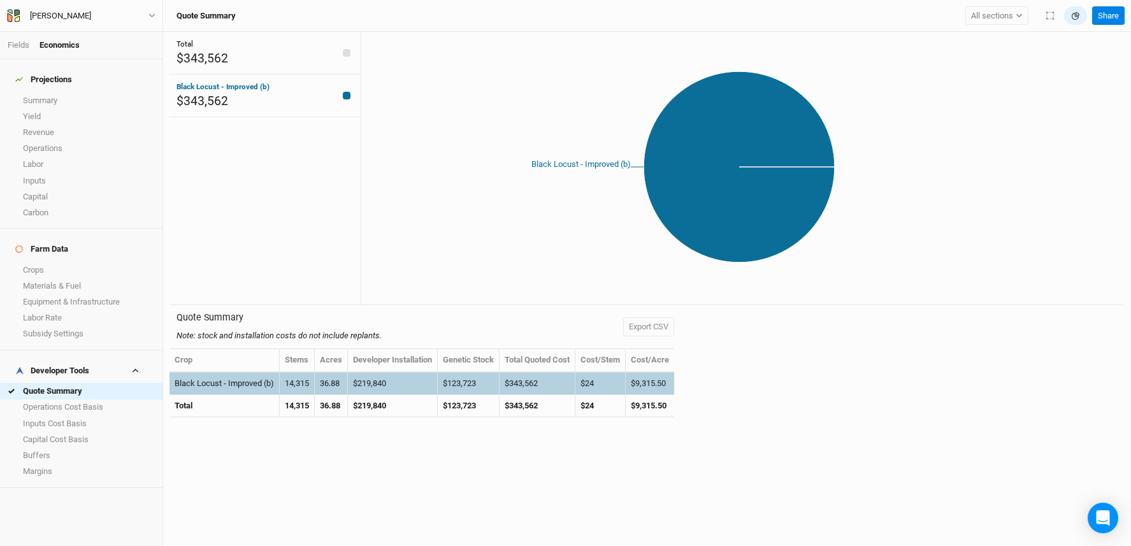
click at [660, 387] on td "$9,315.50" at bounding box center [650, 384] width 48 height 22
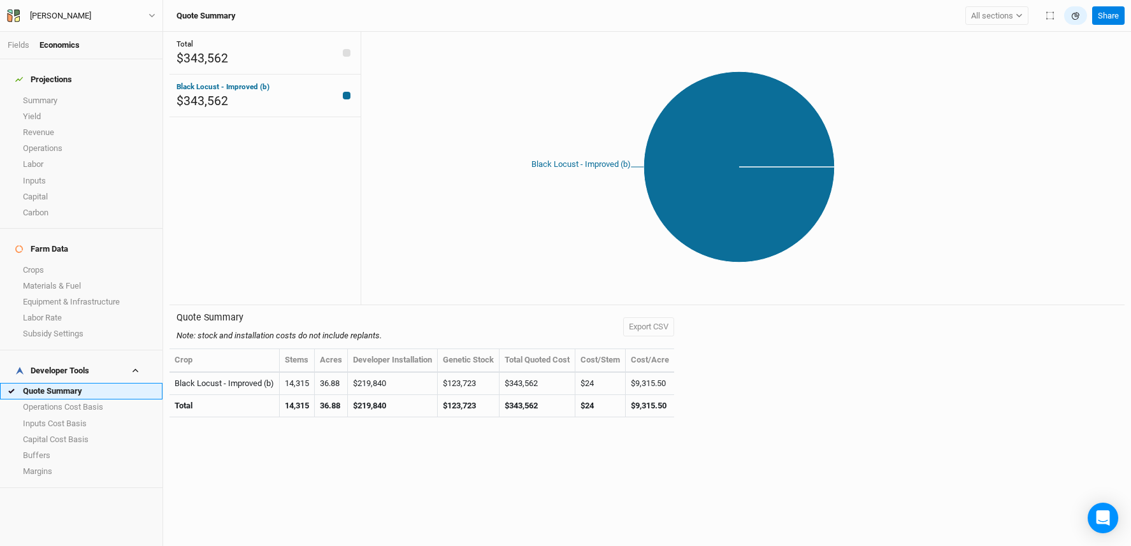
click at [57, 383] on link "Quote Summary" at bounding box center [81, 391] width 163 height 16
click at [69, 157] on link "Labor" at bounding box center [81, 165] width 163 height 16
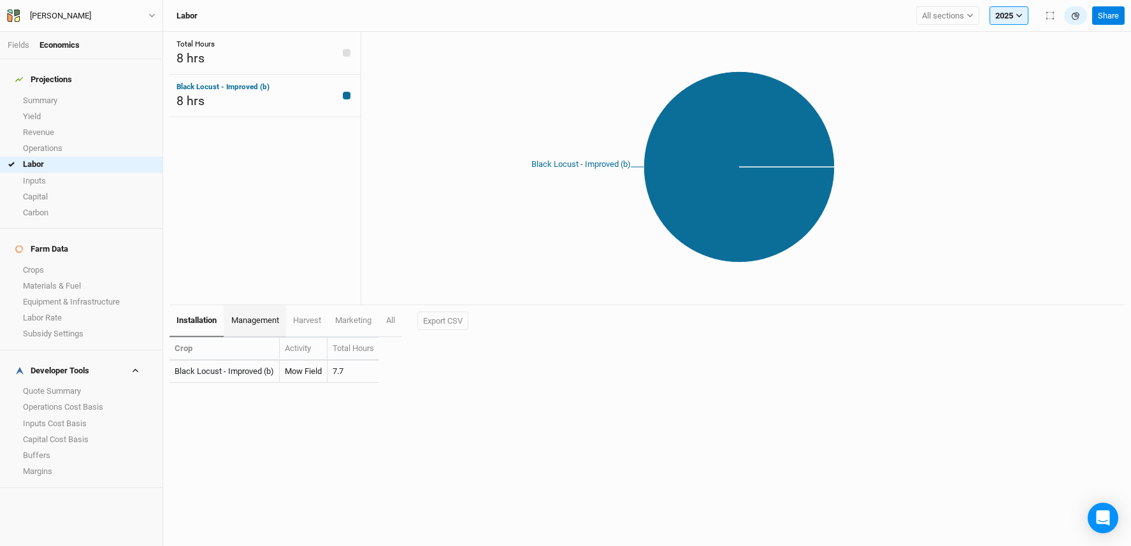
click at [255, 321] on span "management" at bounding box center [255, 320] width 48 height 10
click at [201, 329] on link "installation" at bounding box center [197, 321] width 54 height 32
click at [1017, 13] on icon "button" at bounding box center [1019, 15] width 7 height 7
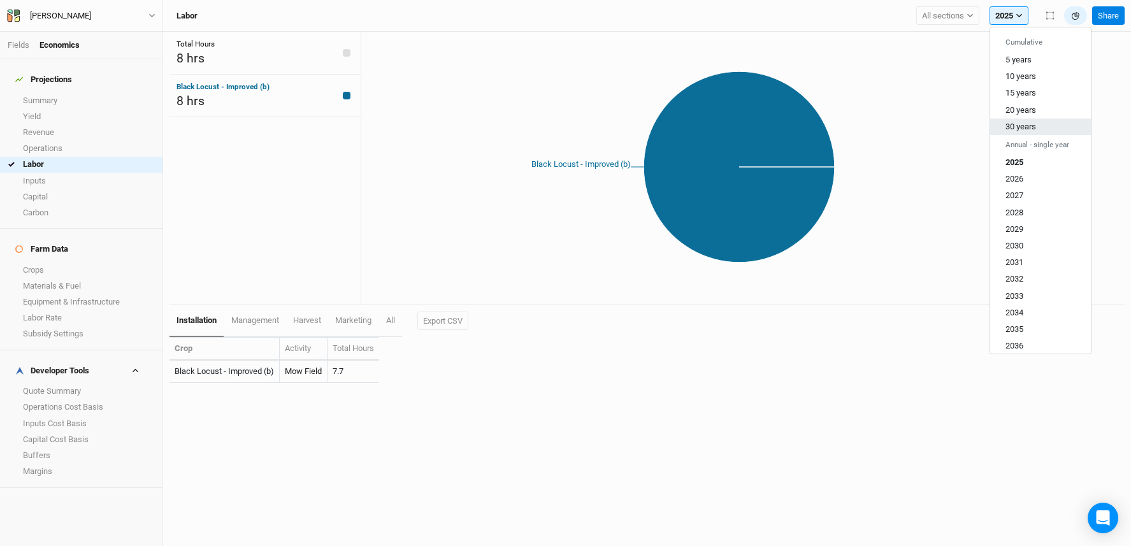
click at [1036, 127] on button "30 years" at bounding box center [1040, 127] width 101 height 17
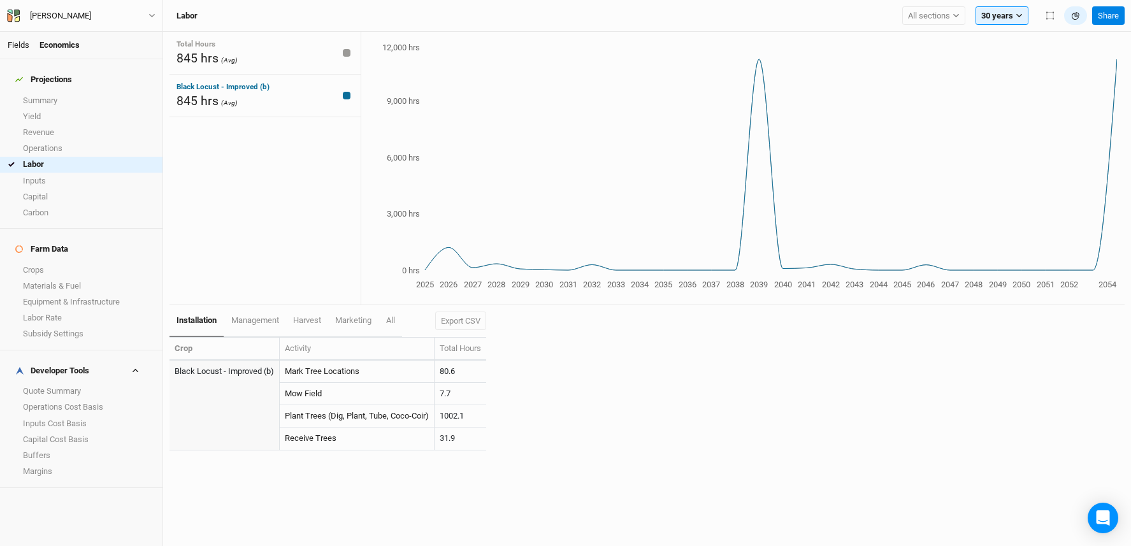
click at [9, 48] on link "Fields" at bounding box center [19, 45] width 22 height 10
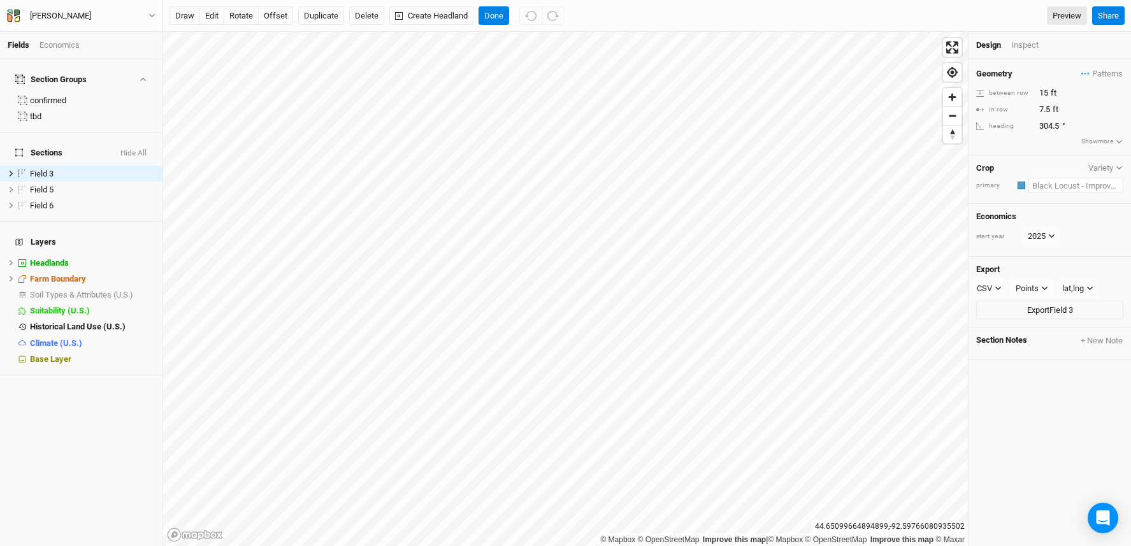
click at [1041, 184] on input "text" at bounding box center [1076, 185] width 95 height 15
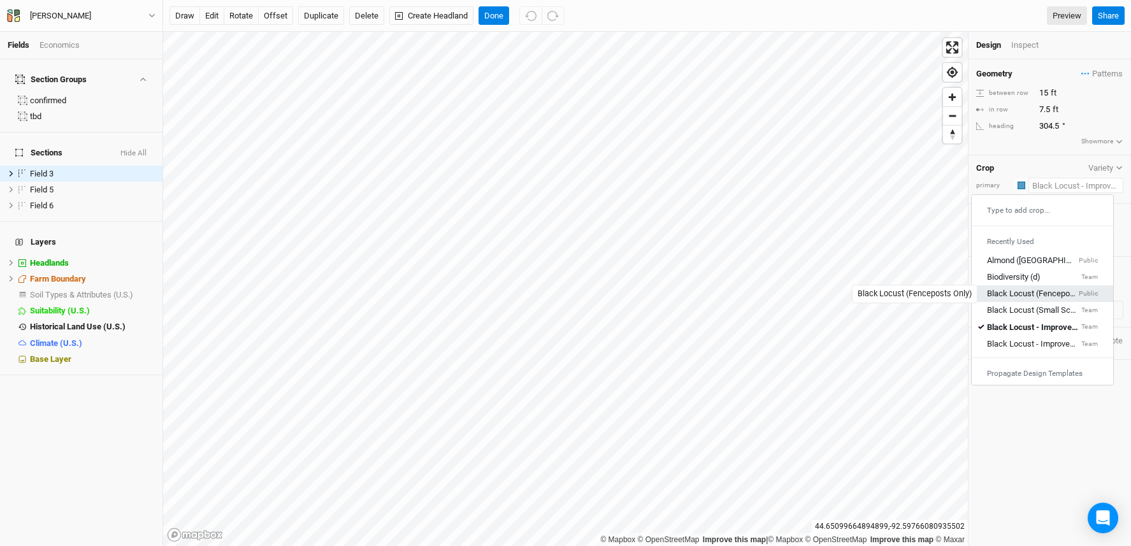
click at [1014, 293] on div "Black Locust (Fenceposts Only)" at bounding box center [1031, 294] width 89 height 11
type input "20"
type input "10"
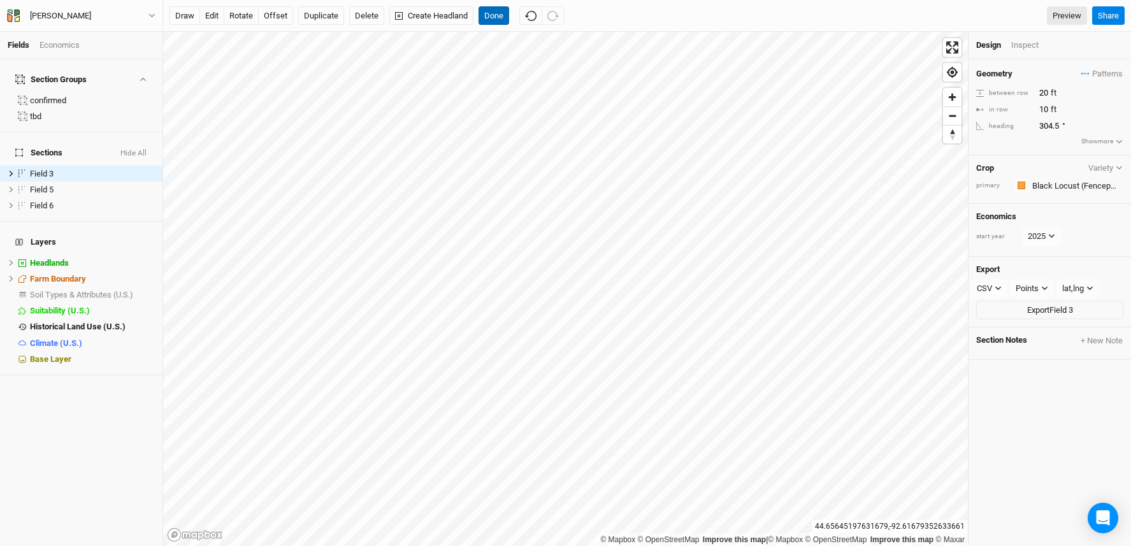
click at [485, 15] on button "Done" at bounding box center [494, 15] width 31 height 19
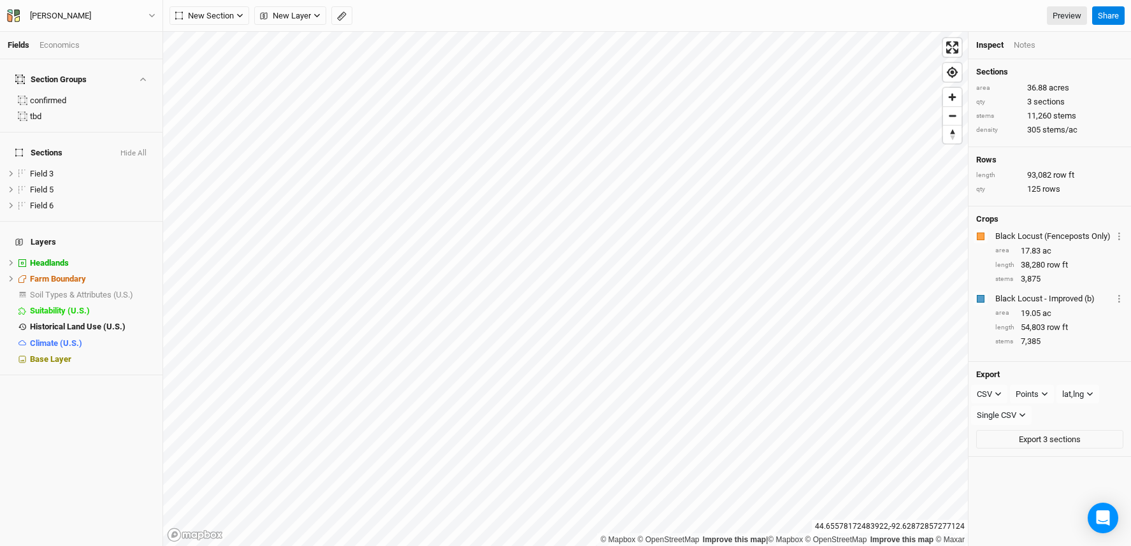
click at [56, 49] on div "Economics" at bounding box center [60, 45] width 40 height 11
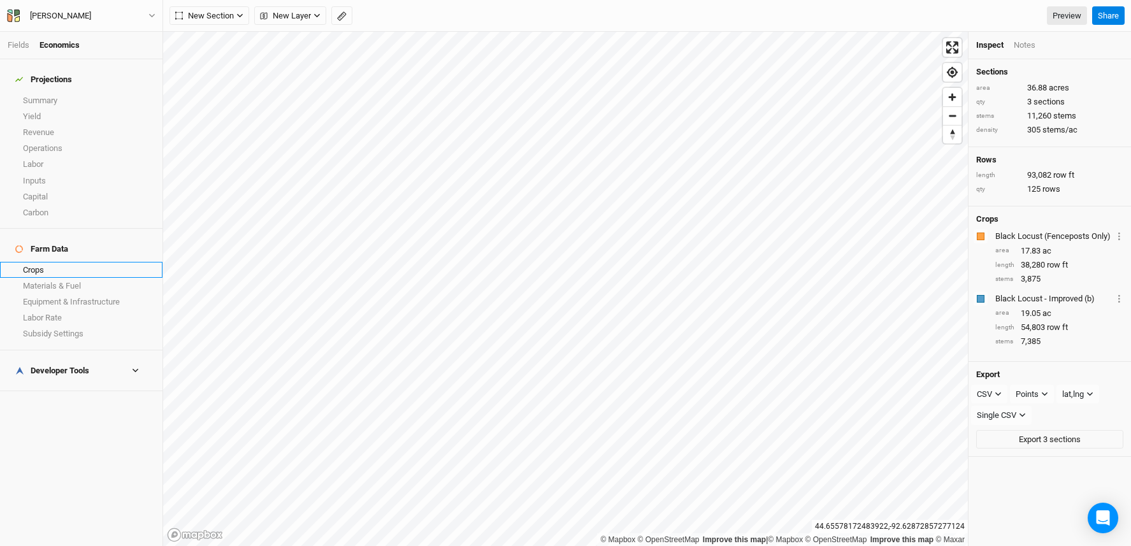
click at [47, 262] on link "Crops" at bounding box center [81, 270] width 163 height 16
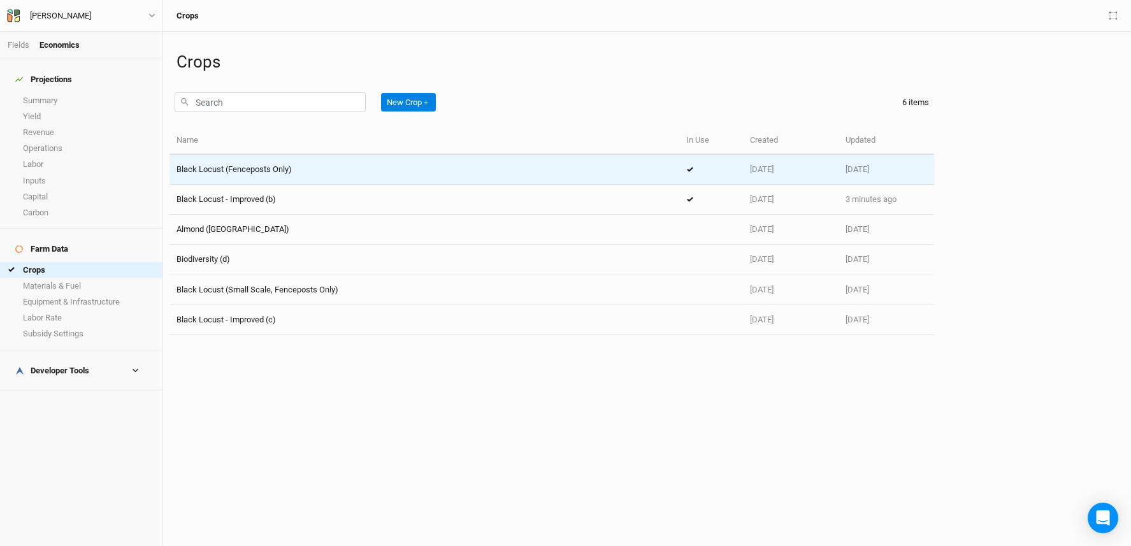
click at [330, 164] on div "Black Locust (Fenceposts Only)" at bounding box center [425, 169] width 496 height 11
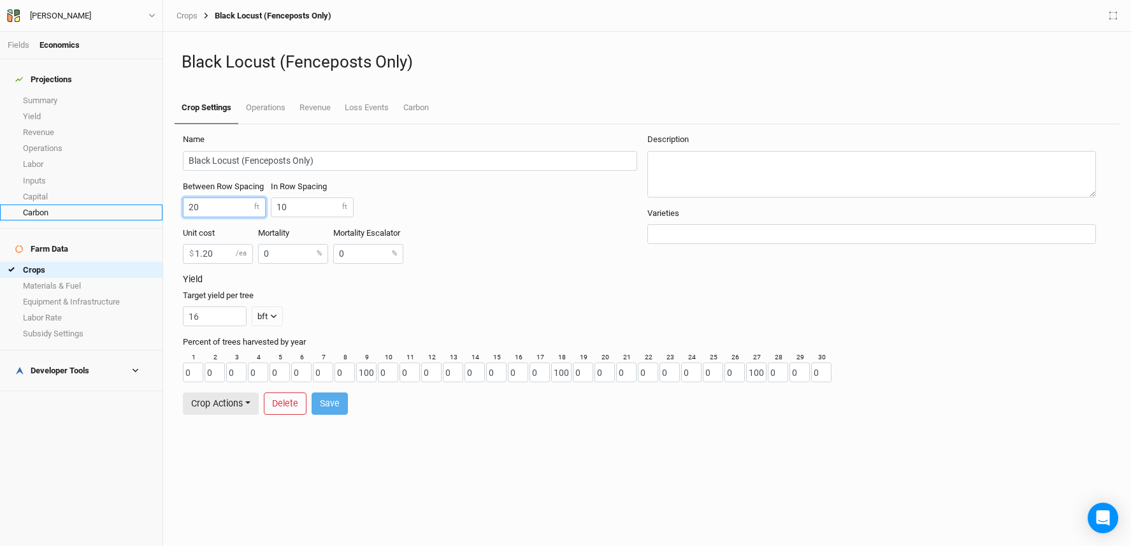
drag, startPoint x: 224, startPoint y: 215, endPoint x: 127, endPoint y: 203, distance: 97.6
click at [126, 205] on div "Fields Economics Projections Summary Yield Revenue Operations Labor Inputs Capi…" at bounding box center [565, 273] width 1131 height 546
type input "15"
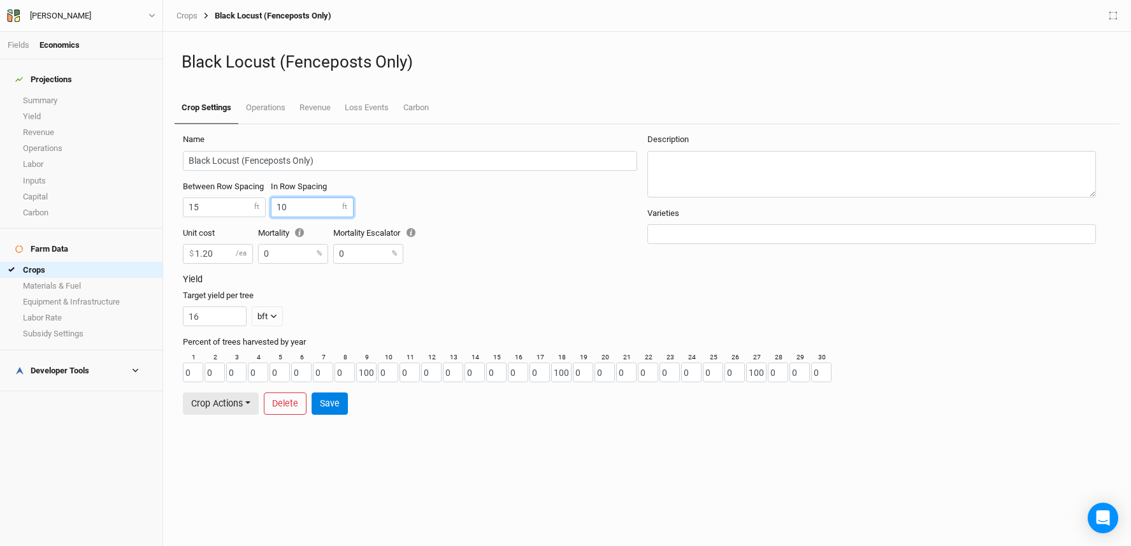
drag, startPoint x: 286, startPoint y: 207, endPoint x: 214, endPoint y: 196, distance: 73.5
click at [212, 197] on div "Between Row Spacing 15 ft In Row Spacing 10 ft" at bounding box center [415, 204] width 464 height 47
type input "7.5"
drag, startPoint x: 214, startPoint y: 255, endPoint x: 173, endPoint y: 253, distance: 41.5
click at [173, 253] on div "Name Black Locust (Fenceposts Only) Between Row Spacing 15 ft In Row Spacing 7.…" at bounding box center [647, 335] width 955 height 422
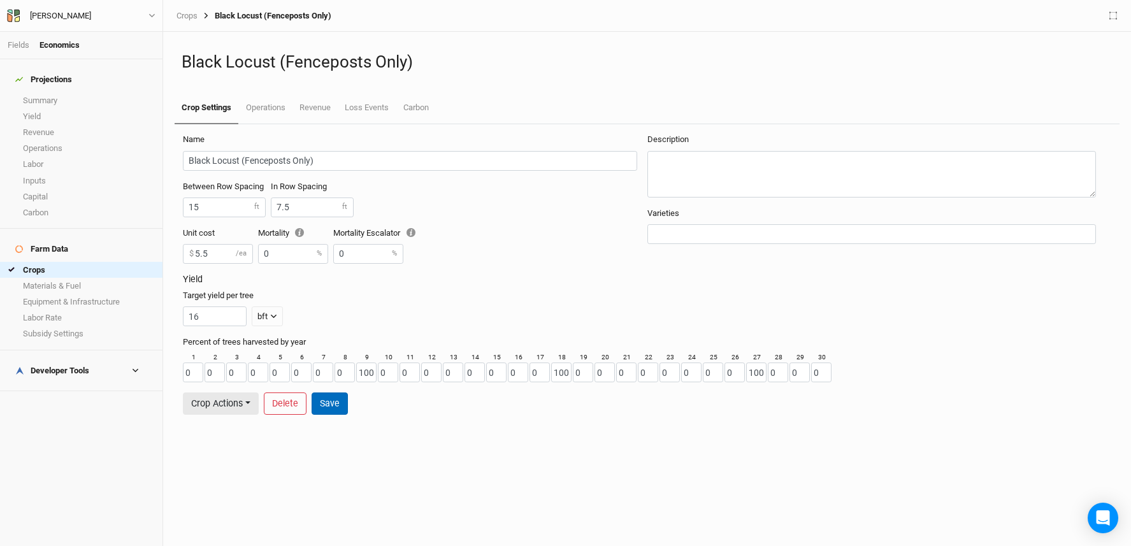
click at [336, 409] on button "Save" at bounding box center [330, 404] width 36 height 22
type input "5.50"
click at [53, 94] on link "Summary" at bounding box center [81, 100] width 163 height 16
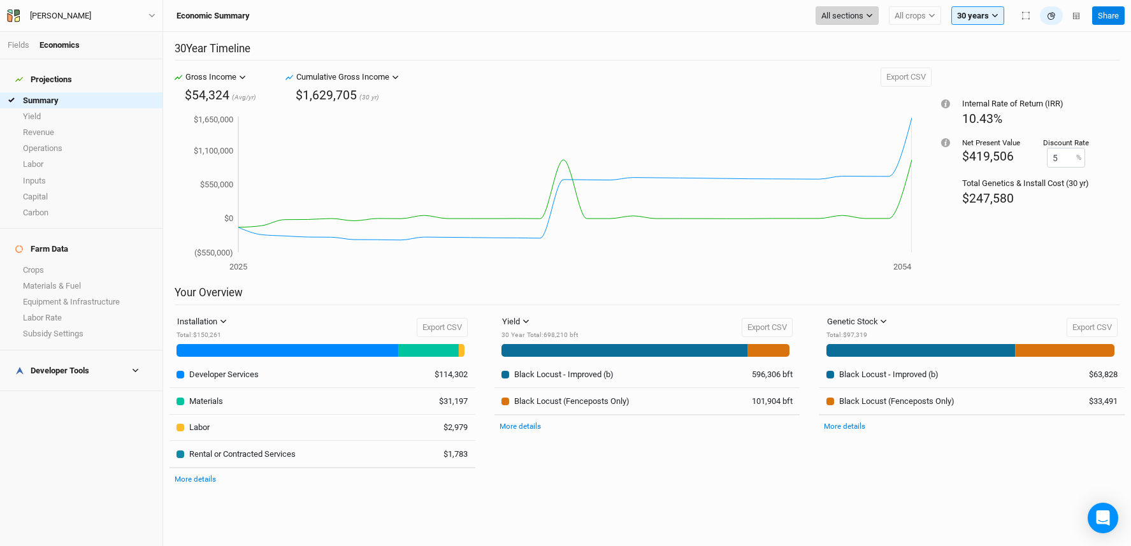
click at [839, 15] on span "All sections" at bounding box center [843, 16] width 42 height 13
drag, startPoint x: 711, startPoint y: 109, endPoint x: 697, endPoint y: 110, distance: 14.0
click at [711, 108] on div "2025 2054 ($550,000) $0 $550,000 $1,100,000 $1,650,000 2054" at bounding box center [553, 195] width 757 height 182
click at [16, 45] on link "Fields" at bounding box center [19, 45] width 22 height 10
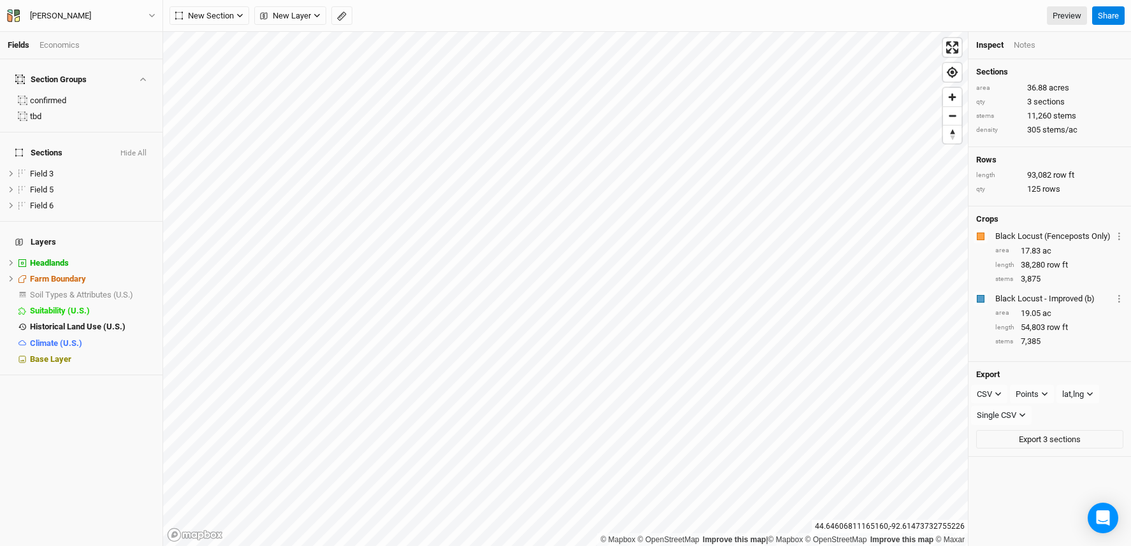
click at [120, 230] on div "Fields Economics Section Groups confirmed tbd Sections Hide All Field 3 hide Fi…" at bounding box center [565, 273] width 1131 height 546
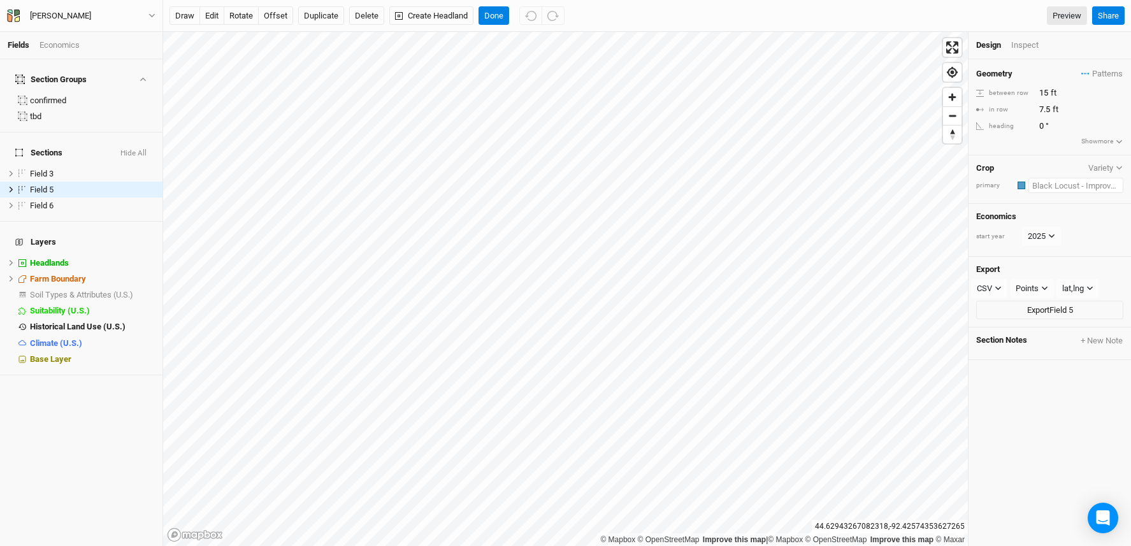
click at [1053, 191] on input "text" at bounding box center [1076, 185] width 95 height 15
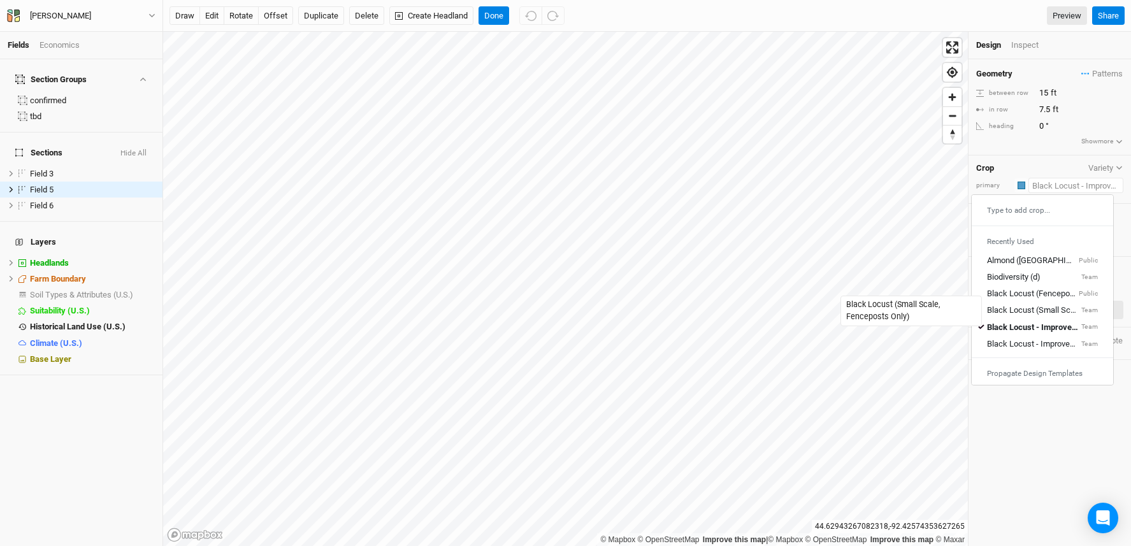
drag, startPoint x: 1054, startPoint y: 316, endPoint x: 1027, endPoint y: 315, distance: 26.8
click at [1054, 316] on div "Black Locust (Small Scale, Fenceposts Only)" at bounding box center [1033, 310] width 92 height 11
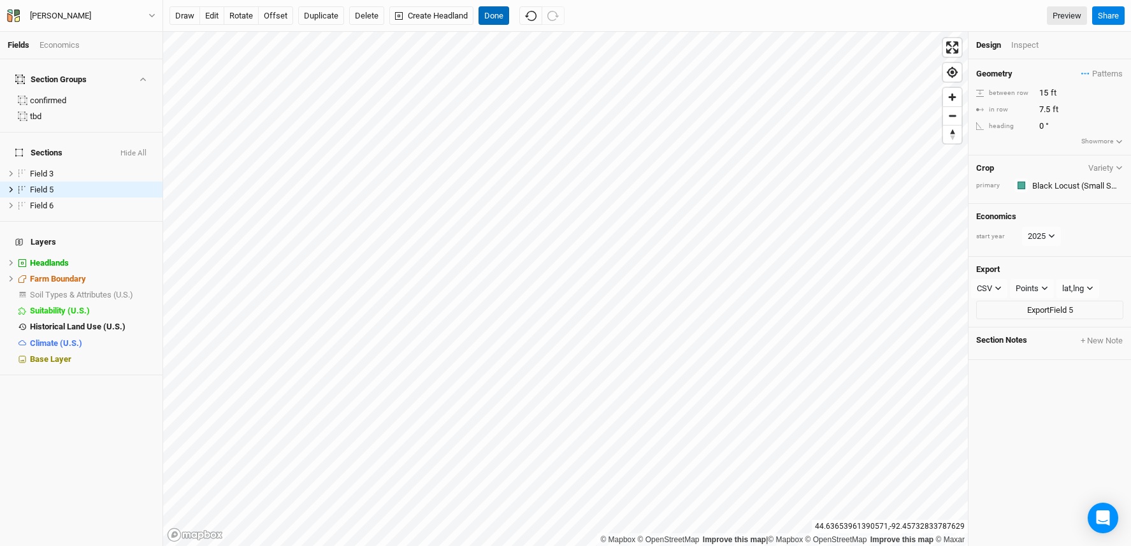
drag, startPoint x: 495, startPoint y: 17, endPoint x: 482, endPoint y: 28, distance: 17.2
click at [493, 18] on button "Done" at bounding box center [494, 15] width 31 height 19
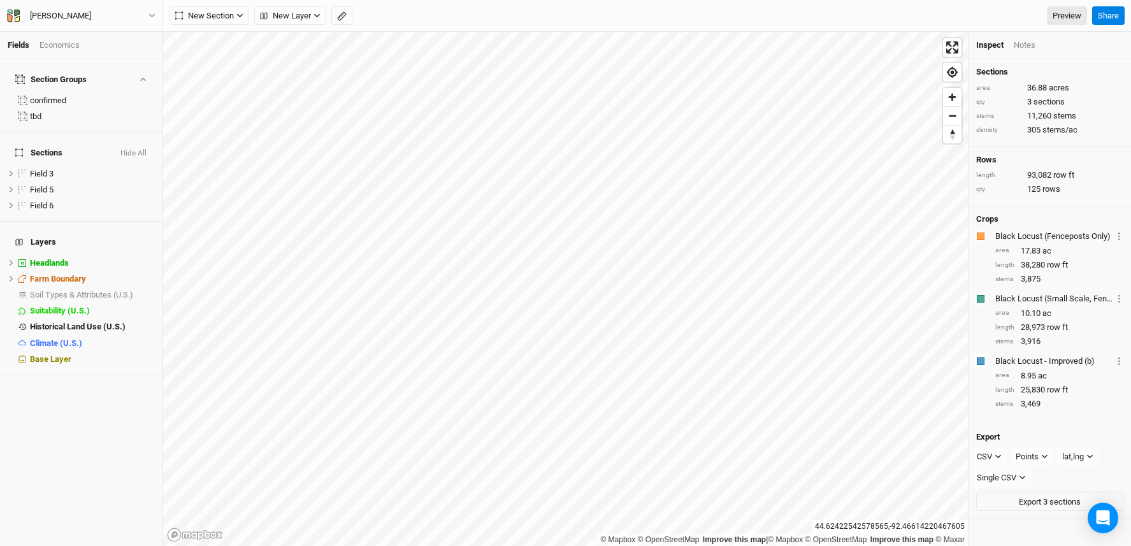
click at [1001, 340] on div "© Mapbox © OpenStreetMap Improve this map | © Mapbox © OpenStreetMap Improve th…" at bounding box center [647, 289] width 968 height 514
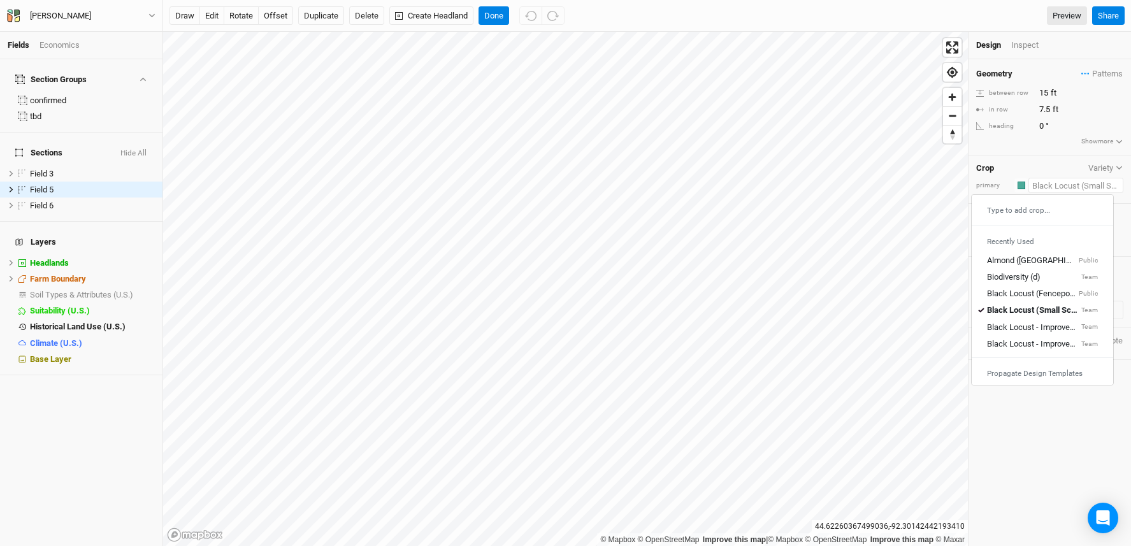
click at [1054, 184] on input "text" at bounding box center [1076, 185] width 95 height 15
click at [1038, 311] on div "Black Locust (Small Scale, Fenceposts Only)" at bounding box center [1033, 310] width 92 height 11
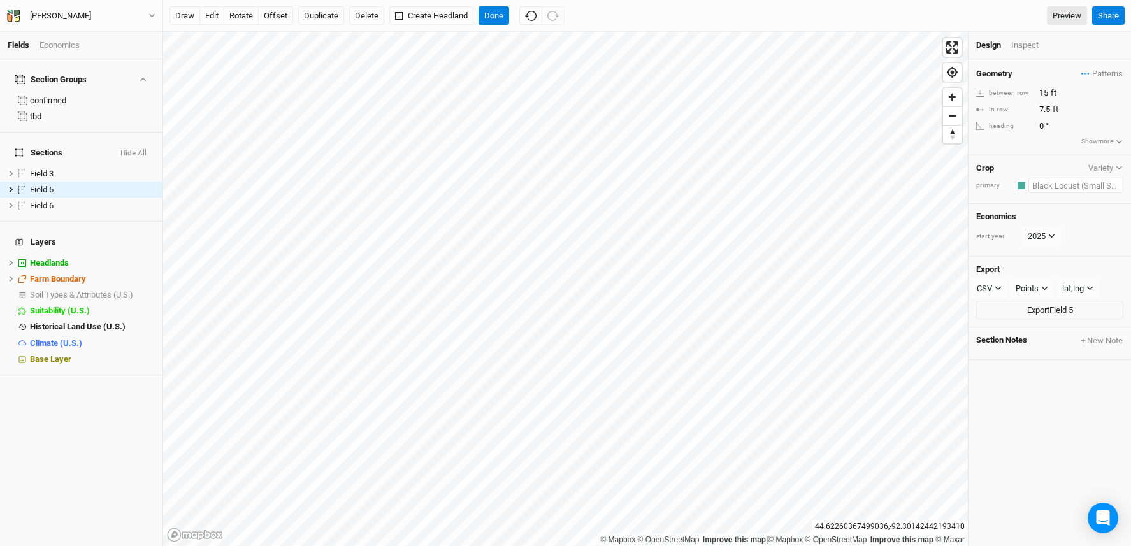
click at [1067, 187] on input "text" at bounding box center [1076, 185] width 95 height 15
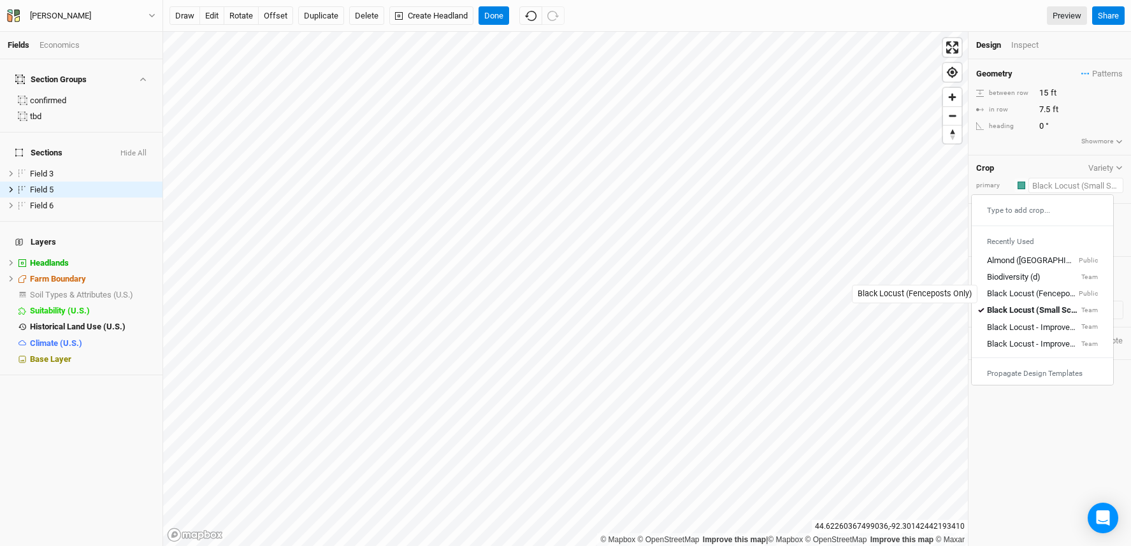
click at [1059, 294] on div "Black Locust (Fenceposts Only)" at bounding box center [1031, 294] width 89 height 11
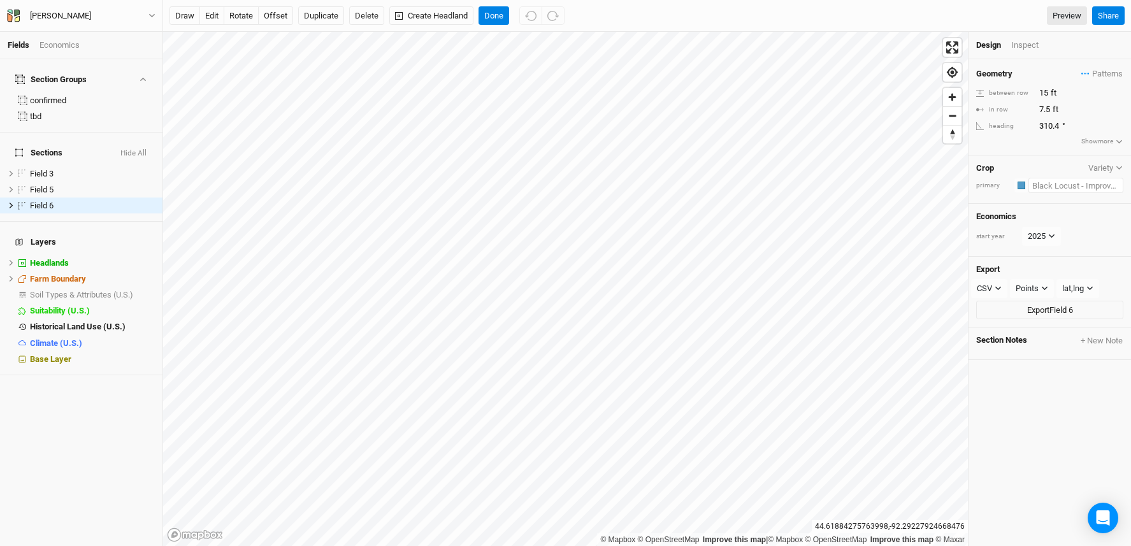
click at [1049, 191] on input "text" at bounding box center [1076, 185] width 95 height 15
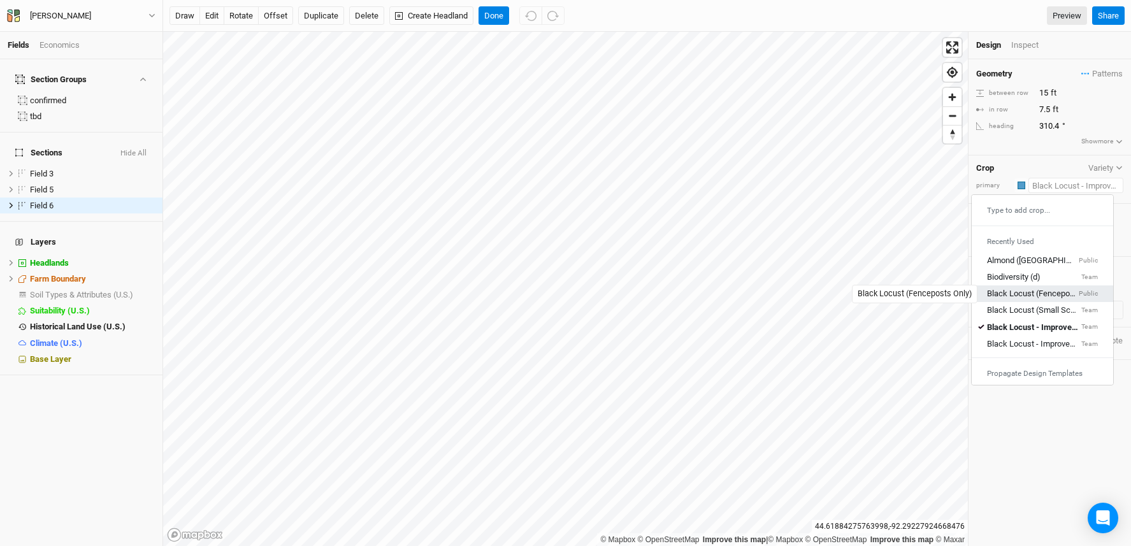
click at [1039, 289] on div "Black Locust (Fenceposts Only)" at bounding box center [1031, 294] width 89 height 11
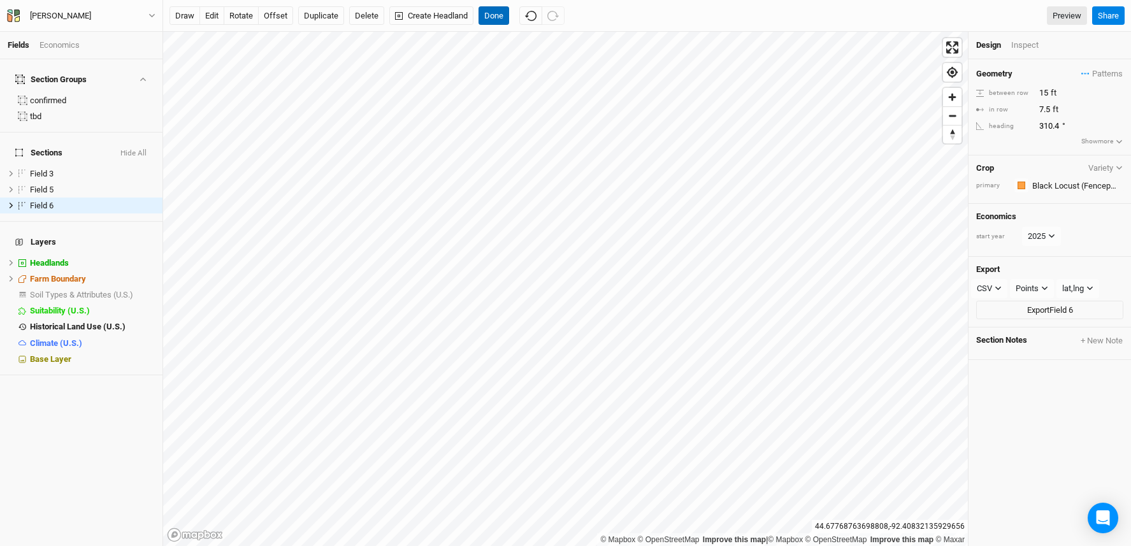
click at [506, 15] on button "Done" at bounding box center [494, 15] width 31 height 19
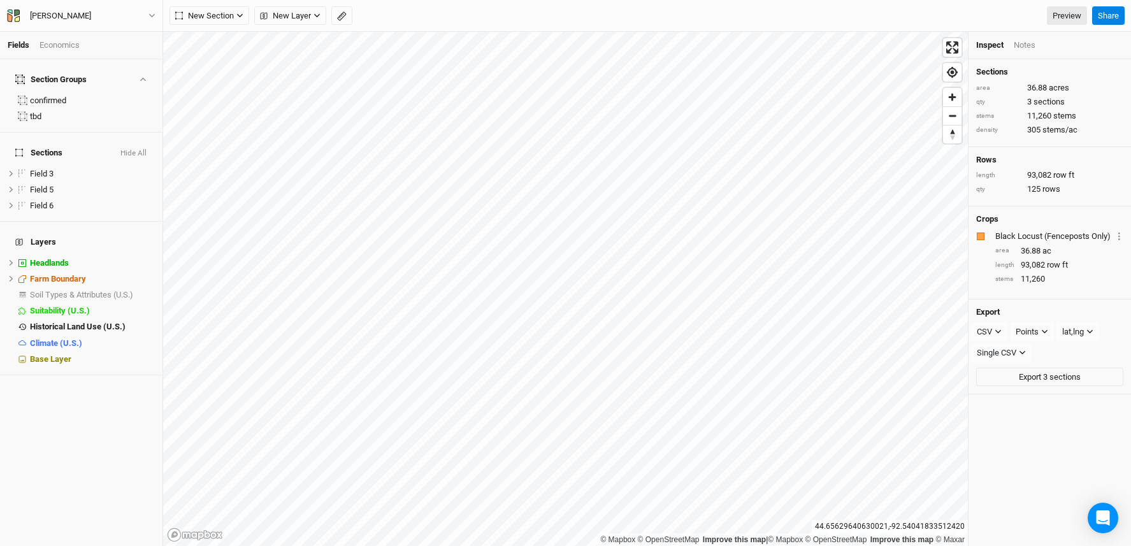
click at [70, 43] on div "Economics" at bounding box center [60, 45] width 40 height 11
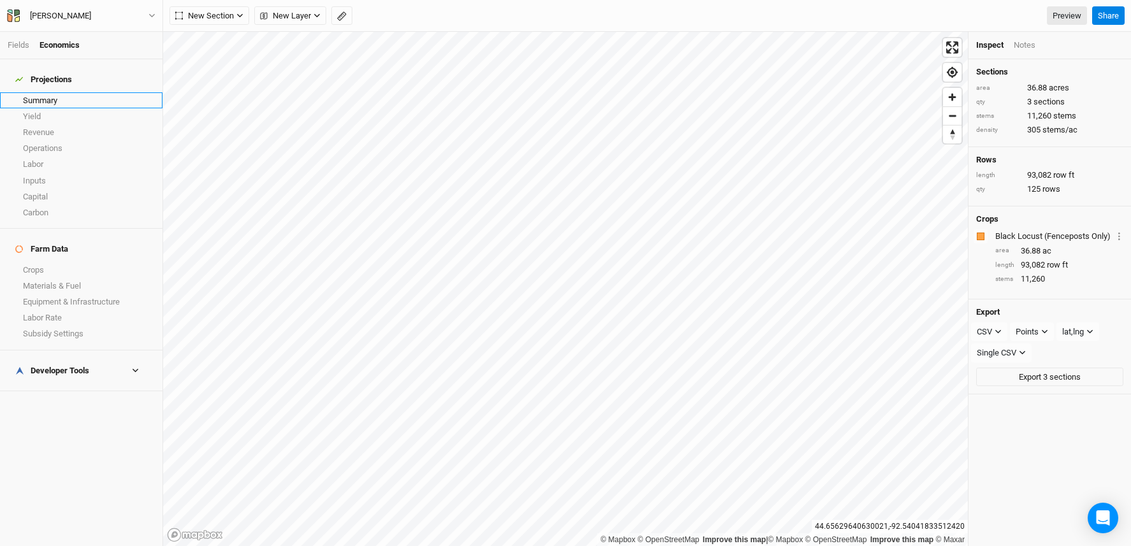
click at [50, 96] on link "Summary" at bounding box center [81, 100] width 163 height 16
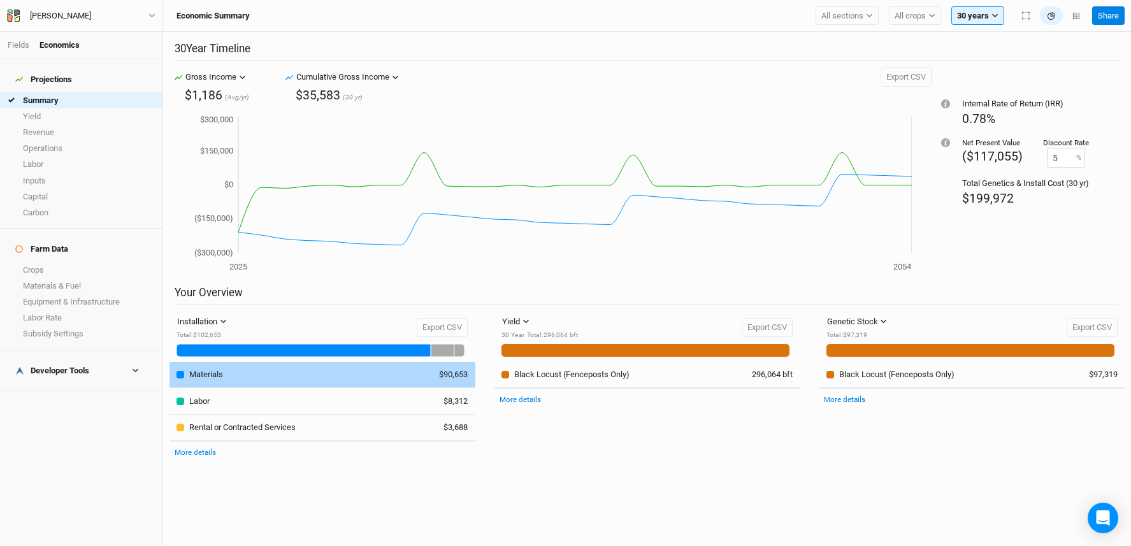
click at [201, 381] on td "Materials" at bounding box center [292, 375] width 245 height 26
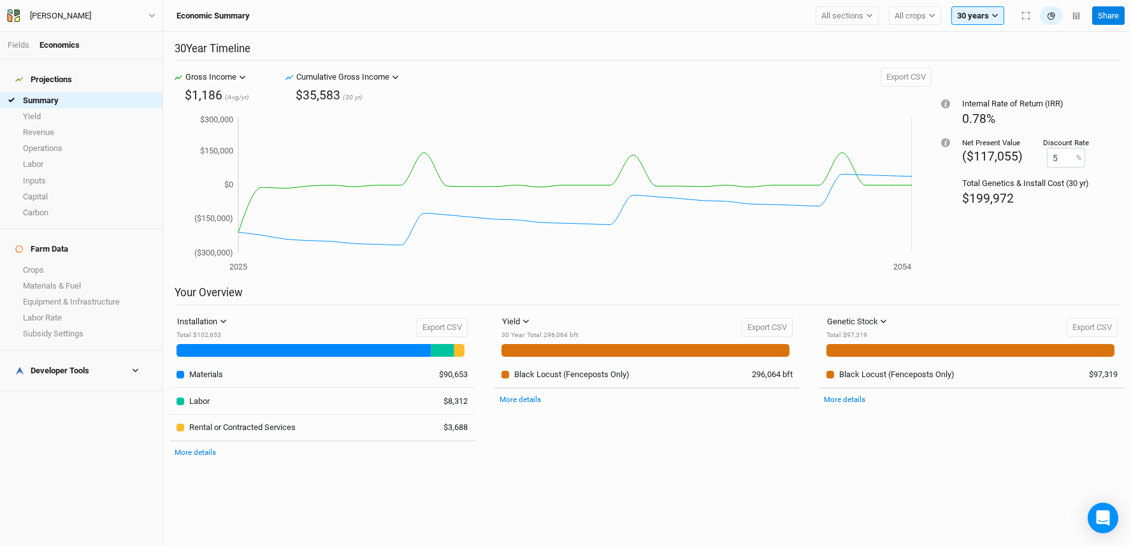
drag, startPoint x: 65, startPoint y: 352, endPoint x: 68, endPoint y: 359, distance: 8.3
click at [65, 366] on div "Developer Tools" at bounding box center [52, 371] width 74 height 10
click at [90, 400] on link "Operations Cost Basis" at bounding box center [81, 408] width 163 height 16
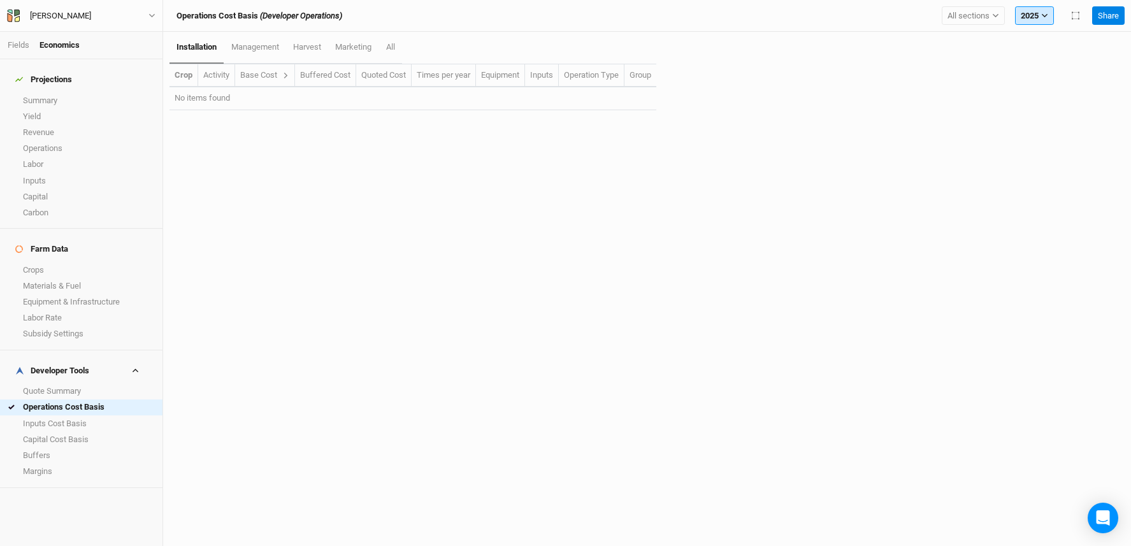
click at [1038, 21] on button "2025" at bounding box center [1034, 15] width 39 height 19
click at [1045, 75] on span "30 years" at bounding box center [1046, 76] width 31 height 10
click at [317, 78] on icon at bounding box center [313, 75] width 7 height 7
click at [312, 77] on icon at bounding box center [313, 75] width 7 height 7
click at [69, 278] on link "Materials & Fuel" at bounding box center [81, 286] width 163 height 16
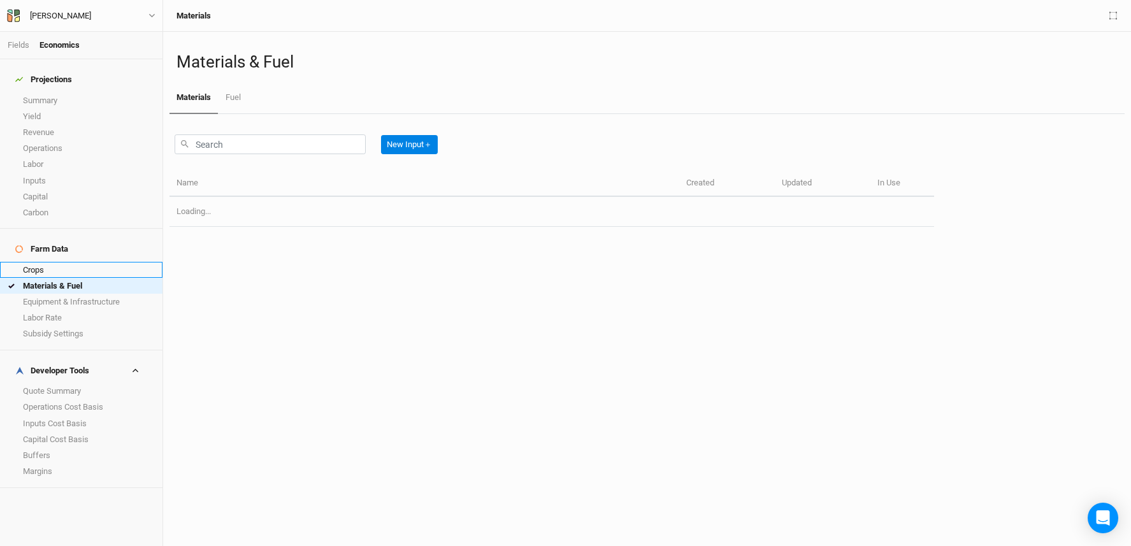
click at [69, 262] on link "Crops" at bounding box center [81, 270] width 163 height 16
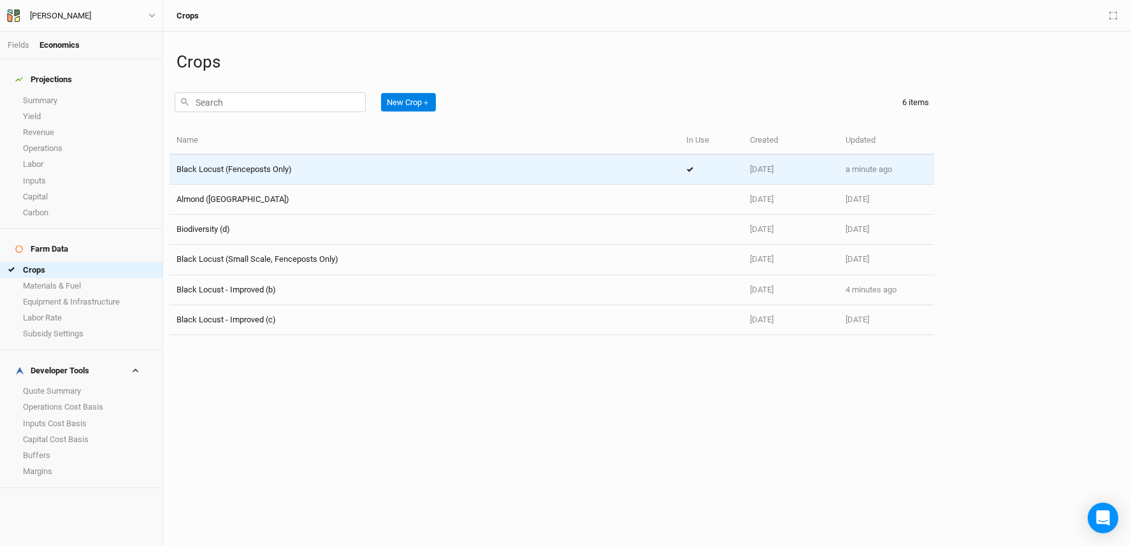
click at [254, 168] on span "Black Locust (Fenceposts Only)" at bounding box center [234, 169] width 115 height 10
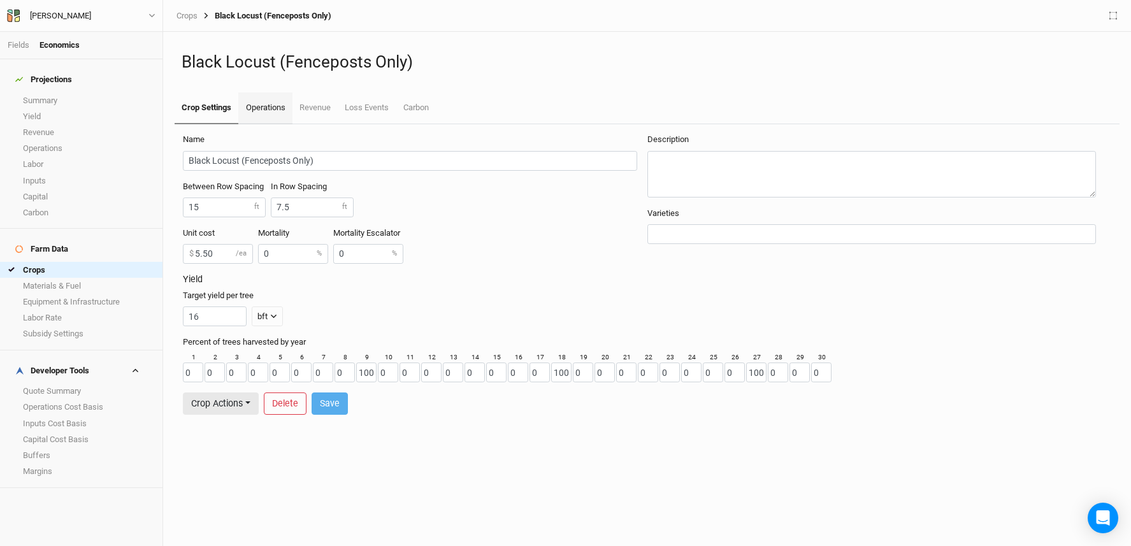
click at [283, 106] on link "Operations" at bounding box center [265, 108] width 54 height 32
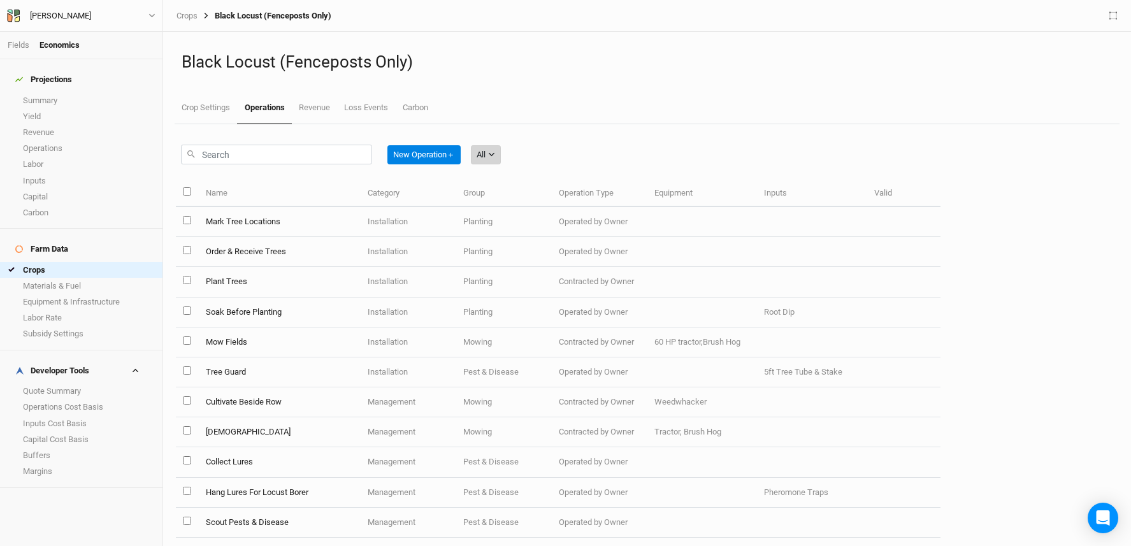
click at [489, 150] on button "All" at bounding box center [486, 154] width 30 height 19
click at [528, 221] on span "Installation" at bounding box center [515, 221] width 50 height 15
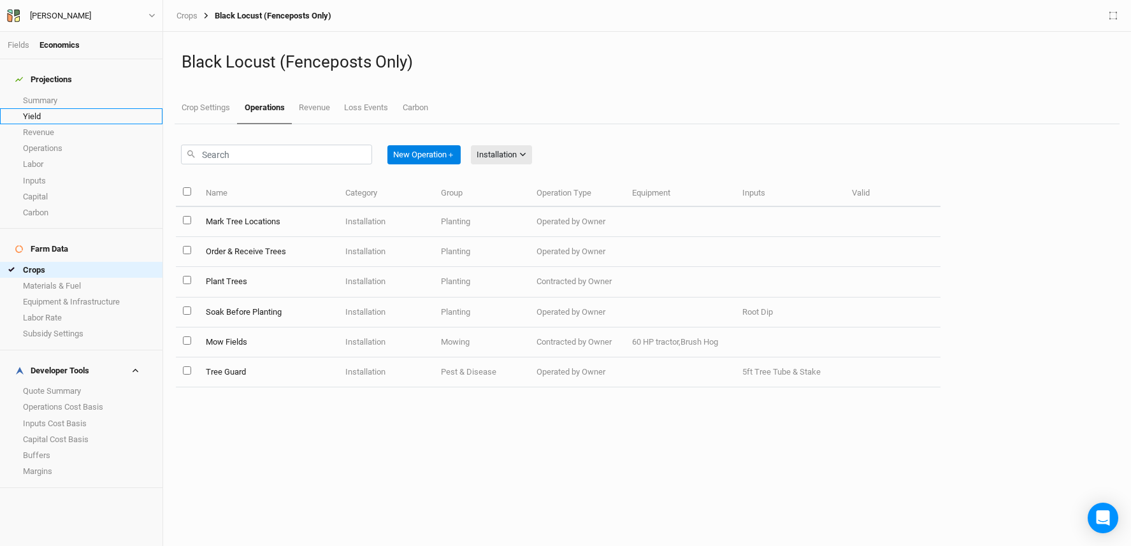
click at [71, 108] on link "Yield" at bounding box center [81, 116] width 163 height 16
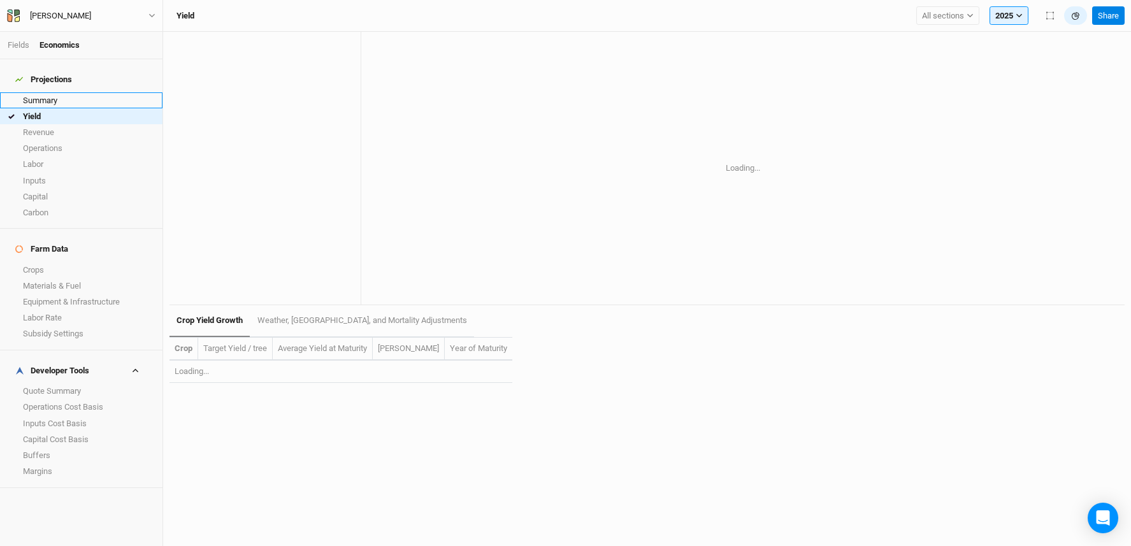
click at [73, 95] on link "Summary" at bounding box center [81, 100] width 163 height 16
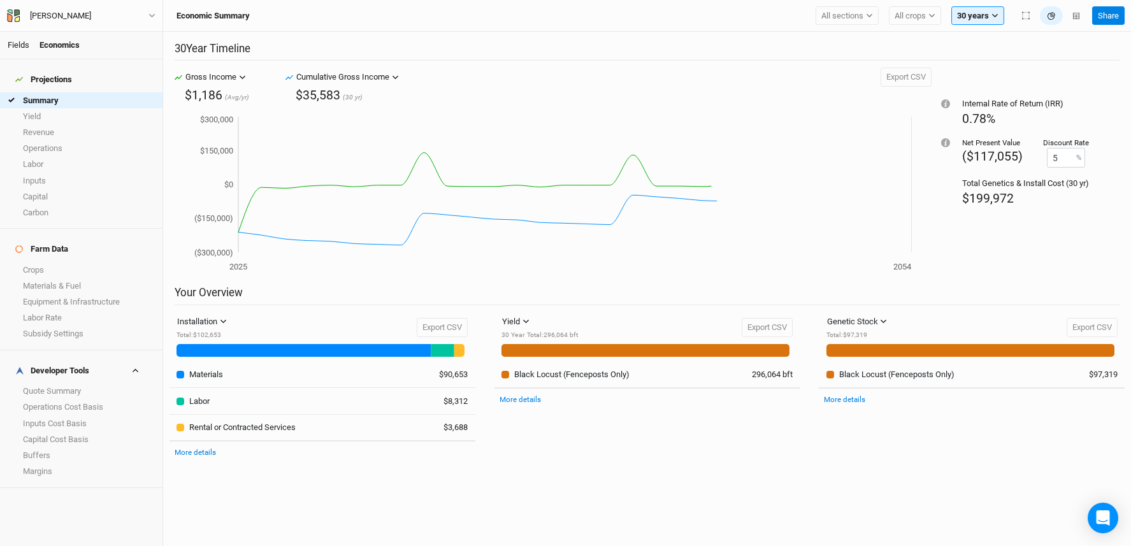
click at [20, 42] on link "Fields" at bounding box center [19, 45] width 22 height 10
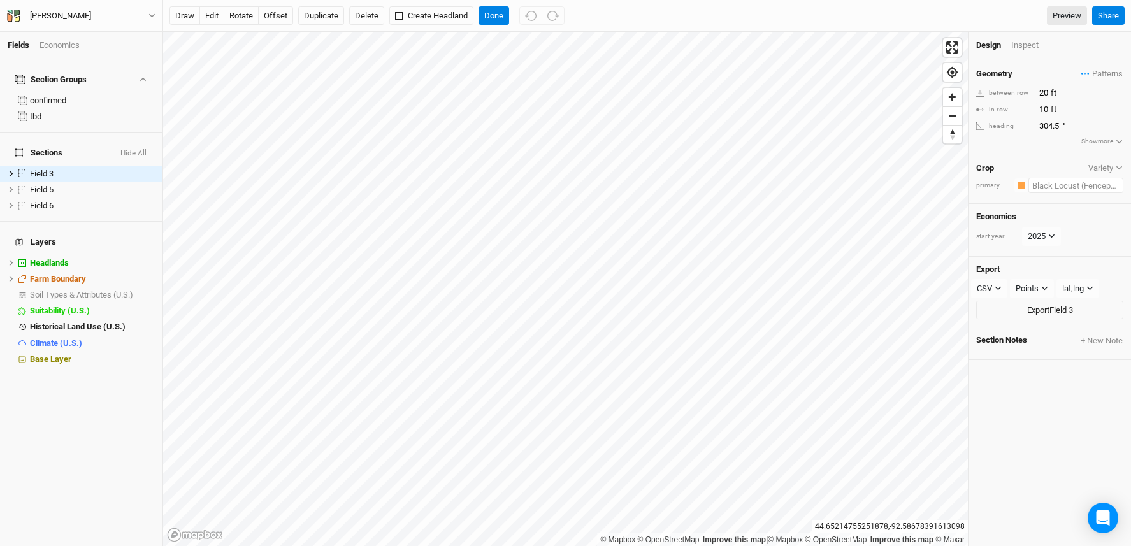
click at [1064, 192] on input "text" at bounding box center [1076, 185] width 95 height 15
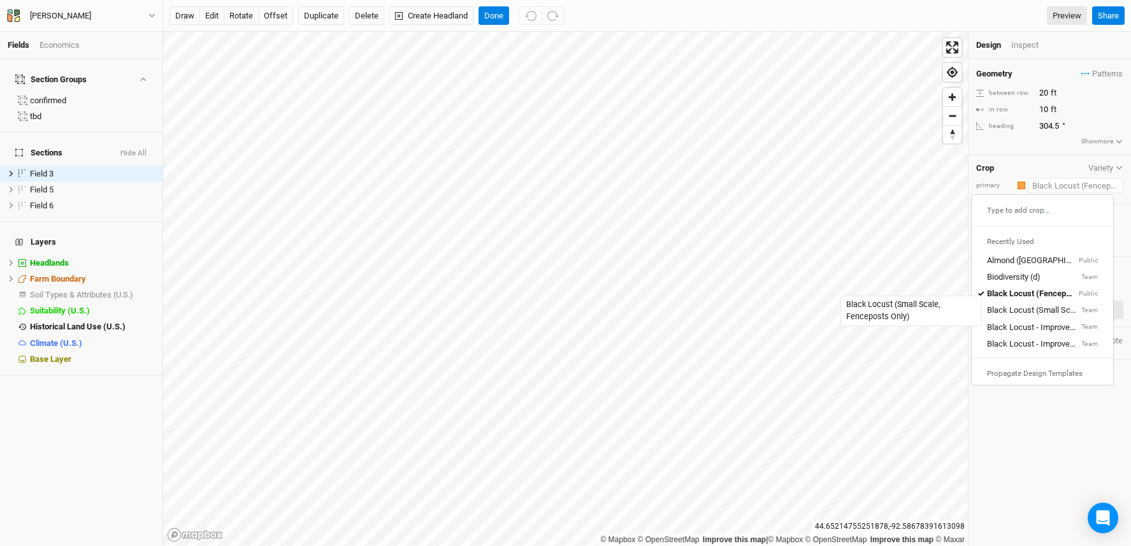
drag, startPoint x: 1052, startPoint y: 311, endPoint x: 1045, endPoint y: 308, distance: 7.1
click at [1052, 311] on div "Black Locust (Small Scale, Fenceposts Only)" at bounding box center [1033, 310] width 92 height 11
type input "15"
type input "7.5"
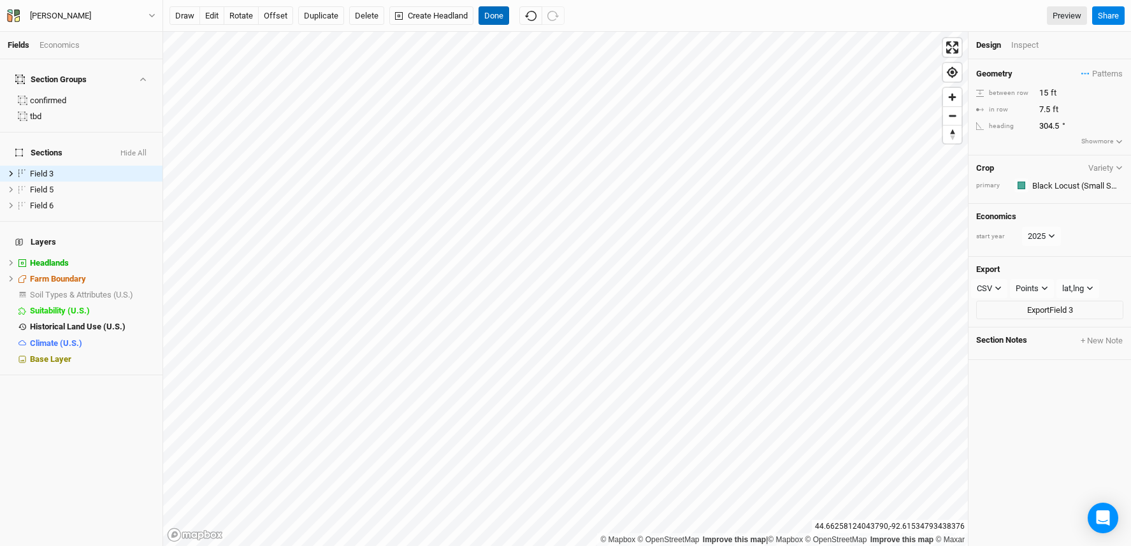
click at [487, 15] on button "Done" at bounding box center [494, 15] width 31 height 19
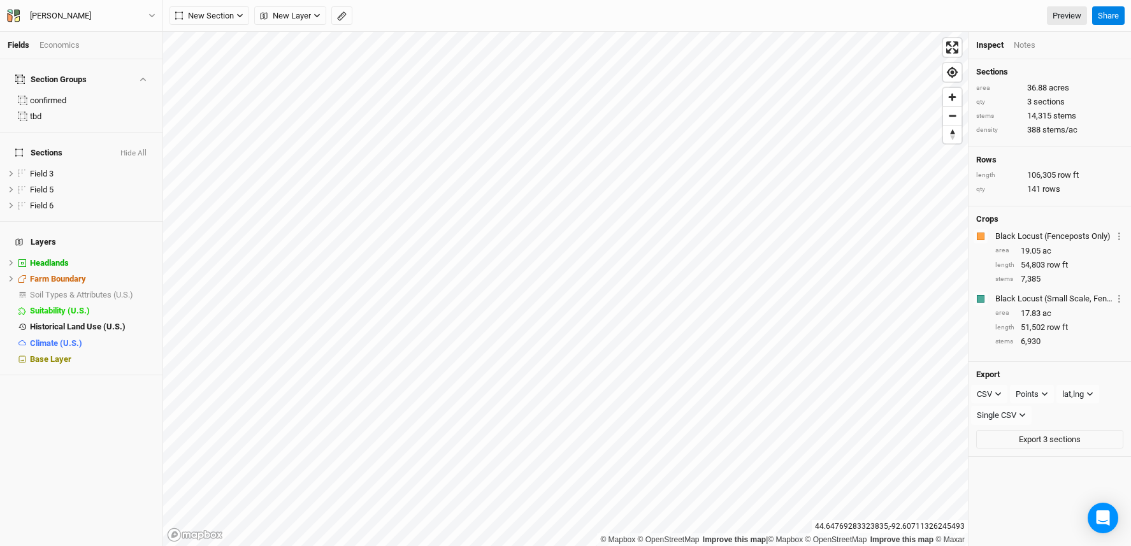
click at [149, 239] on div "Fields Economics Section Groups confirmed tbd Sections Hide All Field 3 hide Fi…" at bounding box center [565, 273] width 1131 height 546
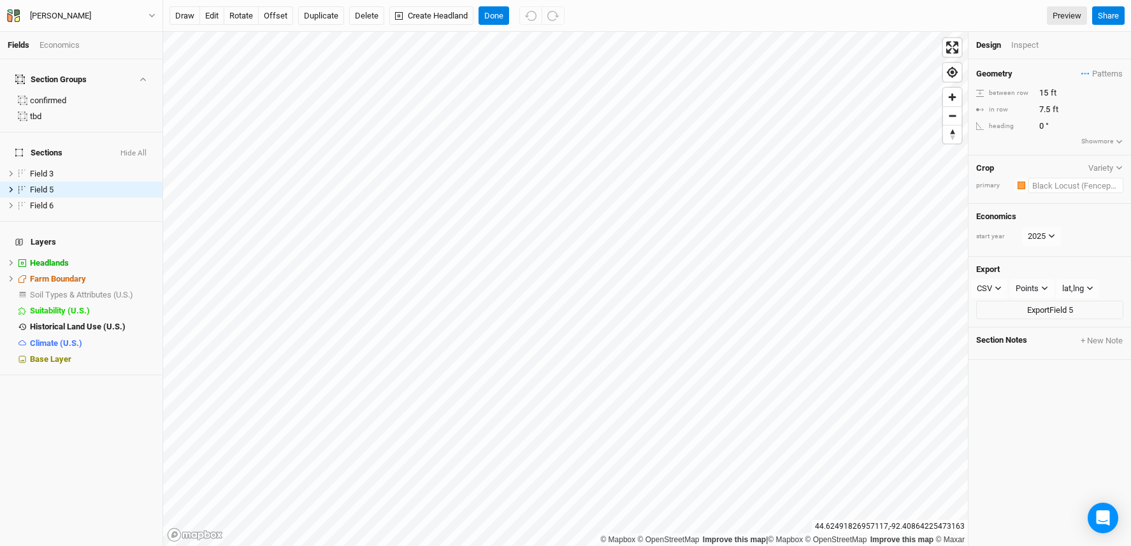
click at [1051, 188] on input "text" at bounding box center [1076, 185] width 95 height 15
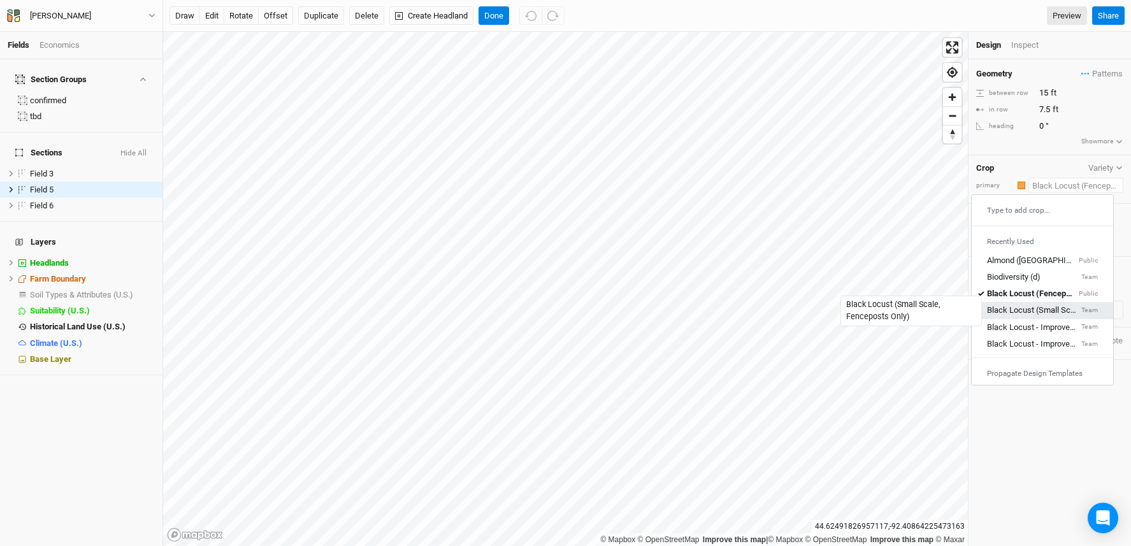
click at [1059, 307] on div "Black Locust (Small Scale, Fenceposts Only)" at bounding box center [1033, 310] width 92 height 11
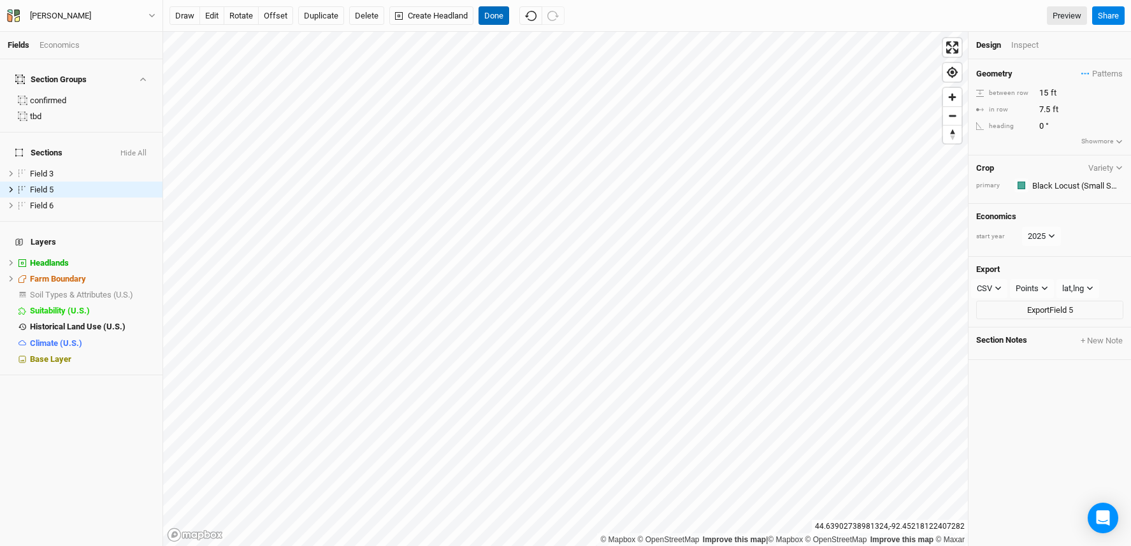
click at [490, 17] on button "Done" at bounding box center [494, 15] width 31 height 19
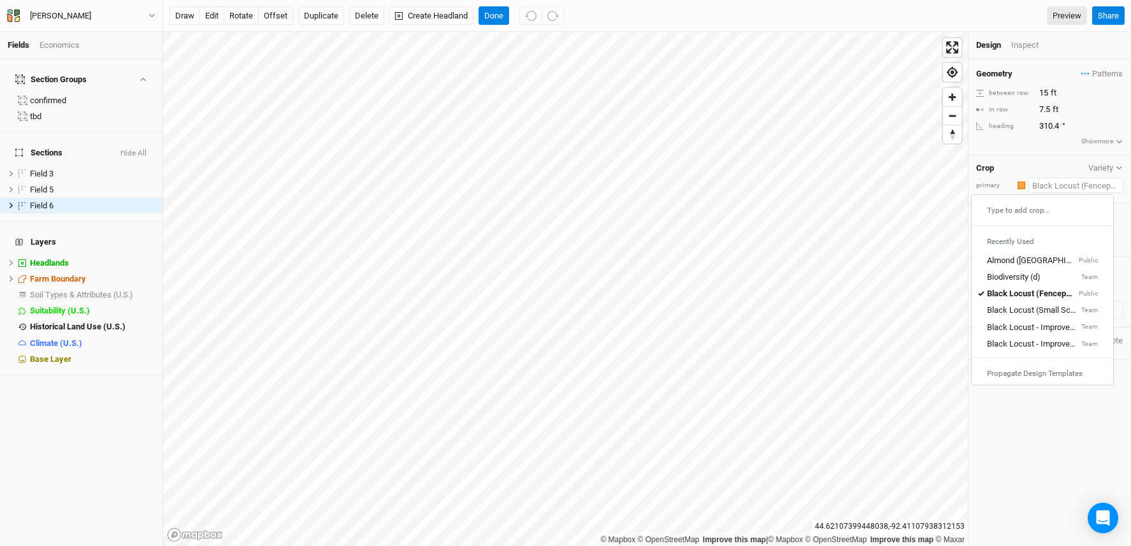
drag, startPoint x: 1057, startPoint y: 190, endPoint x: 1064, endPoint y: 210, distance: 21.6
click at [1057, 191] on input "text" at bounding box center [1076, 185] width 95 height 15
click at [1066, 305] on div "Black Locust (Small Scale, Fenceposts Only)" at bounding box center [1033, 310] width 92 height 11
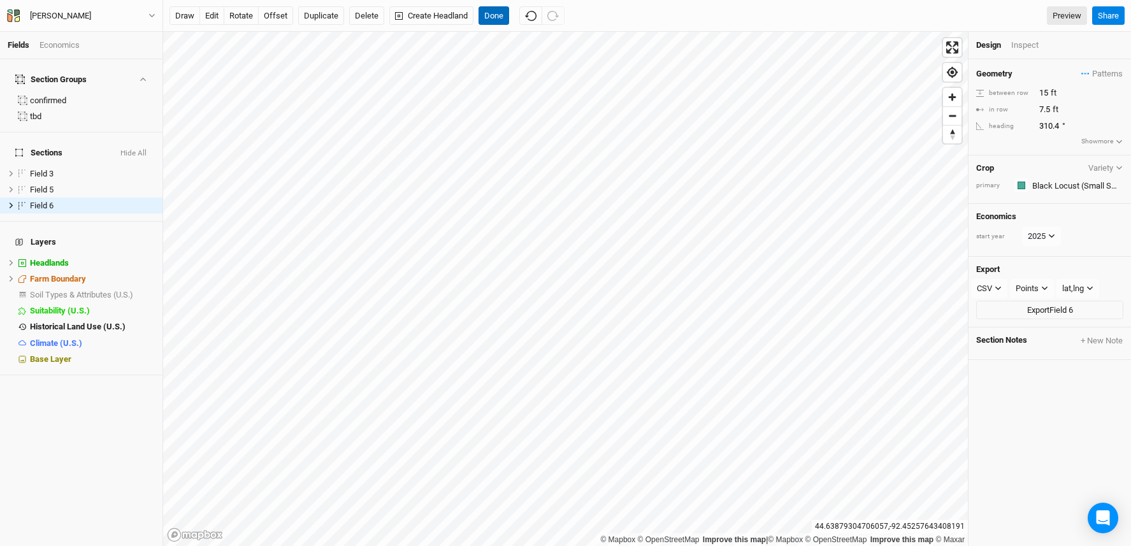
click at [507, 19] on button "Done" at bounding box center [494, 15] width 31 height 19
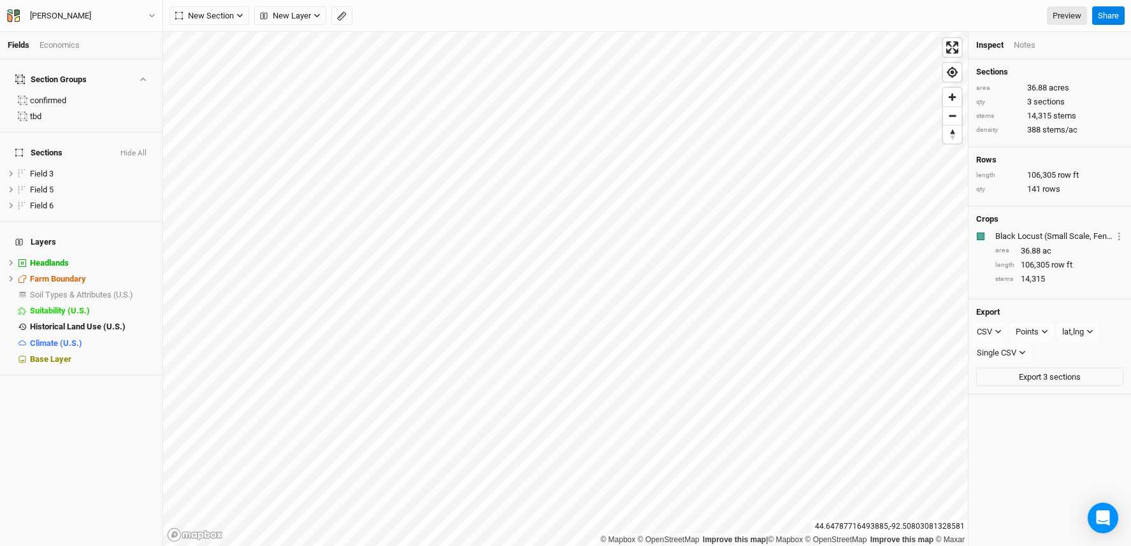
click at [74, 44] on div "Economics" at bounding box center [60, 45] width 40 height 11
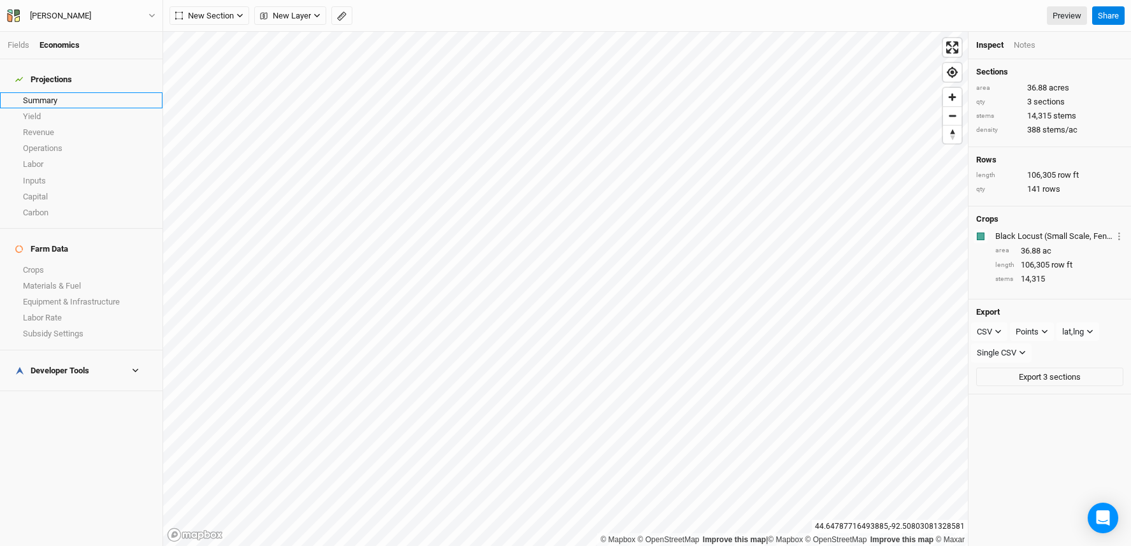
click at [61, 92] on link "Summary" at bounding box center [81, 100] width 163 height 16
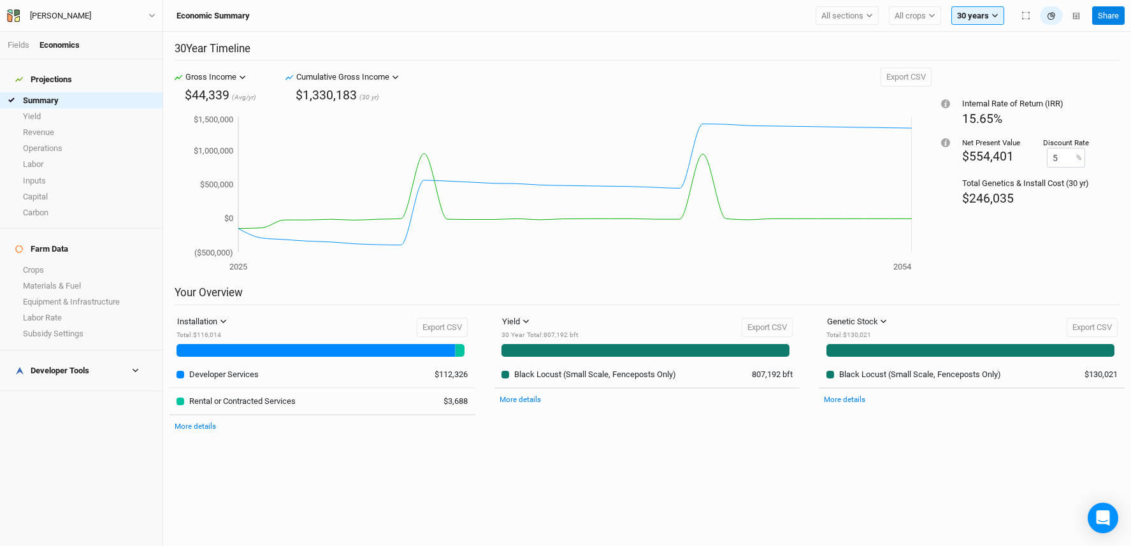
click at [43, 366] on div "Developer Tools" at bounding box center [52, 371] width 74 height 10
click at [61, 383] on link "Quote Summary" at bounding box center [81, 391] width 163 height 16
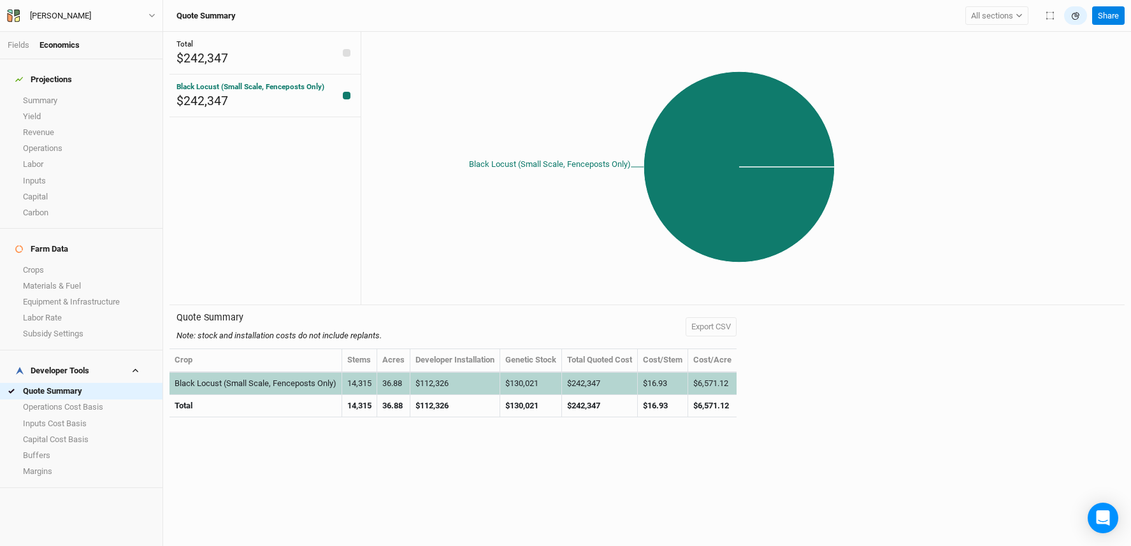
drag, startPoint x: 702, startPoint y: 384, endPoint x: 776, endPoint y: 382, distance: 73.3
click at [777, 382] on div "Quote Summary Note: stock and installation costs do not include replants. Expor…" at bounding box center [647, 368] width 955 height 126
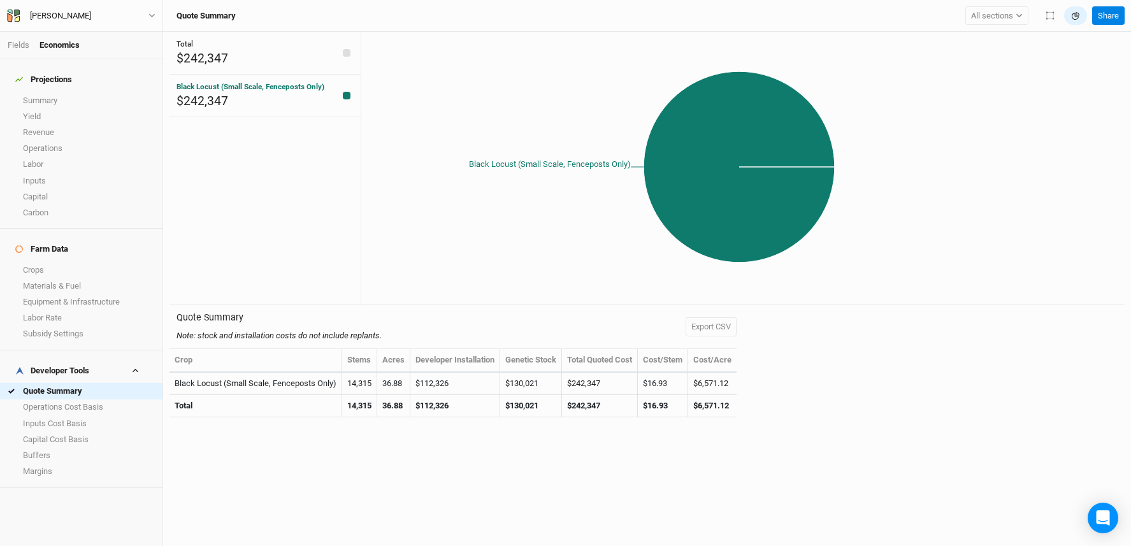
click at [771, 384] on div "Quote Summary Note: stock and installation costs do not include replants. Expor…" at bounding box center [647, 368] width 955 height 126
click at [78, 278] on link "Materials & Fuel" at bounding box center [81, 286] width 163 height 16
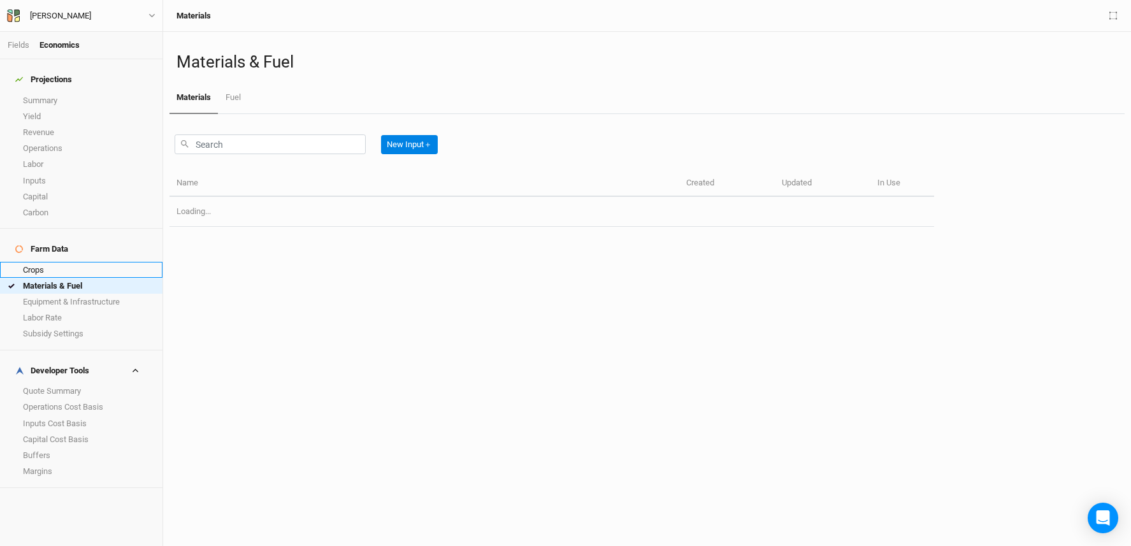
click at [79, 262] on ul "Crops Materials & Fuel Equipment & Infrastructure Labor Rate Subsidy Settings" at bounding box center [81, 302] width 163 height 80
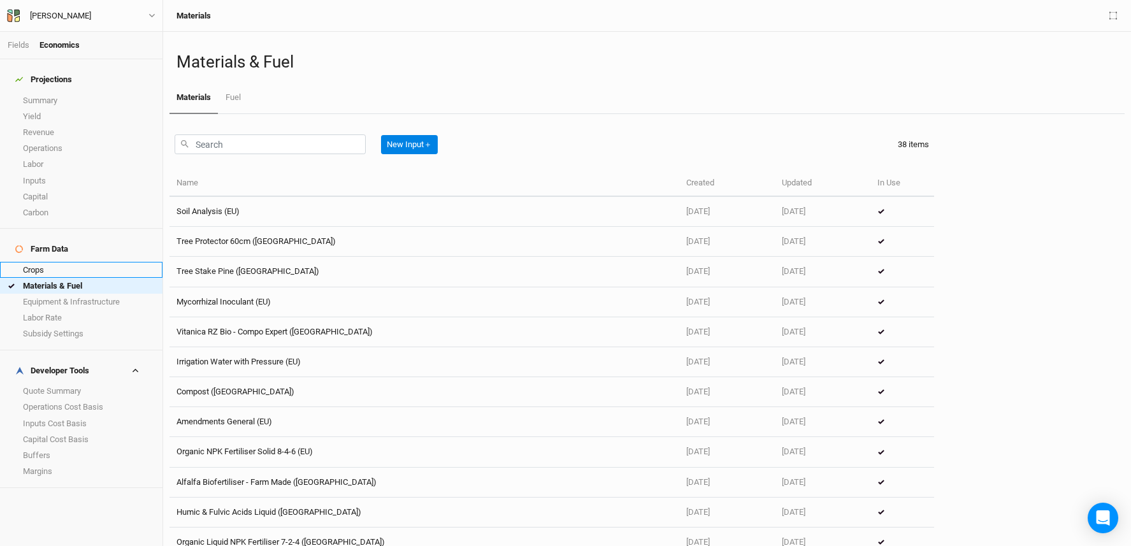
click at [78, 262] on link "Crops" at bounding box center [81, 270] width 163 height 16
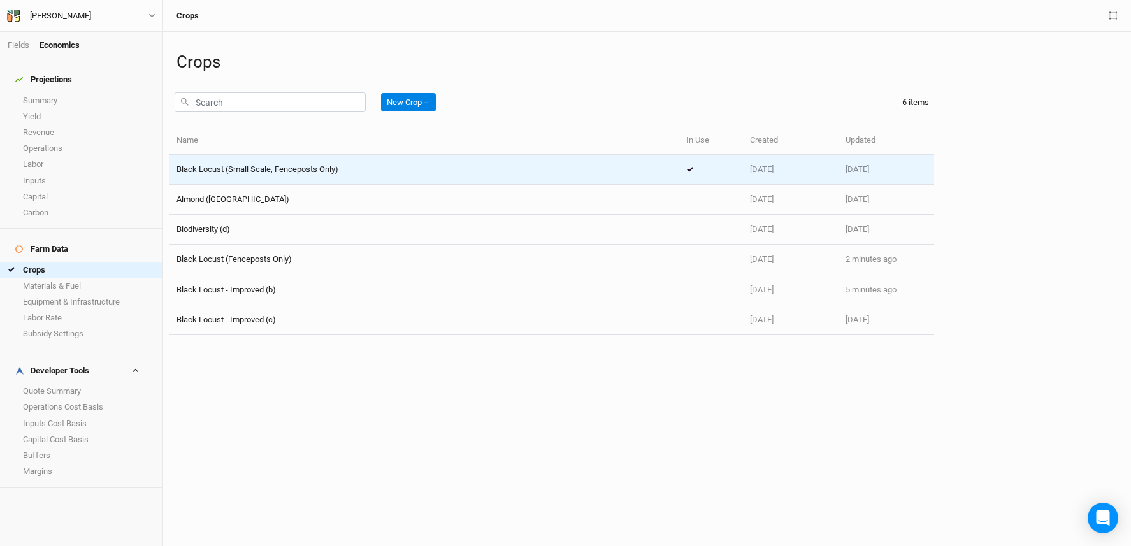
click at [268, 170] on span "Black Locust (Small Scale, Fenceposts Only)" at bounding box center [258, 169] width 162 height 10
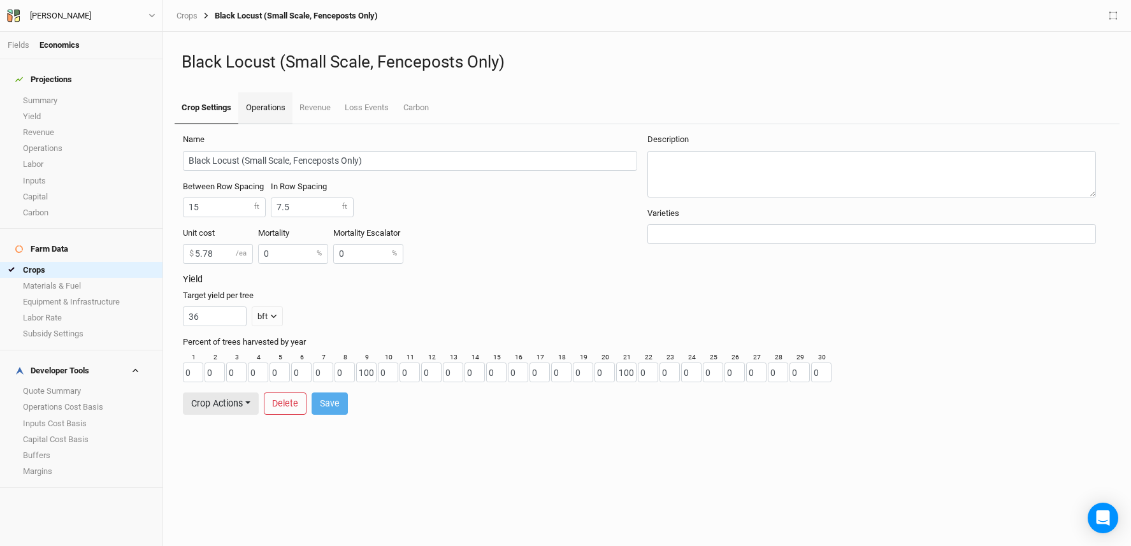
click at [273, 108] on link "Operations" at bounding box center [265, 108] width 54 height 32
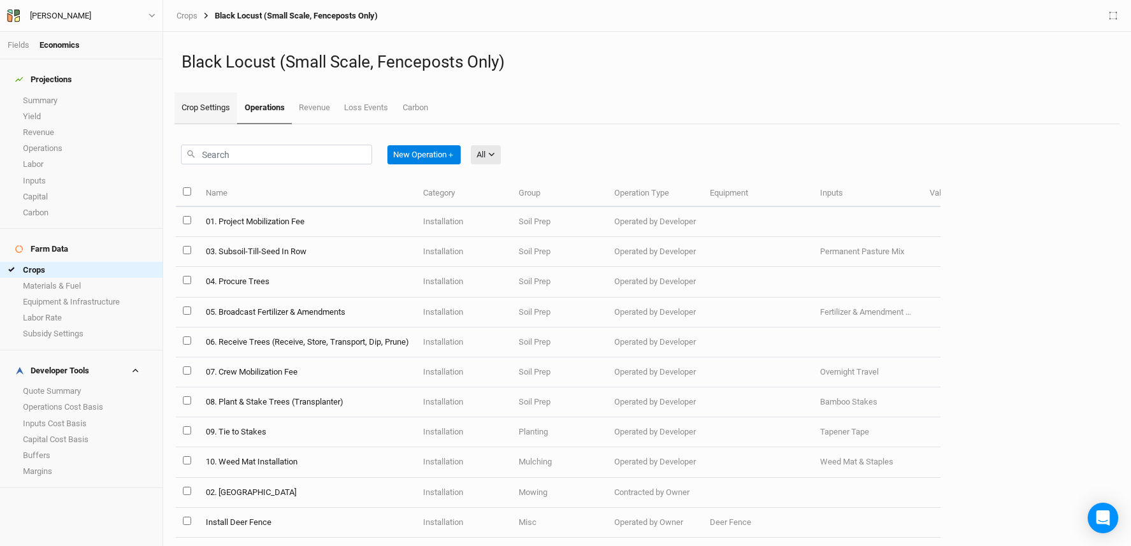
drag, startPoint x: 212, startPoint y: 115, endPoint x: 225, endPoint y: 115, distance: 12.7
click at [214, 115] on link "Crop Settings" at bounding box center [206, 108] width 62 height 32
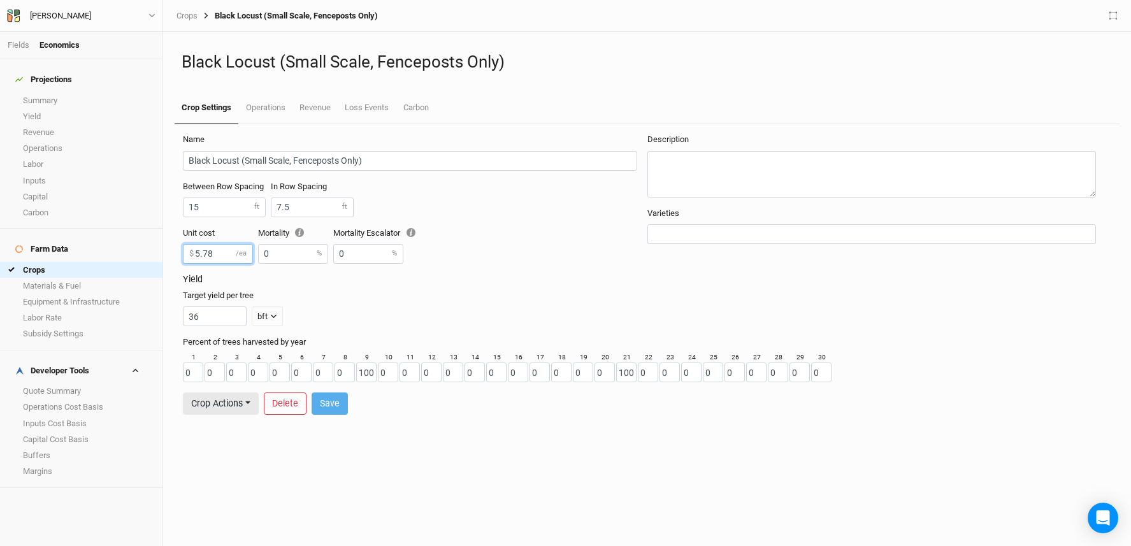
drag, startPoint x: 214, startPoint y: 254, endPoint x: 205, endPoint y: 256, distance: 9.0
click at [204, 256] on input "5.78" at bounding box center [218, 254] width 70 height 20
click at [338, 402] on button "Save" at bounding box center [330, 404] width 36 height 22
type input "5.50"
click at [263, 98] on link "Operations" at bounding box center [265, 108] width 54 height 32
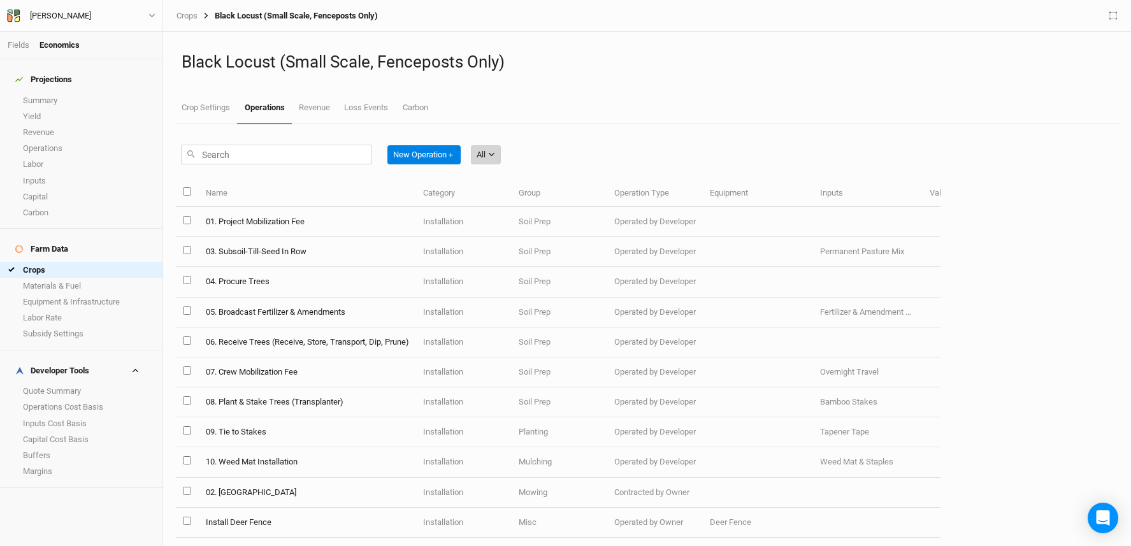
click at [490, 150] on button "All" at bounding box center [486, 154] width 30 height 19
click at [528, 216] on span "Installation" at bounding box center [515, 221] width 50 height 15
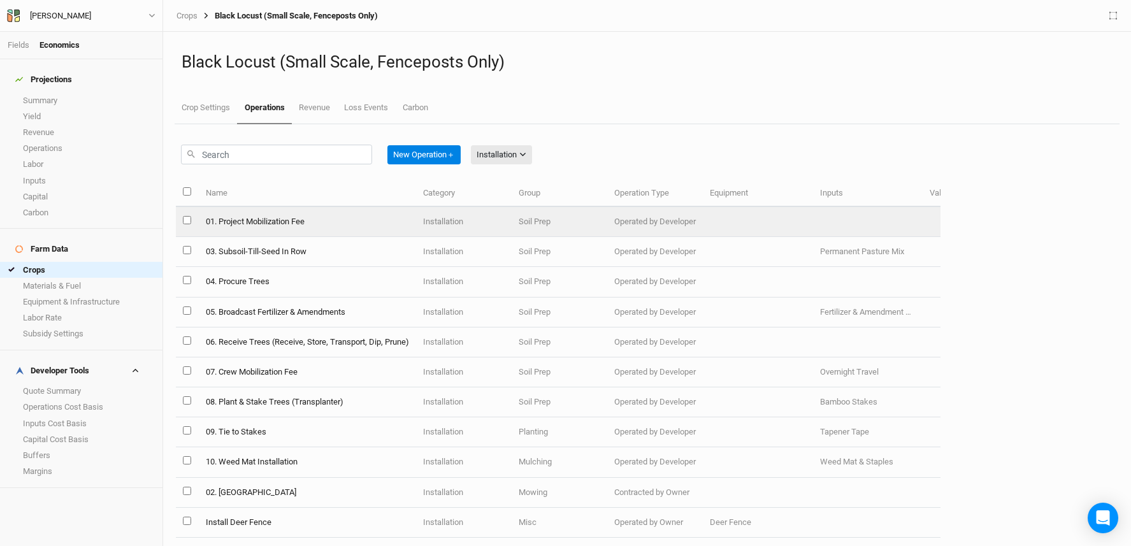
click at [337, 223] on td "01. Project Mobilization Fee" at bounding box center [306, 222] width 217 height 30
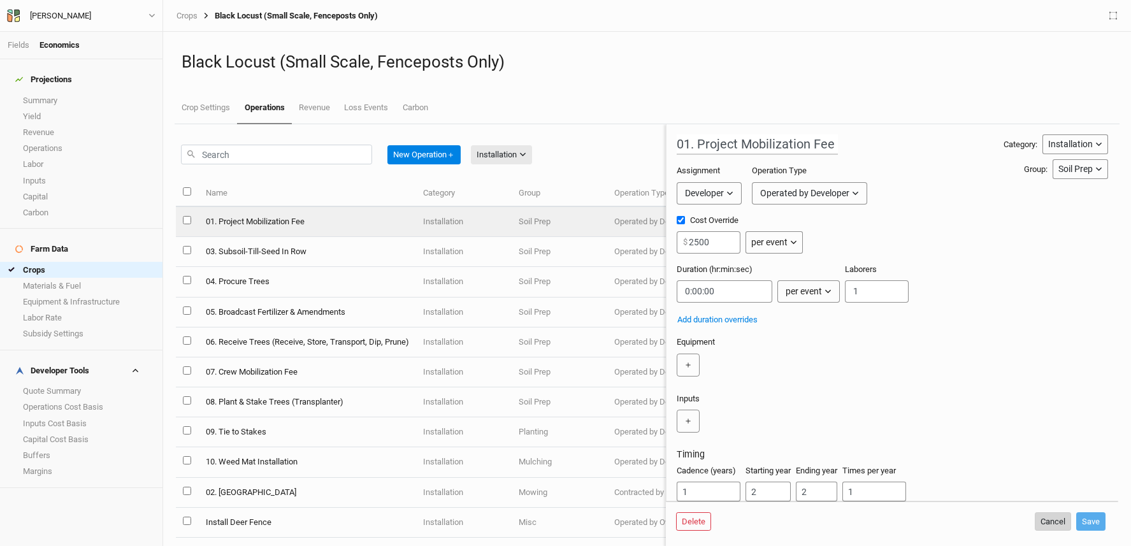
click at [1064, 525] on button "Cancel" at bounding box center [1053, 521] width 36 height 19
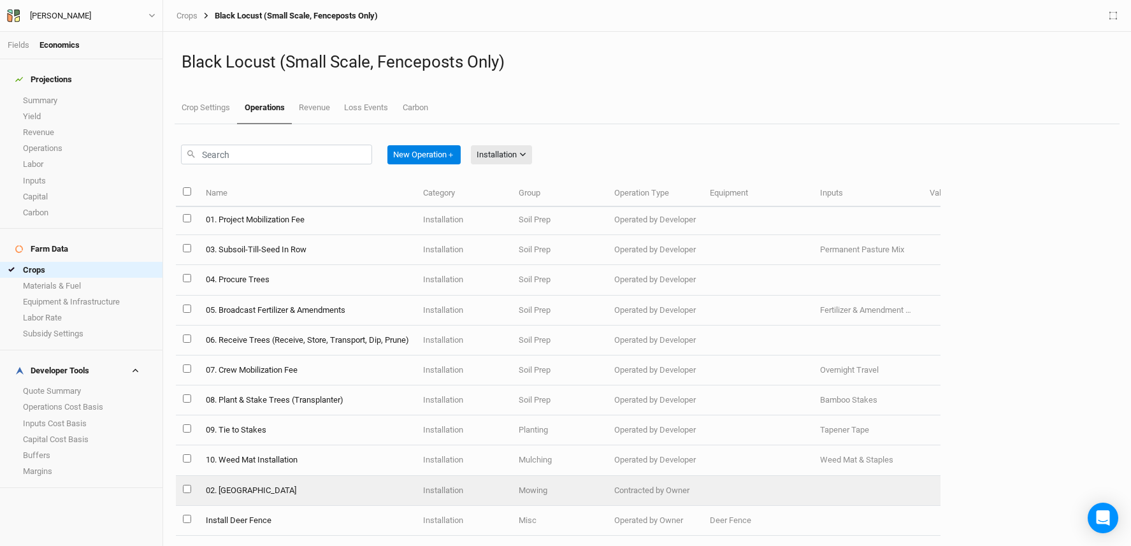
scroll to position [11, 0]
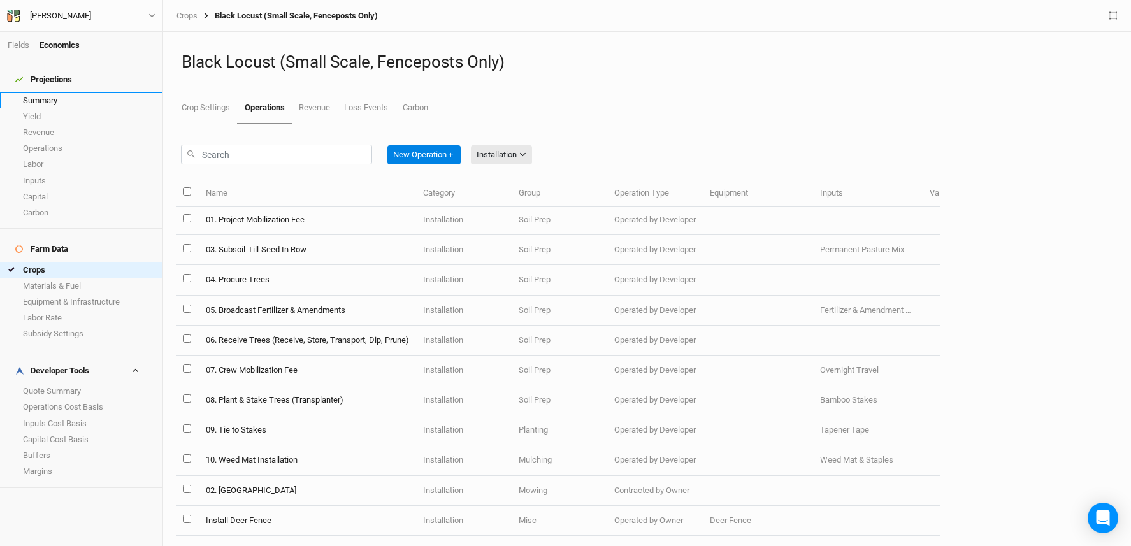
click at [50, 92] on link "Summary" at bounding box center [81, 100] width 163 height 16
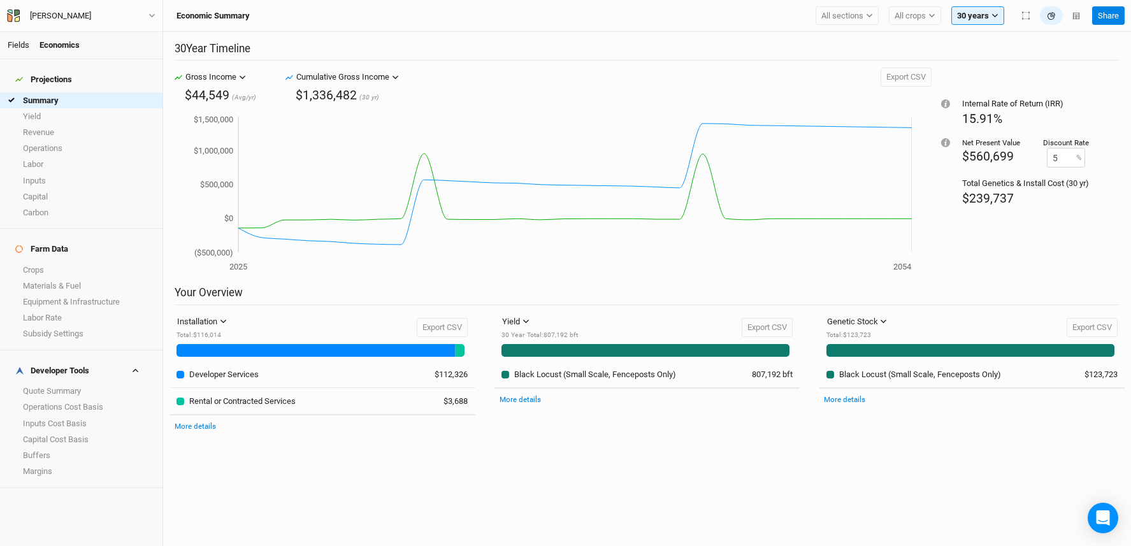
click at [27, 41] on link "Fields" at bounding box center [19, 45] width 22 height 10
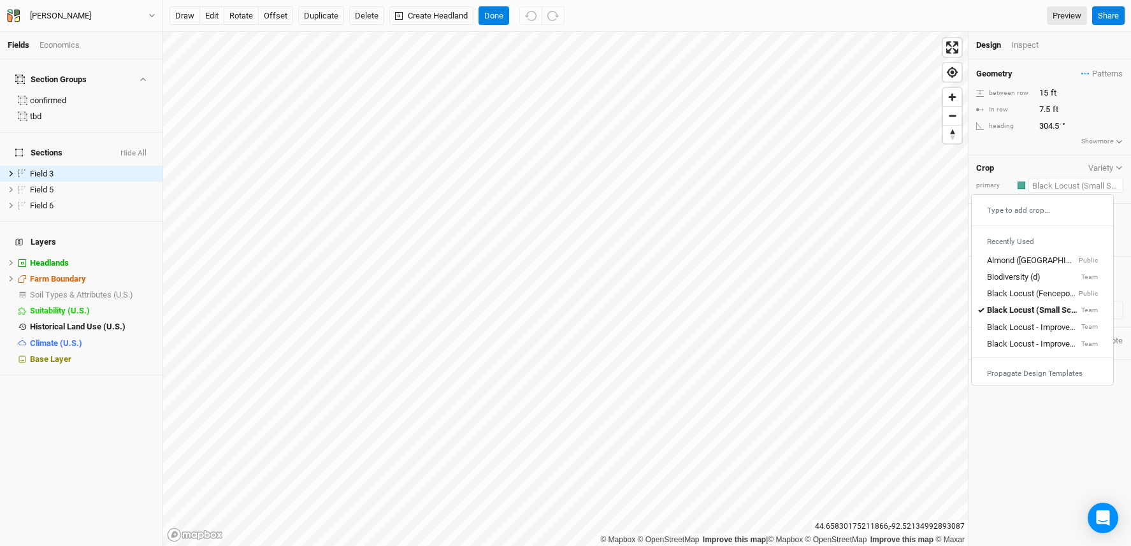
click at [1053, 189] on input "text" at bounding box center [1076, 185] width 95 height 15
click at [1053, 329] on div "Black Locust - Improved (b)" at bounding box center [1033, 327] width 92 height 11
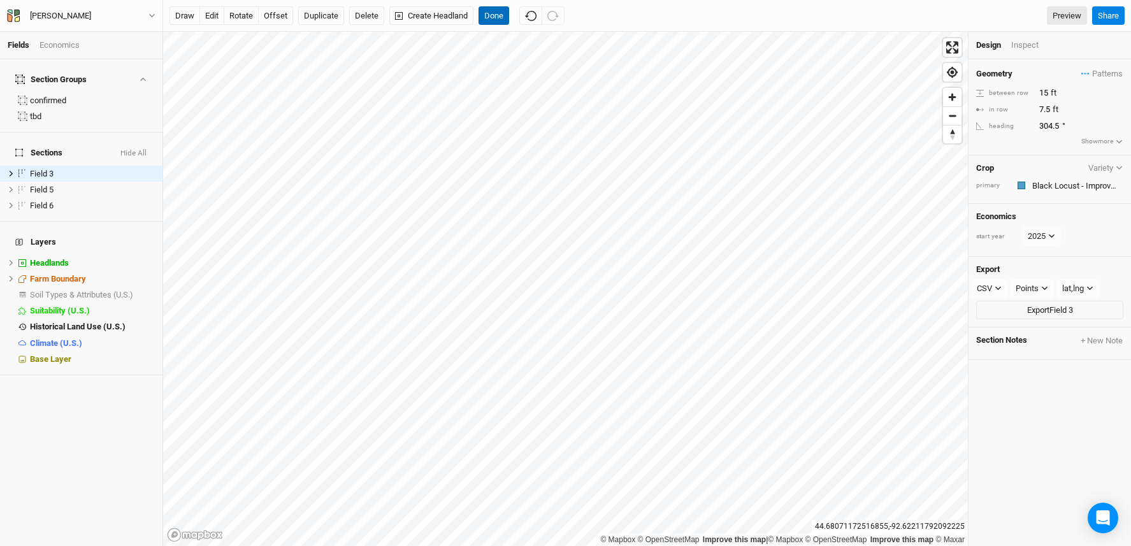
click at [495, 15] on button "Done" at bounding box center [494, 15] width 31 height 19
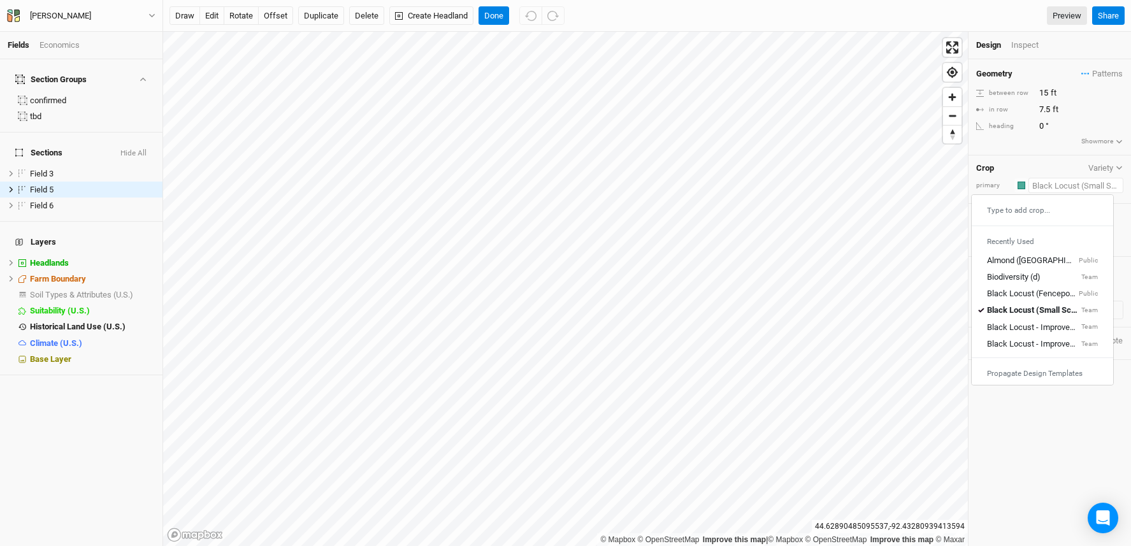
drag, startPoint x: 1048, startPoint y: 185, endPoint x: 1052, endPoint y: 196, distance: 11.5
click at [1048, 185] on input "text" at bounding box center [1076, 185] width 95 height 15
click at [486, 19] on button "Done" at bounding box center [494, 15] width 31 height 19
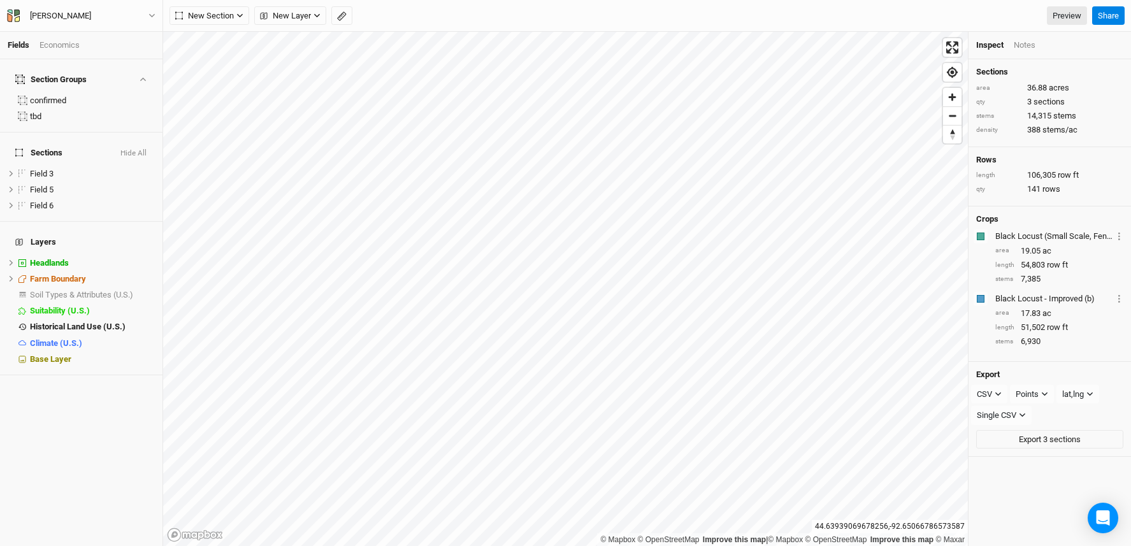
click at [50, 43] on div "Economics" at bounding box center [60, 45] width 40 height 11
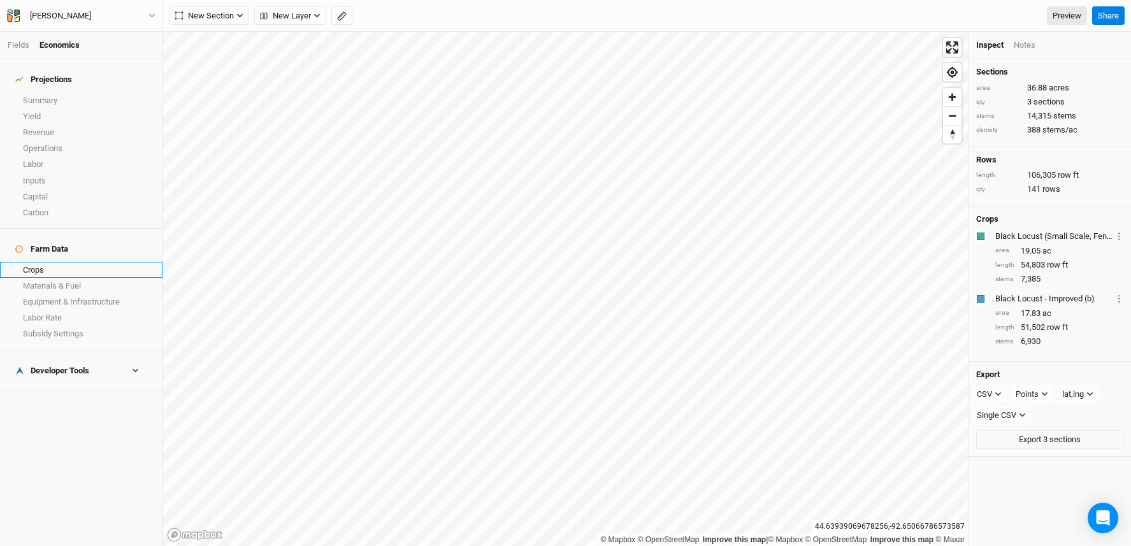
click at [52, 262] on link "Crops" at bounding box center [81, 270] width 163 height 16
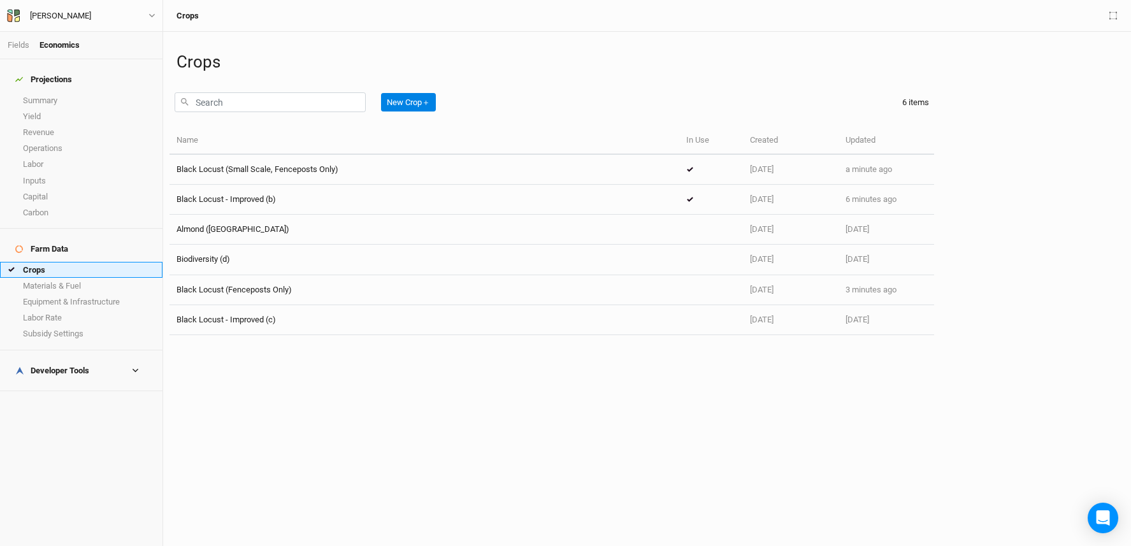
click at [52, 262] on link "Crops" at bounding box center [81, 270] width 163 height 16
click at [58, 93] on link "Summary" at bounding box center [81, 100] width 163 height 16
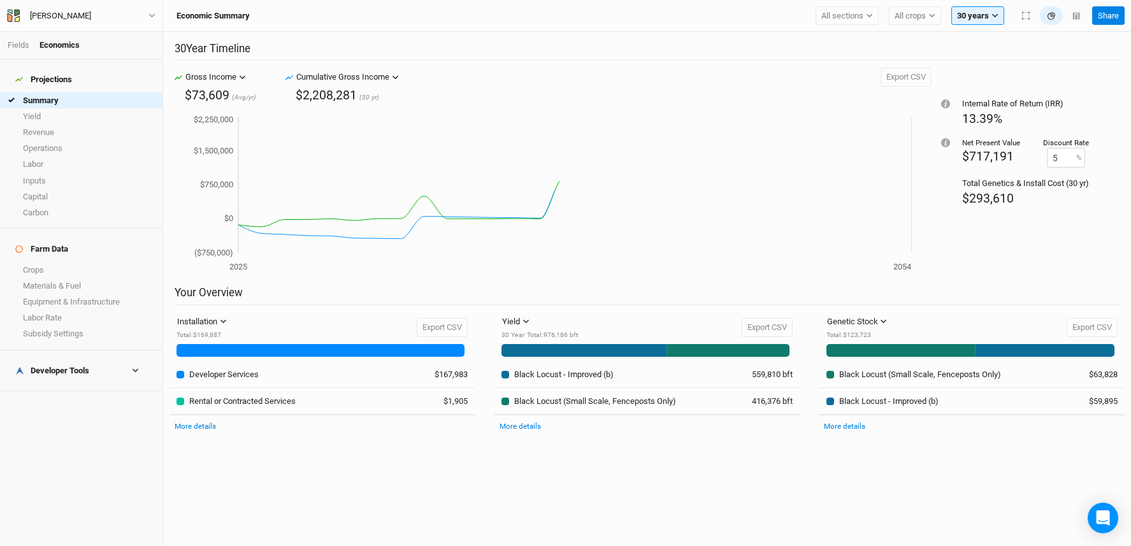
click at [21, 40] on li "Fields" at bounding box center [24, 45] width 32 height 11
click at [9, 30] on div "Bronson Stone Back Project Settings User settings Imperial Metric Keyboard Shor…" at bounding box center [81, 16] width 163 height 32
click at [15, 36] on div "Fields Economics" at bounding box center [81, 45] width 163 height 27
click at [17, 46] on link "Fields" at bounding box center [19, 45] width 22 height 10
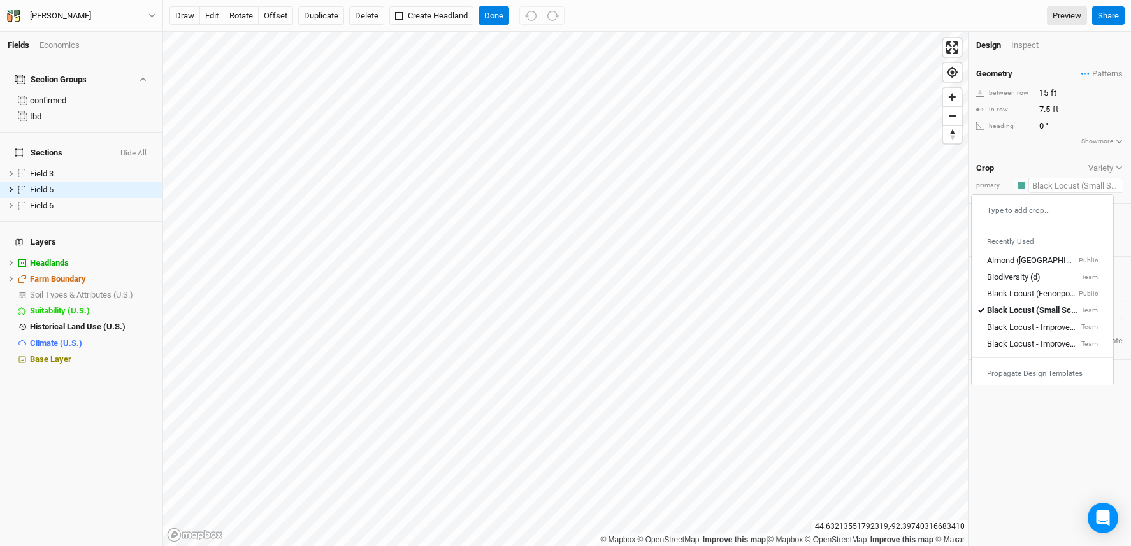
click at [1044, 190] on input "text" at bounding box center [1076, 185] width 95 height 15
click at [1043, 344] on div "Black Locust - Improved (c)" at bounding box center [1033, 343] width 92 height 11
type input "20"
type input "10"
click at [1041, 185] on input "text" at bounding box center [1076, 185] width 95 height 15
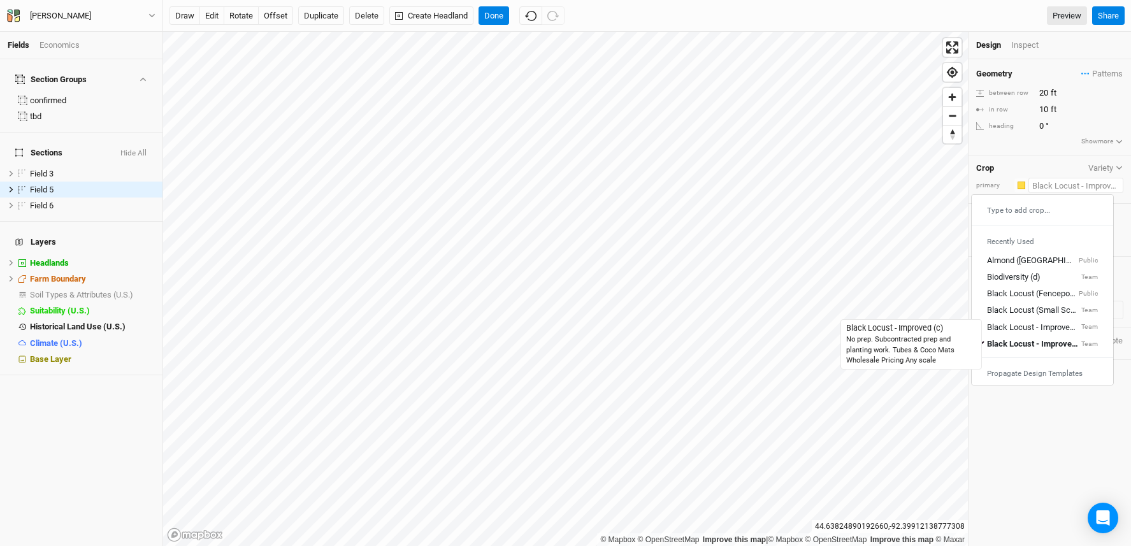
click at [1046, 347] on div "Black Locust - Improved (c)" at bounding box center [1033, 343] width 92 height 11
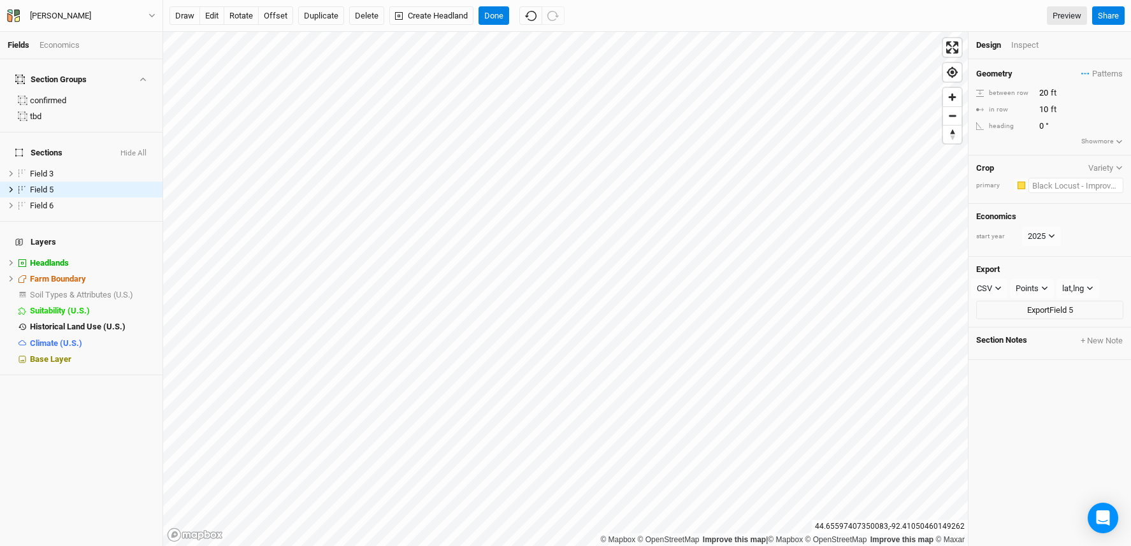
click at [1071, 189] on input "text" at bounding box center [1076, 185] width 95 height 15
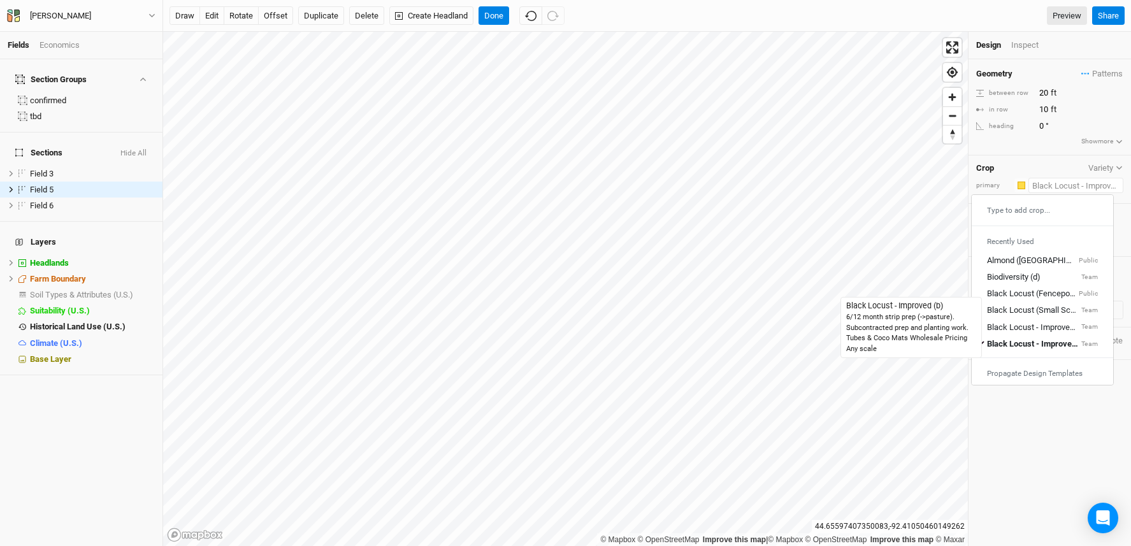
click at [1038, 328] on div "Black Locust - Improved (b)" at bounding box center [1033, 327] width 92 height 11
type input "15"
type input "7.5"
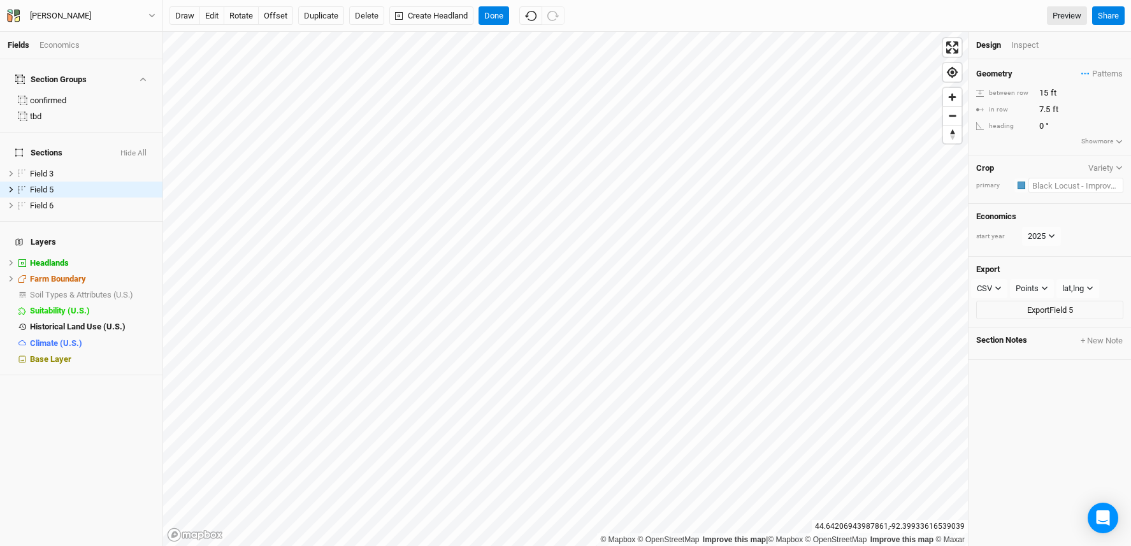
click at [1062, 190] on input "text" at bounding box center [1076, 185] width 95 height 15
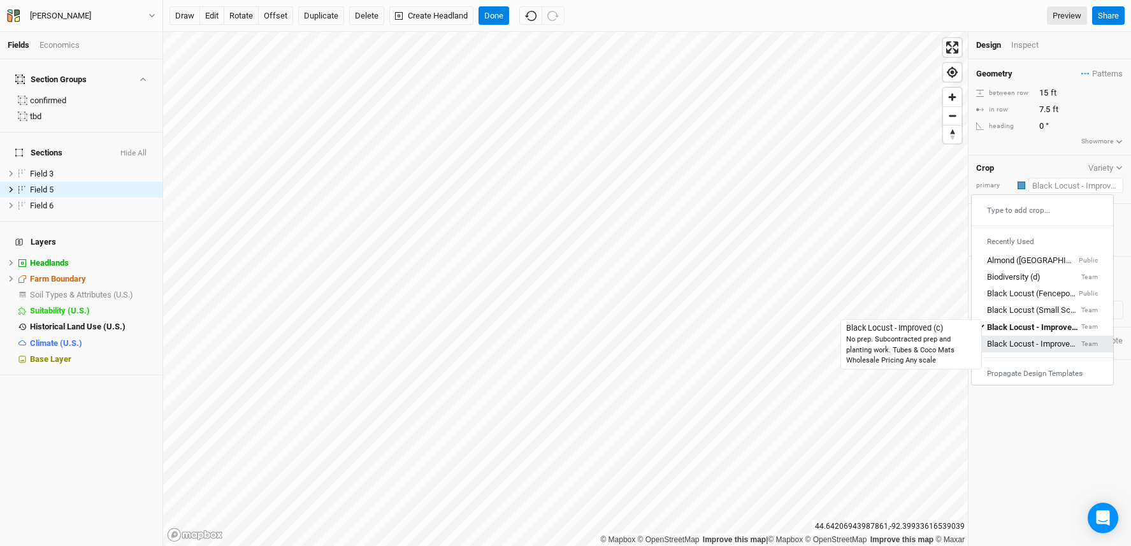
click at [1048, 344] on div "Black Locust - Improved (c)" at bounding box center [1033, 343] width 92 height 11
type input "20"
type input "10"
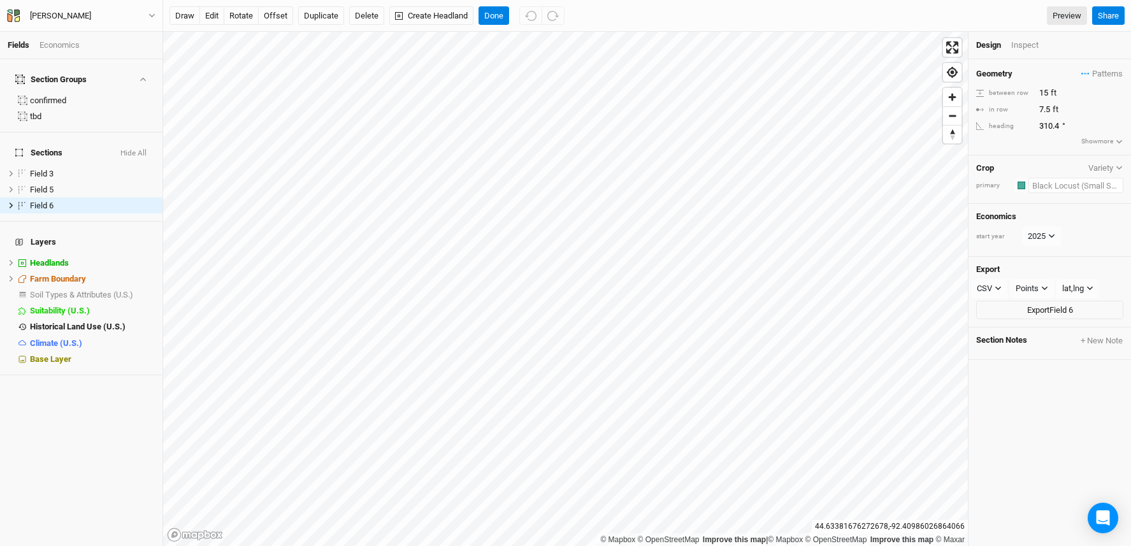
click at [1076, 186] on input "text" at bounding box center [1076, 185] width 95 height 15
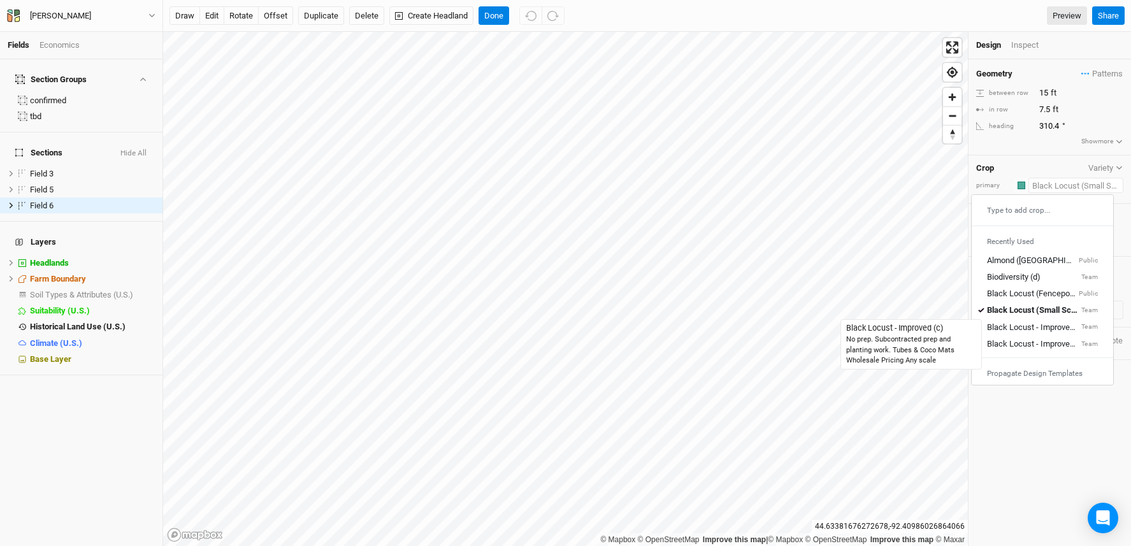
click at [1057, 342] on div "Black Locust - Improved (c)" at bounding box center [1033, 343] width 92 height 11
type input "20"
type input "10"
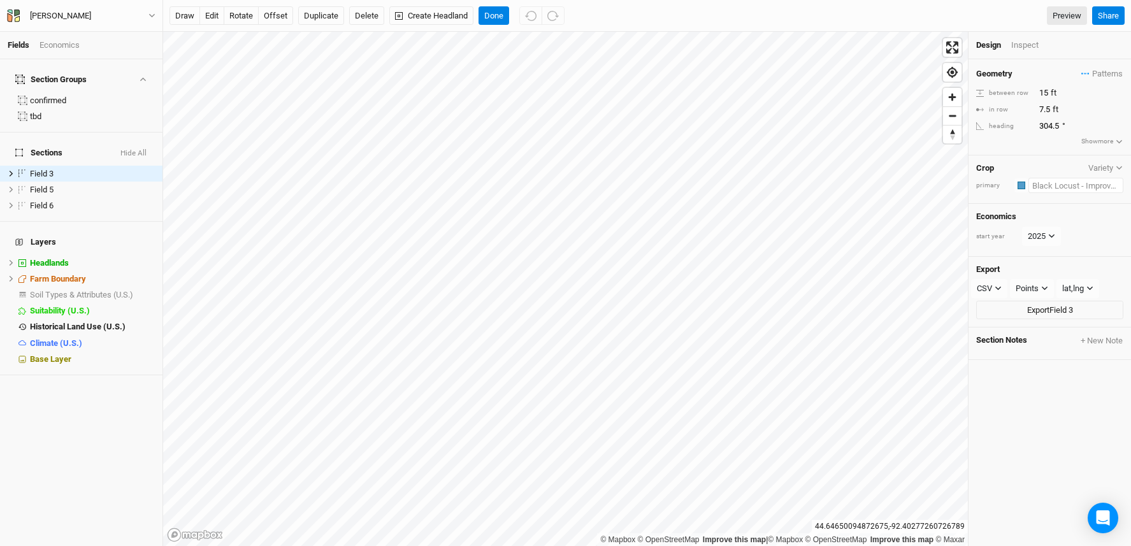
click at [1070, 189] on input "text" at bounding box center [1076, 185] width 95 height 15
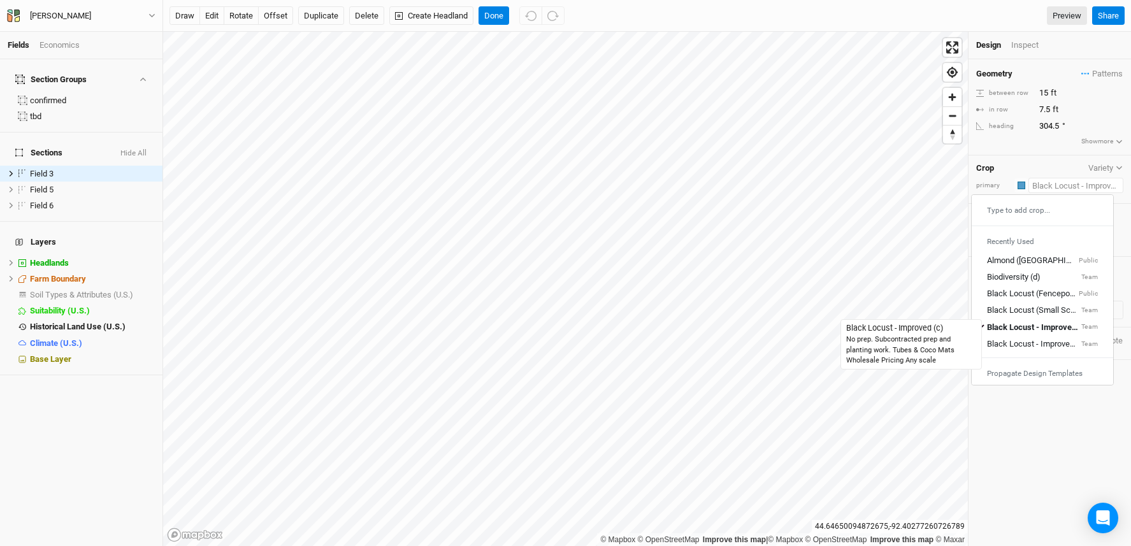
click at [1045, 347] on div "Black Locust - Improved (c)" at bounding box center [1033, 343] width 92 height 11
type input "20"
type input "10"
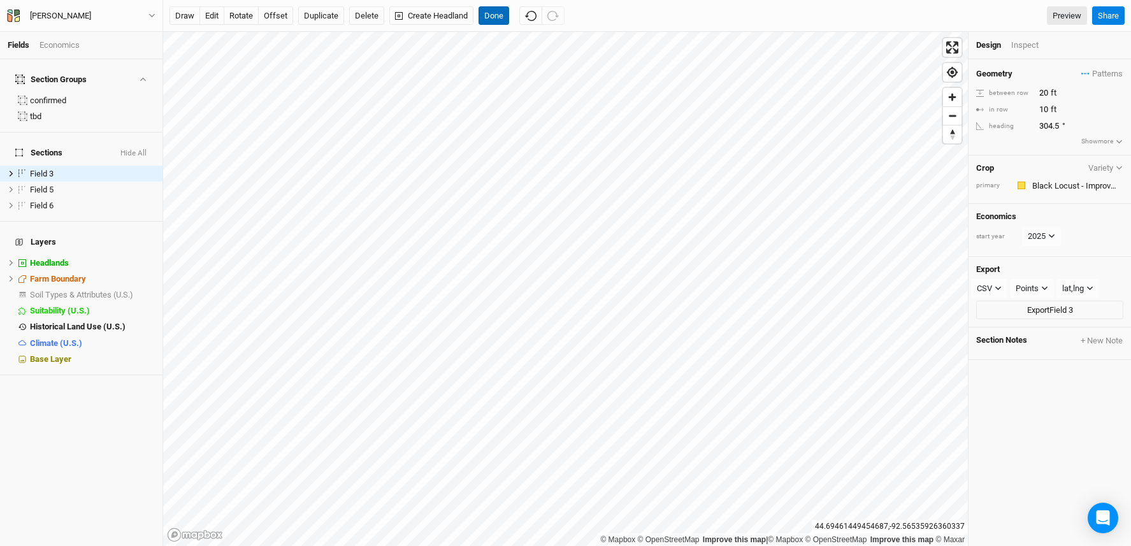
drag, startPoint x: 504, startPoint y: 16, endPoint x: 489, endPoint y: 15, distance: 14.7
click at [503, 17] on button "Done" at bounding box center [494, 15] width 31 height 19
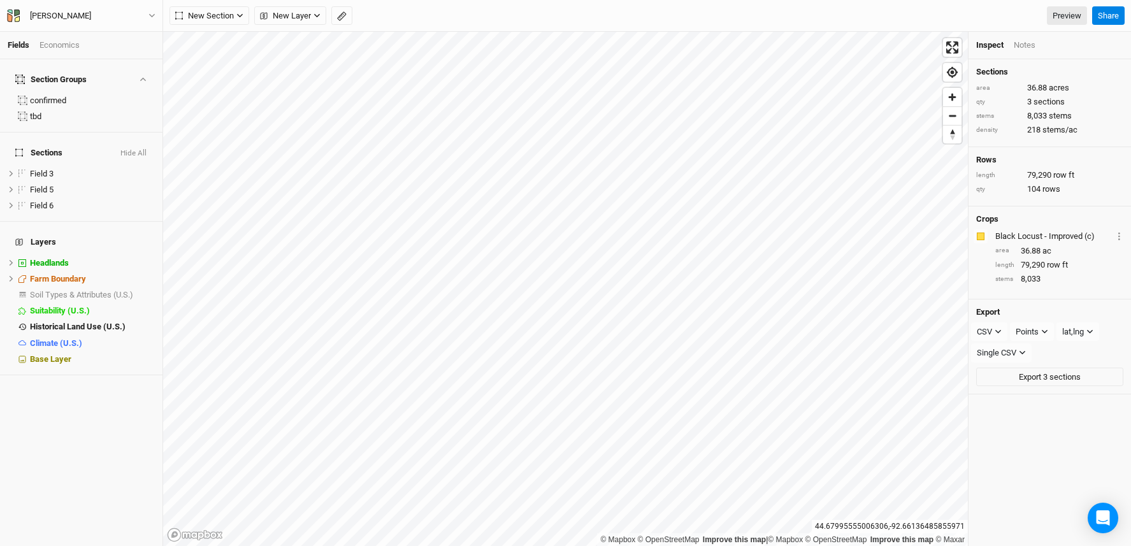
drag, startPoint x: 57, startPoint y: 43, endPoint x: 64, endPoint y: 47, distance: 7.4
click at [58, 43] on div "Economics" at bounding box center [60, 45] width 40 height 11
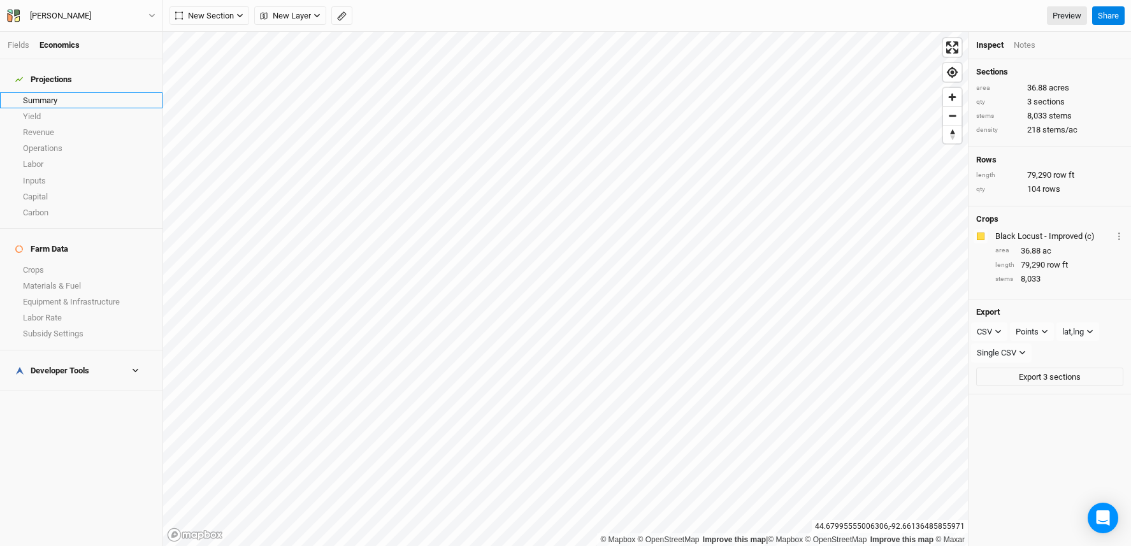
click at [50, 92] on link "Summary" at bounding box center [81, 100] width 163 height 16
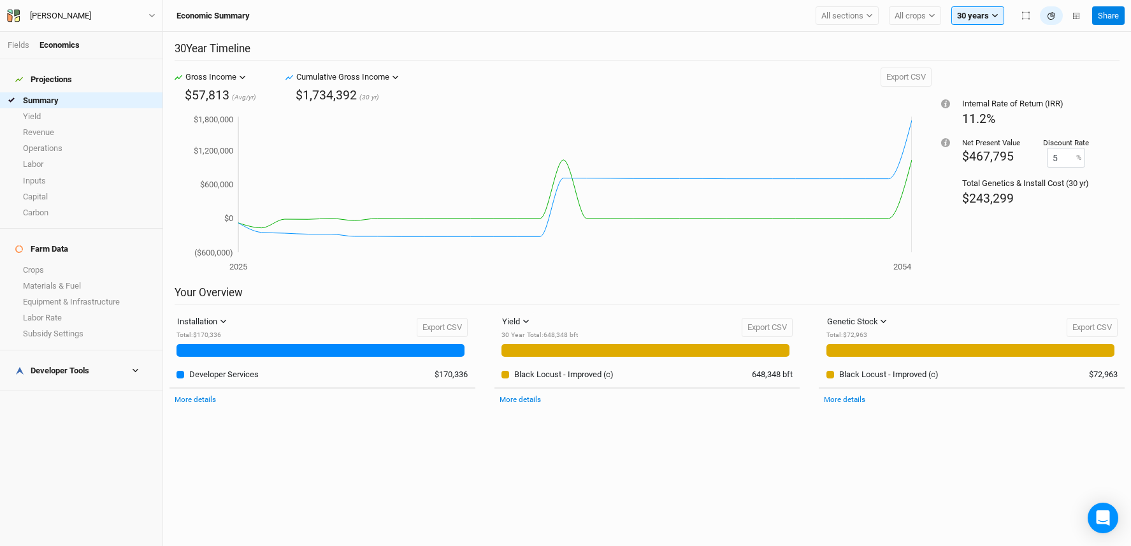
drag, startPoint x: 49, startPoint y: 350, endPoint x: 45, endPoint y: 357, distance: 8.3
click at [49, 366] on div "Developer Tools" at bounding box center [52, 371] width 74 height 10
click at [57, 383] on link "Quote Summary" at bounding box center [81, 391] width 163 height 16
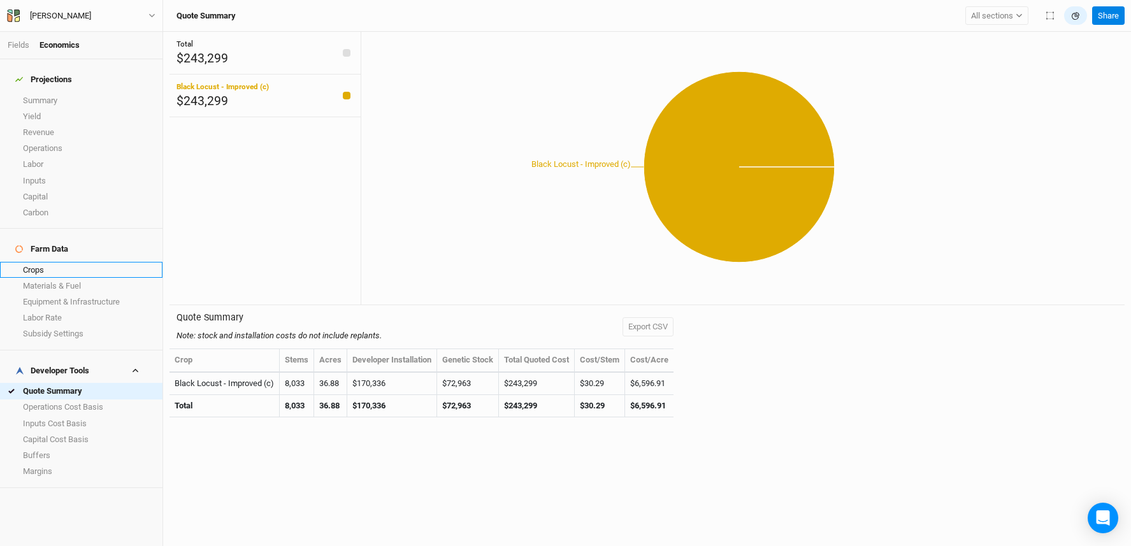
click at [48, 262] on link "Crops" at bounding box center [81, 270] width 163 height 16
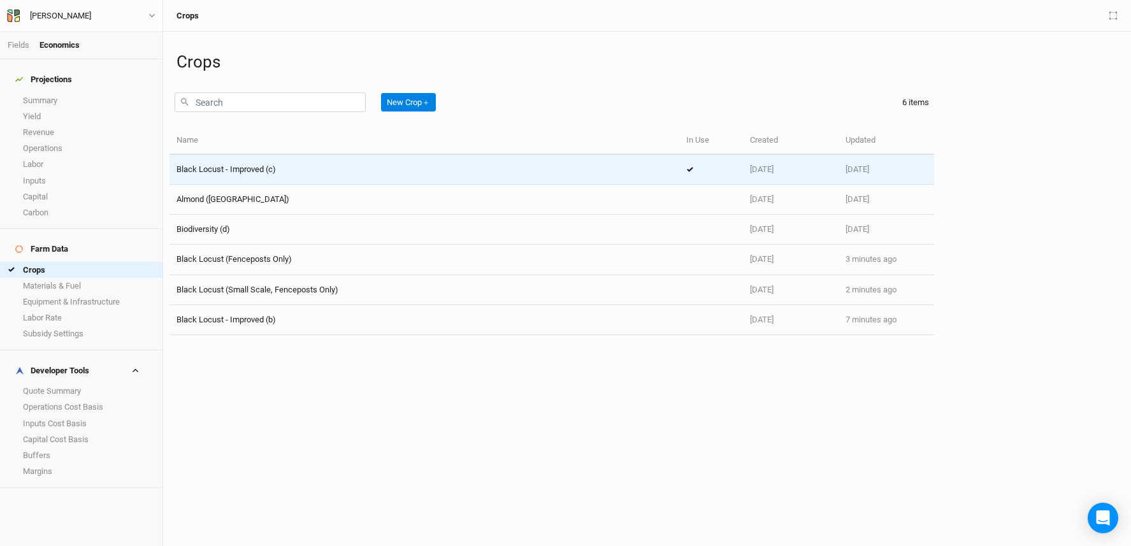
click at [282, 171] on div "Black Locust - Improved (c)" at bounding box center [425, 169] width 496 height 11
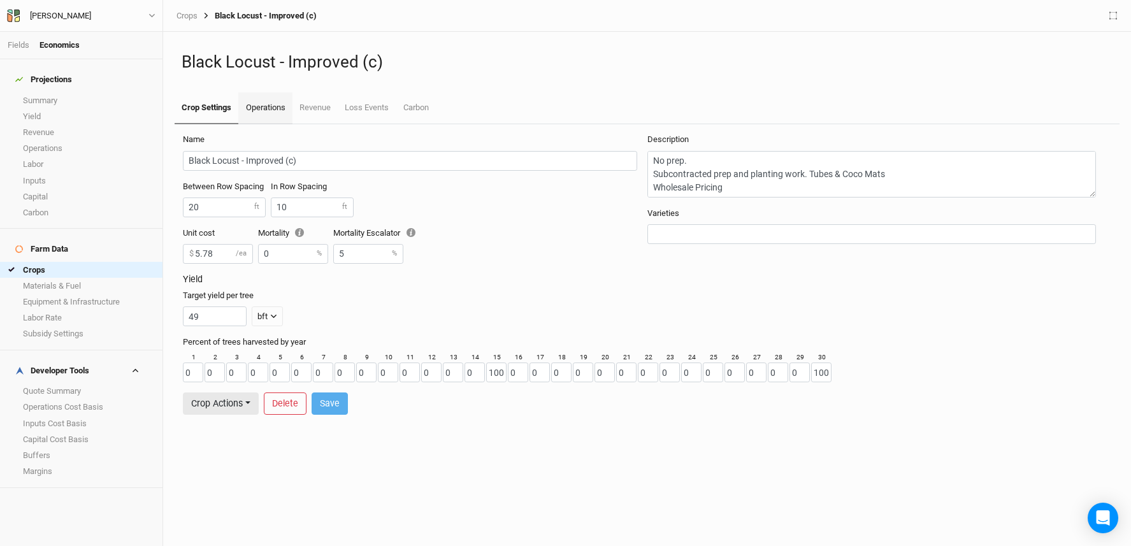
click at [262, 106] on link "Operations" at bounding box center [265, 108] width 54 height 32
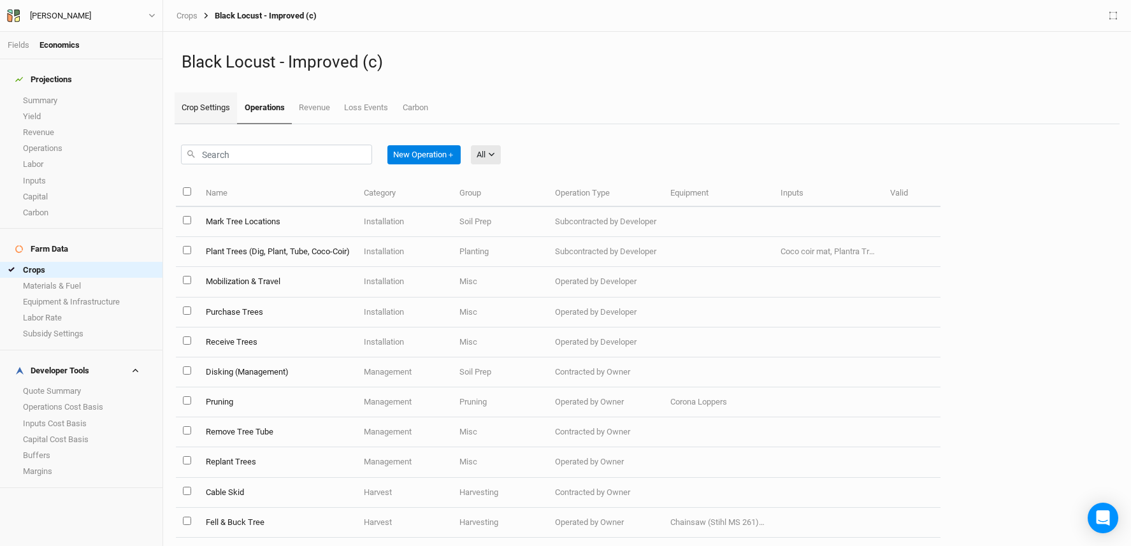
click at [208, 108] on link "Crop Settings" at bounding box center [206, 108] width 62 height 32
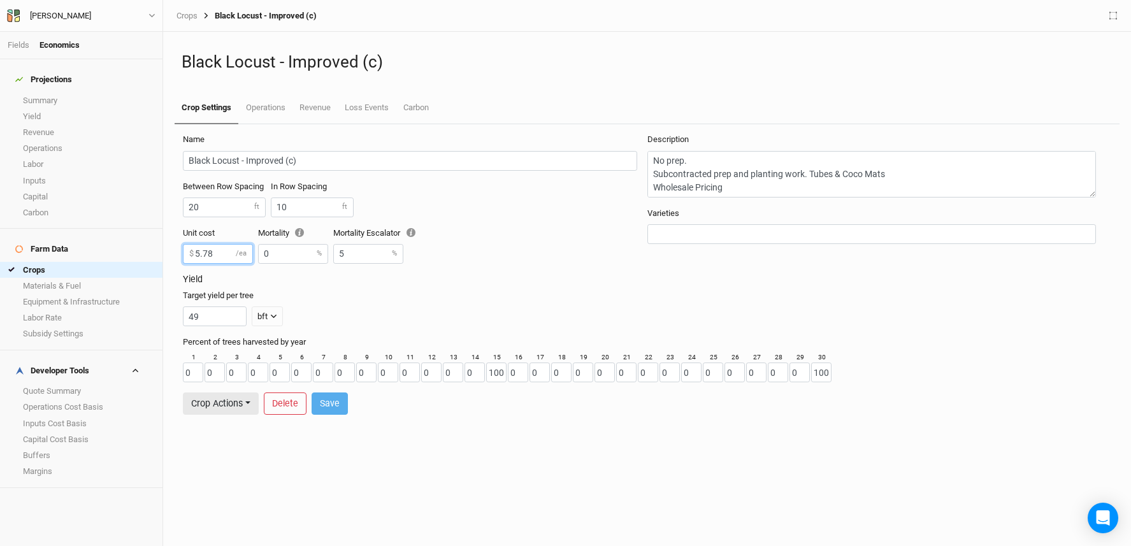
drag, startPoint x: 212, startPoint y: 252, endPoint x: 204, endPoint y: 251, distance: 7.7
click at [204, 251] on input "5.78" at bounding box center [218, 254] width 70 height 20
click at [344, 405] on button "Save" at bounding box center [330, 404] width 36 height 22
type input "5.50"
click at [273, 111] on link "Operations" at bounding box center [265, 108] width 54 height 32
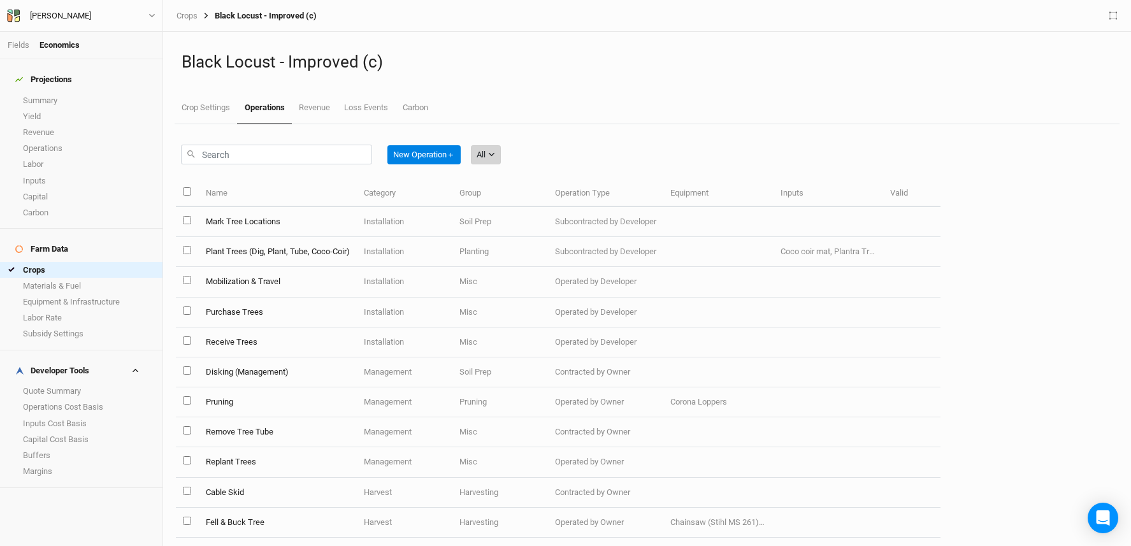
click at [479, 149] on button "All" at bounding box center [486, 154] width 30 height 19
click at [500, 219] on span "Installation" at bounding box center [515, 221] width 50 height 15
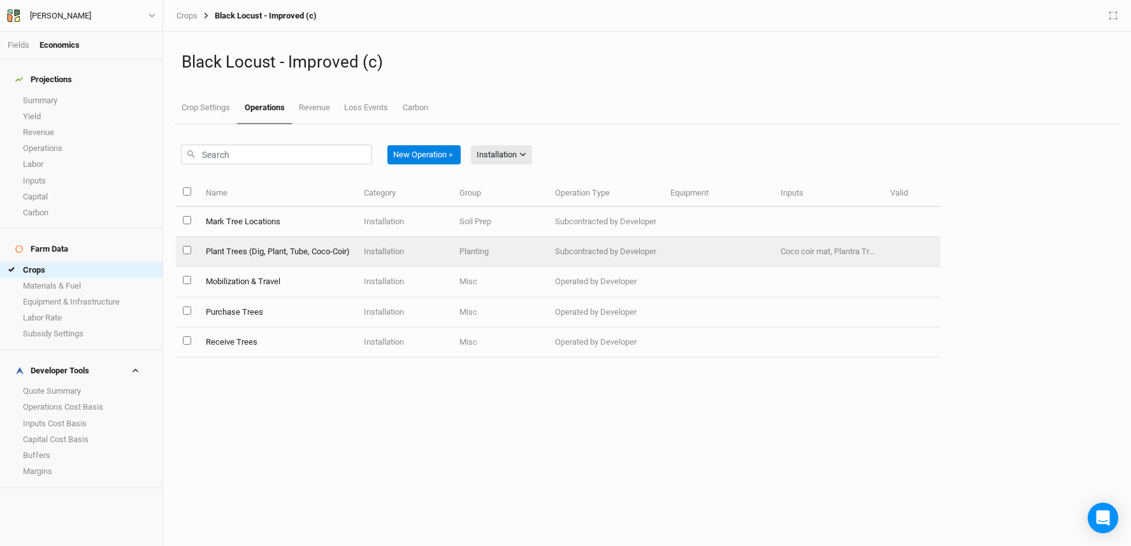
click at [309, 254] on td "Plant Trees (Dig, Plant, Tube, Coco-Coir)" at bounding box center [277, 252] width 158 height 30
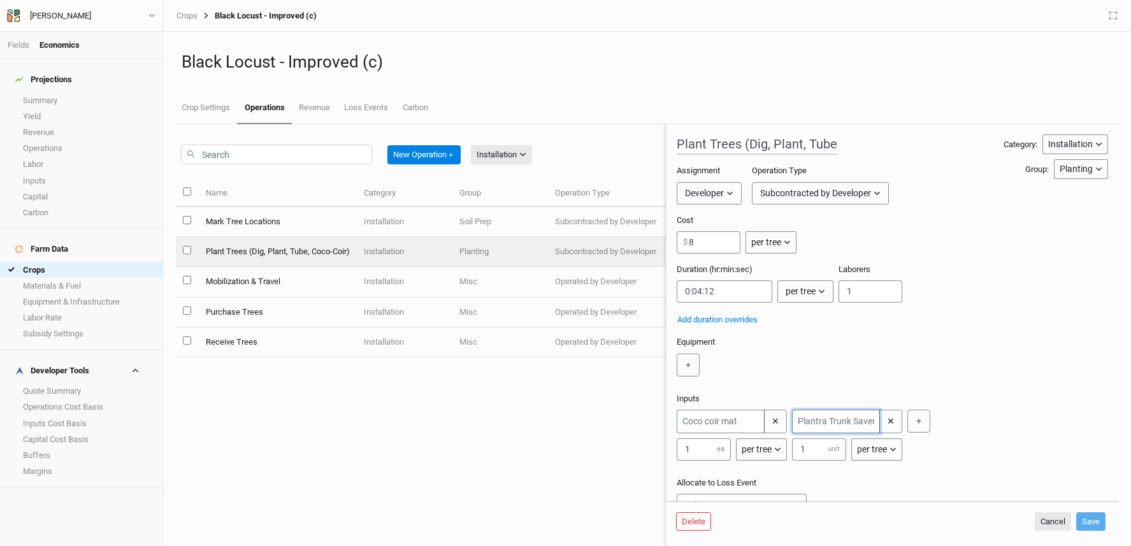
click at [849, 431] on input "text" at bounding box center [836, 422] width 88 height 24
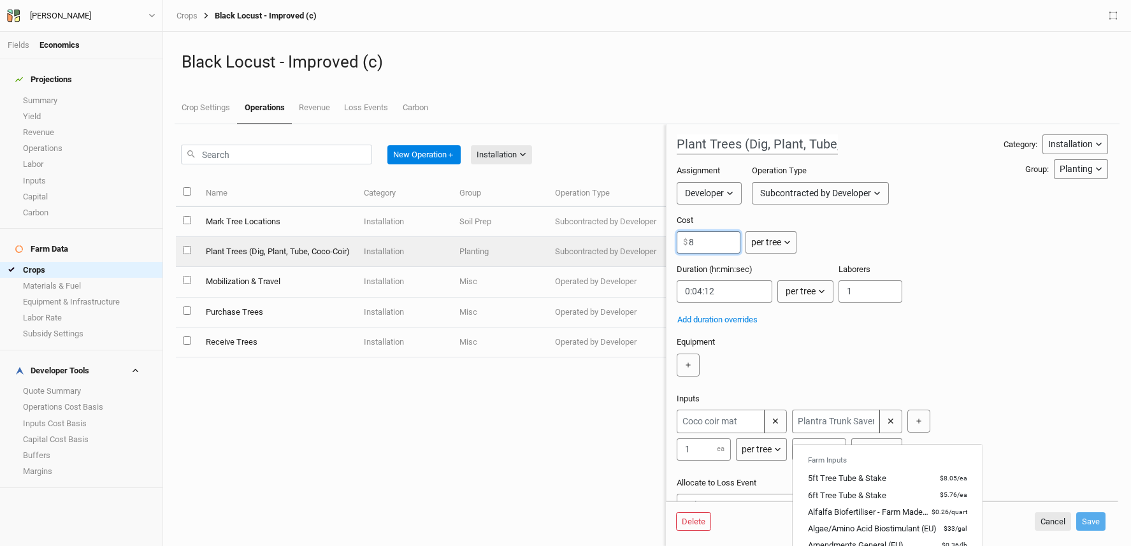
drag, startPoint x: 707, startPoint y: 243, endPoint x: 681, endPoint y: 243, distance: 25.5
click at [681, 243] on input "8" at bounding box center [709, 242] width 64 height 22
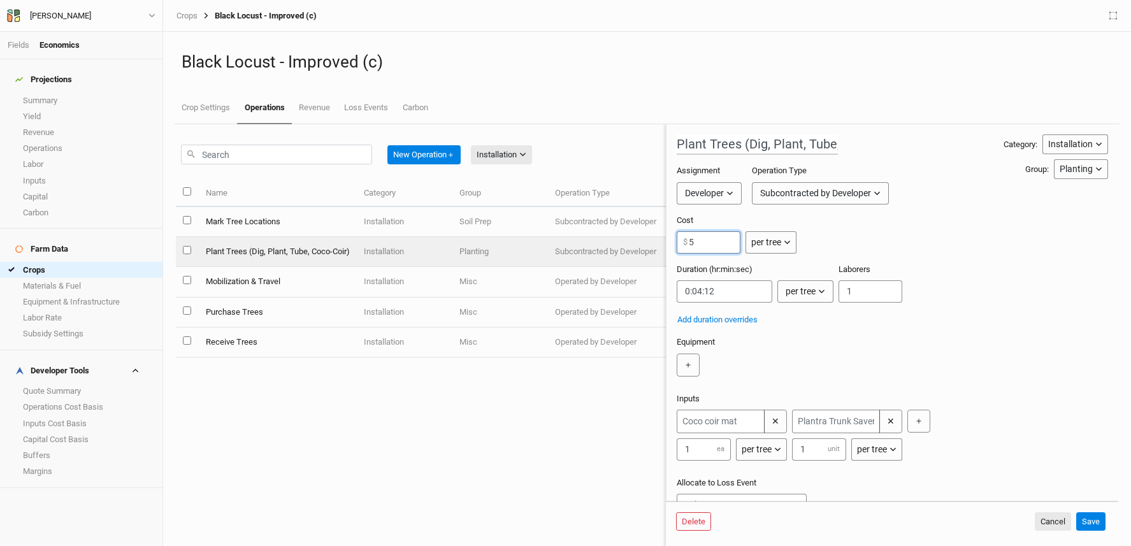
type input "5"
click at [867, 431] on input "text" at bounding box center [836, 422] width 88 height 24
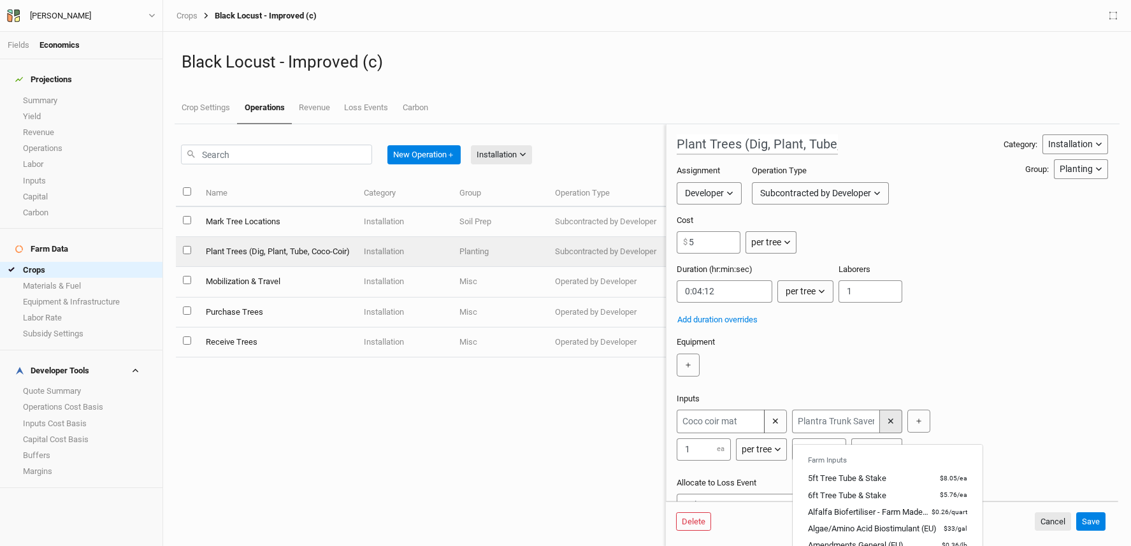
click at [896, 433] on button "✕" at bounding box center [891, 422] width 23 height 24
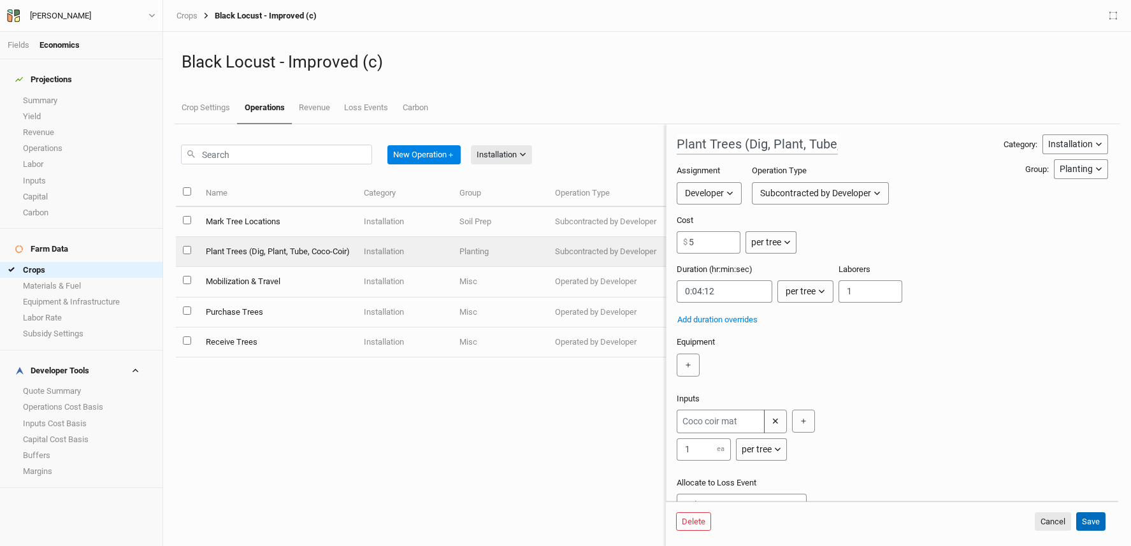
click at [1096, 526] on button "Save" at bounding box center [1091, 521] width 29 height 19
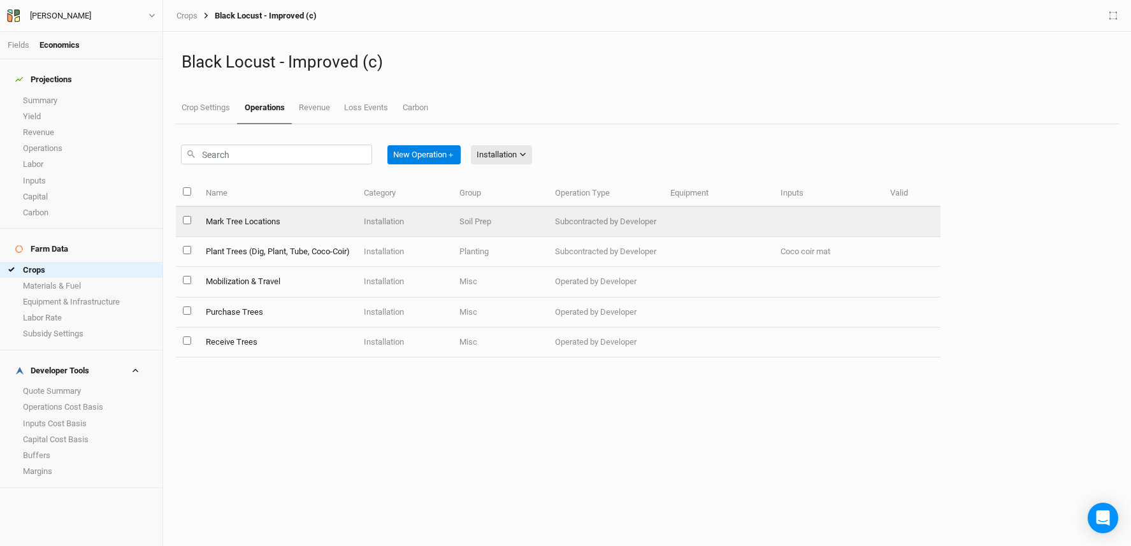
click at [301, 222] on td "Mark Tree Locations" at bounding box center [277, 222] width 158 height 30
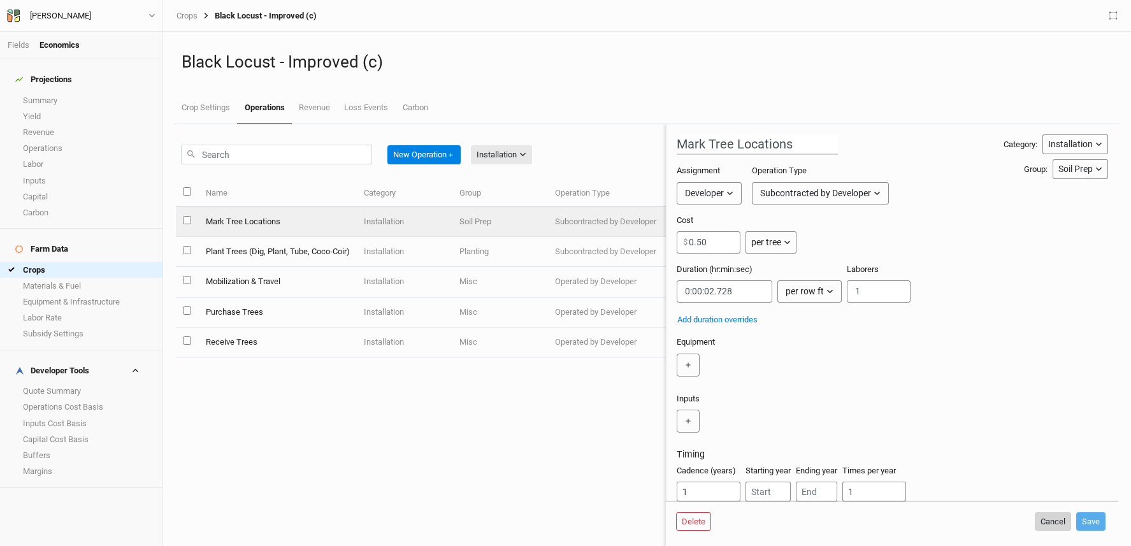
click at [1047, 520] on button "Cancel" at bounding box center [1053, 521] width 36 height 19
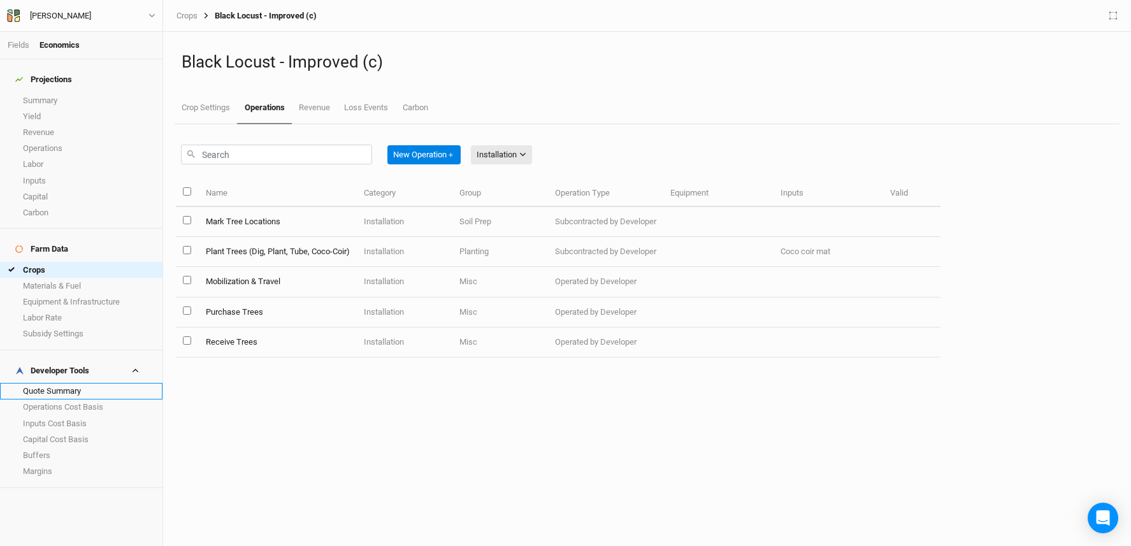
click at [71, 383] on link "Quote Summary" at bounding box center [81, 391] width 163 height 16
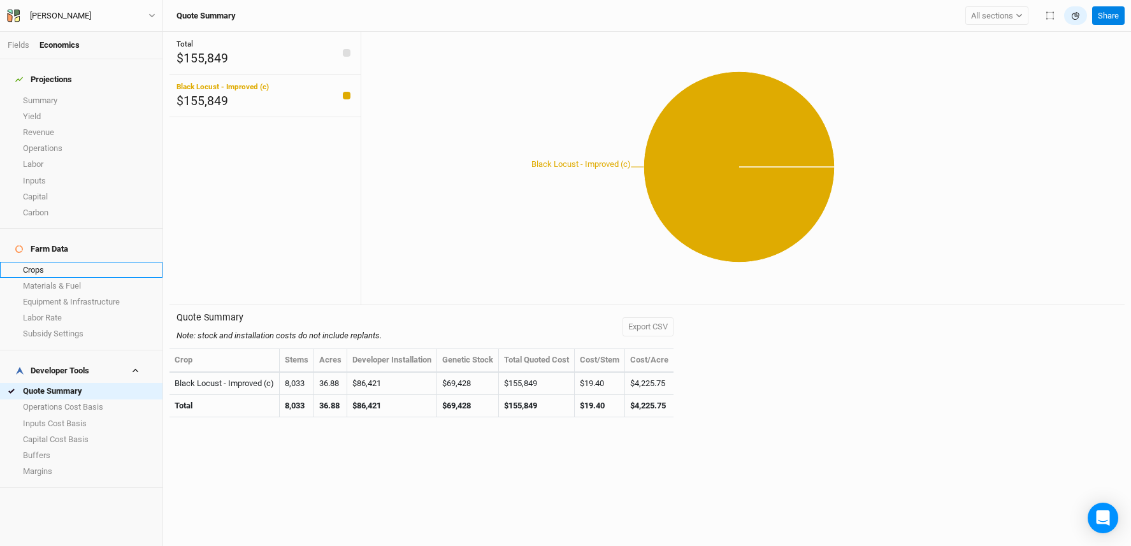
click at [57, 262] on link "Crops" at bounding box center [81, 270] width 163 height 16
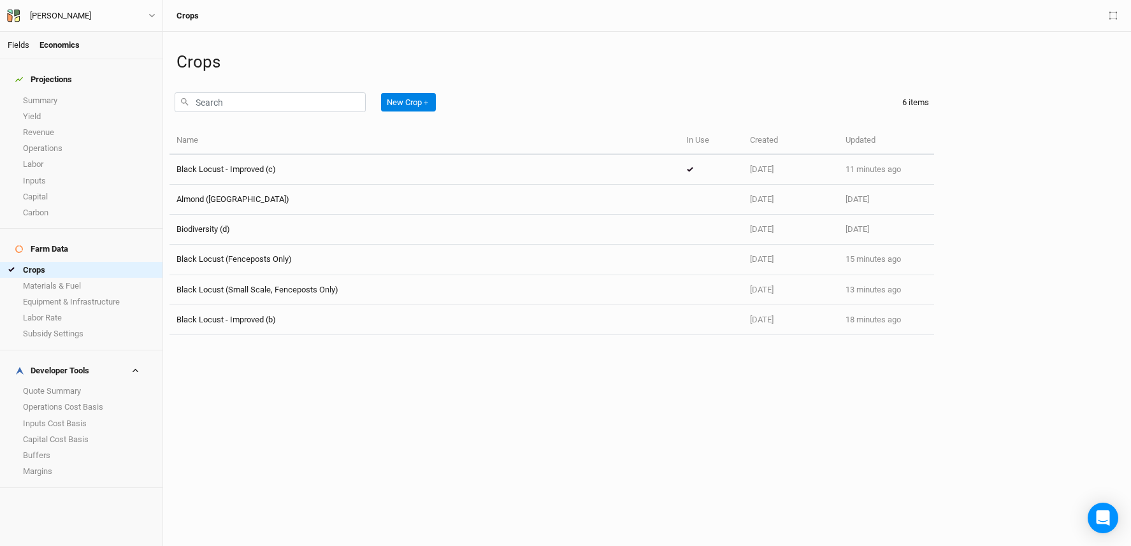
click at [17, 46] on link "Fields" at bounding box center [19, 45] width 22 height 10
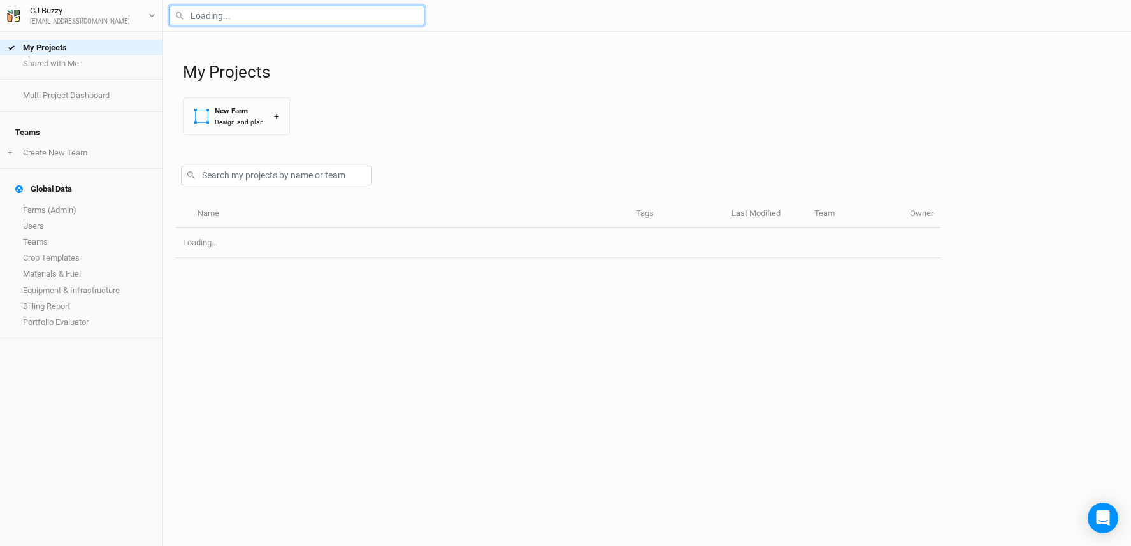
click at [265, 11] on input "text" at bounding box center [297, 16] width 255 height 20
type input "wi"
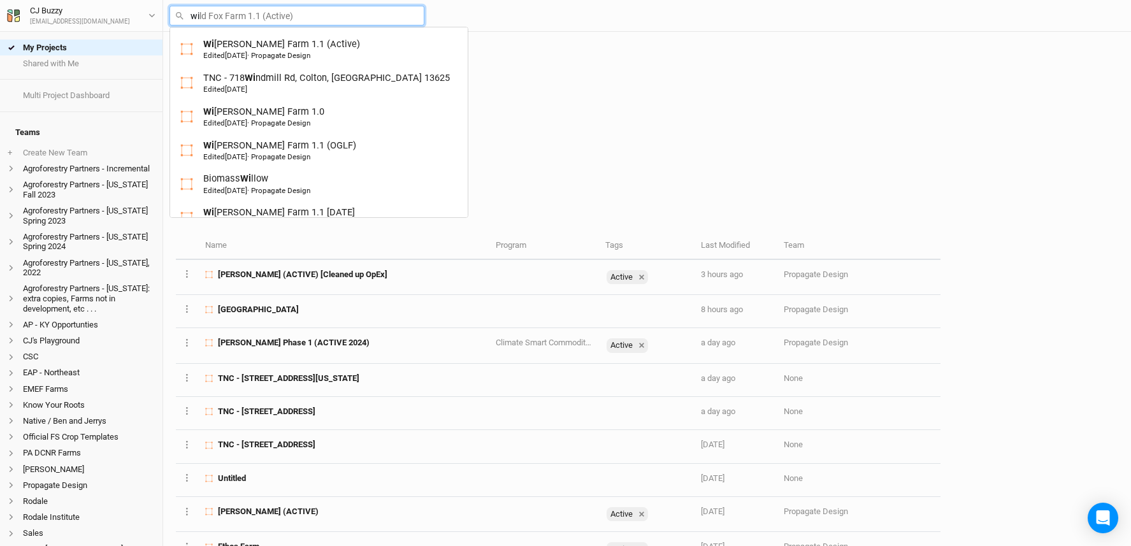
type input "wild Fox Farm 1.1 (Active)"
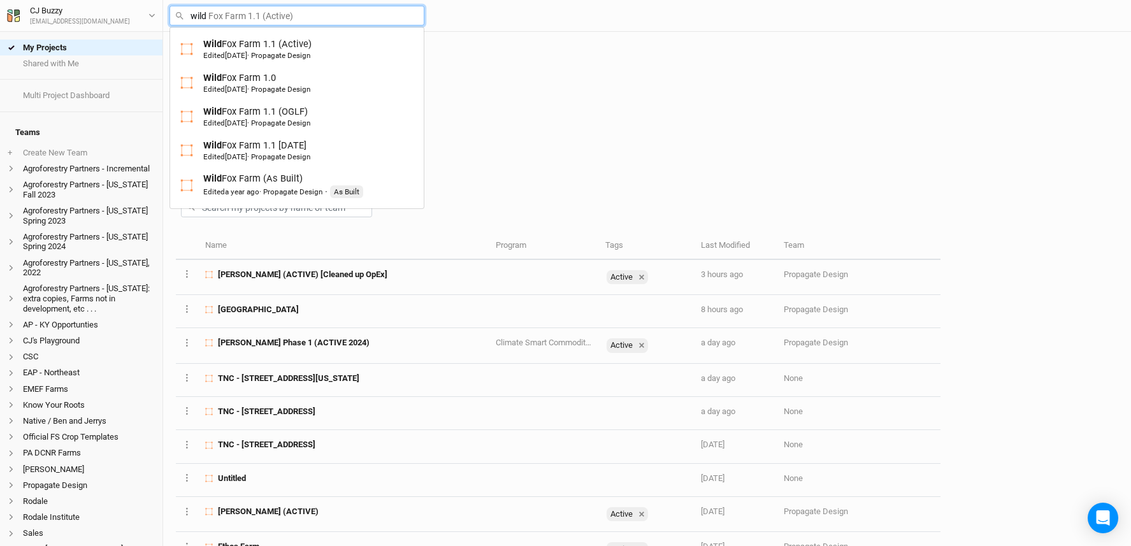
type input "wild f"
type input "wild fox Farm 1.1 (Active)"
type input "wild fox"
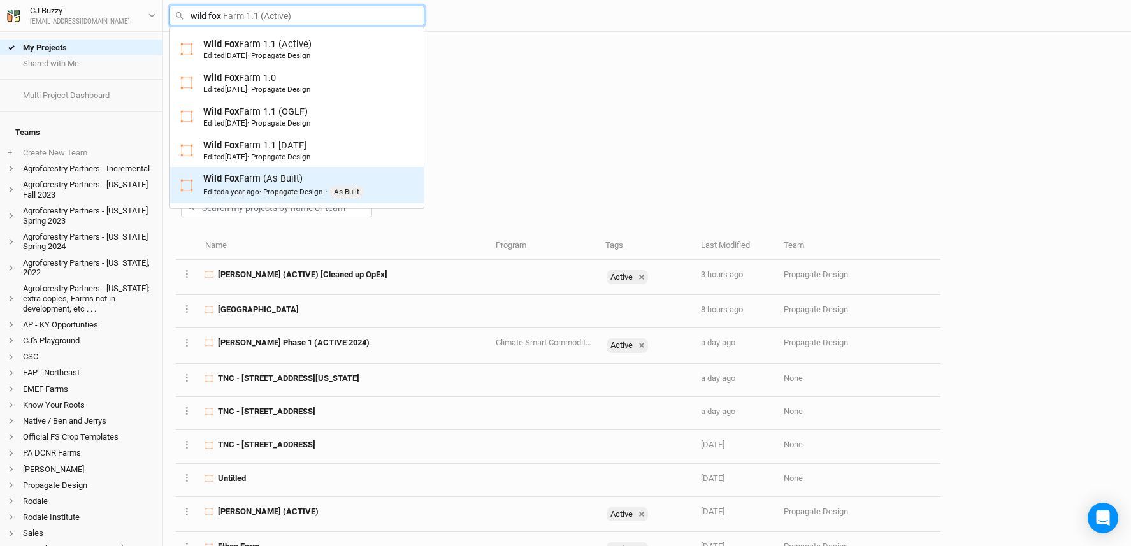
click at [287, 185] on div "Wild Fox Farm (As Built) Edited a year ago · Propagate Design · As Built" at bounding box center [283, 185] width 160 height 26
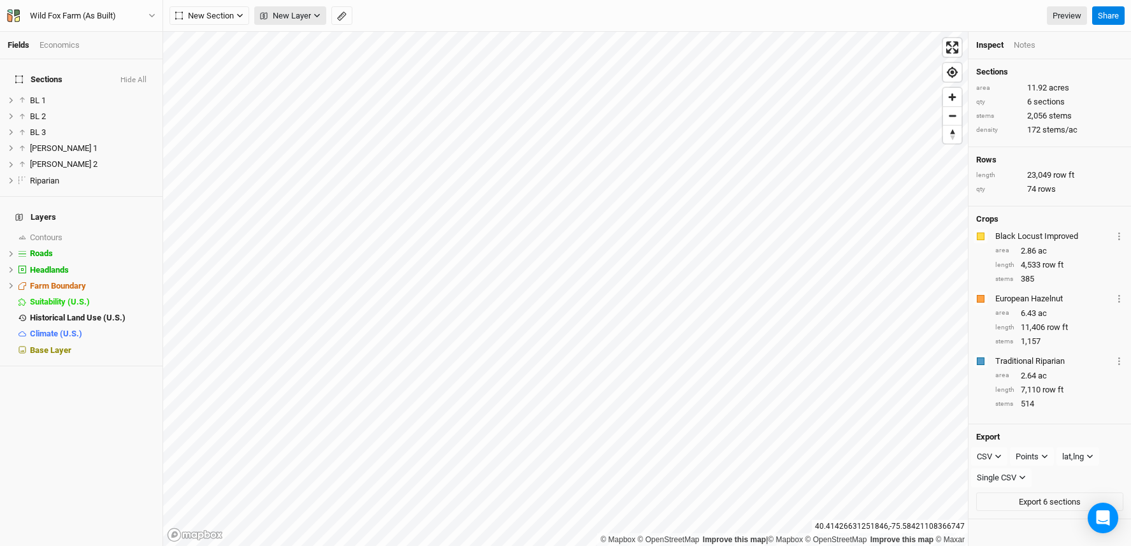
click at [300, 15] on span "New Layer" at bounding box center [285, 16] width 51 height 13
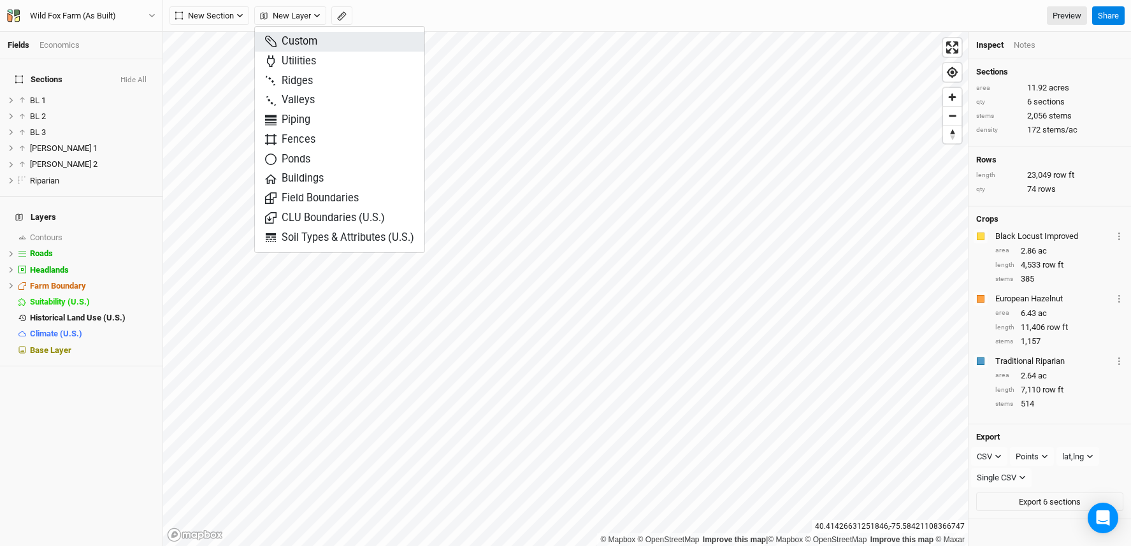
click at [310, 38] on span "Custom" at bounding box center [291, 41] width 52 height 15
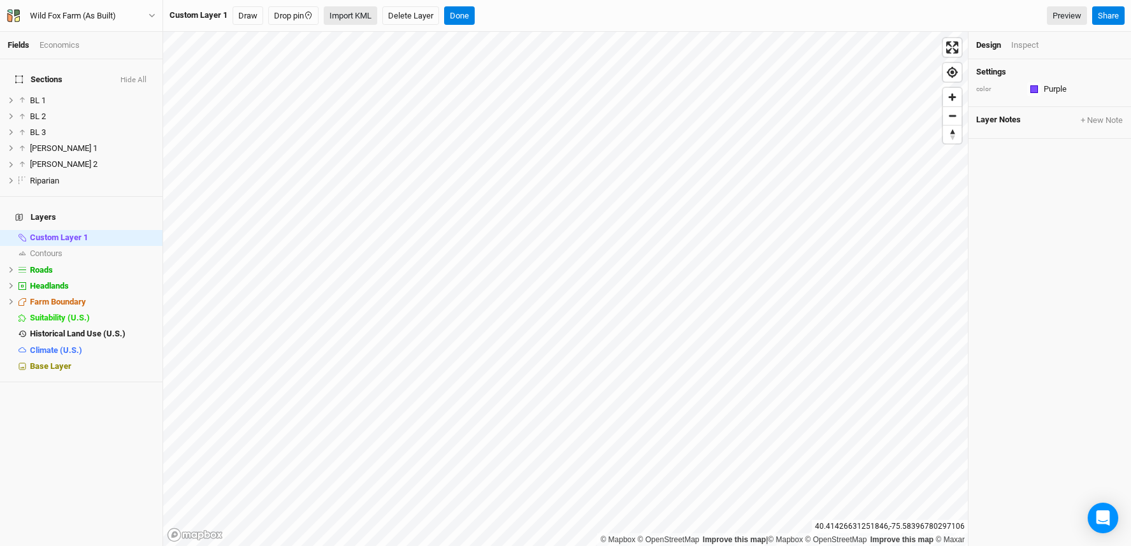
click at [345, 17] on button "Import KML" at bounding box center [351, 15] width 54 height 19
click at [370, 15] on button "Import KML" at bounding box center [351, 15] width 54 height 19
click at [491, 17] on button "Done" at bounding box center [483, 15] width 31 height 19
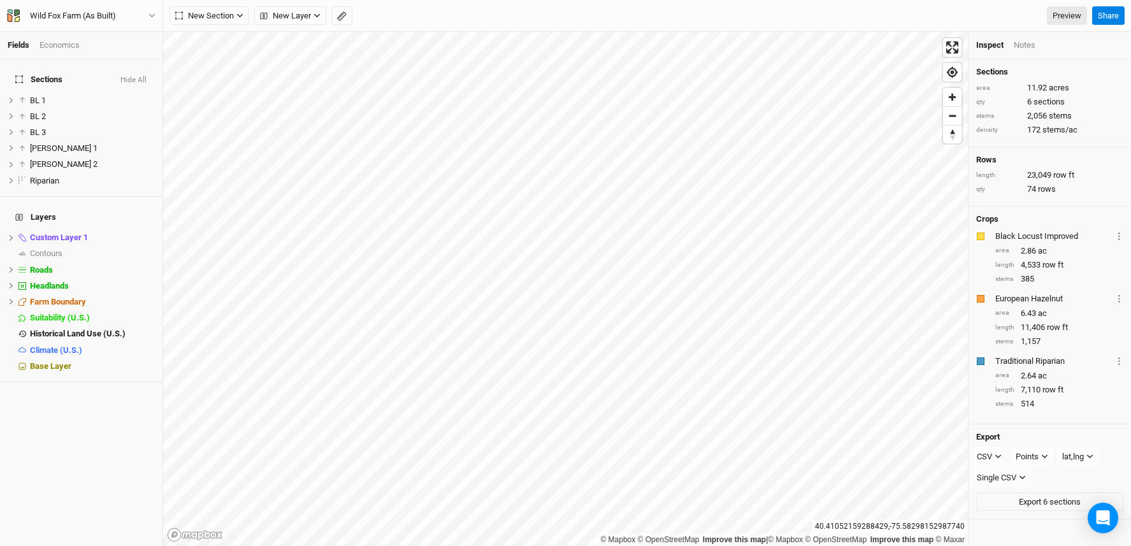
click at [491, 17] on div "New Section Grid Line Keyline Beta Upload New Layer Custom Utilities Ridges Val…" at bounding box center [629, 15] width 918 height 19
click at [314, 13] on icon "button" at bounding box center [317, 15] width 7 height 7
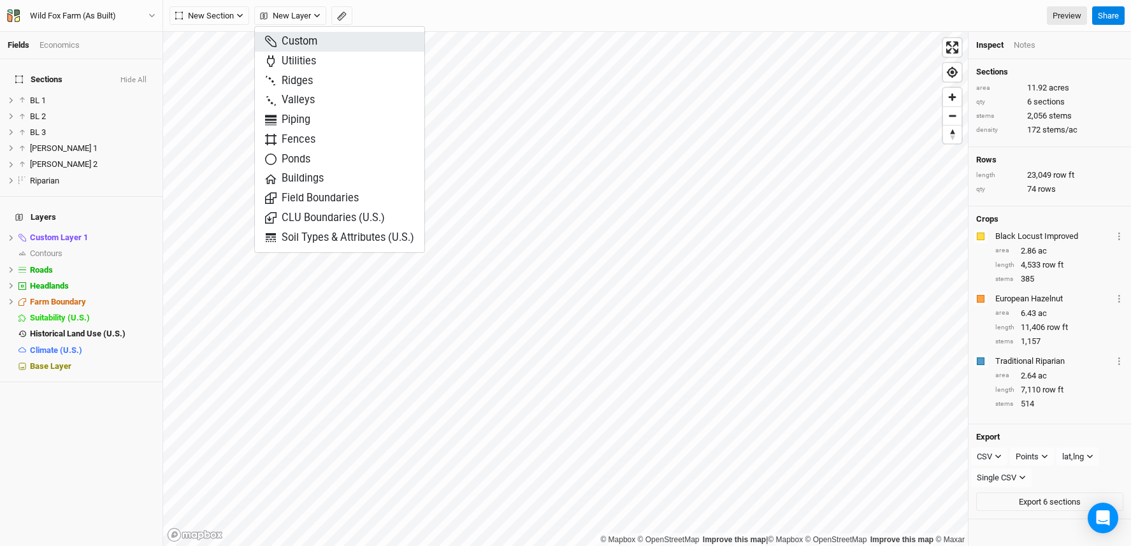
click at [324, 38] on button "Custom" at bounding box center [340, 42] width 170 height 20
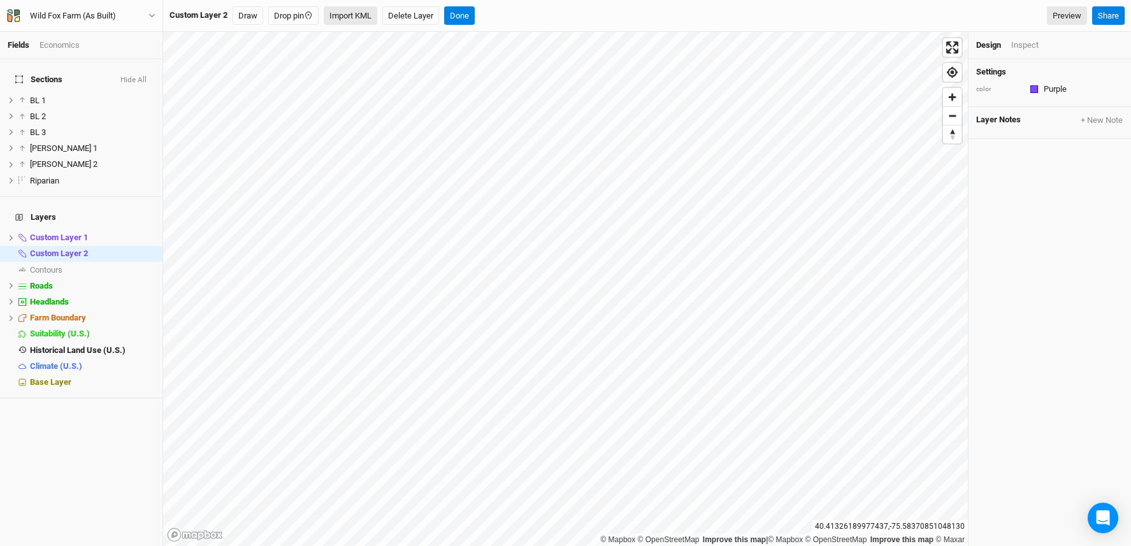
click at [352, 15] on button "Import KML" at bounding box center [351, 15] width 54 height 19
click at [488, 15] on button "Done" at bounding box center [483, 15] width 31 height 19
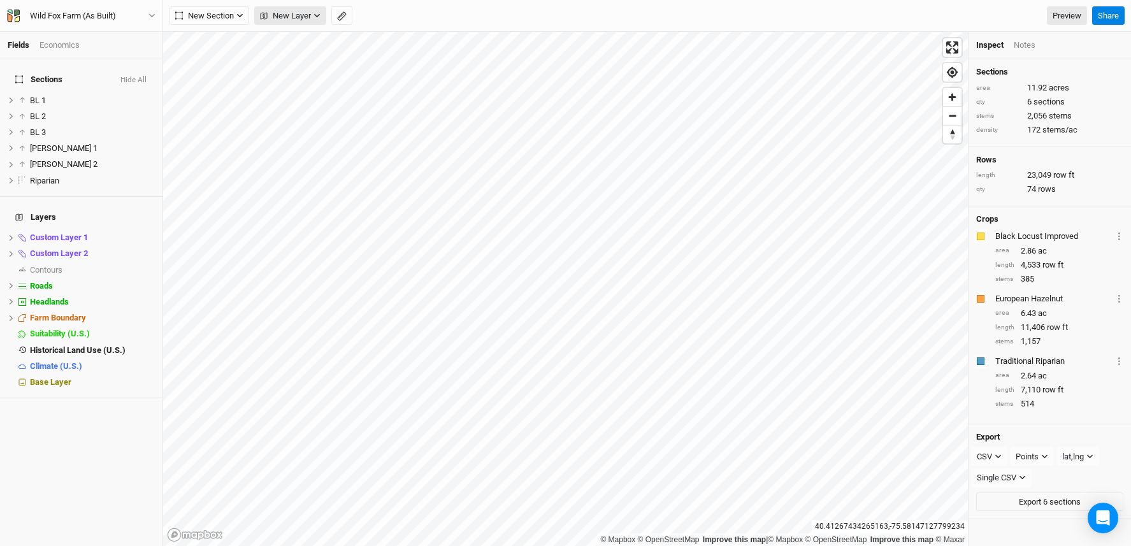
click at [282, 16] on span "New Layer" at bounding box center [285, 16] width 51 height 13
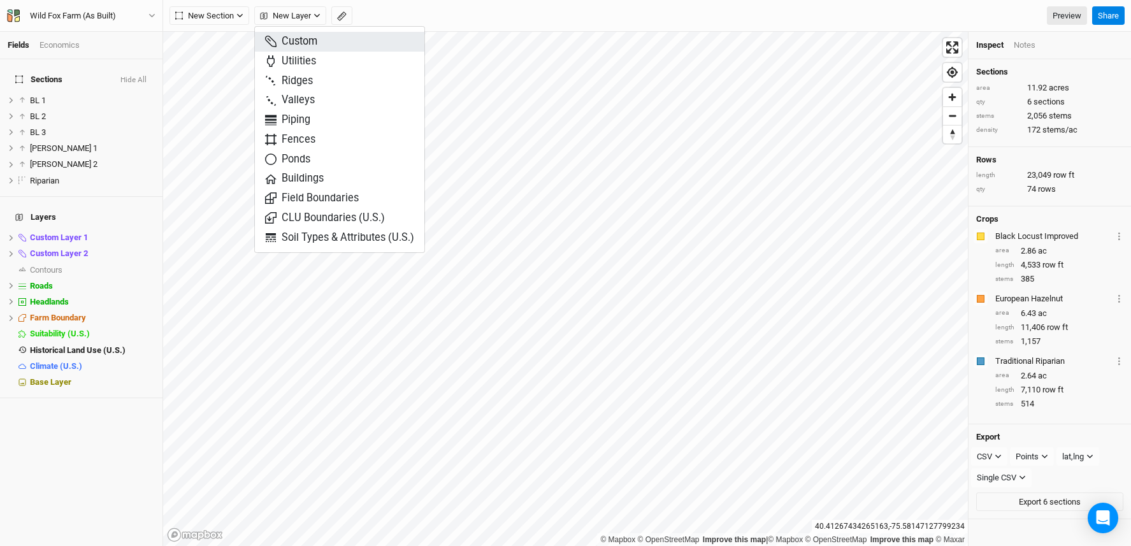
click at [319, 39] on button "Custom" at bounding box center [340, 42] width 170 height 20
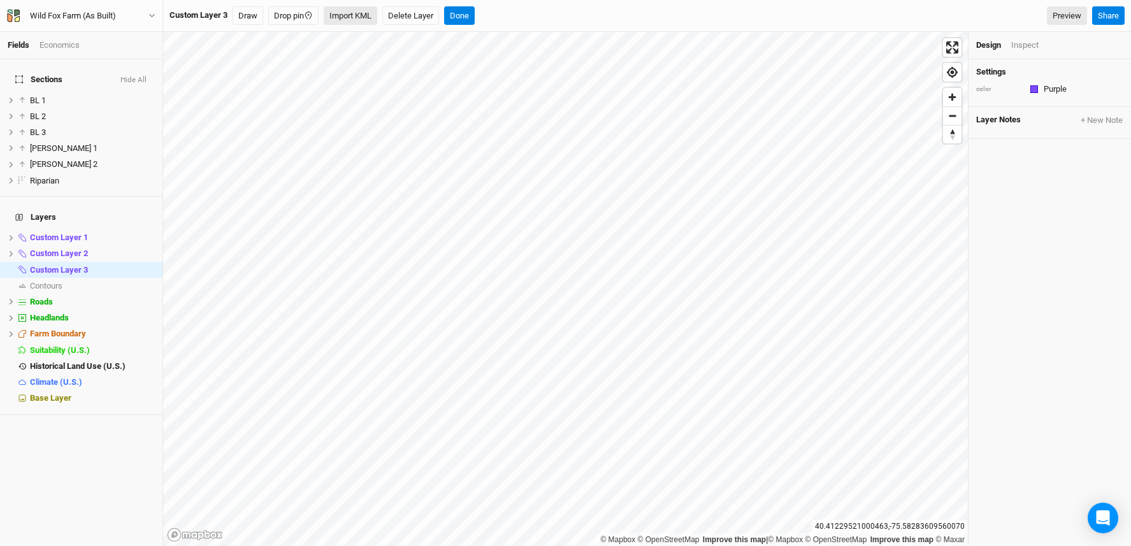
click at [349, 16] on button "Import KML" at bounding box center [351, 15] width 54 height 19
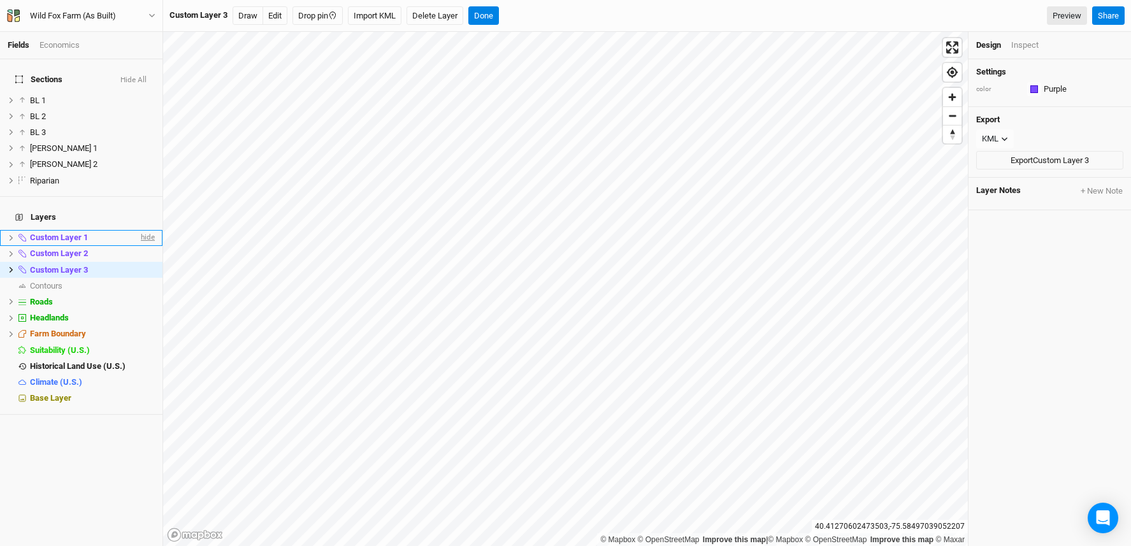
click at [143, 230] on span "hide" at bounding box center [146, 238] width 17 height 16
click at [140, 230] on span "show" at bounding box center [144, 238] width 20 height 16
click at [138, 246] on span "hide" at bounding box center [146, 254] width 17 height 16
click at [137, 246] on span "show" at bounding box center [144, 254] width 20 height 16
click at [138, 262] on span "hide" at bounding box center [146, 270] width 17 height 16
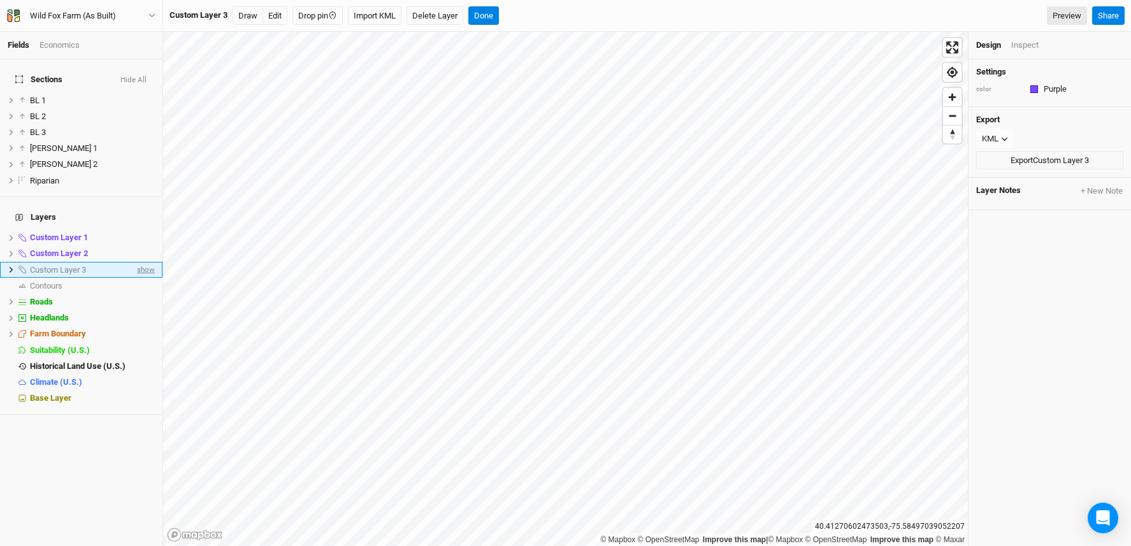
click at [136, 262] on span "show" at bounding box center [144, 270] width 20 height 16
click at [138, 262] on span "hide" at bounding box center [146, 270] width 17 height 16
click at [136, 262] on span "show" at bounding box center [144, 270] width 20 height 16
click at [138, 246] on span "hide" at bounding box center [146, 254] width 17 height 16
click at [137, 246] on span "show" at bounding box center [144, 254] width 20 height 16
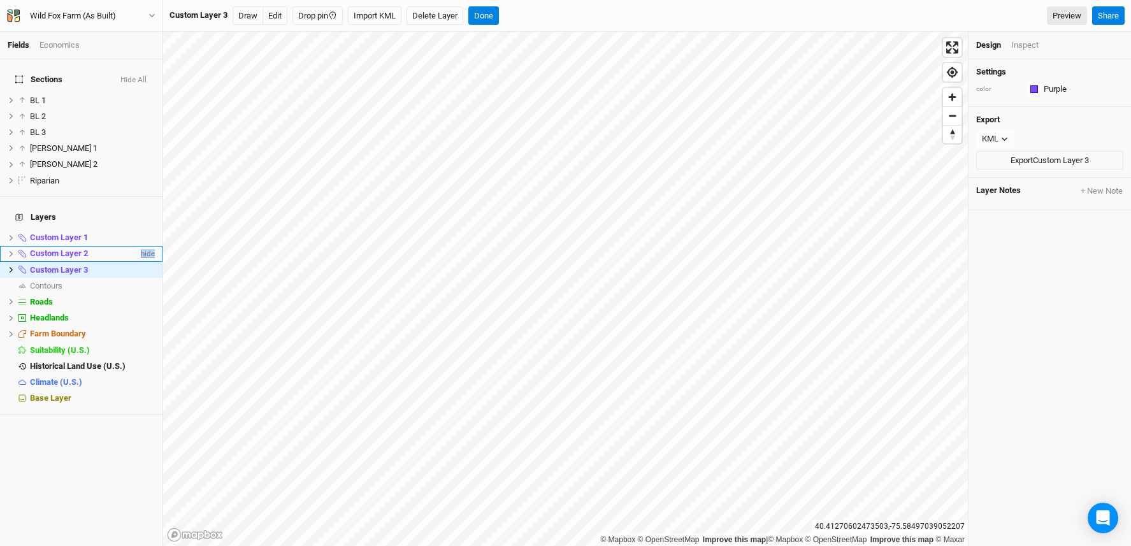
click at [138, 246] on span "hide" at bounding box center [146, 254] width 17 height 16
click at [136, 246] on span "show" at bounding box center [144, 254] width 20 height 16
click at [389, 16] on button "Import KML" at bounding box center [375, 15] width 54 height 19
